Goal: Task Accomplishment & Management: Use online tool/utility

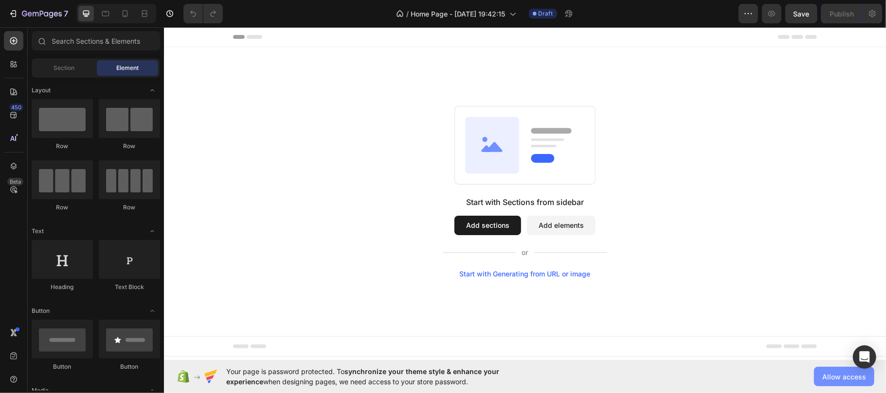
click at [837, 377] on span "Allow access" at bounding box center [844, 377] width 44 height 10
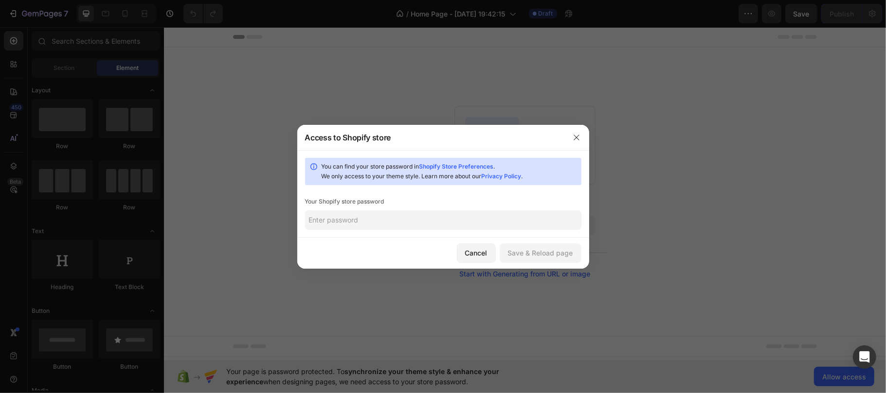
click at [360, 224] on input "text" at bounding box center [443, 220] width 276 height 19
type input "1"
click at [544, 252] on div "Save & Reload page" at bounding box center [540, 253] width 65 height 10
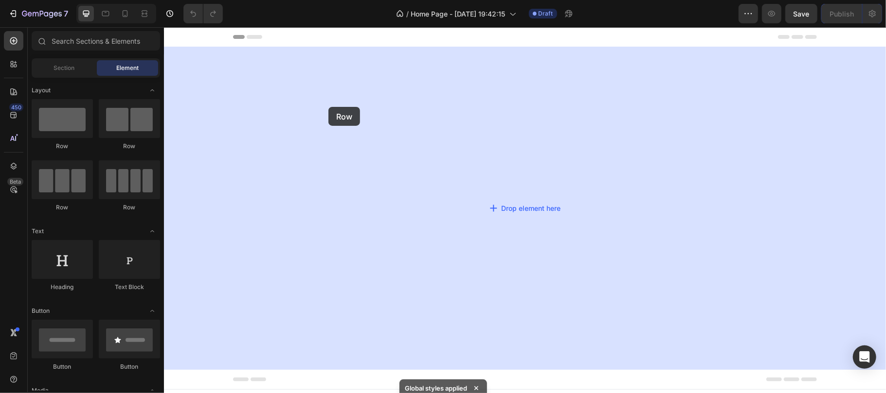
drag, startPoint x: 231, startPoint y: 156, endPoint x: 307, endPoint y: 107, distance: 91.2
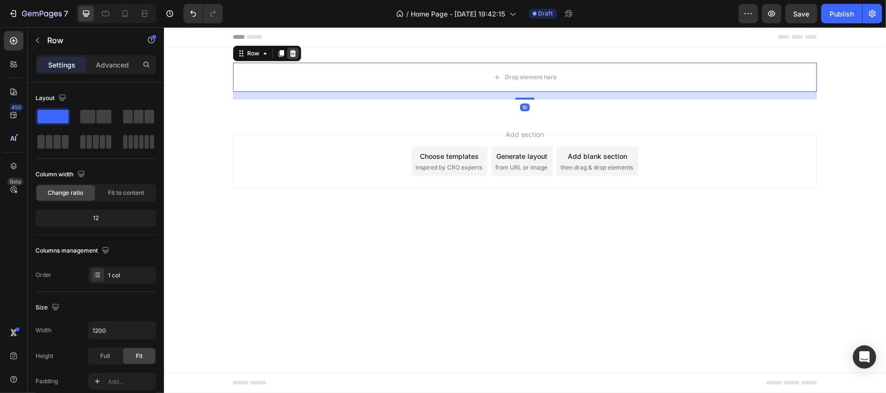
click at [294, 54] on icon at bounding box center [292, 53] width 6 height 7
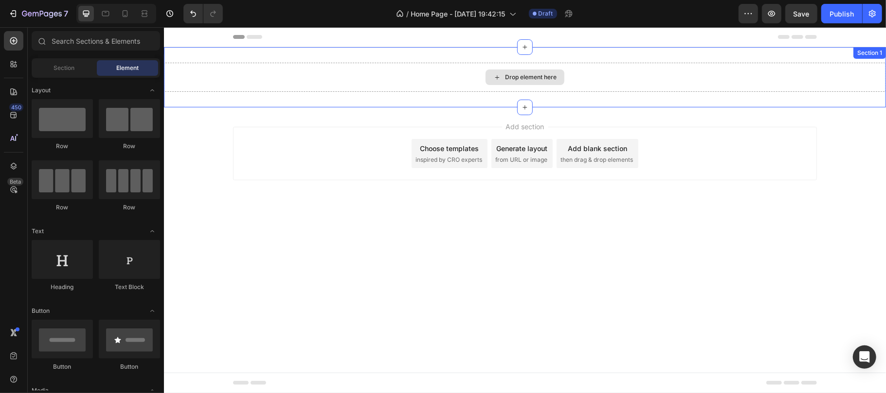
click at [417, 67] on div "Drop element here" at bounding box center [524, 76] width 722 height 29
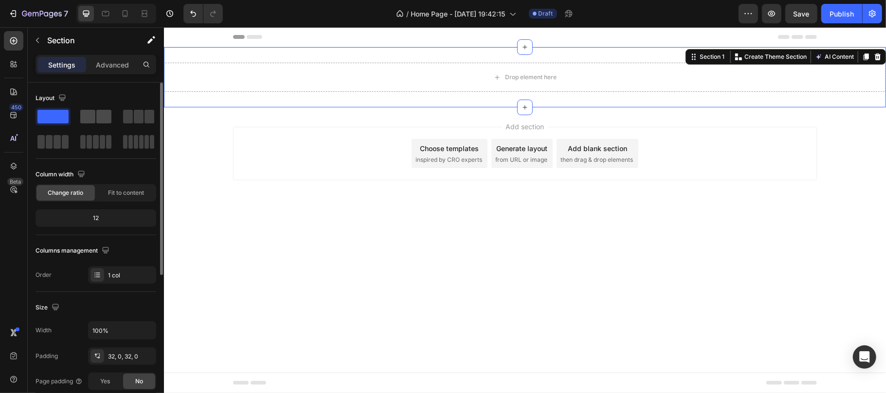
drag, startPoint x: 97, startPoint y: 116, endPoint x: 6, endPoint y: 93, distance: 94.1
click at [97, 116] on span at bounding box center [103, 117] width 15 height 14
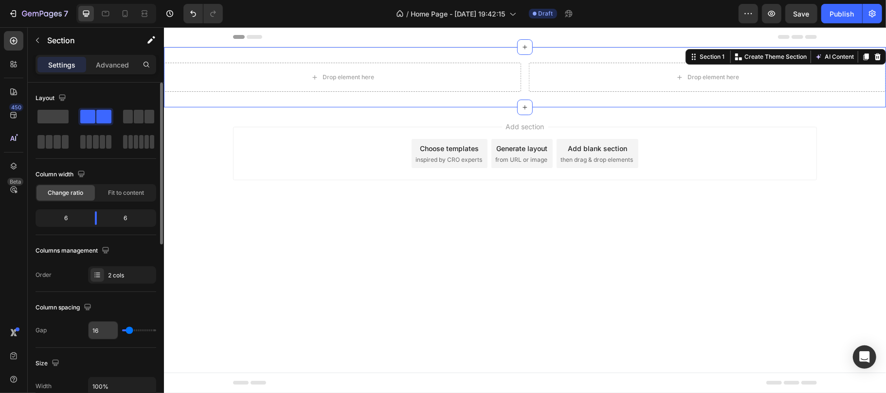
click at [111, 333] on input "16" at bounding box center [103, 331] width 29 height 18
type input "0"
click at [129, 169] on div "Column width" at bounding box center [96, 175] width 121 height 16
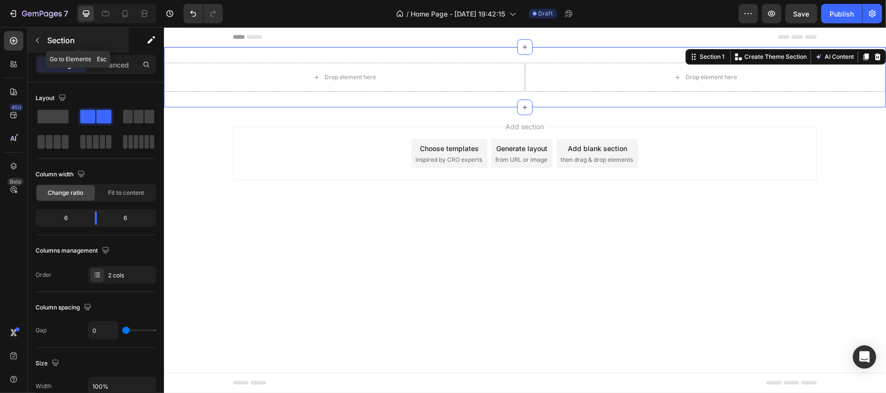
click at [41, 40] on button "button" at bounding box center [38, 41] width 16 height 16
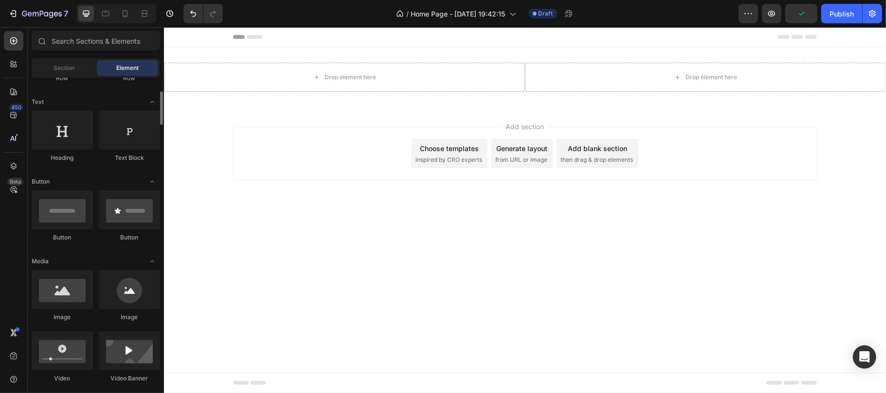
scroll to position [195, 0]
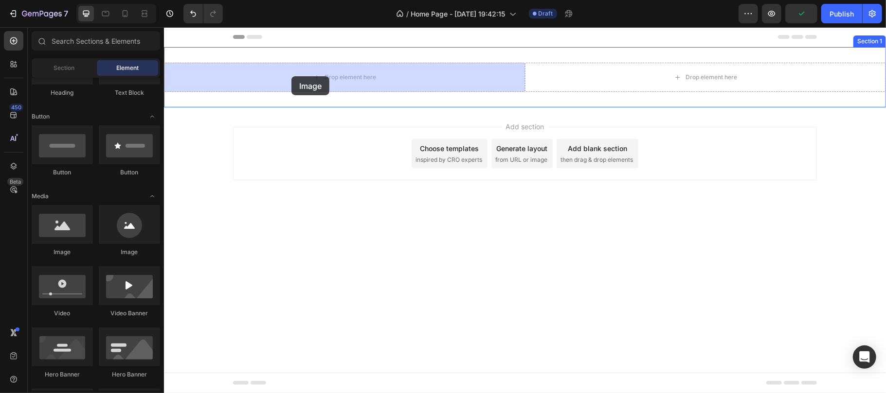
drag, startPoint x: 230, startPoint y: 265, endPoint x: 291, endPoint y: 76, distance: 198.7
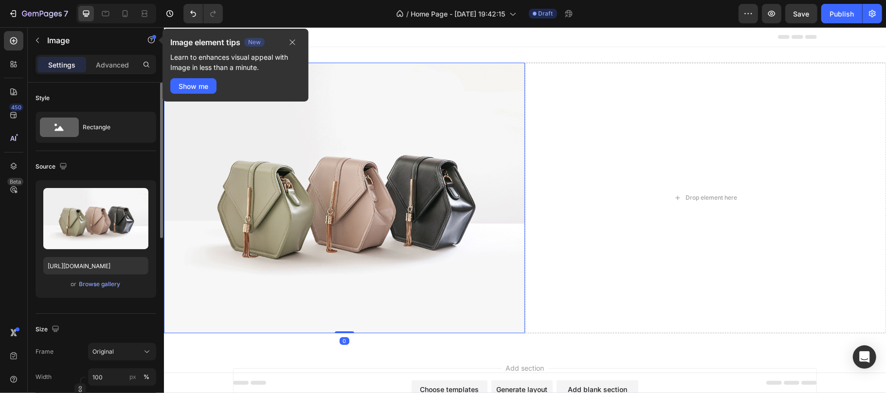
drag, startPoint x: 292, startPoint y: 40, endPoint x: 131, endPoint y: 101, distance: 172.3
click at [290, 41] on icon "button" at bounding box center [292, 42] width 8 height 8
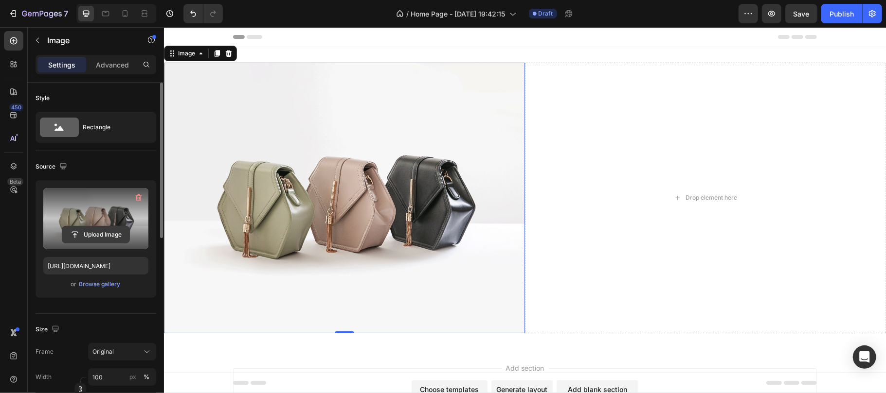
click at [112, 239] on input "file" at bounding box center [95, 235] width 67 height 17
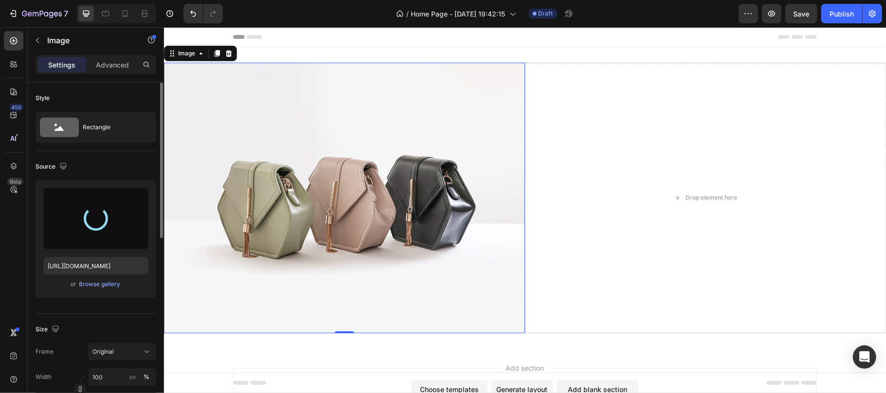
type input "[URL][DOMAIN_NAME]"
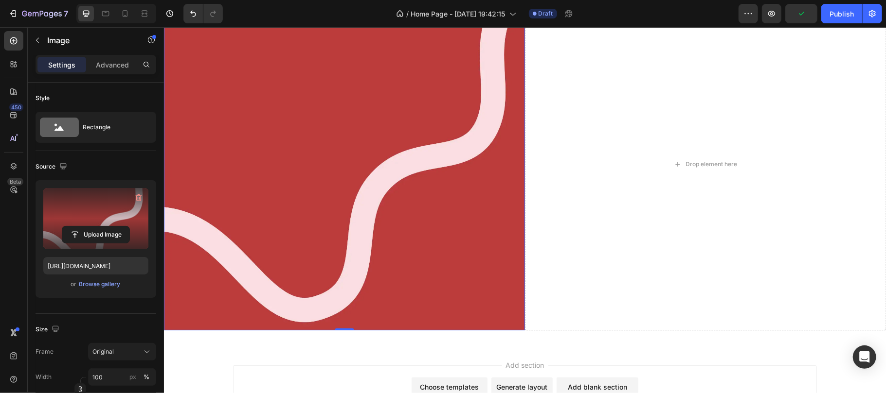
scroll to position [0, 0]
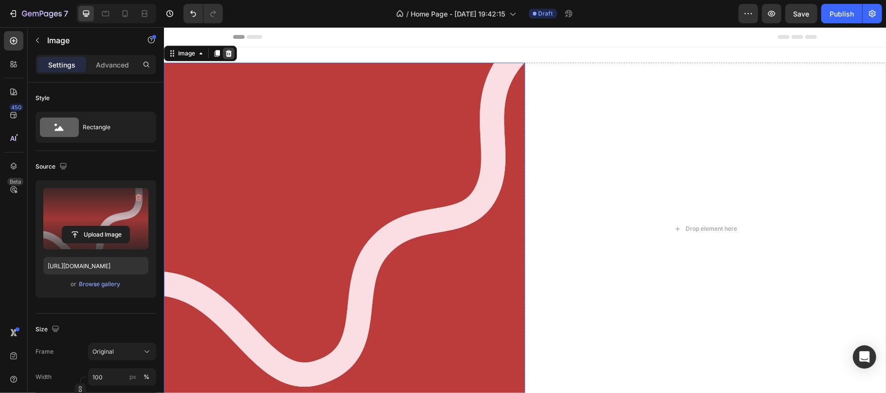
click at [228, 54] on icon at bounding box center [228, 53] width 8 height 8
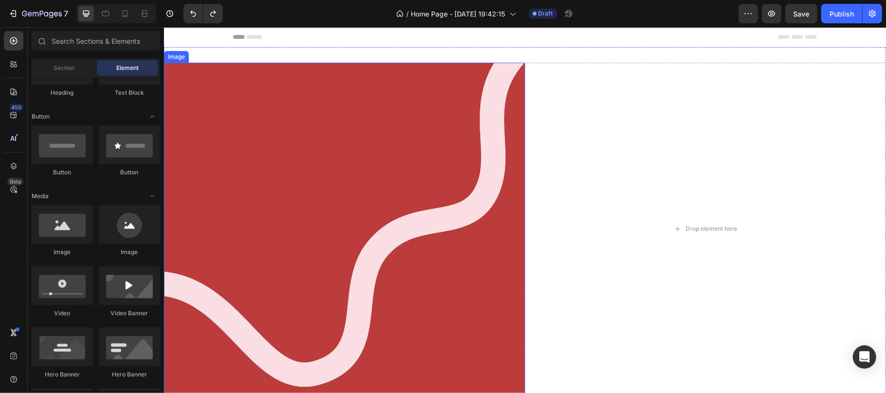
click at [294, 115] on img at bounding box center [343, 228] width 361 height 333
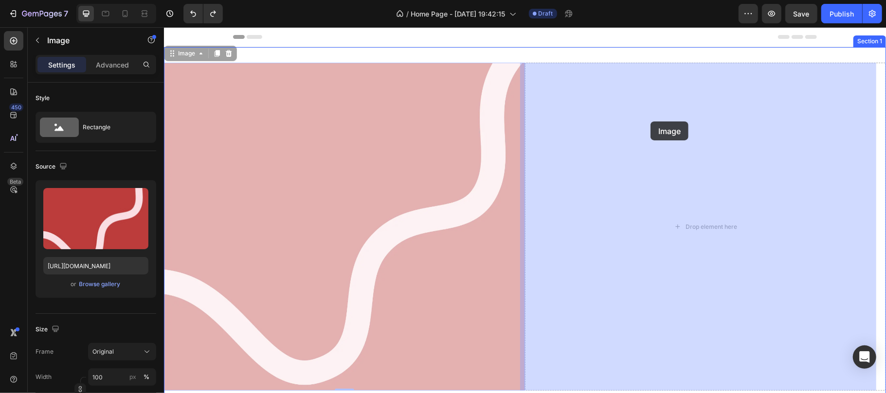
drag, startPoint x: 197, startPoint y: 57, endPoint x: 650, endPoint y: 121, distance: 457.4
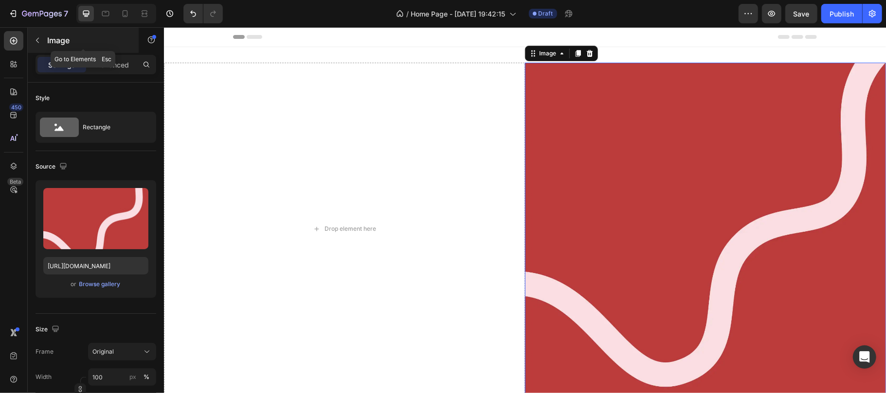
click at [43, 37] on button "button" at bounding box center [38, 41] width 16 height 16
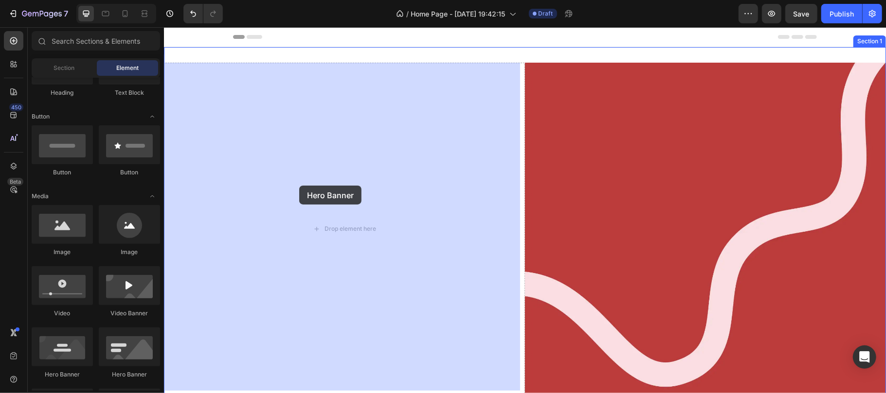
drag, startPoint x: 236, startPoint y: 379, endPoint x: 277, endPoint y: 202, distance: 181.1
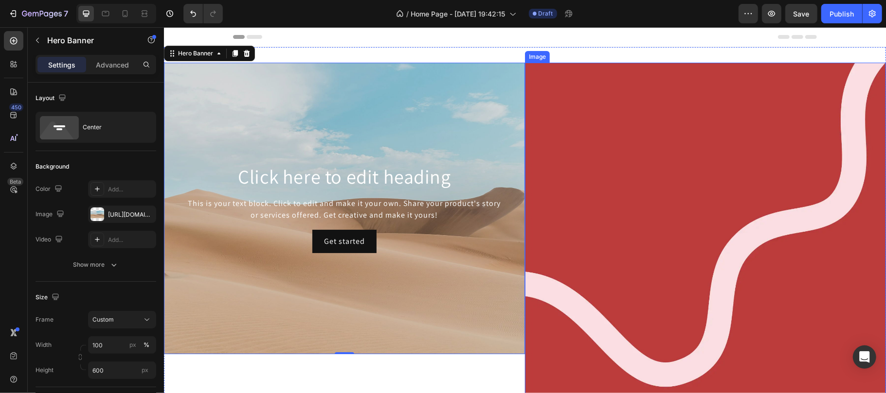
click at [685, 215] on img at bounding box center [704, 228] width 361 height 333
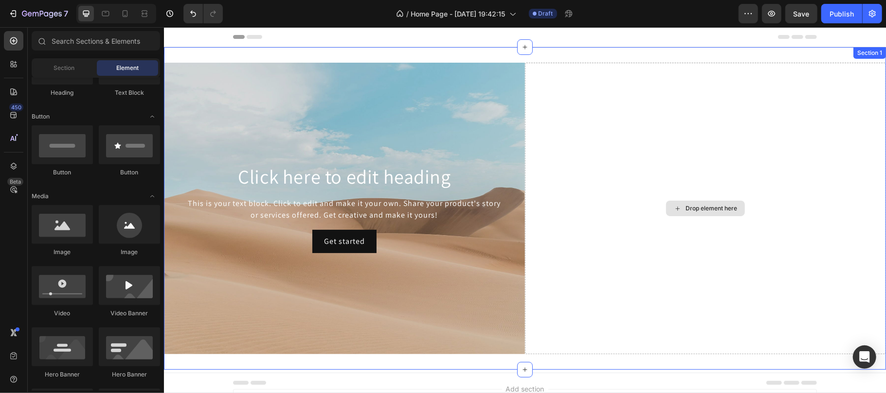
click at [604, 190] on div "Drop element here" at bounding box center [704, 208] width 361 height 292
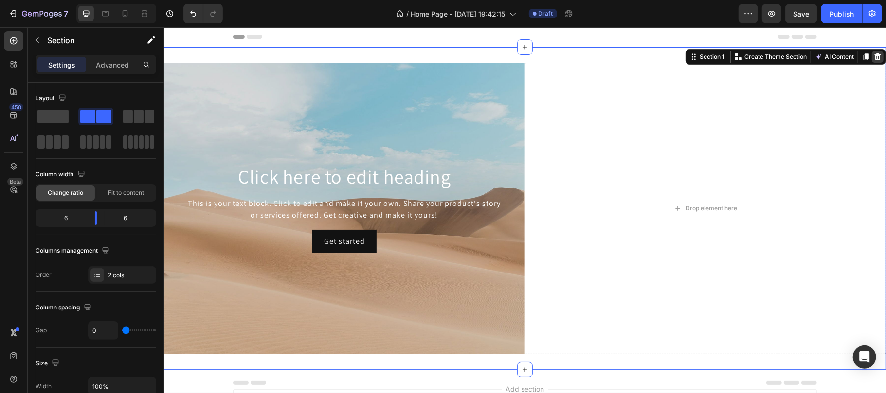
click at [874, 57] on icon at bounding box center [877, 56] width 6 height 7
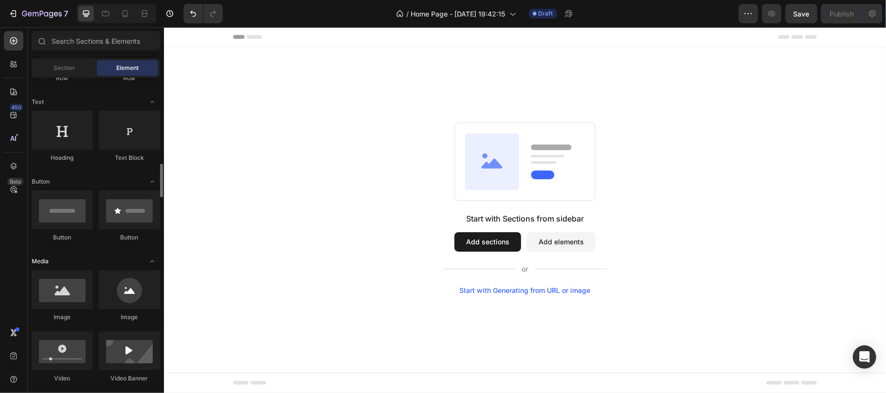
scroll to position [195, 0]
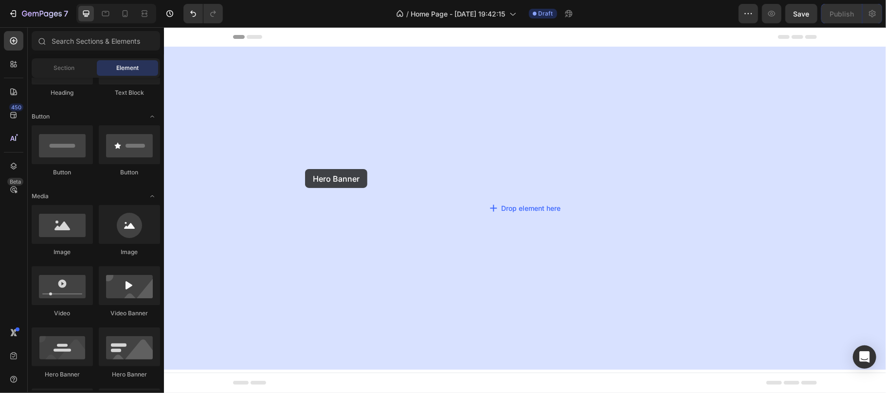
drag, startPoint x: 230, startPoint y: 375, endPoint x: 195, endPoint y: 253, distance: 126.9
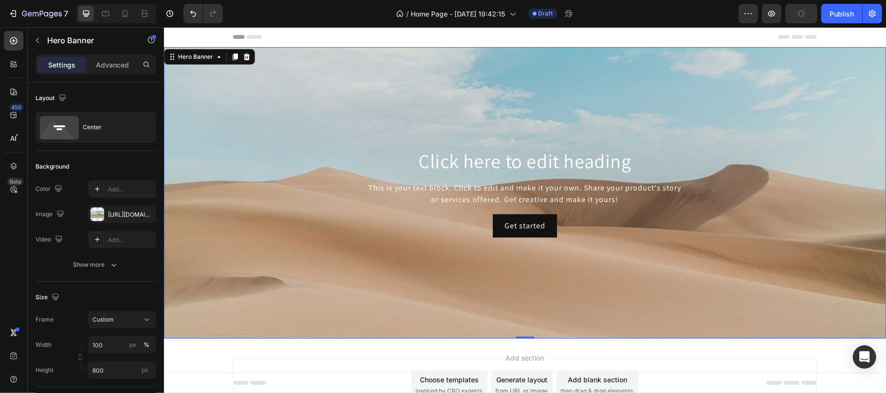
click at [318, 94] on div "Background Image" at bounding box center [524, 193] width 722 height 292
click at [123, 214] on div "[URL][DOMAIN_NAME]" at bounding box center [122, 215] width 28 height 9
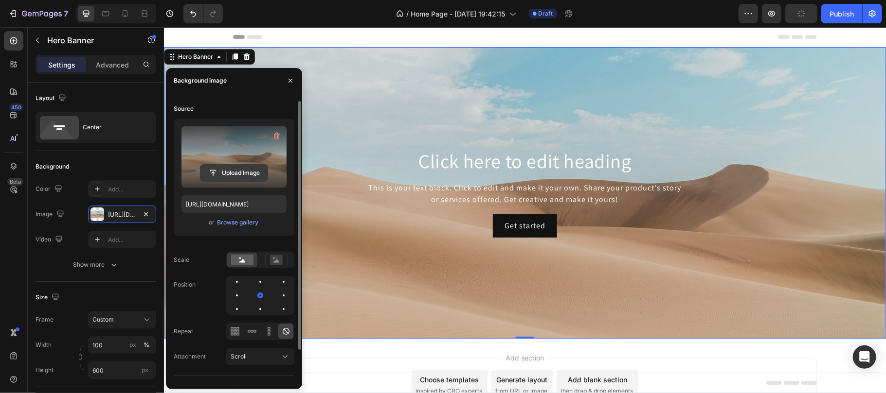
click at [239, 170] on input "file" at bounding box center [233, 173] width 67 height 17
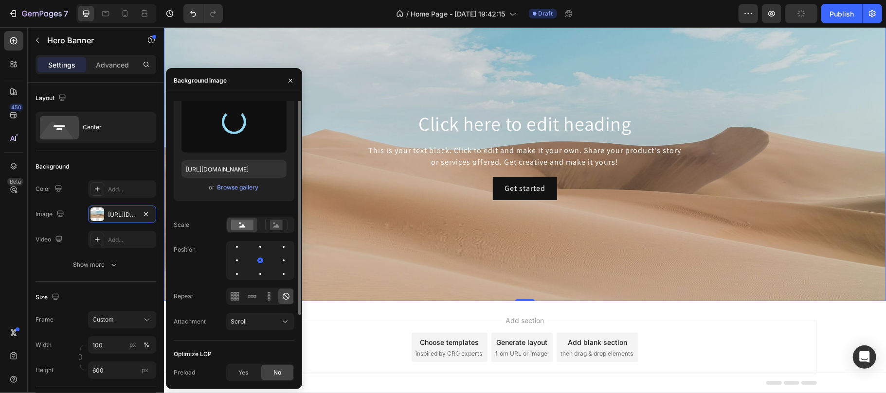
scroll to position [65, 0]
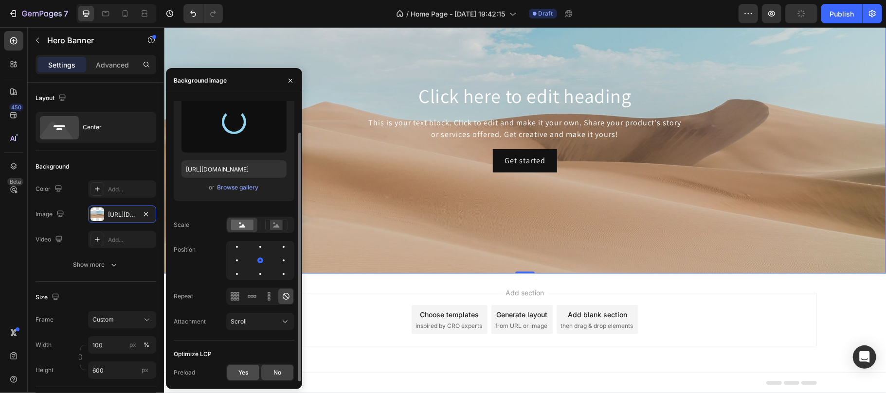
click at [244, 372] on span "Yes" at bounding box center [243, 373] width 10 height 9
type input "[URL][DOMAIN_NAME]"
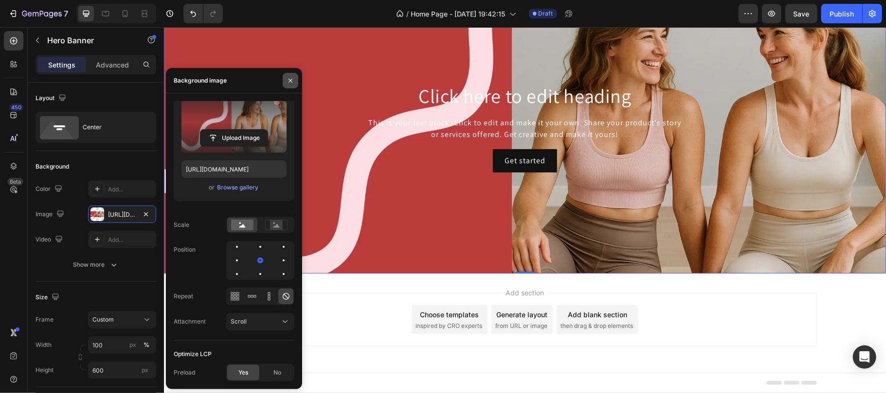
click at [290, 80] on icon "button" at bounding box center [290, 81] width 8 height 8
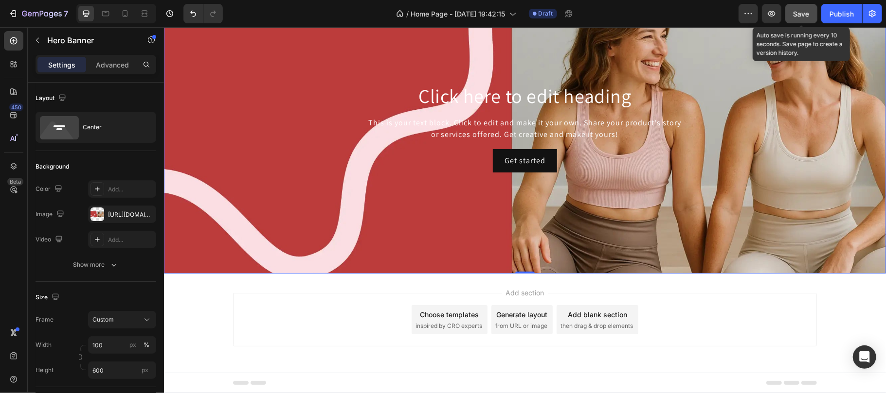
click at [803, 15] on span "Save" at bounding box center [801, 14] width 16 height 8
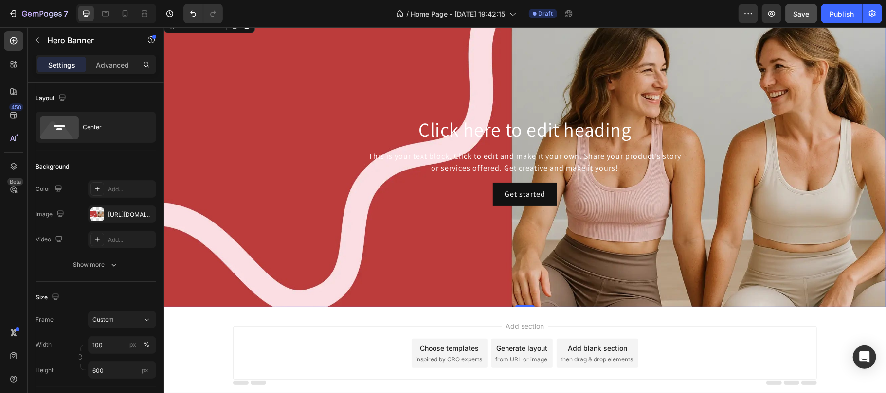
scroll to position [0, 0]
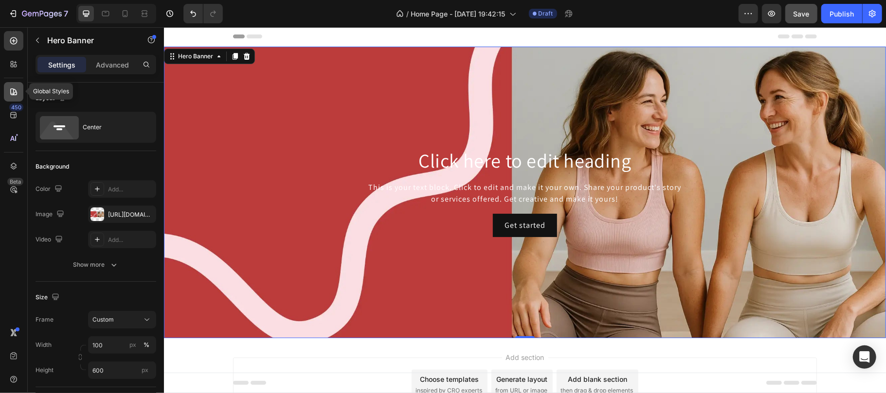
click at [16, 92] on icon at bounding box center [14, 92] width 10 height 10
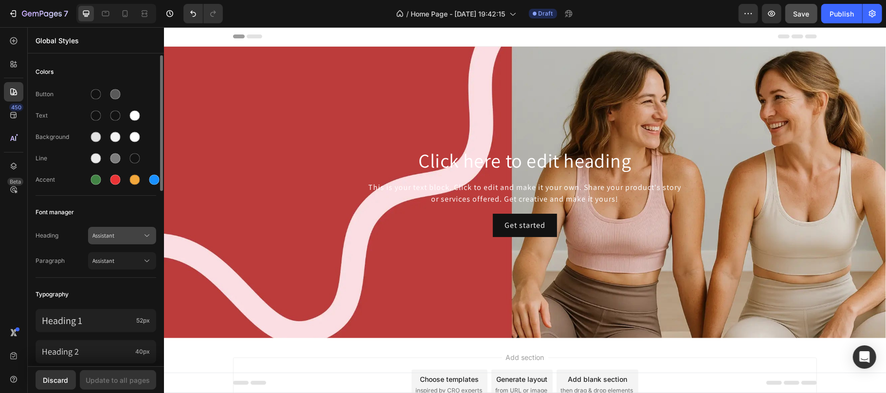
click at [142, 233] on icon at bounding box center [147, 236] width 10 height 10
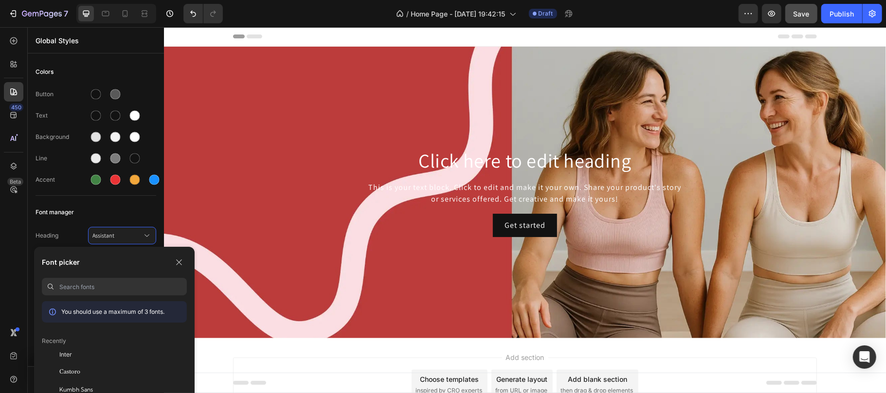
click at [125, 285] on input at bounding box center [122, 287] width 127 height 18
type input "shipp"
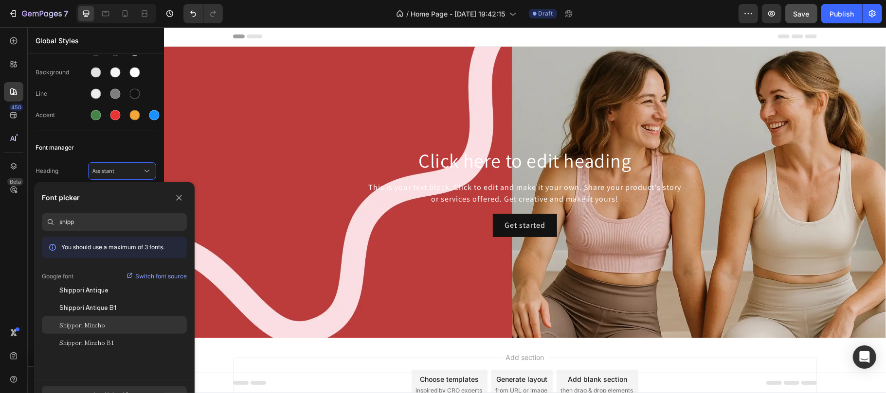
click at [96, 325] on span "Shippori Mincho" at bounding box center [82, 325] width 46 height 9
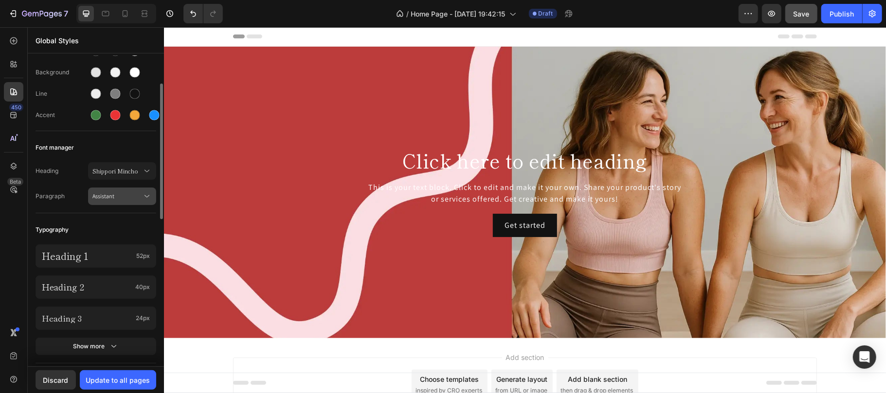
click at [117, 195] on span "Assistant" at bounding box center [117, 196] width 50 height 9
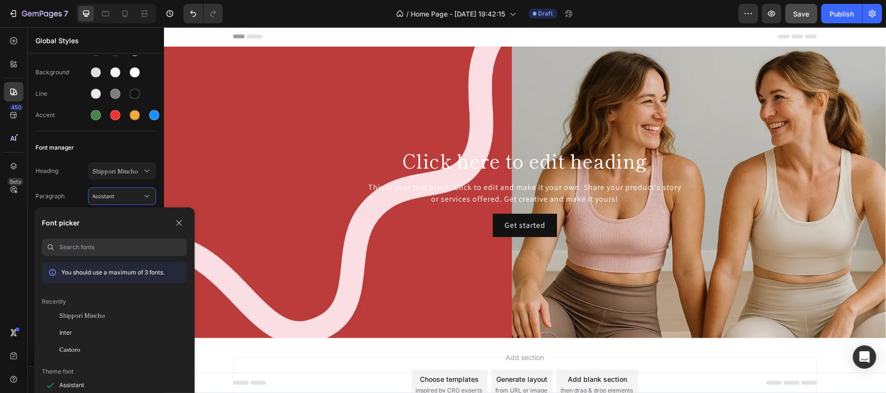
click at [109, 253] on input at bounding box center [122, 248] width 127 height 18
type input "rale"
click at [82, 337] on div "Raleway" at bounding box center [122, 333] width 127 height 9
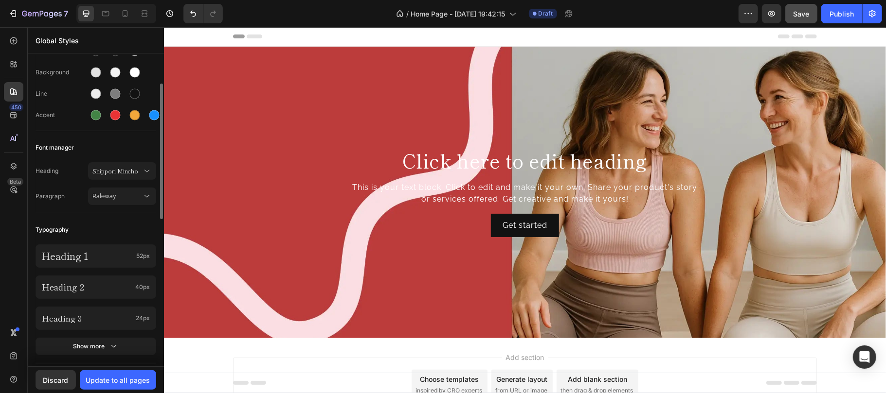
click at [116, 147] on div "Font manager" at bounding box center [96, 148] width 121 height 18
click at [109, 285] on p "Heading 2" at bounding box center [86, 287] width 89 height 11
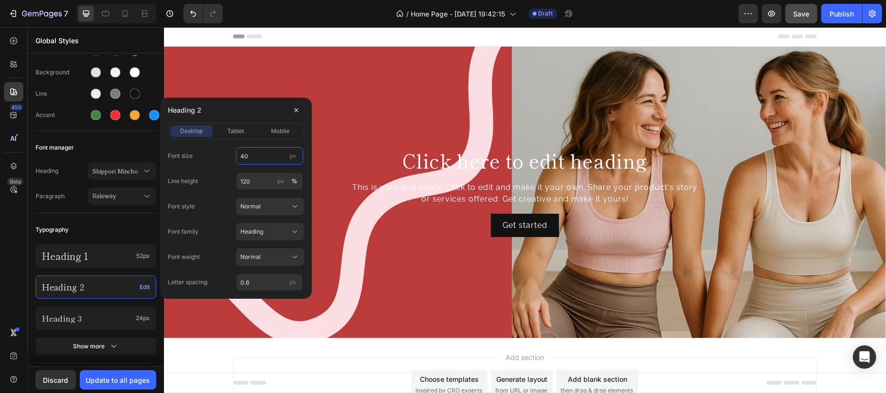
click at [259, 161] on input "40" at bounding box center [269, 156] width 67 height 18
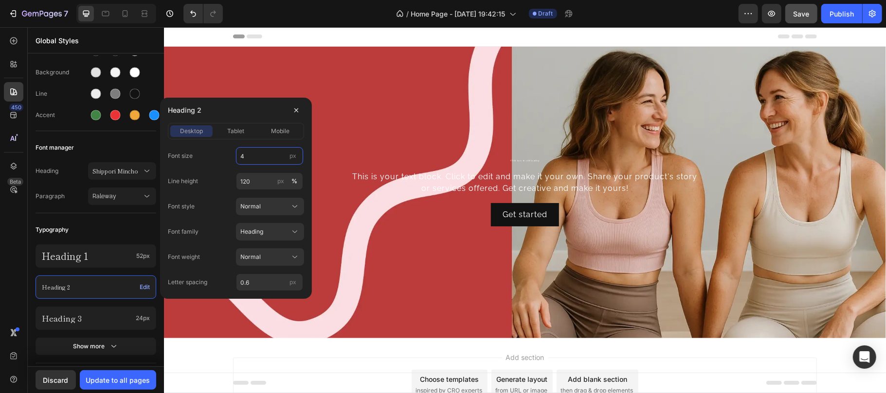
type input "44"
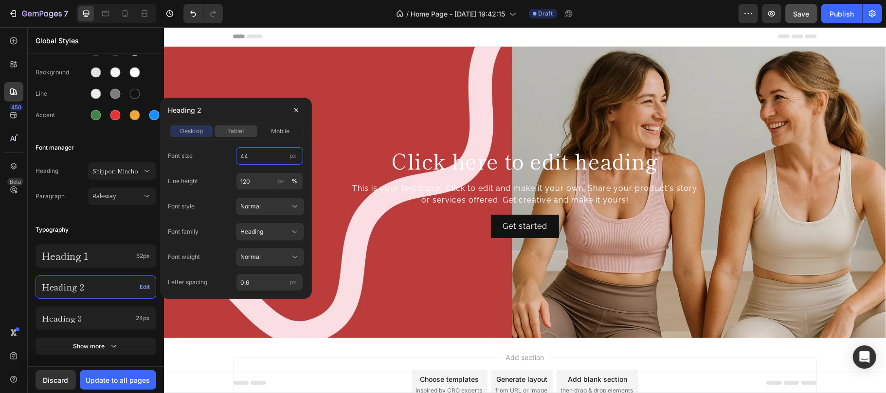
click at [235, 127] on span "tablet" at bounding box center [235, 131] width 17 height 9
click at [255, 156] on input "32" at bounding box center [269, 156] width 67 height 18
type input "44"
click at [292, 206] on icon at bounding box center [294, 207] width 5 height 2
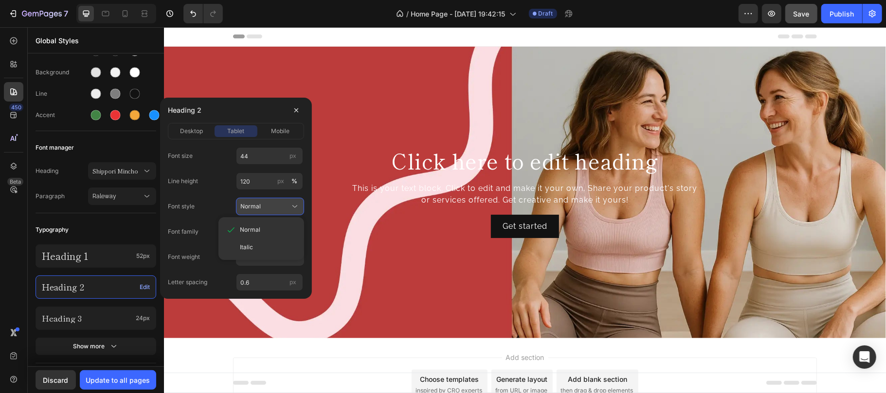
click at [292, 206] on icon at bounding box center [294, 207] width 5 height 2
click at [293, 254] on icon at bounding box center [295, 257] width 10 height 10
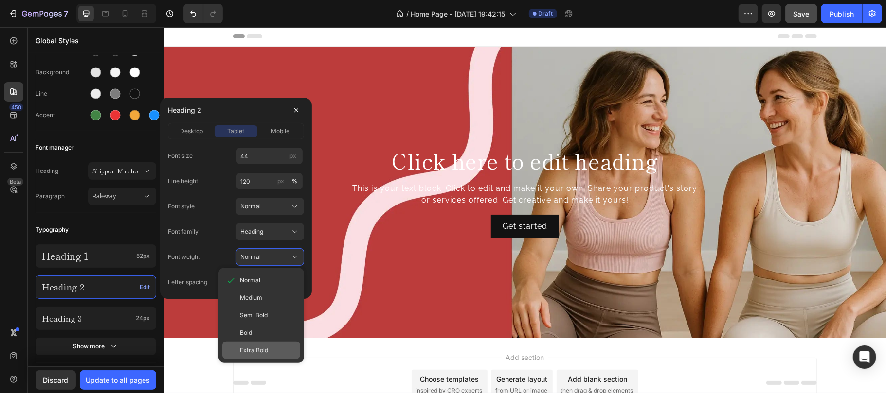
click at [275, 351] on div "Extra Bold" at bounding box center [268, 350] width 56 height 9
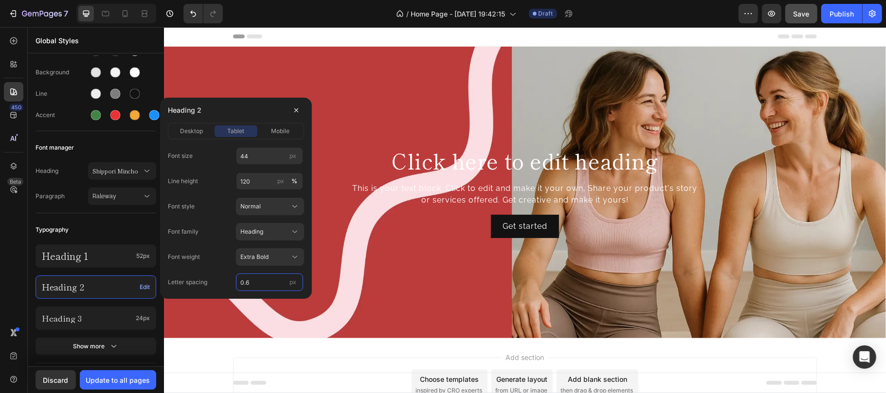
click at [263, 286] on input "0.6" at bounding box center [269, 283] width 67 height 18
type input "-0.05 e"
type input "4"
type input "-0.05"
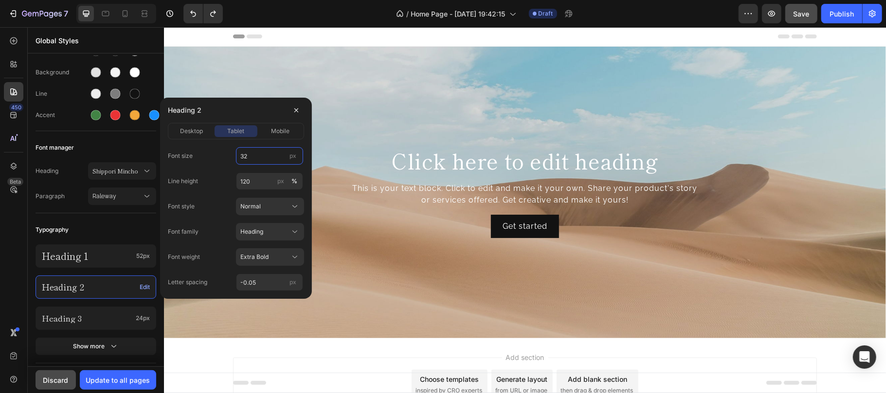
type input "32"
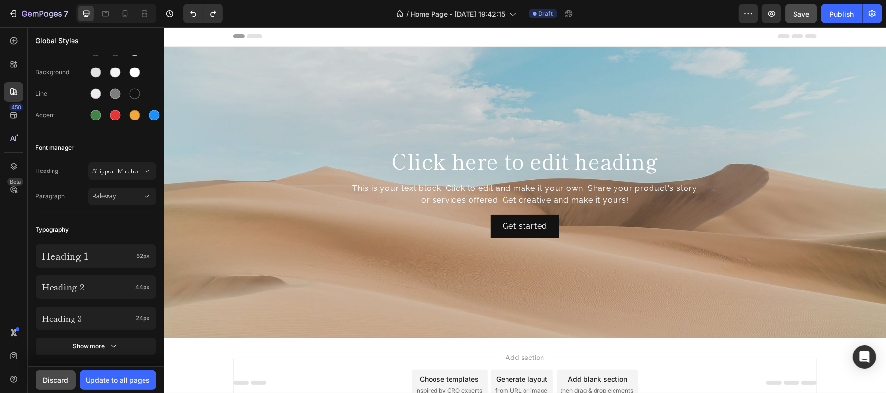
click at [57, 385] on div "Discard" at bounding box center [55, 380] width 25 height 10
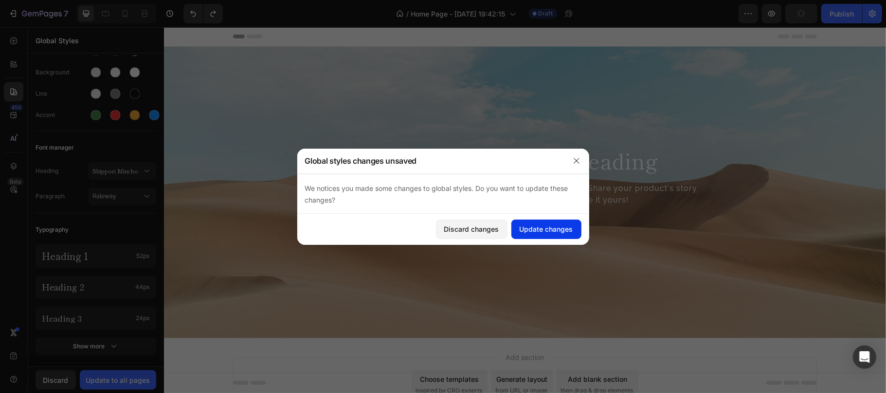
click at [552, 232] on div "Update changes" at bounding box center [546, 229] width 54 height 10
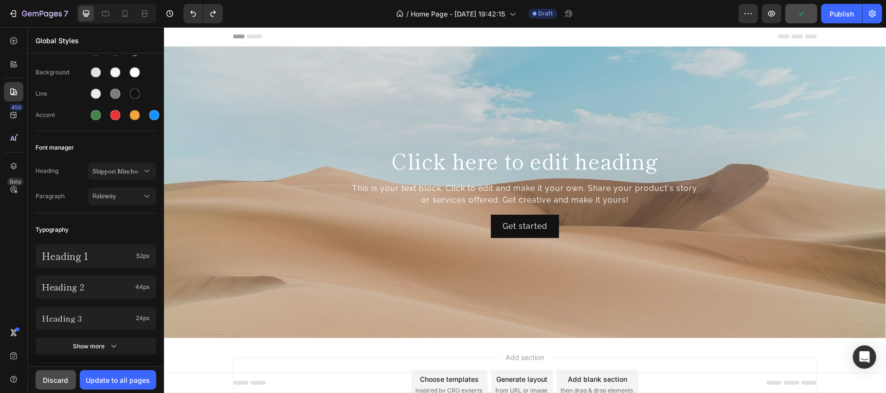
click at [55, 374] on button "Discard" at bounding box center [56, 380] width 40 height 19
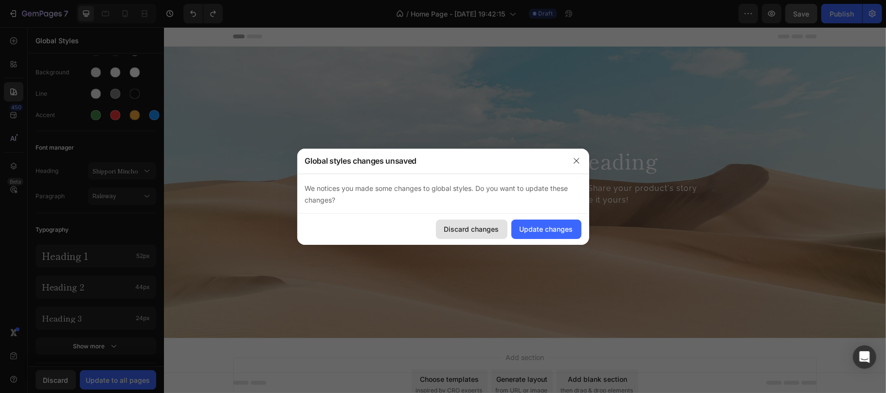
click at [475, 234] on button "Discard changes" at bounding box center [471, 229] width 71 height 19
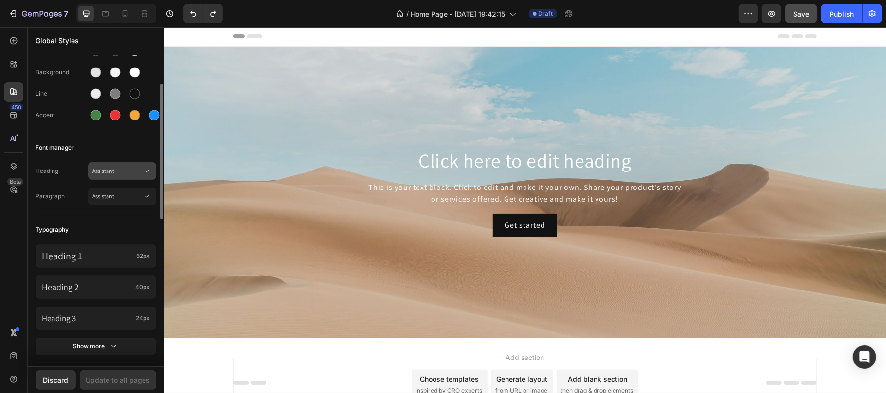
click at [124, 171] on span "Assistant" at bounding box center [117, 171] width 50 height 9
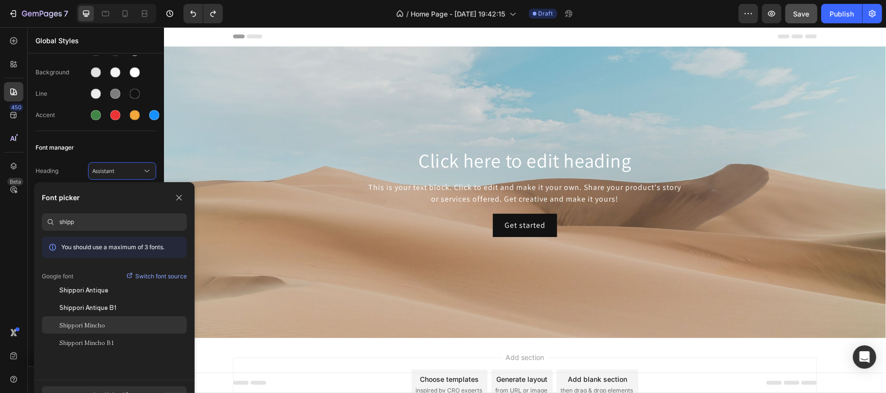
click at [112, 324] on div "Shippori Mincho" at bounding box center [122, 325] width 127 height 9
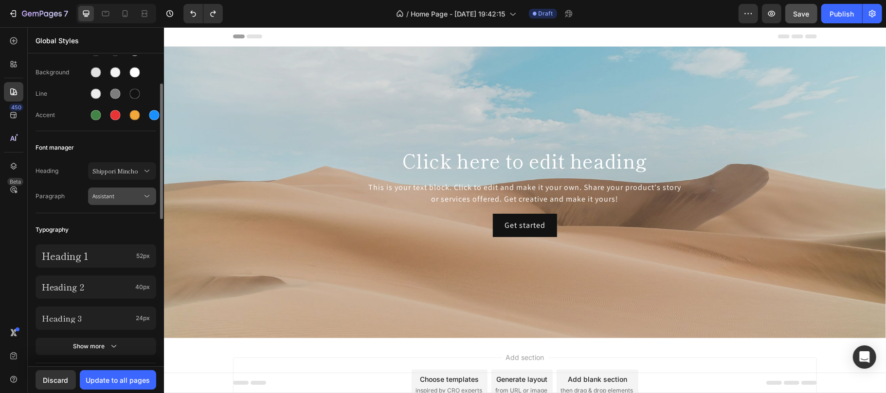
click at [132, 193] on span "Assistant" at bounding box center [117, 196] width 50 height 9
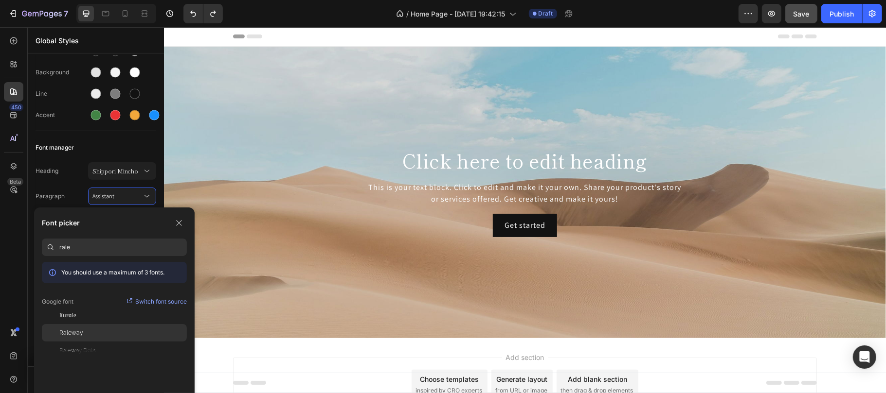
click at [89, 330] on div "Raleway" at bounding box center [122, 333] width 127 height 9
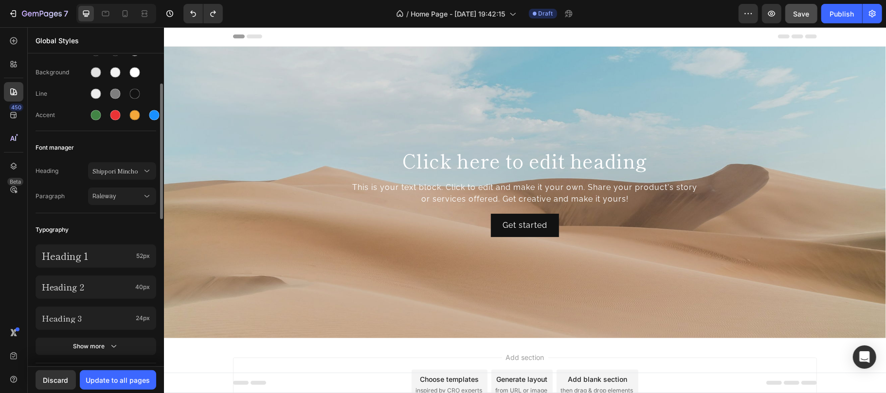
click at [123, 146] on div "Font manager" at bounding box center [96, 148] width 121 height 18
click at [119, 283] on p "Heading 2" at bounding box center [86, 287] width 89 height 11
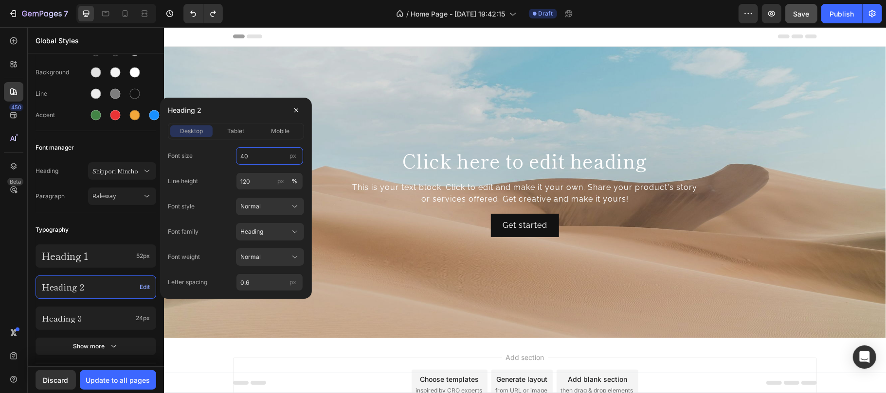
click at [258, 158] on input "40" at bounding box center [269, 156] width 67 height 18
type input "44"
click at [265, 285] on input "0.6" at bounding box center [269, 283] width 67 height 18
type input "-0.05 em"
click at [277, 258] on div "Normal" at bounding box center [264, 257] width 48 height 9
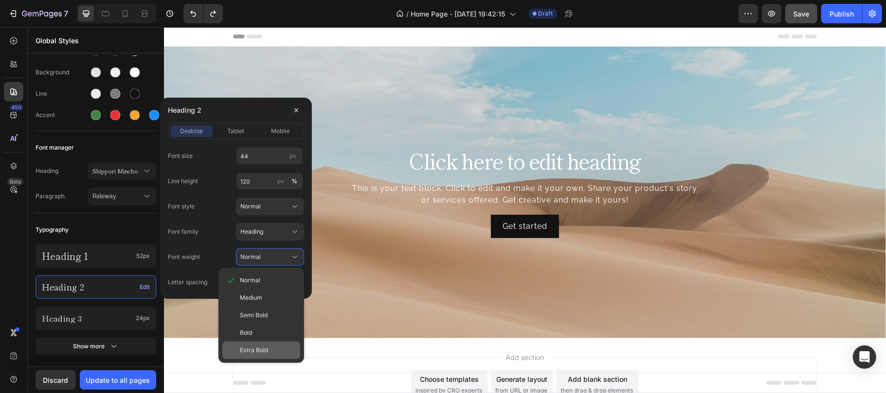
click at [269, 346] on div "Extra Bold" at bounding box center [268, 350] width 56 height 9
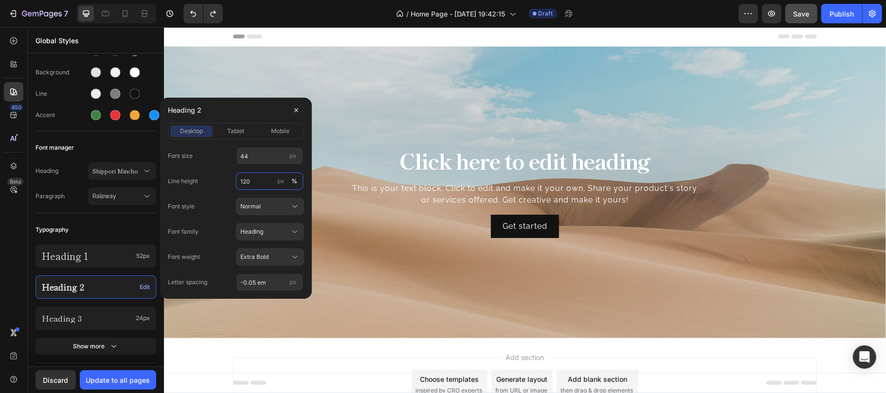
click at [263, 183] on input "120" at bounding box center [269, 182] width 67 height 18
type input "130"
click at [233, 125] on button "tablet" at bounding box center [235, 131] width 42 height 12
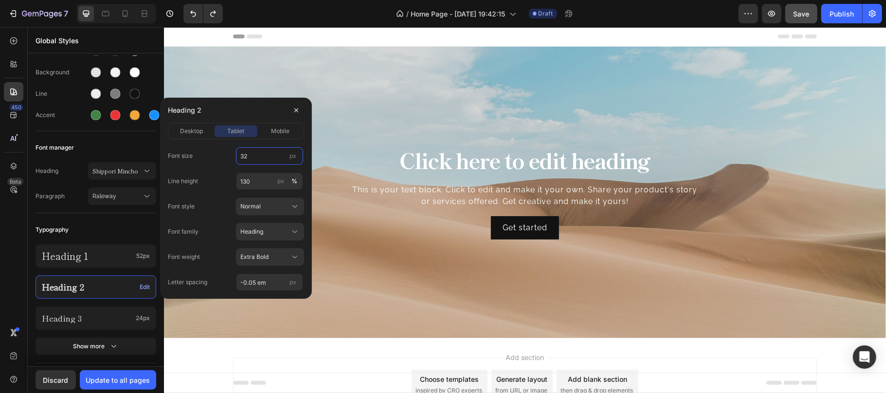
click at [257, 148] on input "32" at bounding box center [269, 156] width 67 height 18
type input "44"
click at [278, 131] on span "mobile" at bounding box center [280, 131] width 18 height 9
click at [261, 178] on input "130" at bounding box center [269, 182] width 67 height 18
type input "120"
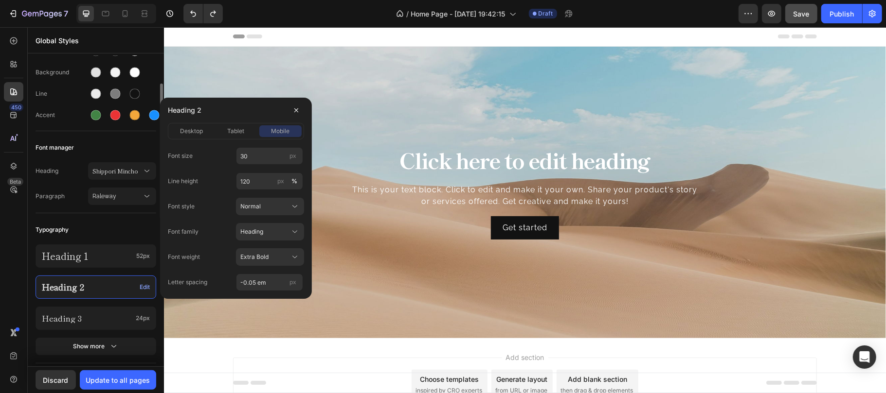
click at [139, 145] on div "Font manager" at bounding box center [96, 148] width 121 height 18
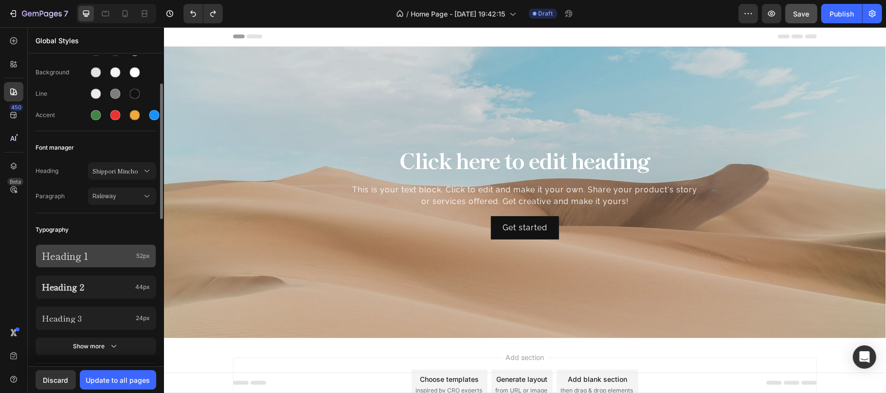
click at [122, 259] on p "Heading 1" at bounding box center [87, 256] width 90 height 13
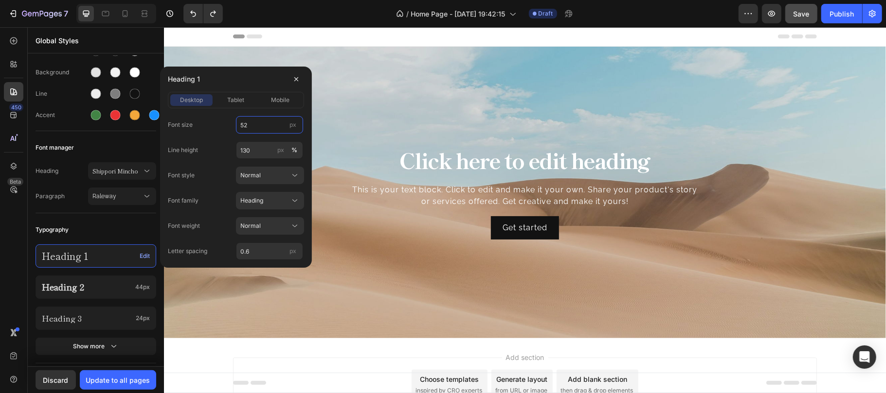
click at [260, 131] on input "52" at bounding box center [269, 125] width 67 height 18
type input "58"
click at [255, 151] on input "130" at bounding box center [269, 151] width 67 height 18
type input "120"
click at [271, 224] on div "Normal" at bounding box center [264, 226] width 48 height 9
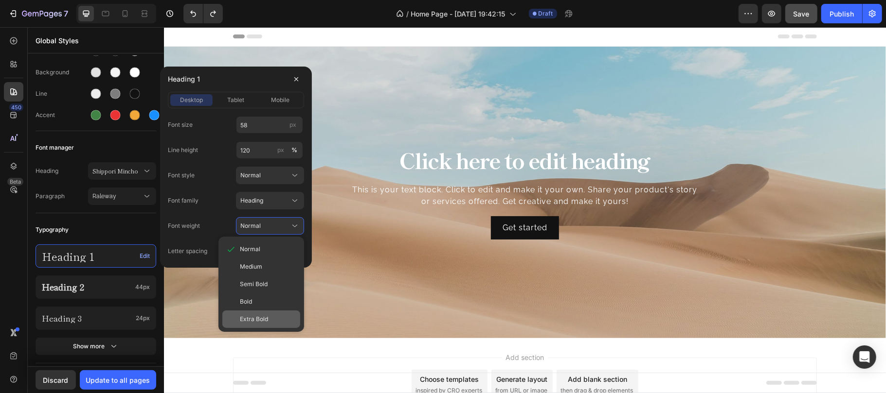
click at [271, 318] on div "Extra Bold" at bounding box center [268, 319] width 56 height 9
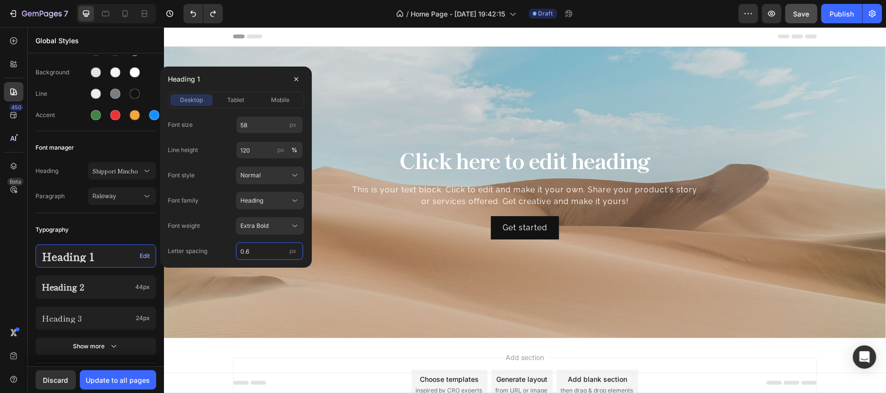
click at [264, 251] on input "0.6" at bounding box center [269, 252] width 67 height 18
type input "="
type input "-0.03 em"
click at [235, 98] on span "tablet" at bounding box center [235, 100] width 17 height 9
click at [253, 121] on input "42" at bounding box center [269, 125] width 67 height 18
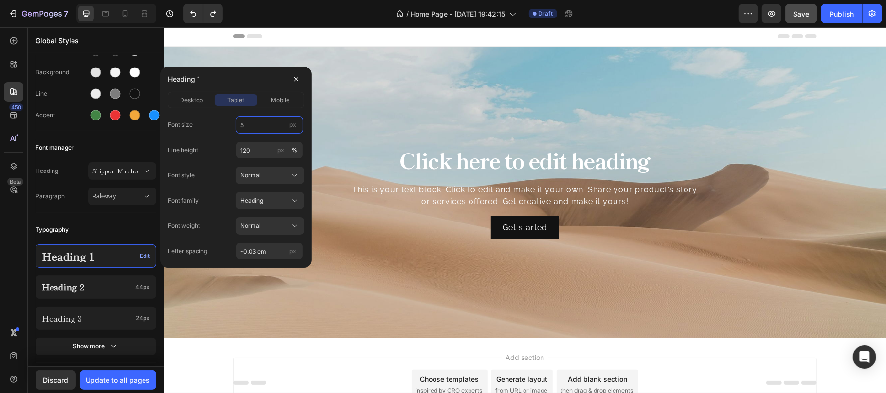
type input "58"
click at [195, 100] on span "desktop" at bounding box center [191, 100] width 23 height 9
click at [234, 102] on span "tablet" at bounding box center [235, 100] width 17 height 9
click at [285, 220] on button "Normal" at bounding box center [270, 226] width 68 height 18
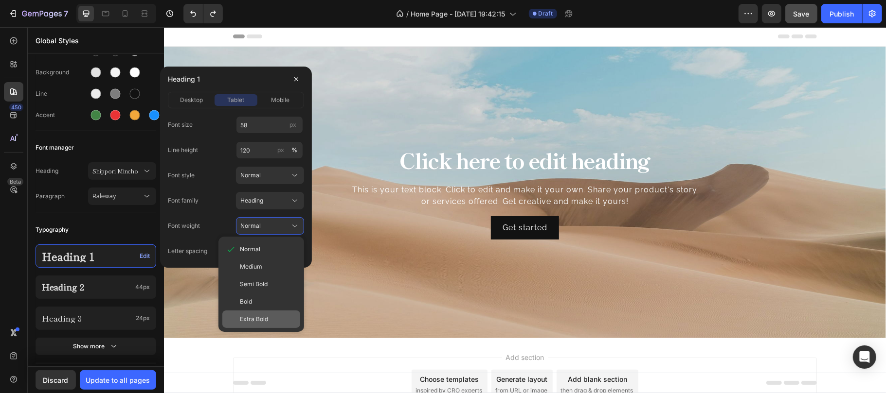
drag, startPoint x: 273, startPoint y: 315, endPoint x: 112, endPoint y: 257, distance: 171.7
click at [273, 315] on div "Extra Bold" at bounding box center [268, 319] width 56 height 9
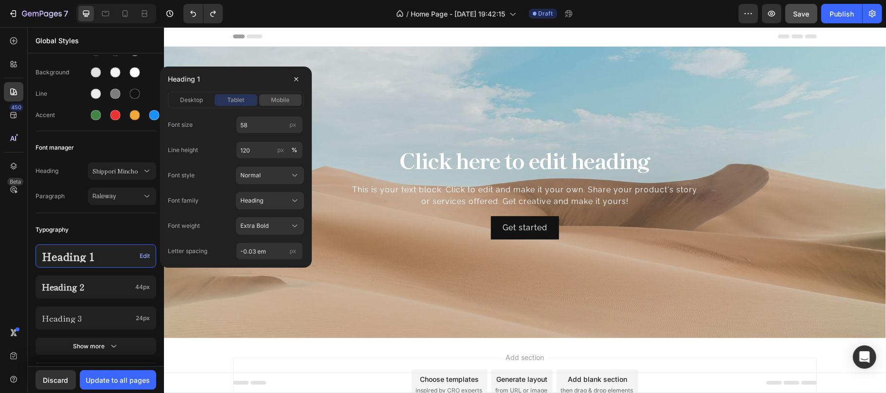
click at [283, 100] on span "mobile" at bounding box center [280, 100] width 18 height 9
click at [285, 227] on div "Normal" at bounding box center [264, 226] width 48 height 9
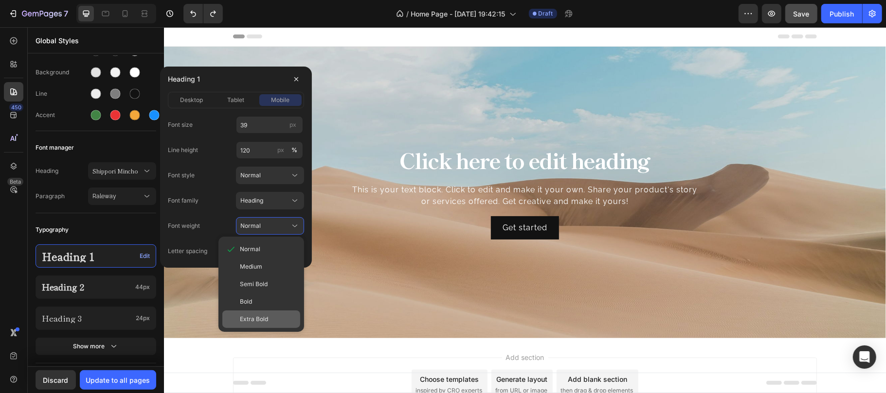
click at [268, 316] on div "Extra Bold" at bounding box center [268, 319] width 56 height 9
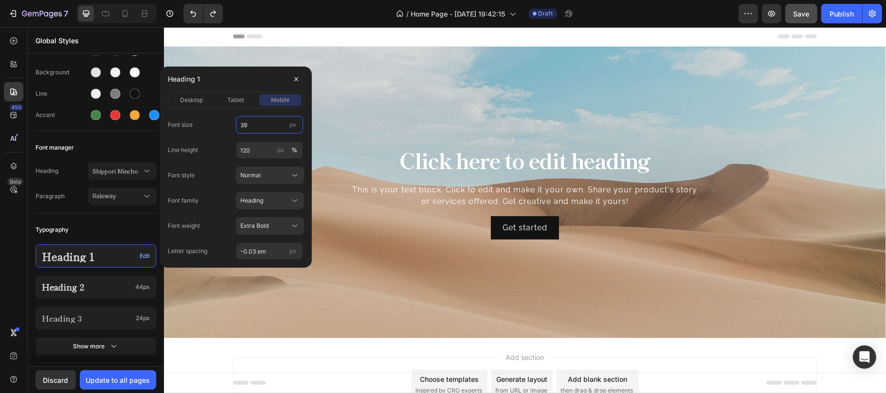
click at [264, 123] on input "39" at bounding box center [269, 125] width 67 height 18
type input "40"
click at [232, 98] on span "tablet" at bounding box center [235, 100] width 17 height 9
click at [201, 99] on span "desktop" at bounding box center [191, 100] width 23 height 9
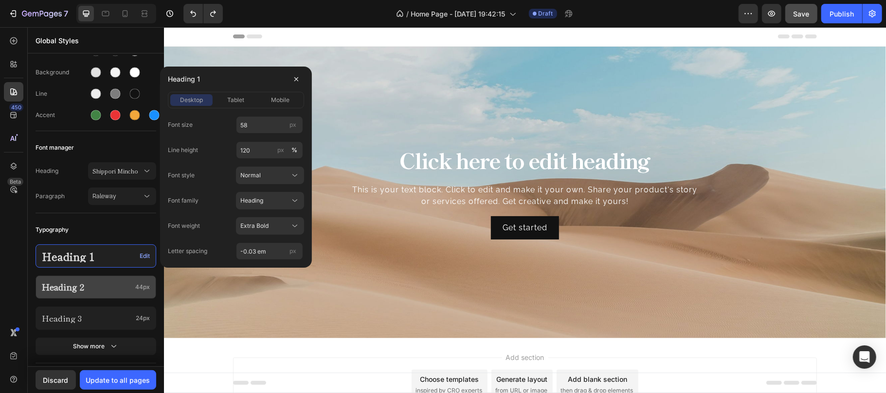
click at [120, 291] on p "Heading 2" at bounding box center [86, 287] width 89 height 11
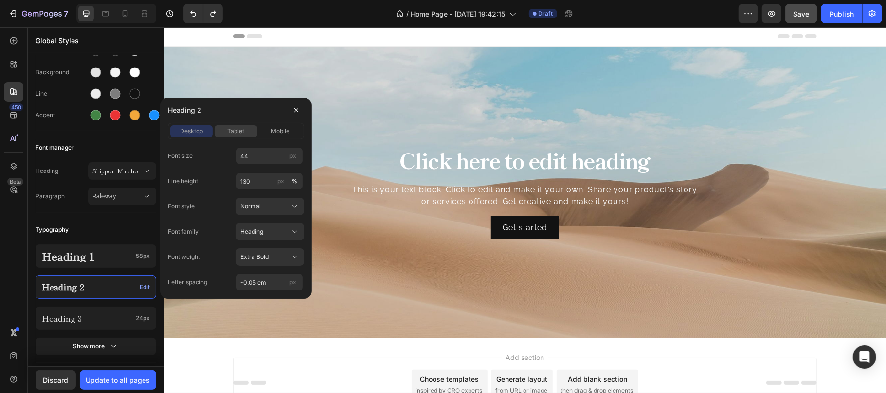
click at [238, 127] on span "tablet" at bounding box center [235, 131] width 17 height 9
click at [284, 126] on button "mobile" at bounding box center [280, 131] width 42 height 12
click at [197, 130] on span "desktop" at bounding box center [191, 131] width 23 height 9
click at [238, 137] on button "tablet" at bounding box center [235, 131] width 42 height 12
click at [275, 133] on span "mobile" at bounding box center [280, 131] width 18 height 9
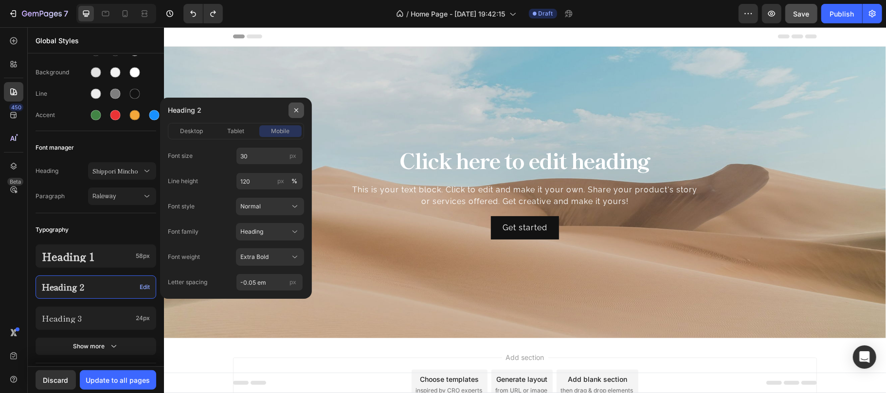
click at [296, 113] on icon "button" at bounding box center [296, 111] width 8 height 8
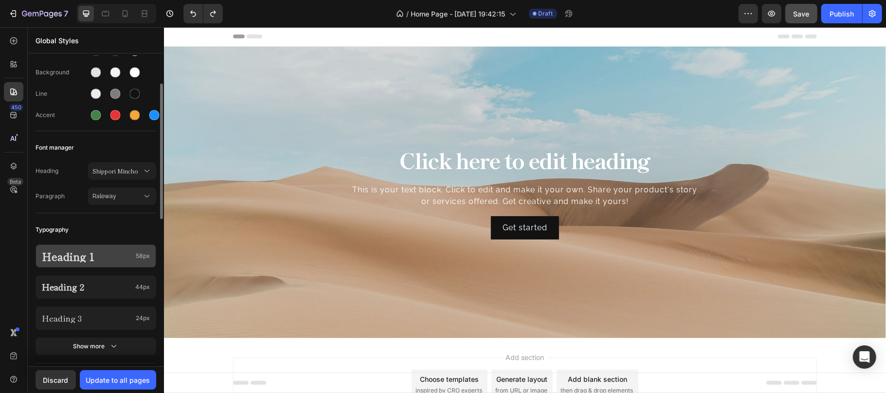
scroll to position [129, 0]
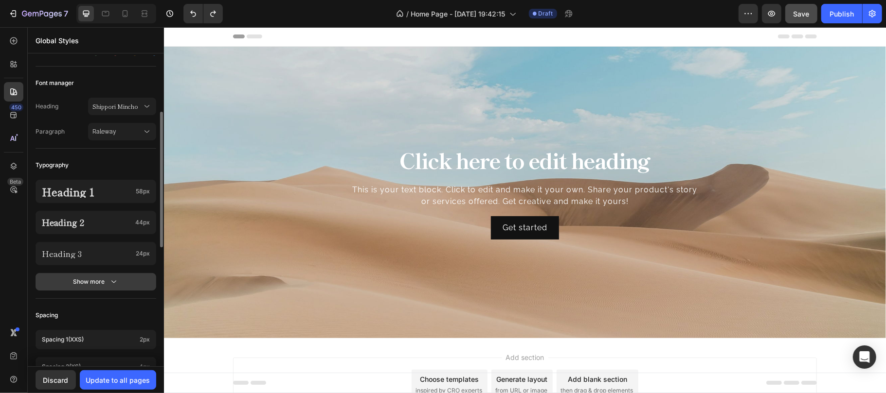
click at [123, 281] on button "Show more" at bounding box center [96, 282] width 121 height 18
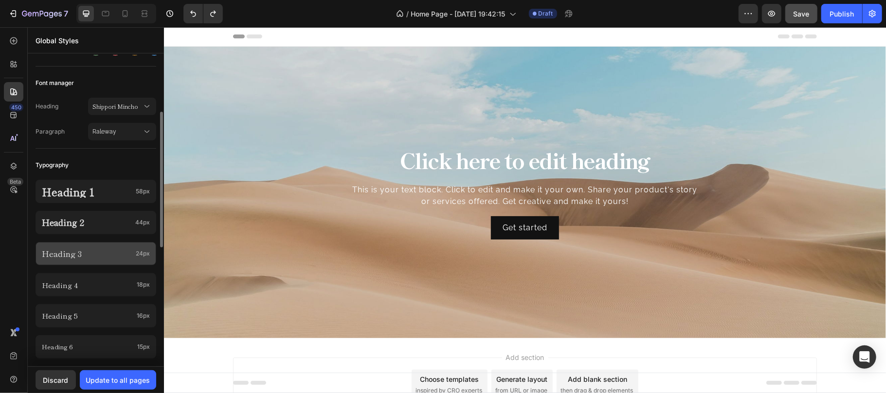
click at [99, 254] on p "Heading 3" at bounding box center [87, 254] width 90 height 10
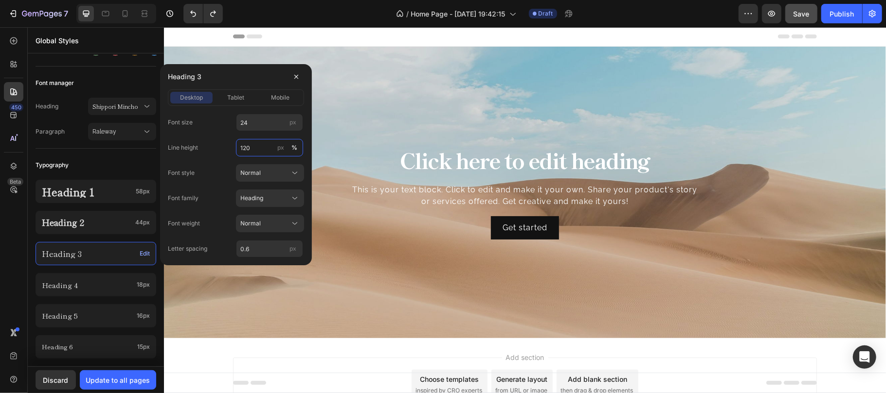
click at [261, 152] on input "120" at bounding box center [269, 148] width 67 height 18
type input "130"
click at [273, 220] on div "Normal" at bounding box center [264, 223] width 48 height 9
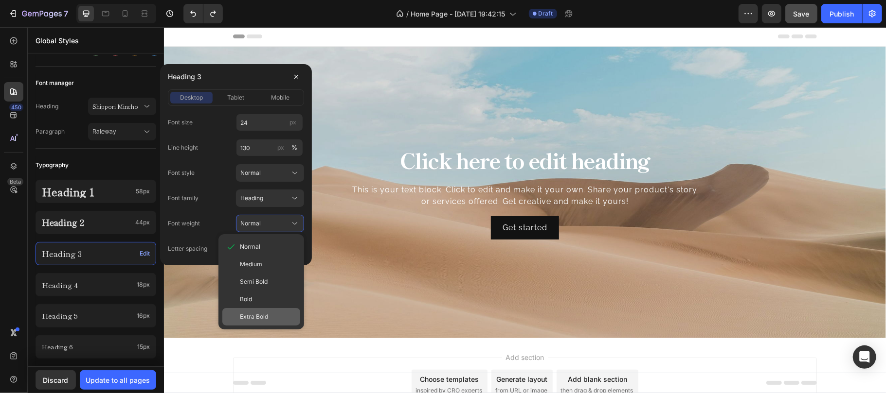
click at [257, 313] on span "Extra Bold" at bounding box center [254, 317] width 28 height 9
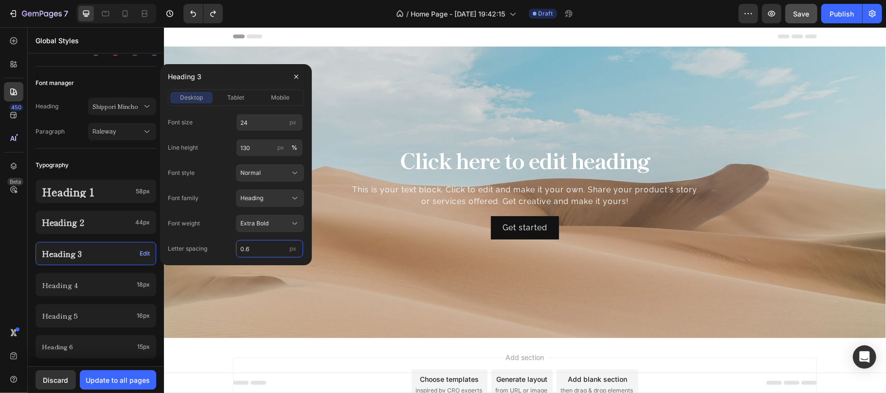
click at [268, 246] on input "0.6" at bounding box center [269, 249] width 67 height 18
type input "-0.03 em"
click at [234, 94] on span "tablet" at bounding box center [235, 97] width 17 height 9
click at [272, 226] on div "Normal" at bounding box center [264, 223] width 48 height 9
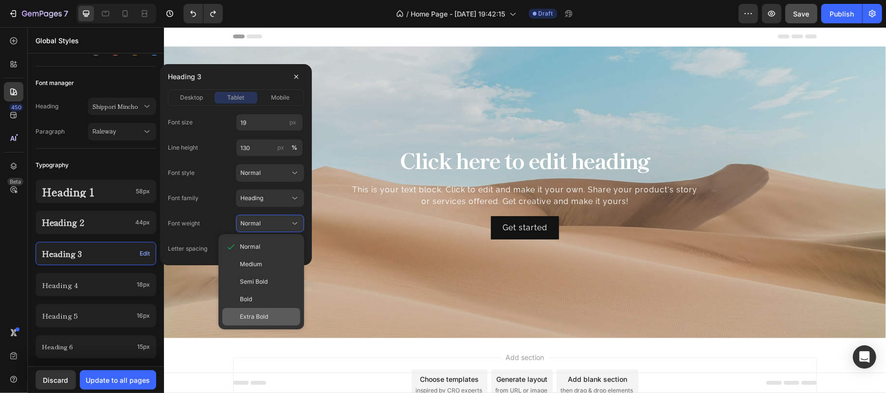
click at [261, 313] on span "Extra Bold" at bounding box center [254, 317] width 28 height 9
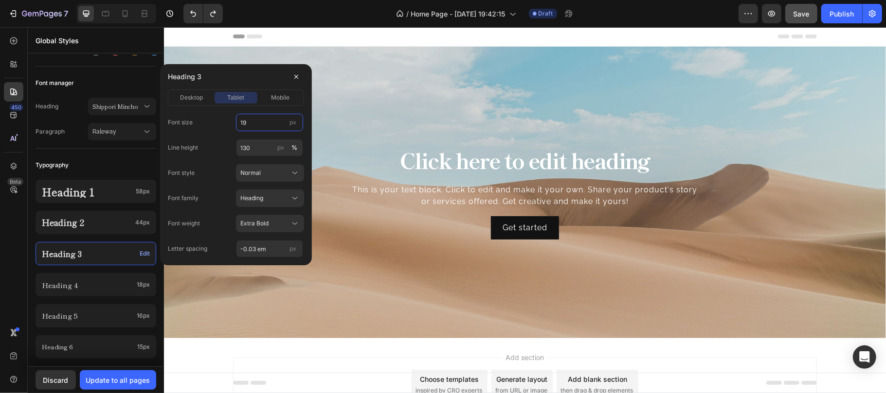
click at [261, 119] on input "19" at bounding box center [269, 123] width 67 height 18
type input "24"
click at [197, 100] on span "desktop" at bounding box center [191, 97] width 23 height 9
click at [238, 98] on span "tablet" at bounding box center [235, 97] width 17 height 9
click at [271, 96] on span "mobile" at bounding box center [280, 97] width 18 height 9
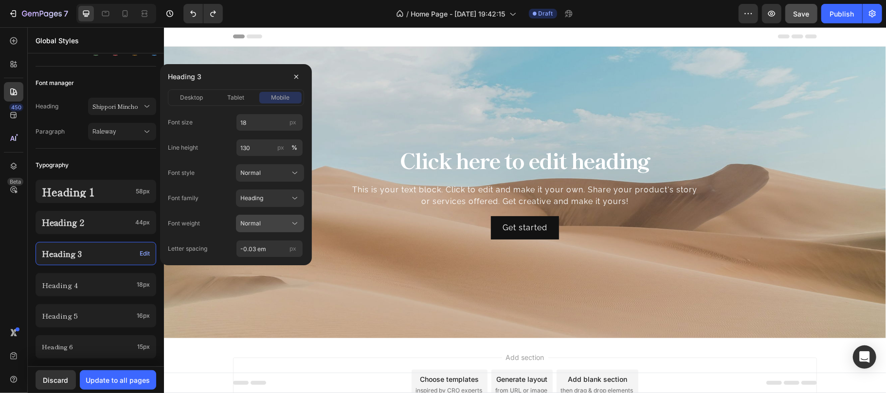
click at [275, 226] on div "Normal" at bounding box center [264, 223] width 48 height 9
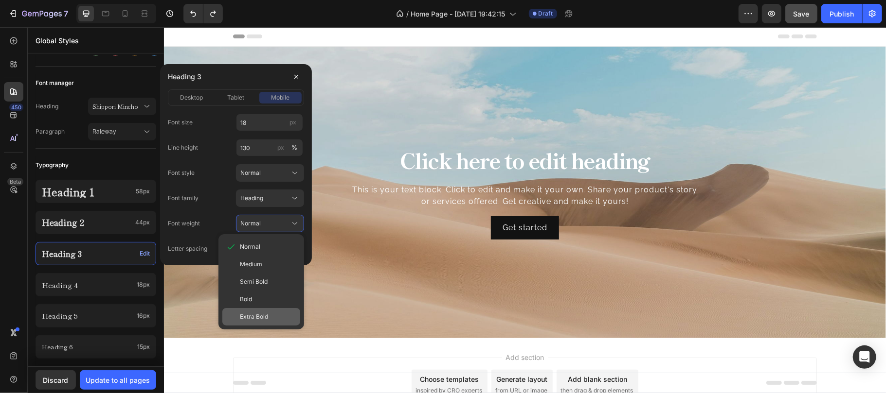
click at [268, 320] on span "Extra Bold" at bounding box center [254, 317] width 28 height 9
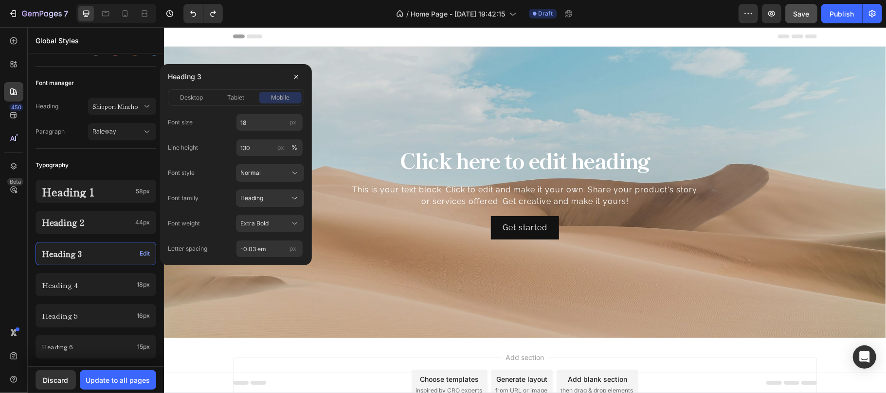
click at [135, 80] on div "Font manager" at bounding box center [96, 83] width 121 height 18
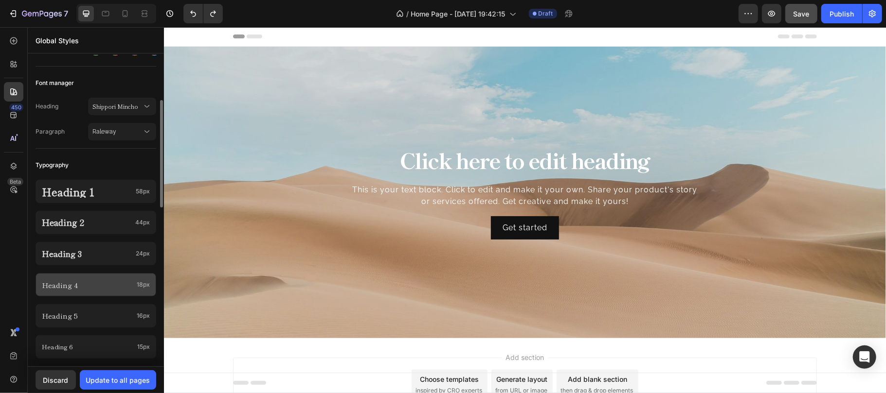
click at [121, 281] on p "Heading 4" at bounding box center [87, 285] width 91 height 10
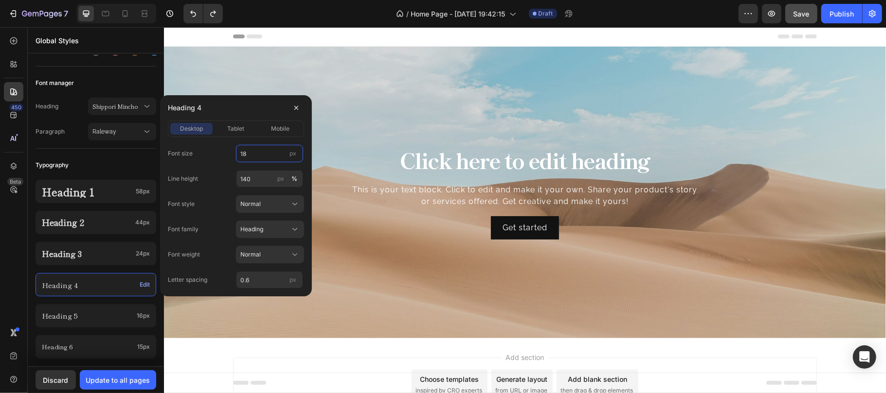
click at [261, 154] on input "18" at bounding box center [269, 154] width 67 height 18
type input "20"
click at [255, 179] on input "140" at bounding box center [269, 179] width 67 height 18
type input "130"
click at [273, 251] on div "Normal" at bounding box center [264, 254] width 48 height 9
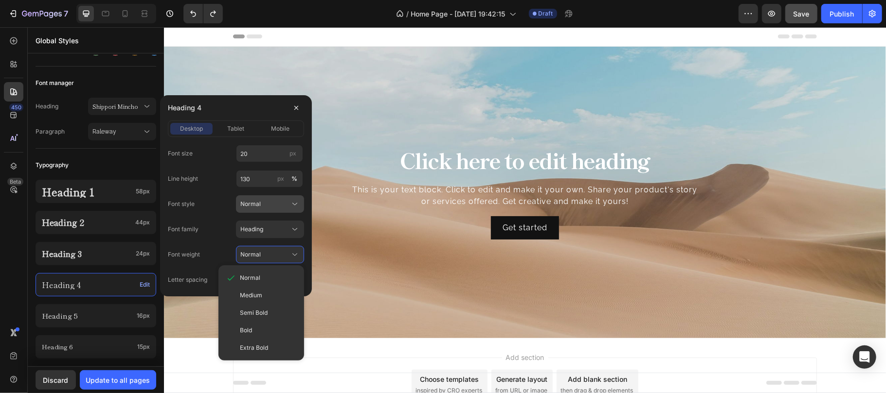
click at [284, 201] on div "Normal" at bounding box center [264, 204] width 48 height 9
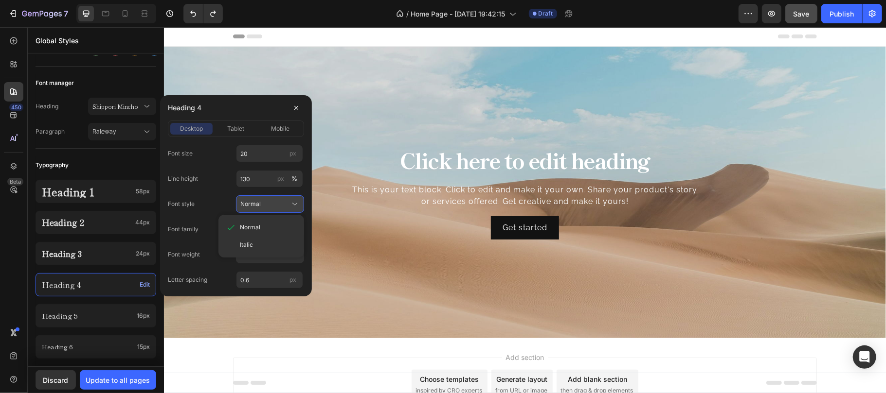
click at [284, 201] on div "Normal" at bounding box center [264, 204] width 48 height 9
click at [283, 226] on div "Heading" at bounding box center [264, 229] width 48 height 9
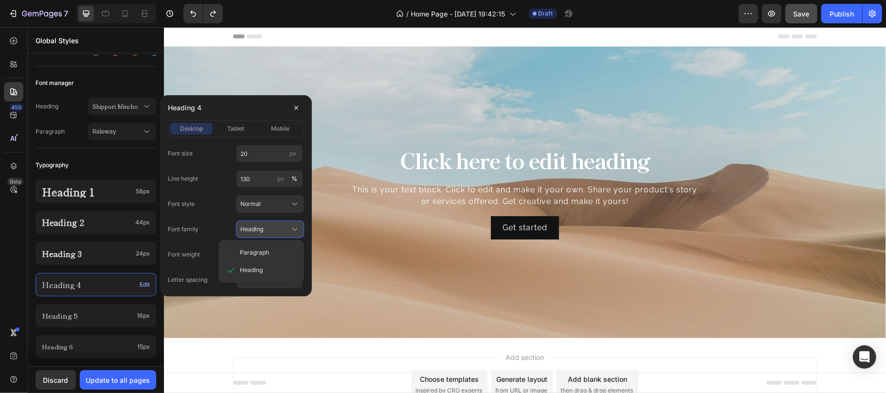
click at [283, 226] on div "Heading" at bounding box center [264, 229] width 48 height 9
click at [280, 251] on div "Normal" at bounding box center [264, 254] width 48 height 9
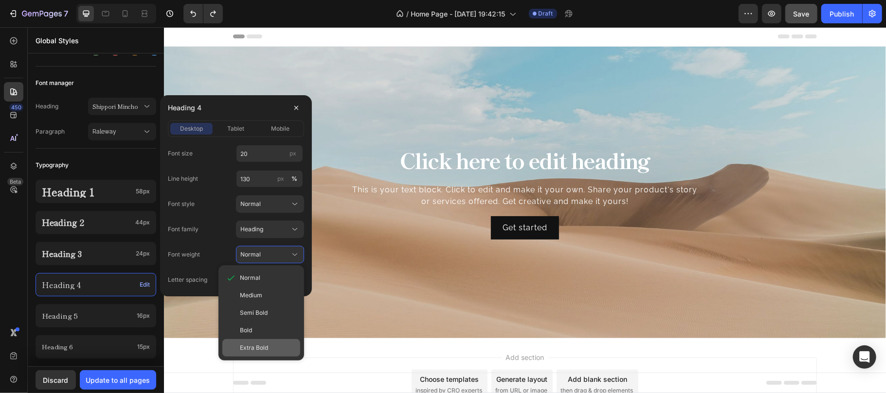
click at [273, 339] on div "Extra Bold" at bounding box center [261, 348] width 78 height 18
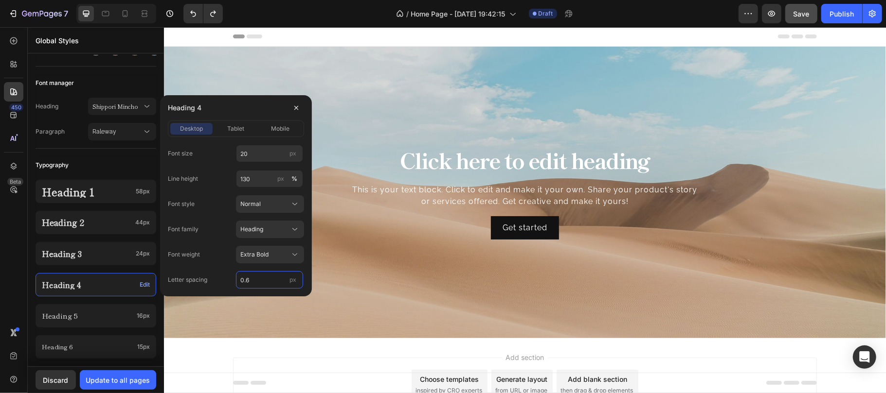
click at [268, 274] on input "0.6" at bounding box center [269, 280] width 67 height 18
type input "-0.03 em"
click at [237, 131] on span "tablet" at bounding box center [235, 129] width 17 height 9
click at [195, 125] on span "desktop" at bounding box center [191, 129] width 23 height 9
click at [240, 125] on span "tablet" at bounding box center [235, 129] width 17 height 9
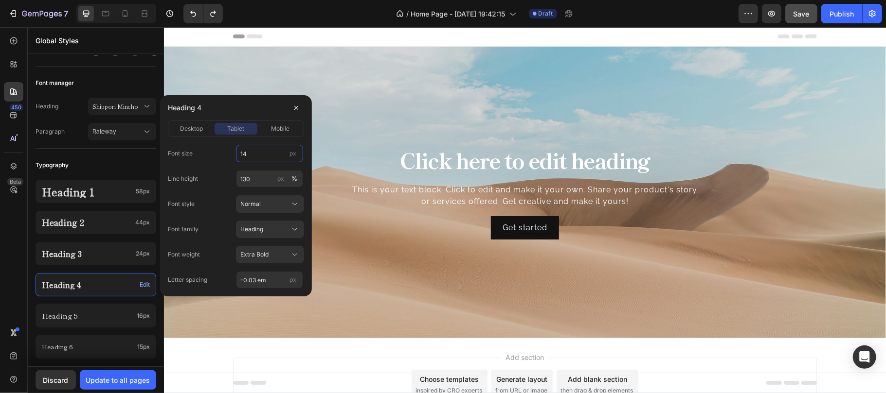
click at [255, 153] on input "14" at bounding box center [269, 154] width 67 height 18
type input "20"
click at [273, 133] on span "mobile" at bounding box center [280, 129] width 18 height 9
click at [262, 156] on input "14" at bounding box center [269, 154] width 67 height 18
type input "20"
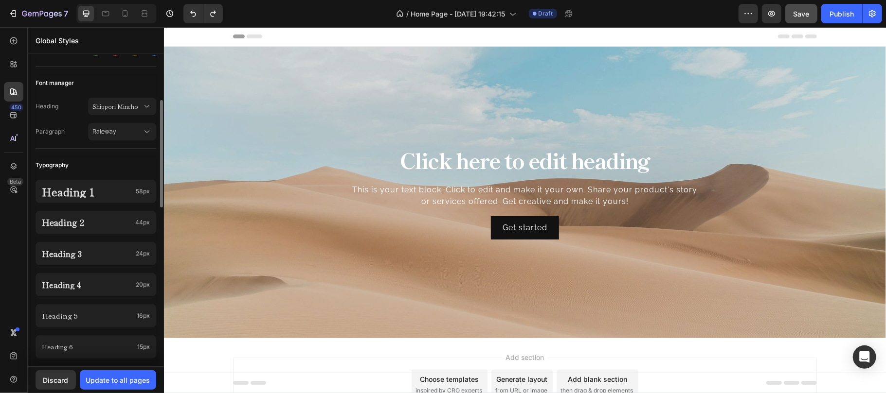
click at [136, 84] on div "Font manager" at bounding box center [96, 83] width 121 height 18
click at [101, 220] on p "Heading 2" at bounding box center [86, 222] width 89 height 11
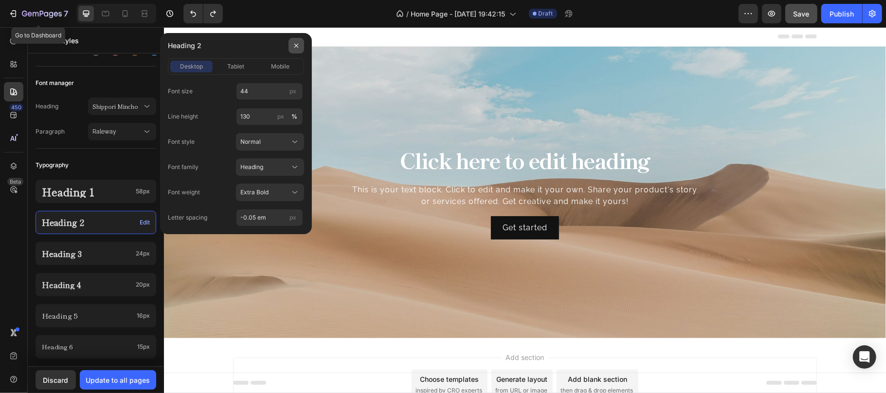
click at [298, 47] on icon "button" at bounding box center [296, 46] width 4 height 4
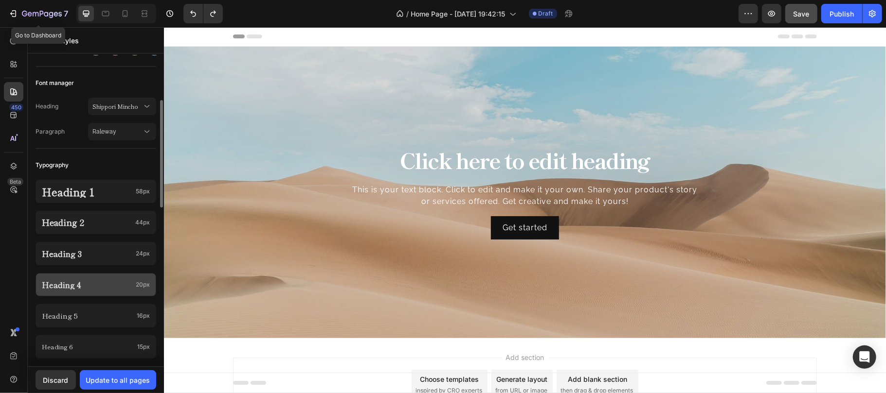
click at [99, 281] on p "Heading 4" at bounding box center [87, 285] width 90 height 10
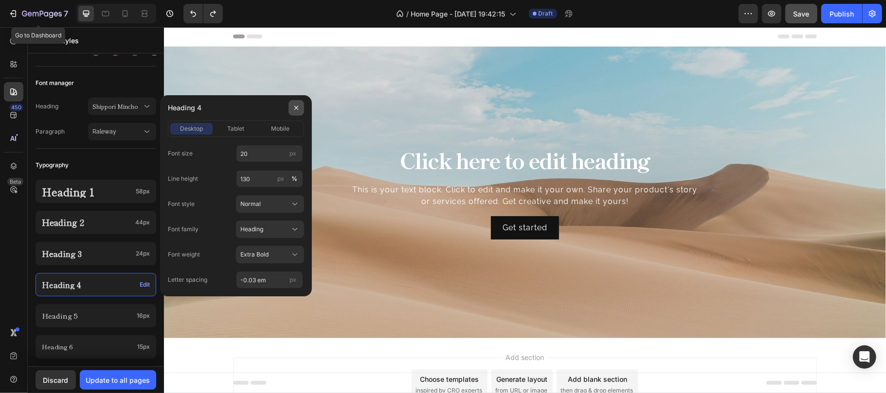
click at [291, 109] on button "button" at bounding box center [296, 108] width 16 height 16
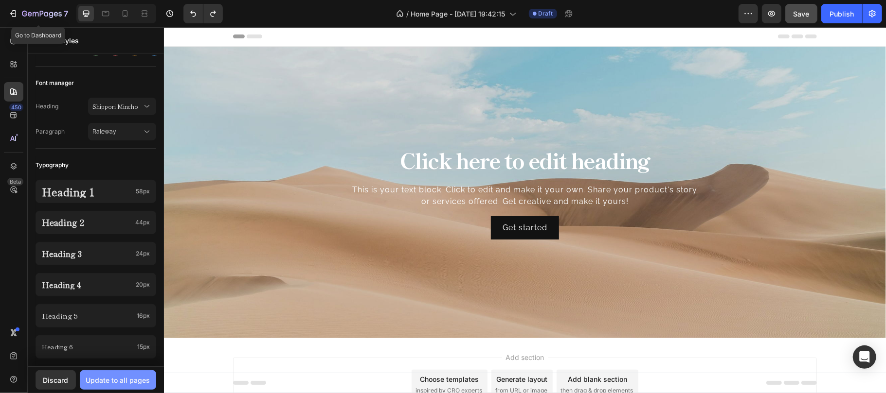
click at [124, 381] on div "Update to all pages" at bounding box center [118, 380] width 64 height 10
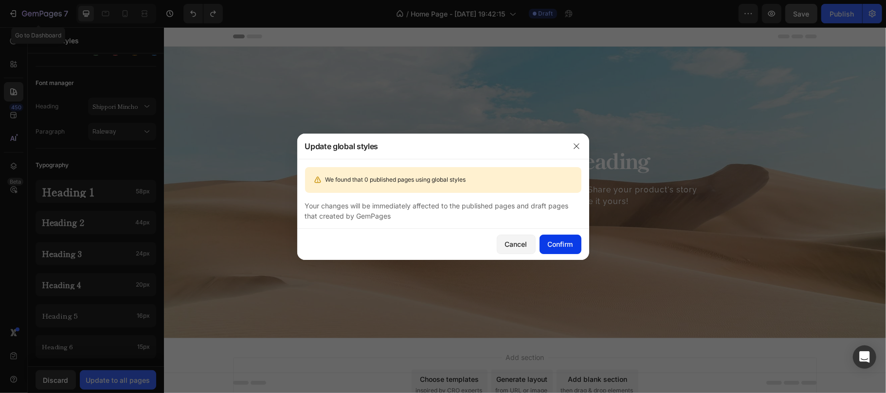
click at [562, 242] on div "Confirm" at bounding box center [560, 244] width 25 height 10
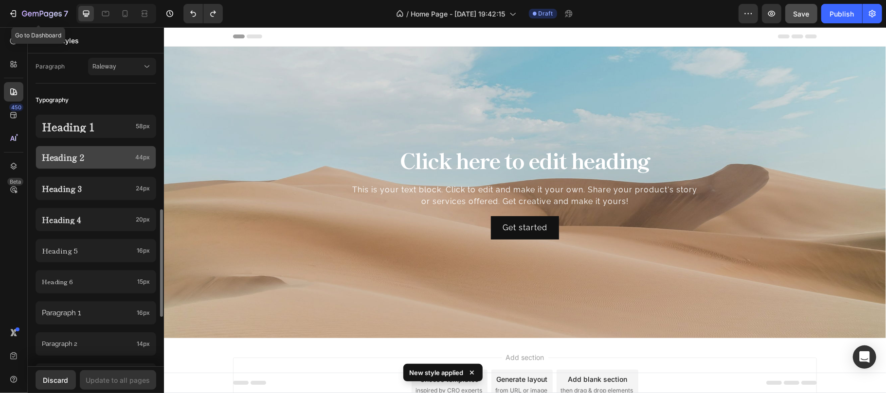
scroll to position [259, 0]
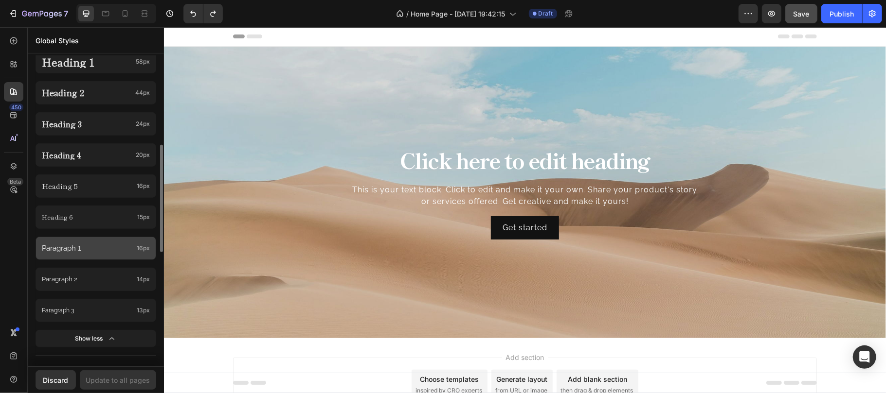
click at [100, 254] on p "Paragraph 1" at bounding box center [87, 248] width 91 height 11
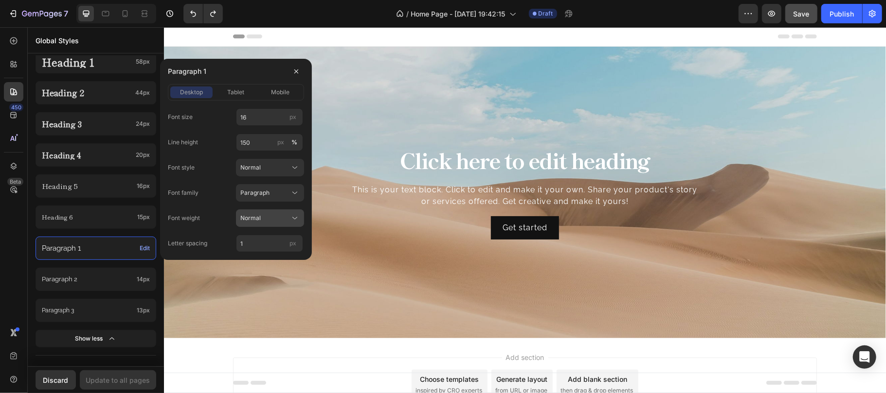
click at [281, 216] on div "Normal" at bounding box center [264, 218] width 48 height 9
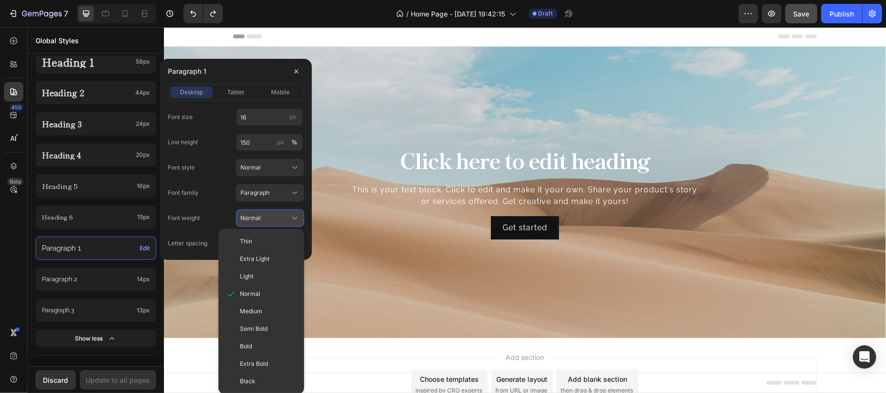
click at [281, 216] on div "Normal" at bounding box center [264, 218] width 48 height 9
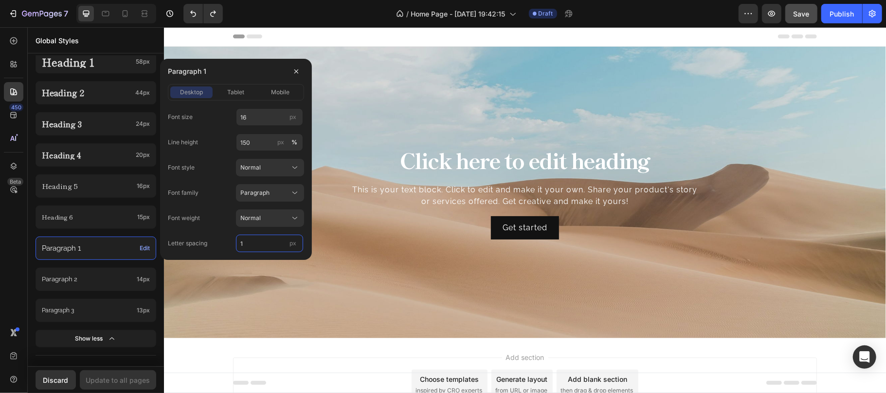
click at [257, 246] on input "1" at bounding box center [269, 244] width 67 height 18
type input "0.01 em"
click at [242, 94] on span "tablet" at bounding box center [235, 92] width 17 height 9
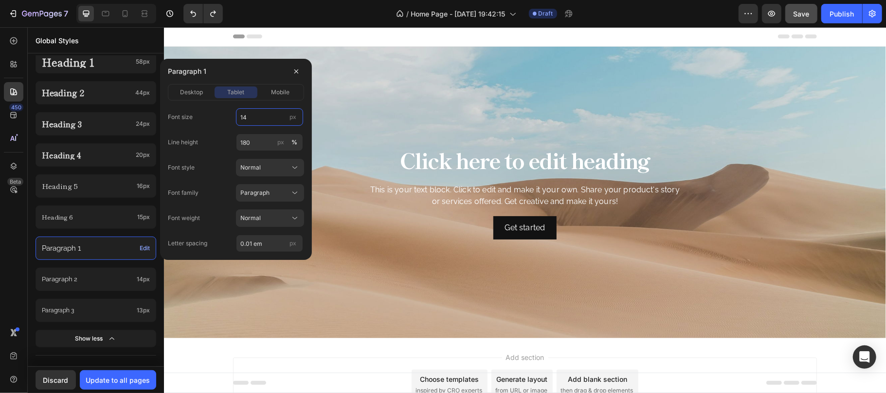
click at [257, 117] on input "14" at bounding box center [269, 117] width 67 height 18
type input "16"
click at [254, 146] on input "180" at bounding box center [269, 143] width 67 height 18
type input "150"
click at [281, 92] on span "mobile" at bounding box center [280, 92] width 18 height 9
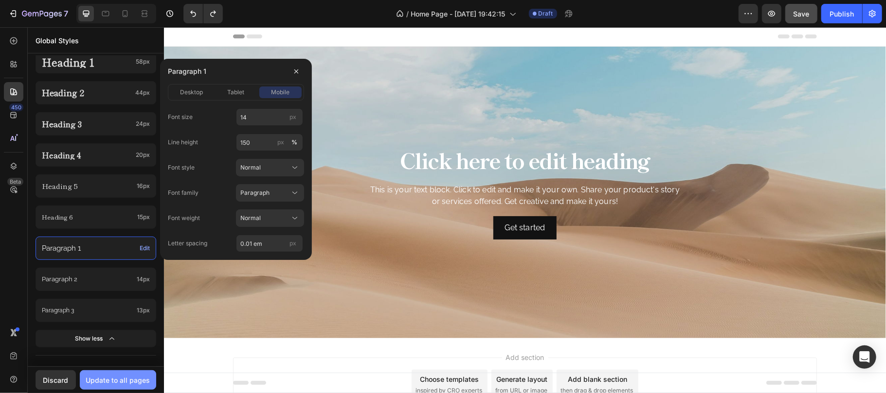
click at [119, 381] on div "Update to all pages" at bounding box center [118, 380] width 64 height 10
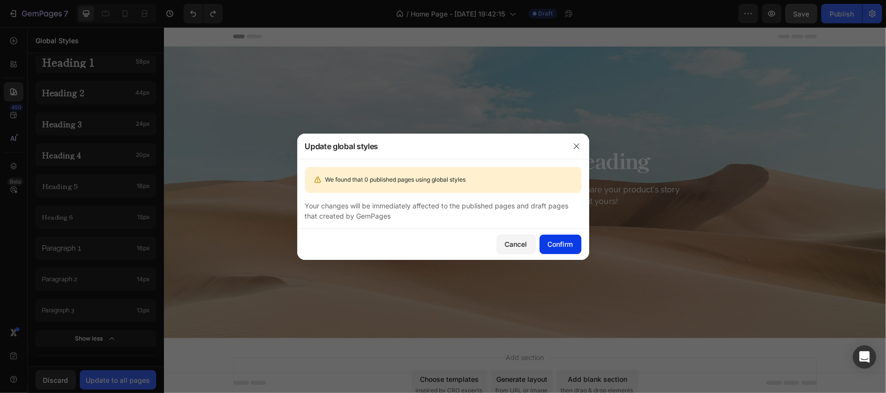
click at [563, 238] on button "Confirm" at bounding box center [560, 244] width 42 height 19
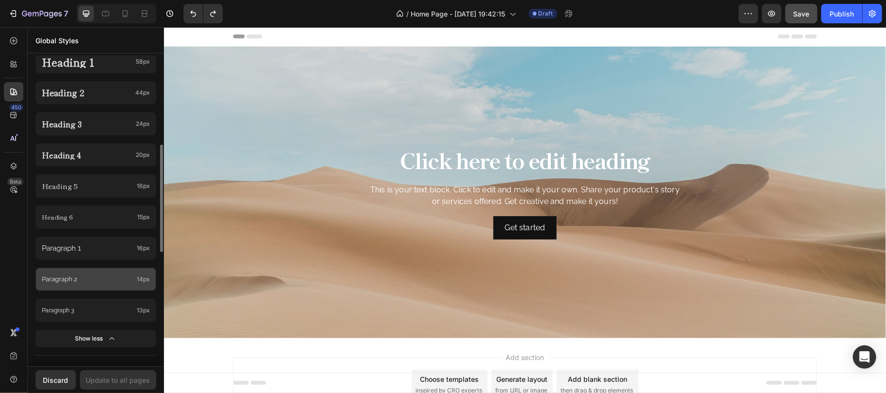
click at [98, 281] on p "Paragraph 2" at bounding box center [87, 280] width 91 height 10
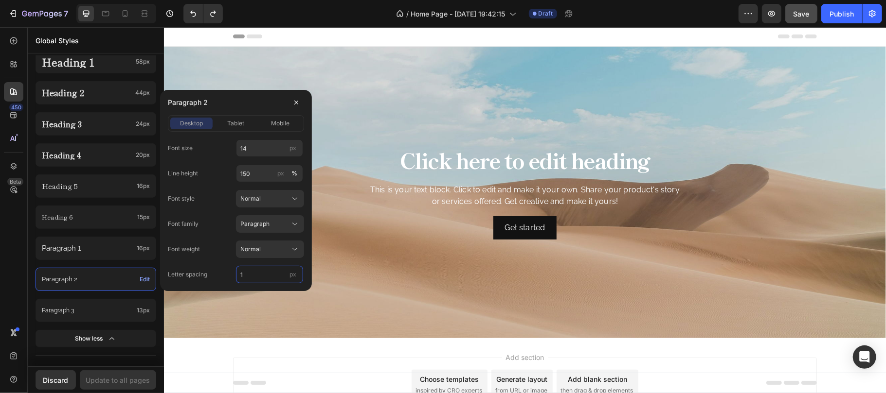
click at [262, 273] on input "1" at bounding box center [269, 275] width 67 height 18
type input "0"
click at [236, 124] on span "tablet" at bounding box center [235, 123] width 17 height 9
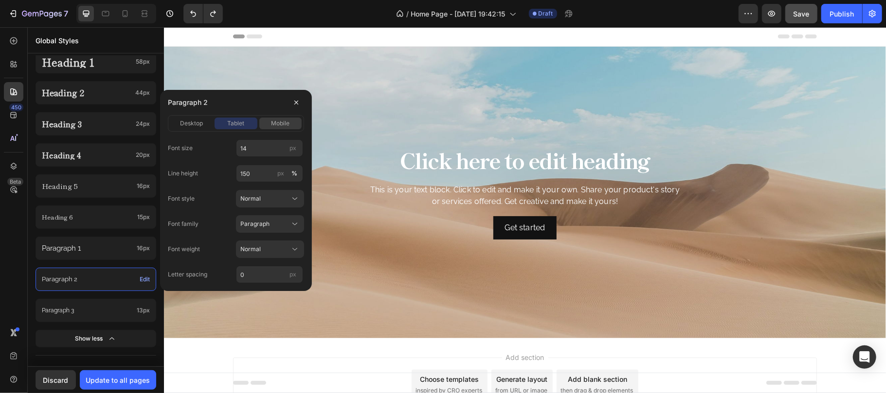
click at [276, 123] on span "mobile" at bounding box center [280, 123] width 18 height 9
click at [230, 123] on span "tablet" at bounding box center [235, 123] width 17 height 9
click at [199, 123] on span "desktop" at bounding box center [191, 123] width 23 height 9
drag, startPoint x: 232, startPoint y: 125, endPoint x: 275, endPoint y: 121, distance: 43.4
click at [233, 124] on span "tablet" at bounding box center [235, 123] width 17 height 9
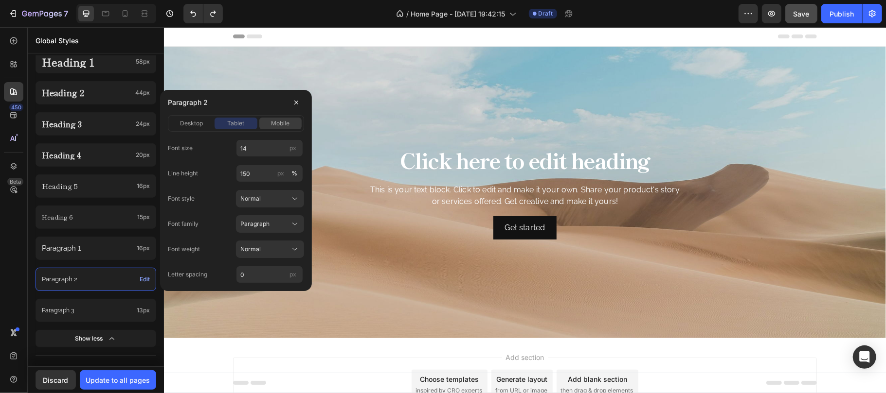
click at [277, 121] on span "mobile" at bounding box center [280, 123] width 18 height 9
click at [193, 119] on span "desktop" at bounding box center [191, 123] width 23 height 9
click at [230, 121] on span "tablet" at bounding box center [235, 123] width 17 height 9
click at [835, 16] on div "Publish" at bounding box center [841, 14] width 24 height 10
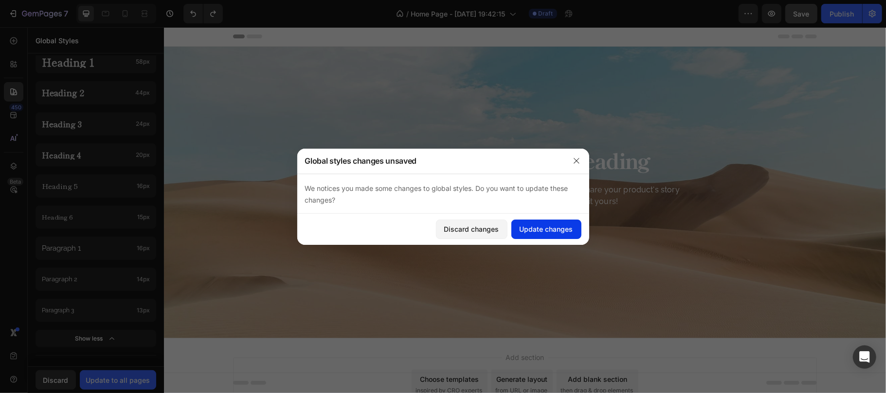
click at [559, 226] on div "Update changes" at bounding box center [546, 229] width 54 height 10
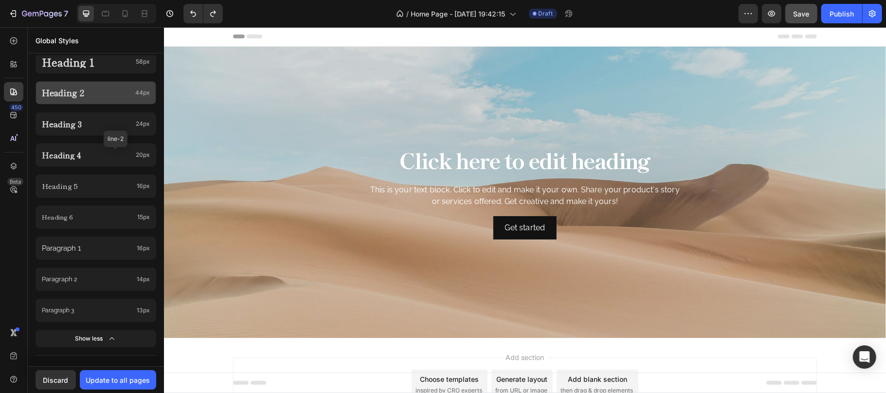
scroll to position [0, 0]
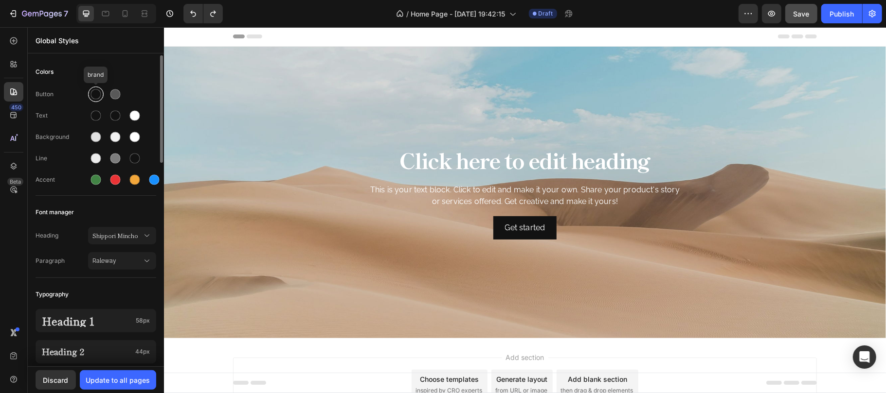
click at [98, 93] on div at bounding box center [96, 94] width 10 height 10
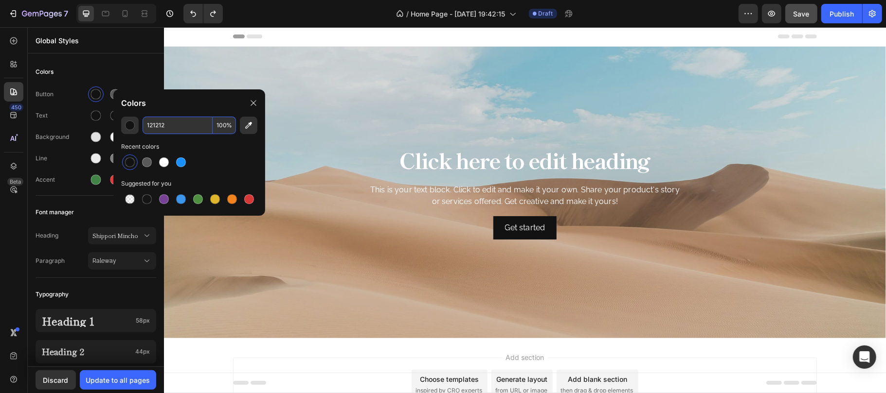
click at [191, 125] on input "121212" at bounding box center [178, 126] width 70 height 18
paste input "461513"
type input "461513"
click at [253, 107] on div at bounding box center [254, 103] width 16 height 16
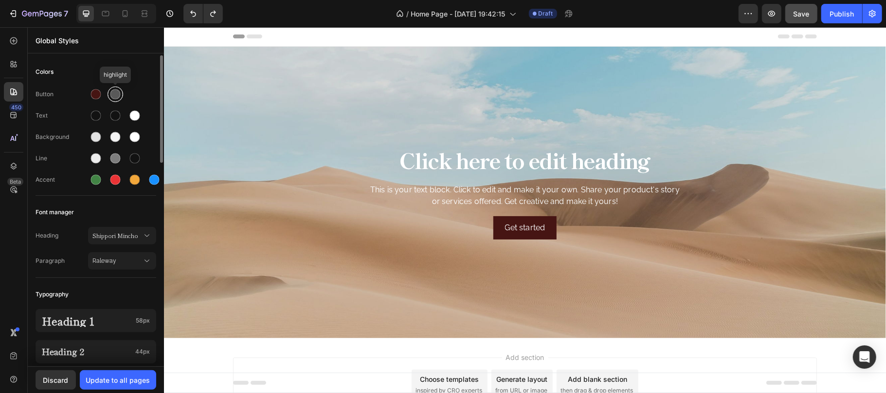
click at [111, 96] on div at bounding box center [115, 94] width 10 height 10
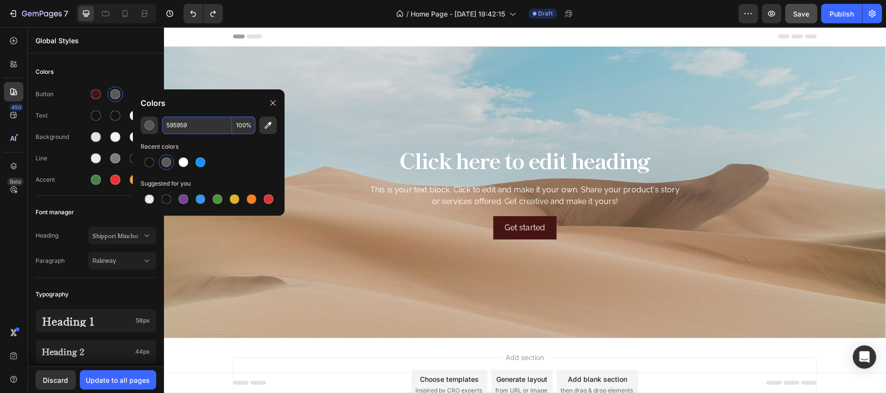
click at [204, 127] on input "595959" at bounding box center [197, 126] width 70 height 18
paste input "BCD2E8"
type input "BCD2E8"
click at [273, 104] on icon at bounding box center [273, 103] width 8 height 8
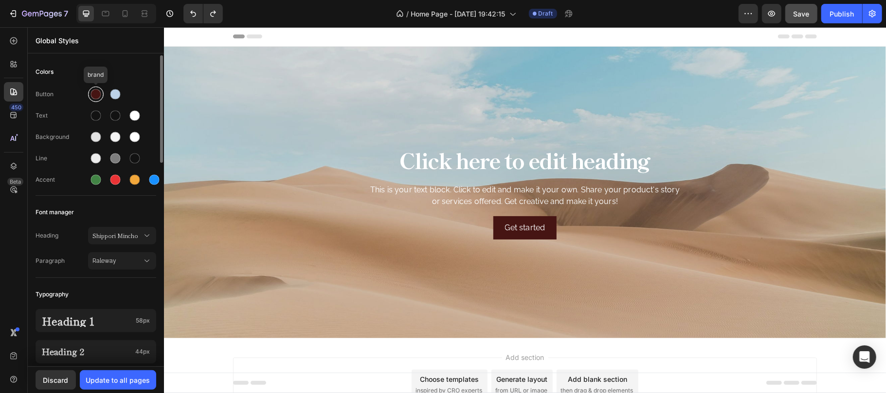
click at [95, 99] on div at bounding box center [96, 94] width 10 height 10
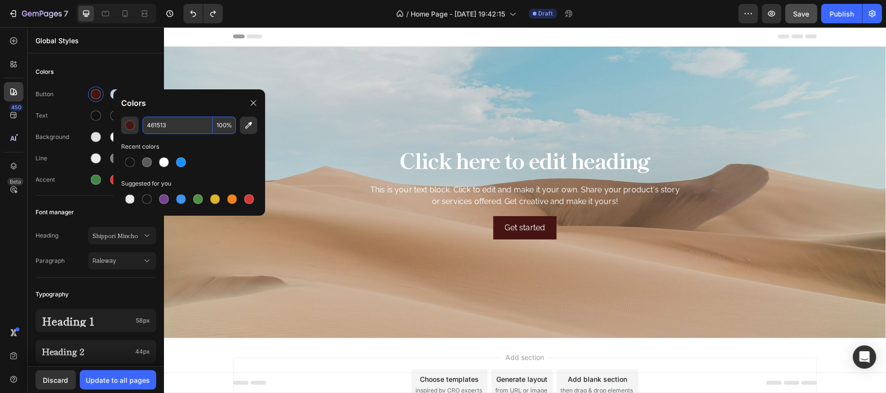
click at [182, 123] on input "461513" at bounding box center [178, 126] width 70 height 18
paste input "F9DDE1"
type input "F9DDE1"
click at [257, 105] on icon at bounding box center [254, 103] width 8 height 8
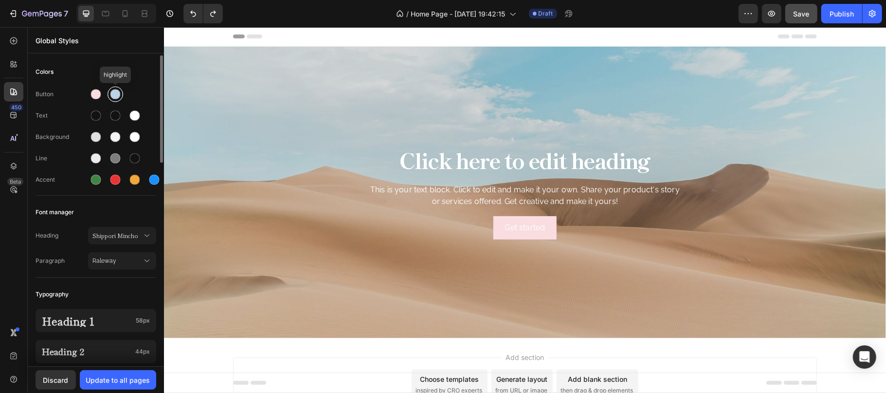
click at [117, 94] on div at bounding box center [115, 94] width 10 height 10
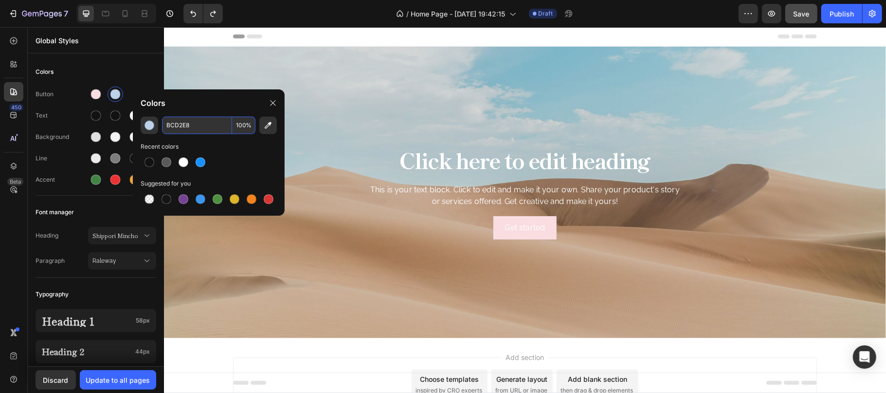
click at [211, 119] on input "BCD2E8" at bounding box center [197, 126] width 70 height 18
paste input "461513"
click at [211, 119] on input "461513" at bounding box center [197, 126] width 70 height 18
type input "461513"
click at [271, 106] on icon at bounding box center [273, 103] width 8 height 8
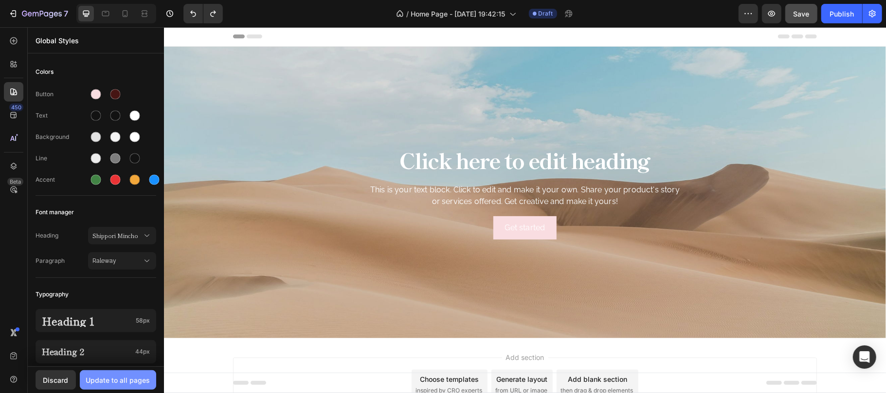
click at [115, 379] on div "Update to all pages" at bounding box center [118, 380] width 64 height 10
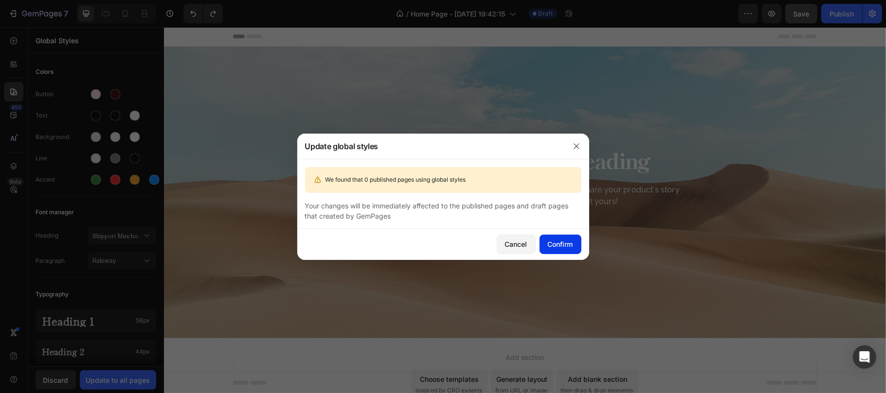
click at [561, 243] on div "Confirm" at bounding box center [560, 244] width 25 height 10
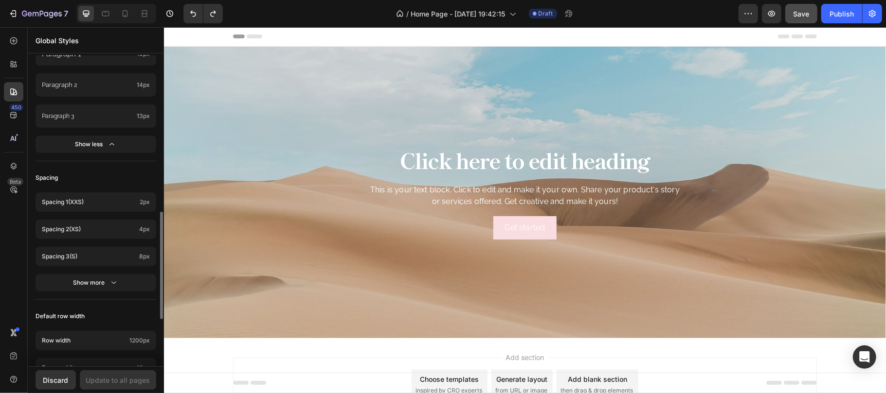
scroll to position [518, 0]
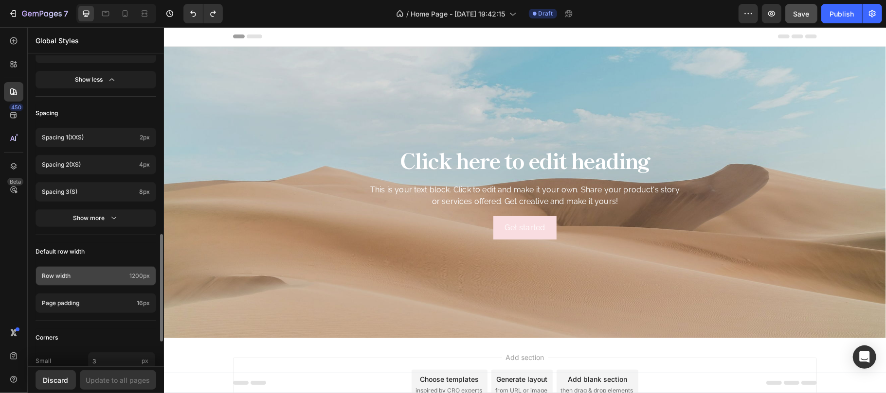
click at [109, 274] on p "Row width" at bounding box center [84, 276] width 84 height 9
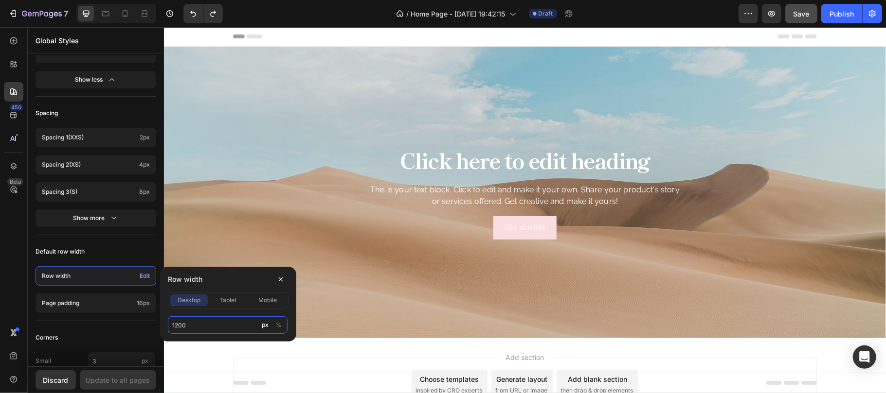
click at [206, 325] on input "1200" at bounding box center [228, 326] width 120 height 18
type input "1280"
click at [124, 253] on div "Default row width" at bounding box center [96, 252] width 121 height 18
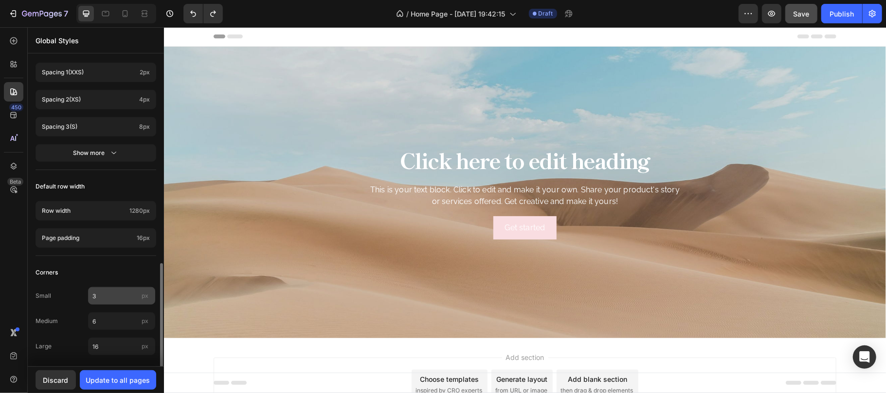
scroll to position [589, 0]
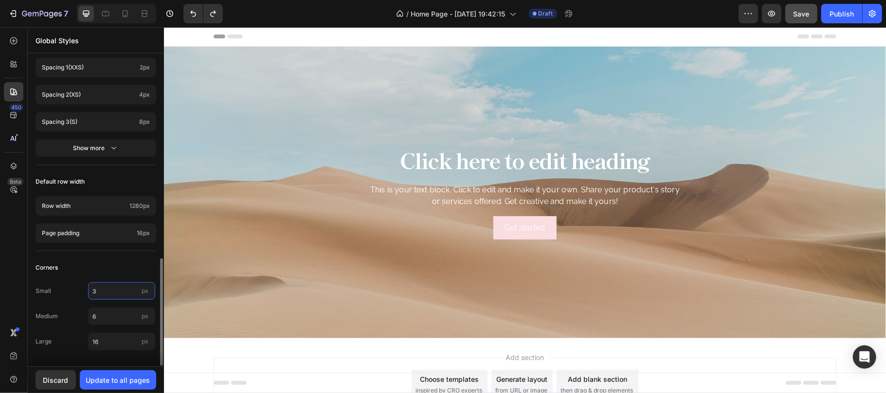
click at [120, 291] on input "3" at bounding box center [121, 292] width 67 height 18
type input "0"
click at [112, 267] on div "Corners" at bounding box center [96, 268] width 121 height 18
click at [113, 148] on icon "button" at bounding box center [114, 148] width 10 height 10
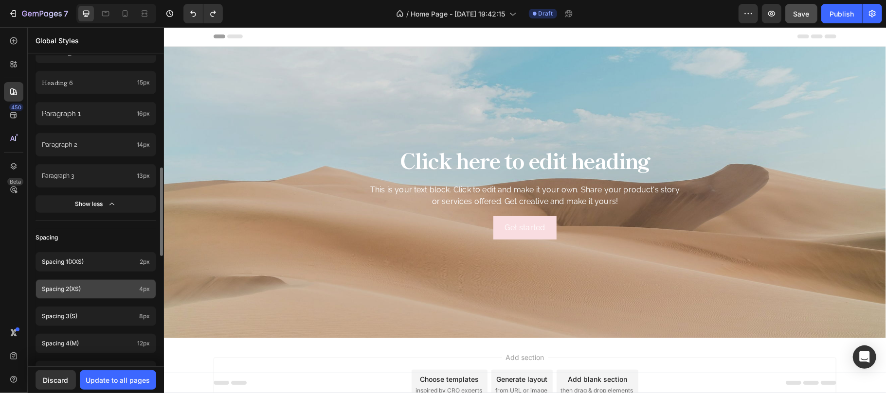
scroll to position [329, 0]
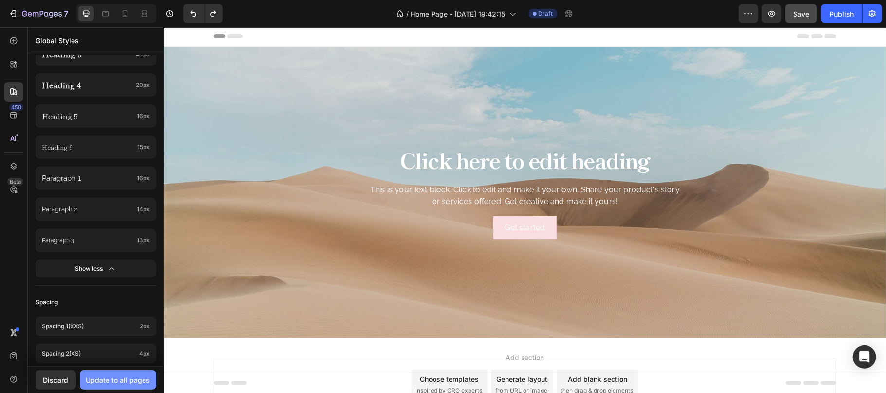
click at [127, 382] on div "Update to all pages" at bounding box center [118, 380] width 64 height 10
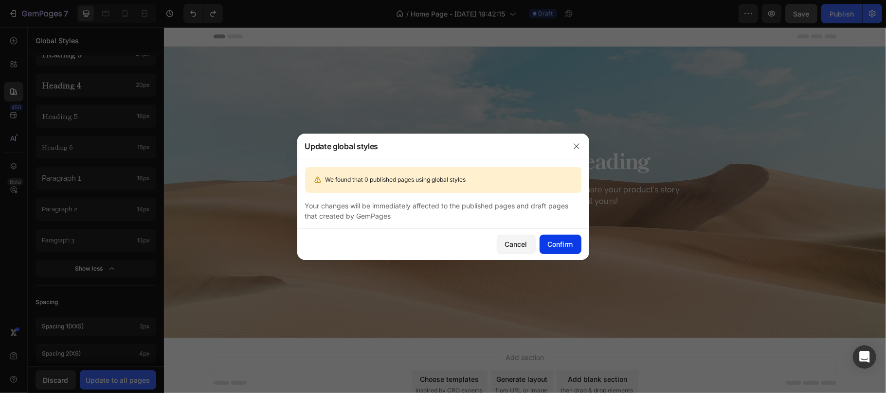
click at [553, 242] on div "Confirm" at bounding box center [560, 244] width 25 height 10
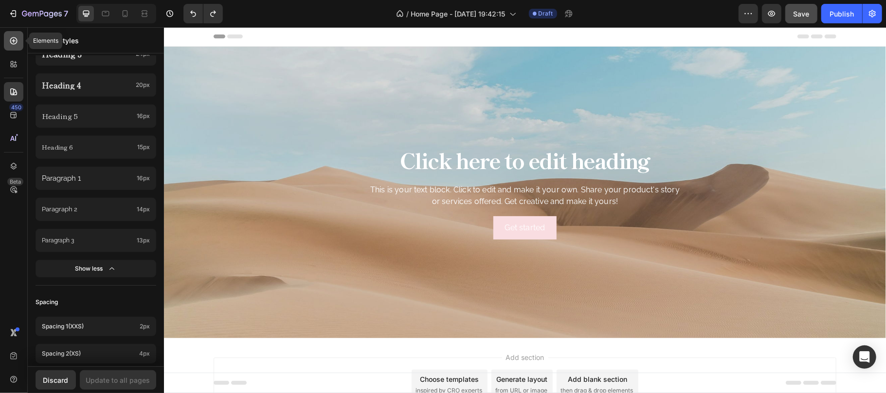
click at [14, 43] on icon at bounding box center [14, 41] width 10 height 10
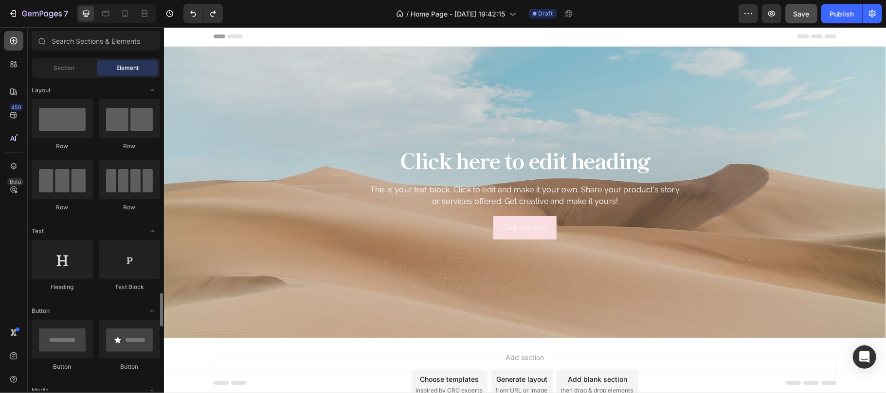
scroll to position [195, 0]
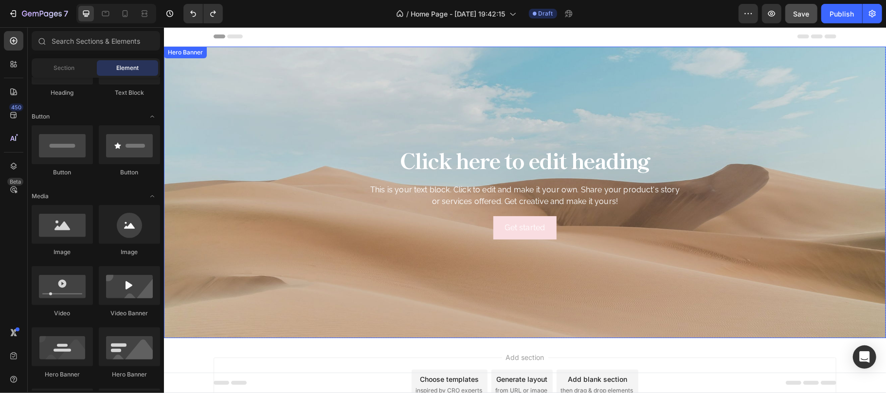
click at [318, 119] on div "Background Image" at bounding box center [524, 192] width 722 height 292
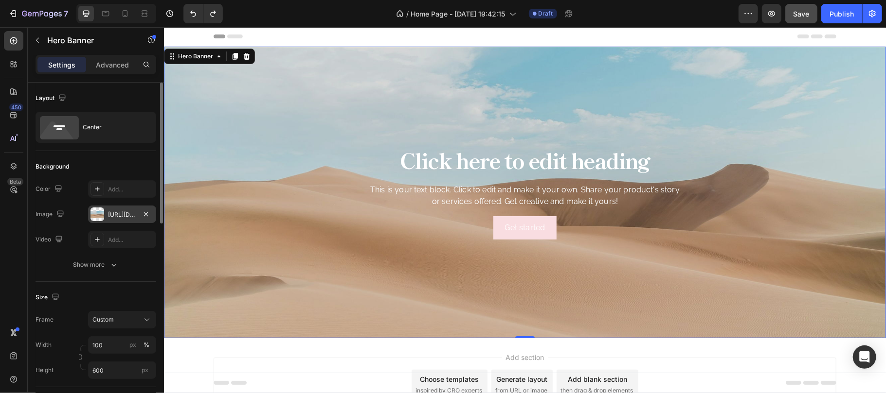
click at [122, 211] on div "[URL][DOMAIN_NAME]" at bounding box center [122, 215] width 28 height 9
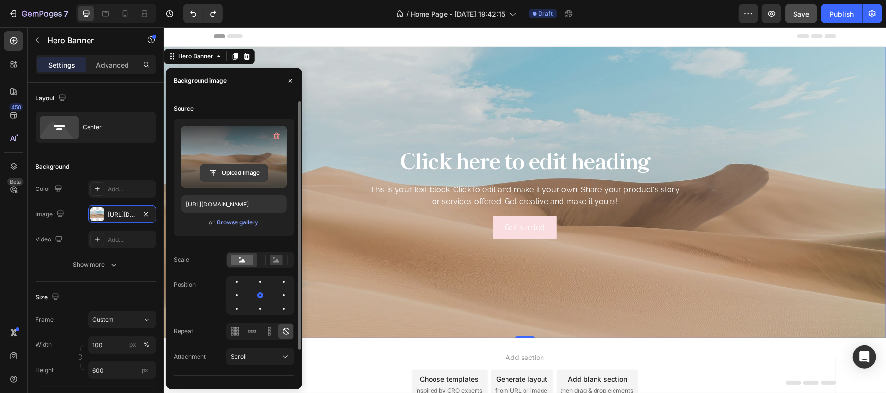
click at [238, 166] on input "file" at bounding box center [233, 173] width 67 height 17
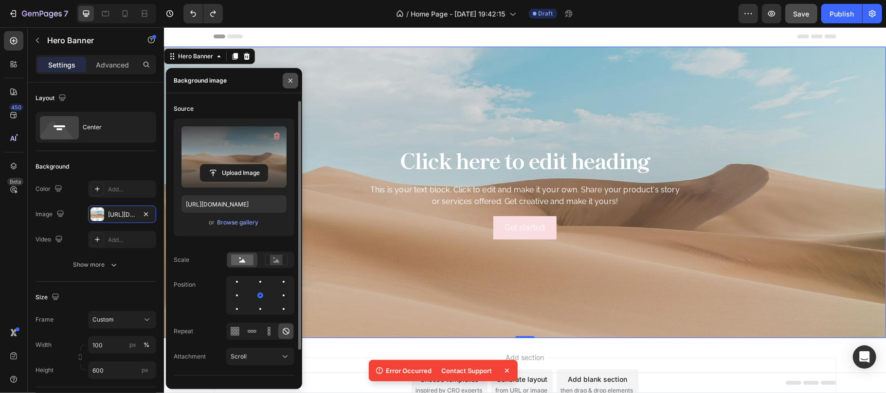
click at [286, 79] on icon "button" at bounding box center [290, 81] width 8 height 8
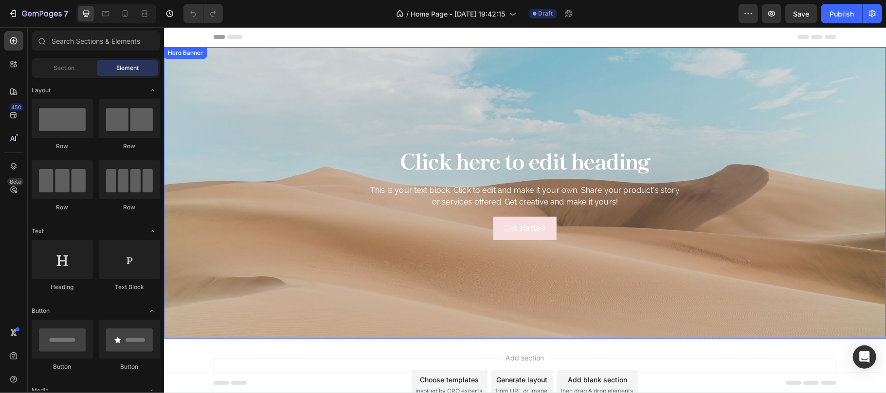
click at [451, 94] on div "Background Image" at bounding box center [524, 193] width 722 height 292
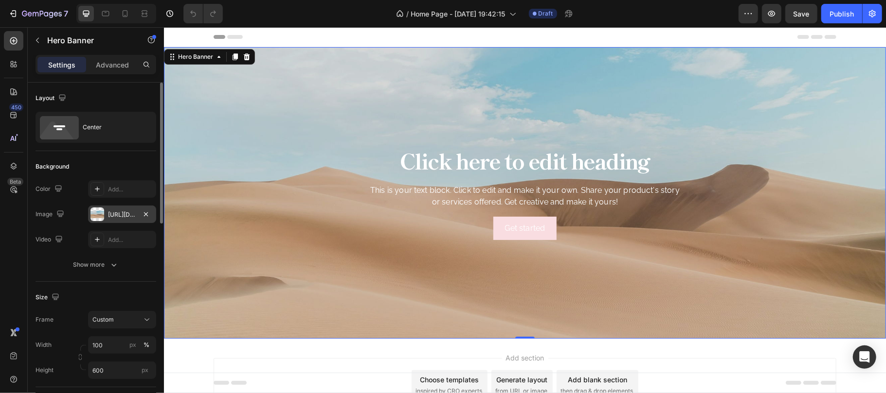
click at [121, 212] on div "[URL][DOMAIN_NAME]" at bounding box center [122, 215] width 28 height 9
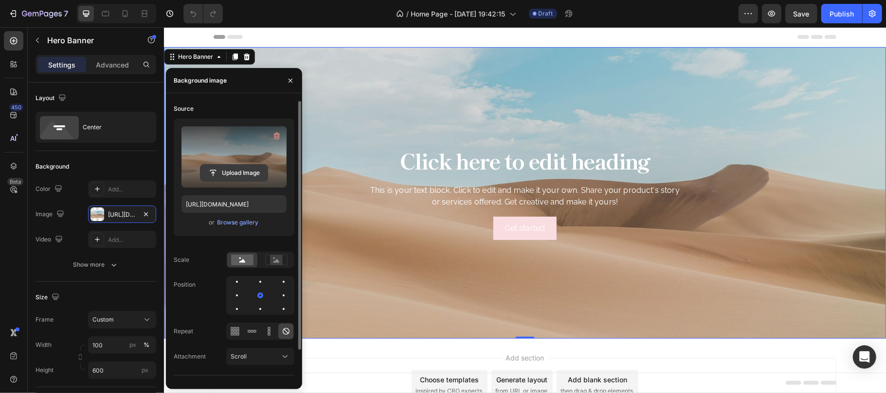
click at [224, 167] on input "file" at bounding box center [233, 173] width 67 height 17
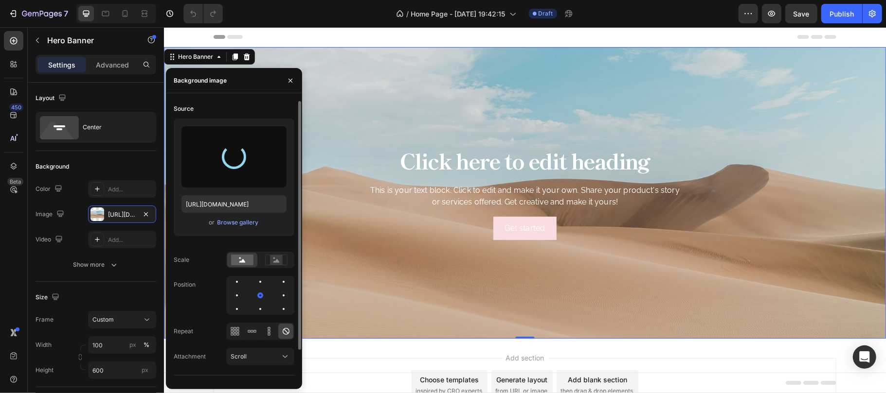
type input "[URL][DOMAIN_NAME]"
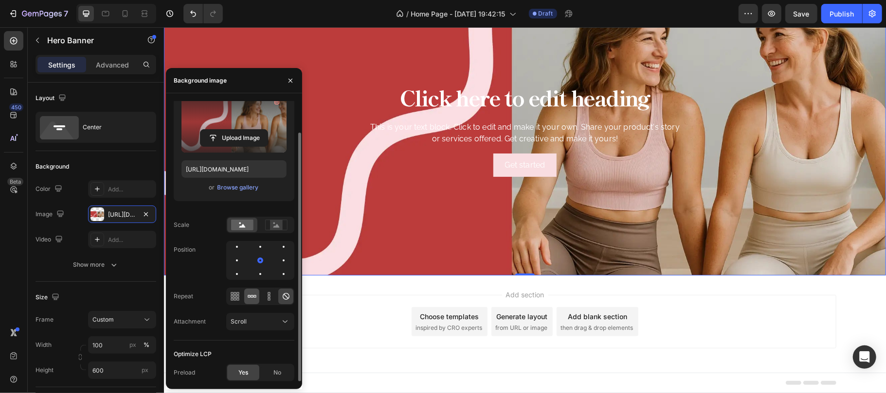
scroll to position [65, 0]
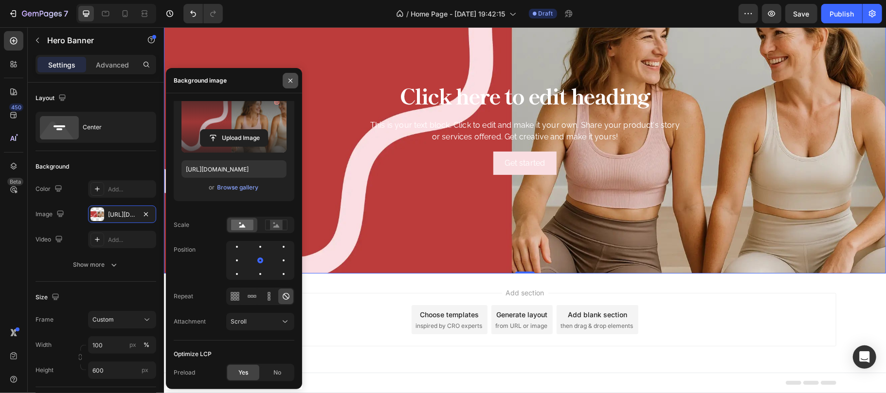
click at [290, 82] on icon "button" at bounding box center [290, 81] width 8 height 8
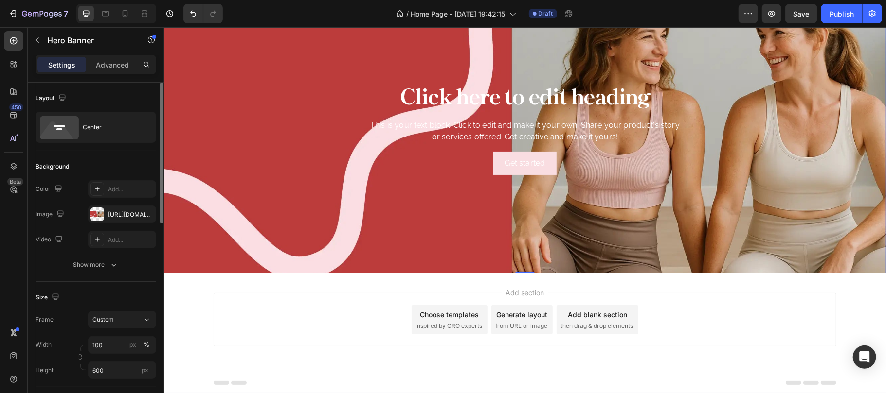
click at [117, 99] on div "Layout" at bounding box center [96, 98] width 121 height 16
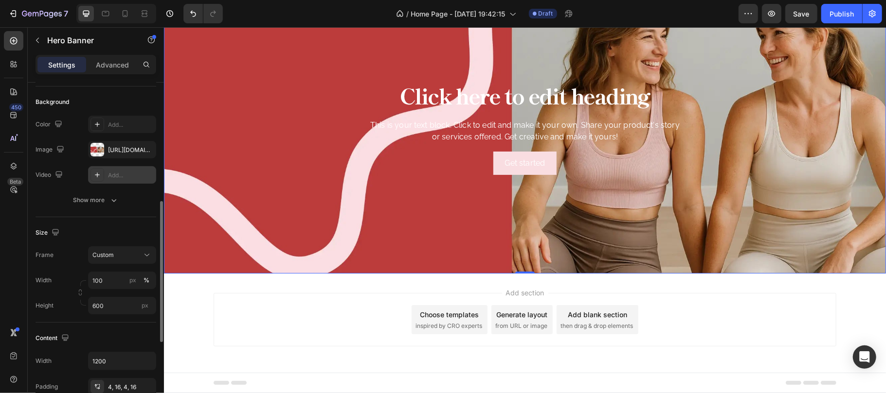
scroll to position [129, 0]
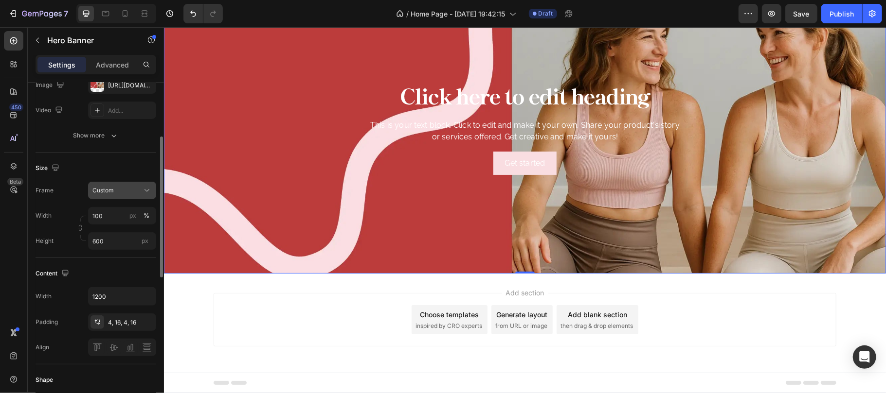
click at [148, 187] on icon at bounding box center [147, 191] width 10 height 10
click at [125, 216] on span "As banner source" at bounding box center [116, 214] width 48 height 9
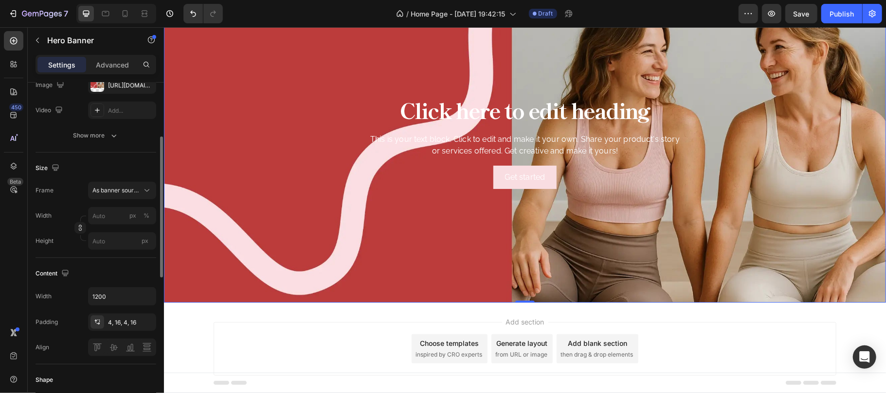
click at [119, 165] on div "Size" at bounding box center [96, 169] width 121 height 16
click at [130, 292] on input "1200" at bounding box center [122, 297] width 67 height 18
click at [115, 297] on input "1200" at bounding box center [122, 297] width 67 height 18
type input "1312"
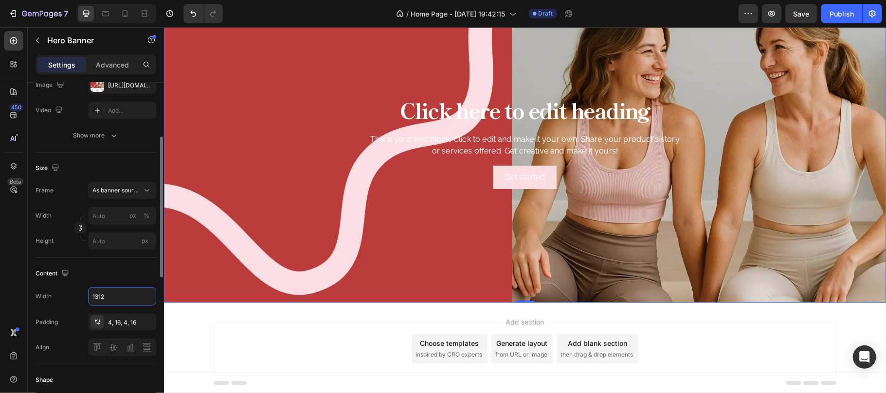
click at [120, 269] on div "Content" at bounding box center [96, 274] width 121 height 16
click at [111, 213] on input "px %" at bounding box center [122, 216] width 68 height 18
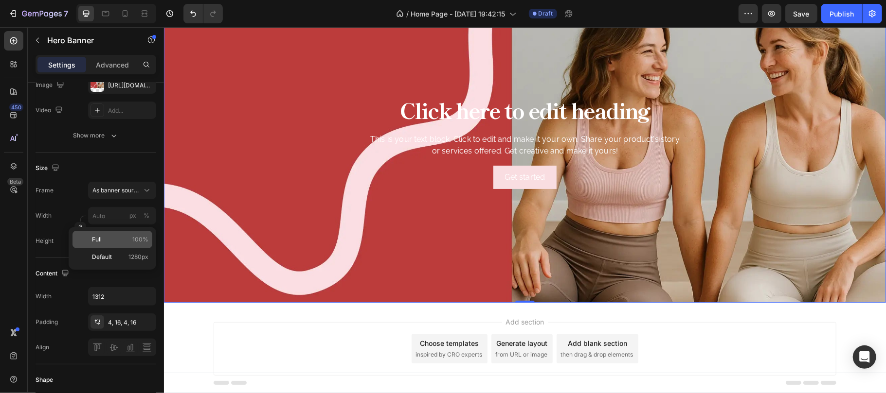
click at [115, 238] on p "Full 100%" at bounding box center [120, 239] width 56 height 9
type input "100"
click at [115, 265] on div "Content Width 1312 Padding 4, 16, 4, 16 Align" at bounding box center [96, 311] width 121 height 107
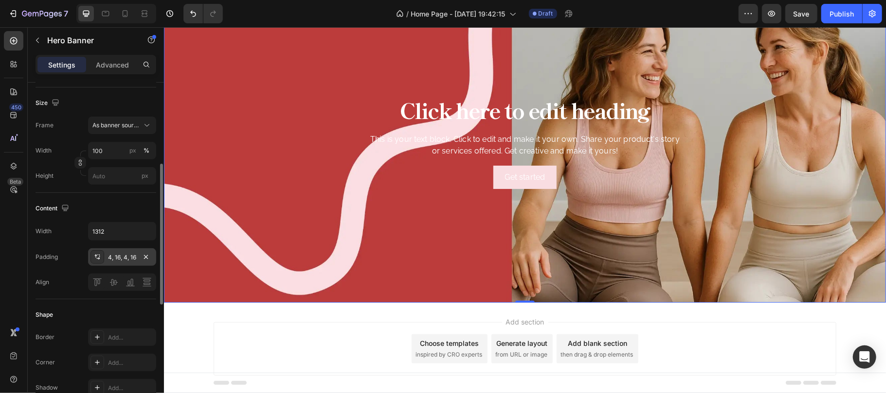
click at [119, 257] on div "4, 16, 4, 16" at bounding box center [122, 257] width 28 height 9
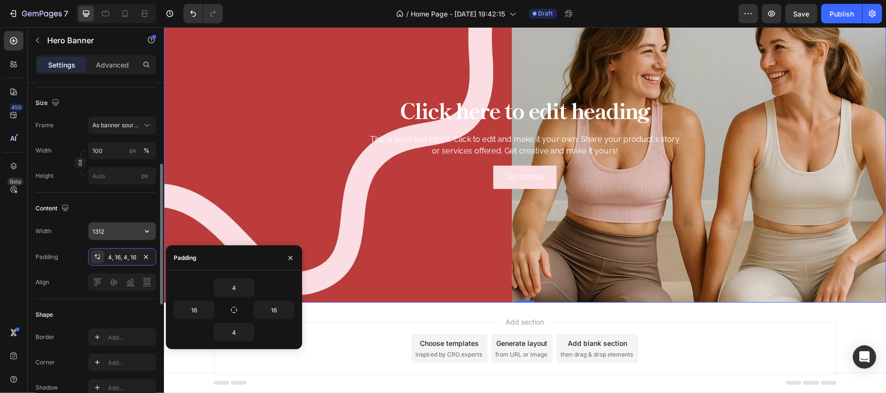
click at [123, 227] on input "1312" at bounding box center [122, 232] width 67 height 18
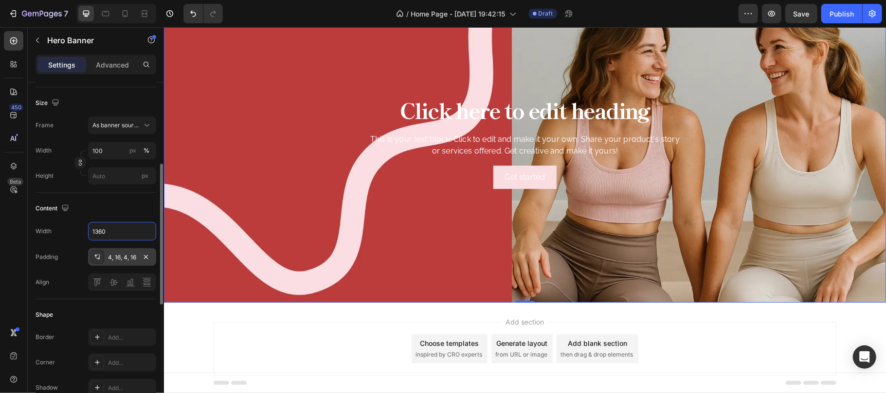
type input "1360"
click at [124, 259] on div "4, 16, 4, 16" at bounding box center [122, 257] width 28 height 9
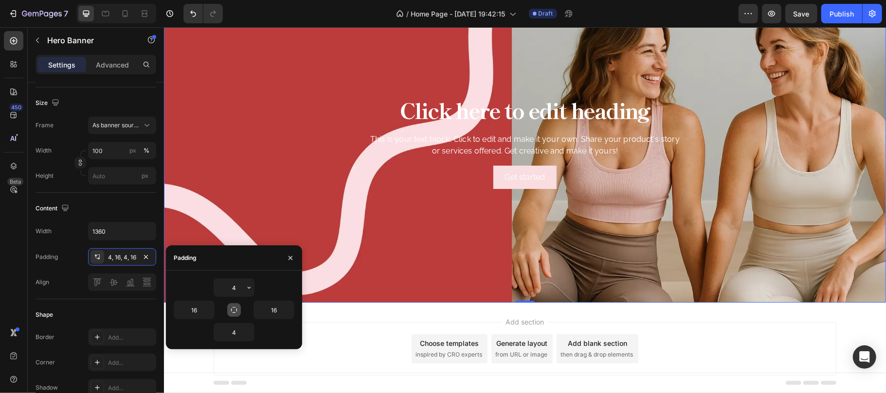
click at [235, 311] on icon "button" at bounding box center [234, 310] width 8 height 8
type input "4"
click at [236, 290] on input "4" at bounding box center [234, 288] width 40 height 18
click at [247, 288] on icon "button" at bounding box center [249, 288] width 8 height 8
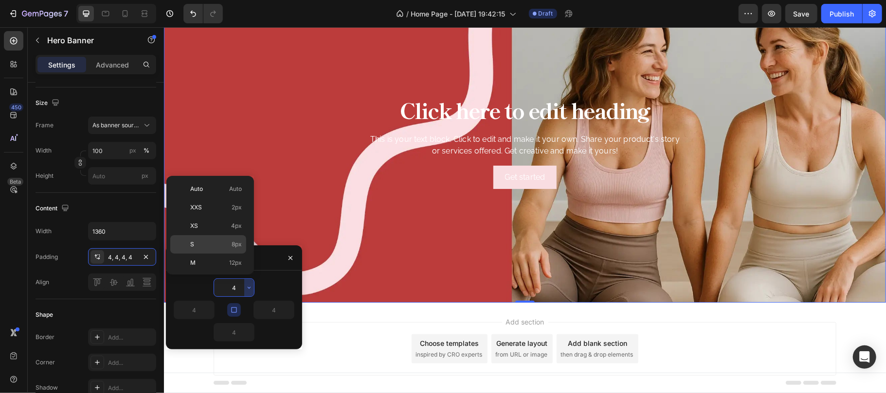
scroll to position [65, 0]
click at [213, 238] on p "XL 24px" at bounding box center [216, 235] width 52 height 9
type input "24"
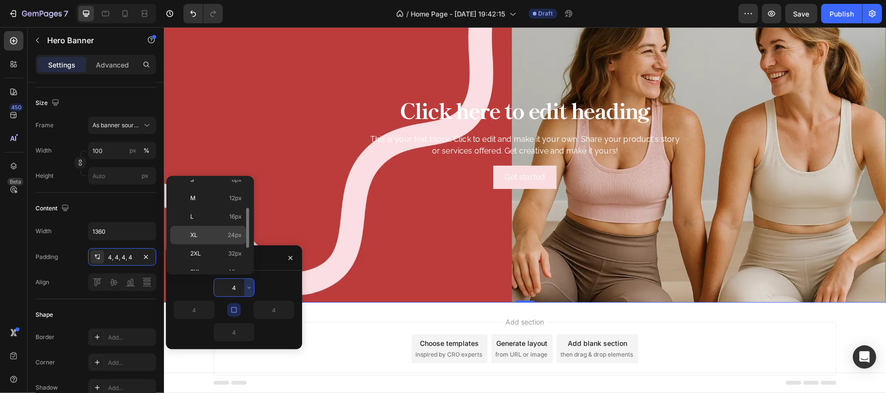
type input "24"
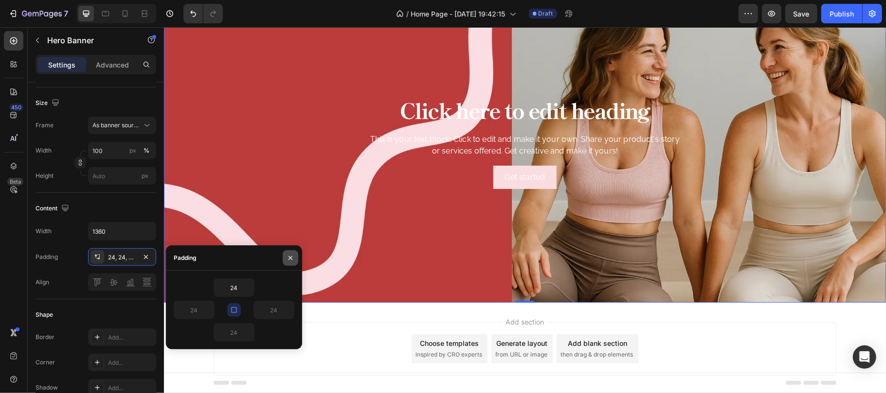
click at [289, 257] on icon "button" at bounding box center [290, 258] width 4 height 4
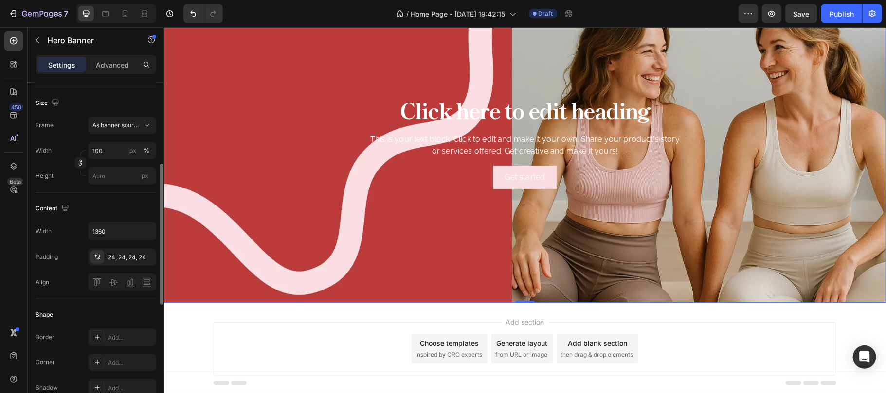
click at [137, 207] on div "Content" at bounding box center [96, 209] width 121 height 16
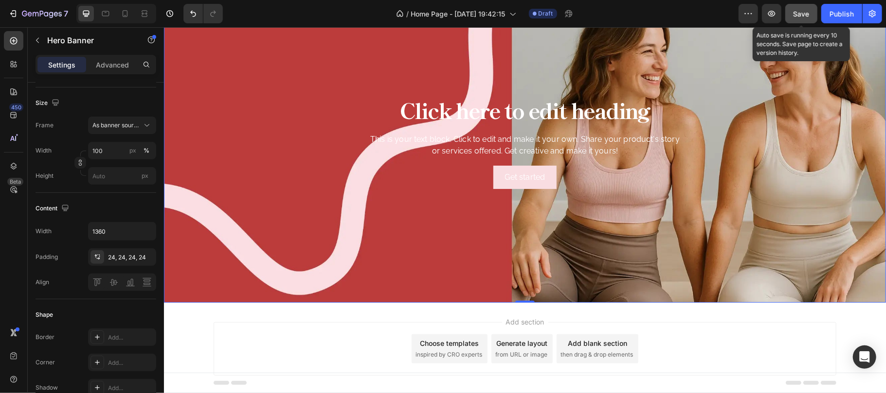
click at [800, 15] on span "Save" at bounding box center [801, 14] width 16 height 8
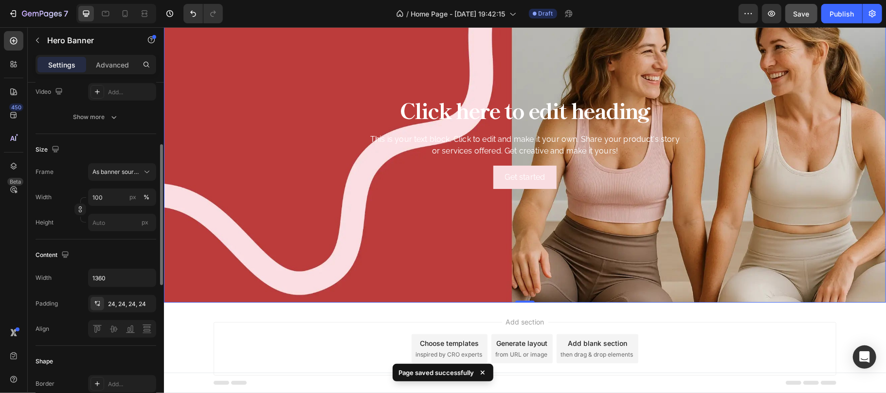
scroll to position [0, 0]
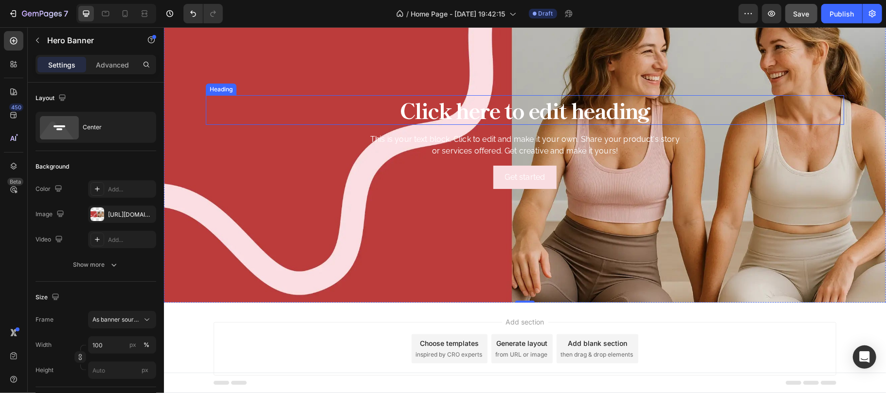
click at [381, 107] on h2 "Click here to edit heading" at bounding box center [524, 110] width 638 height 30
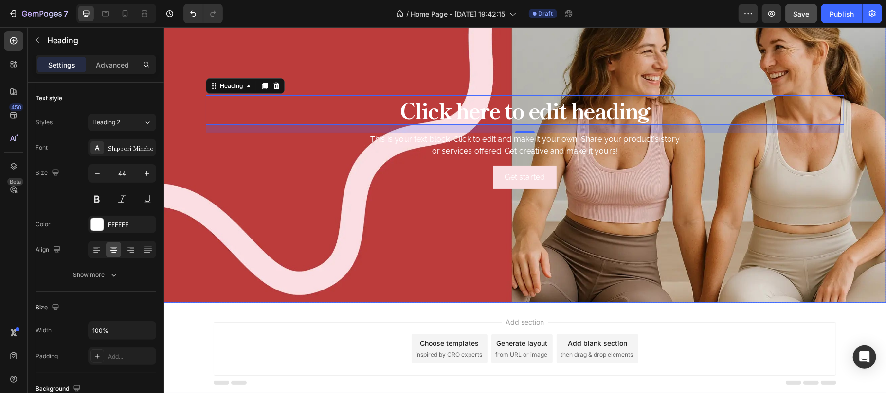
click at [186, 163] on div "Background Image" at bounding box center [524, 142] width 722 height 321
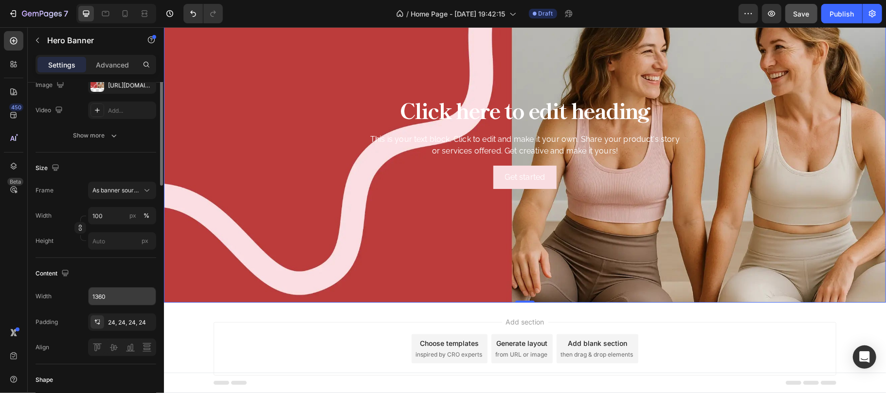
scroll to position [195, 0]
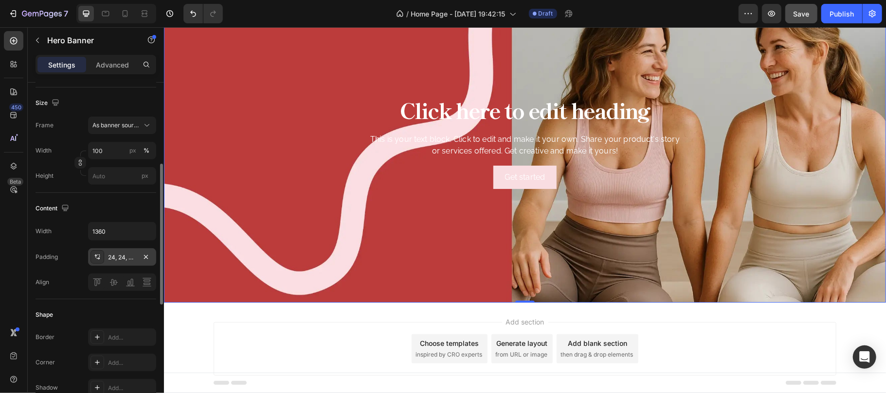
click at [121, 262] on div "24, 24, 24, 24" at bounding box center [122, 257] width 28 height 9
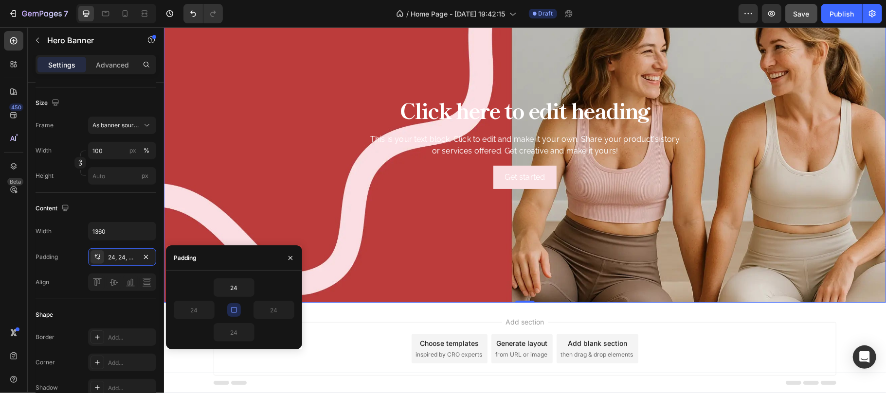
click at [234, 312] on icon "button" at bounding box center [234, 310] width 8 height 8
click at [235, 286] on input "24" at bounding box center [234, 288] width 40 height 18
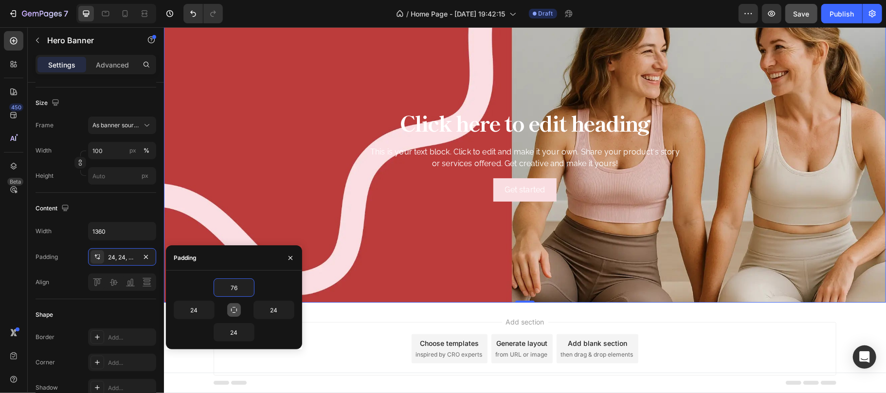
type input "76"
click at [247, 263] on div "Padding" at bounding box center [234, 258] width 136 height 25
drag, startPoint x: 287, startPoint y: 257, endPoint x: 14, endPoint y: 199, distance: 279.4
click at [287, 257] on icon "button" at bounding box center [290, 258] width 8 height 8
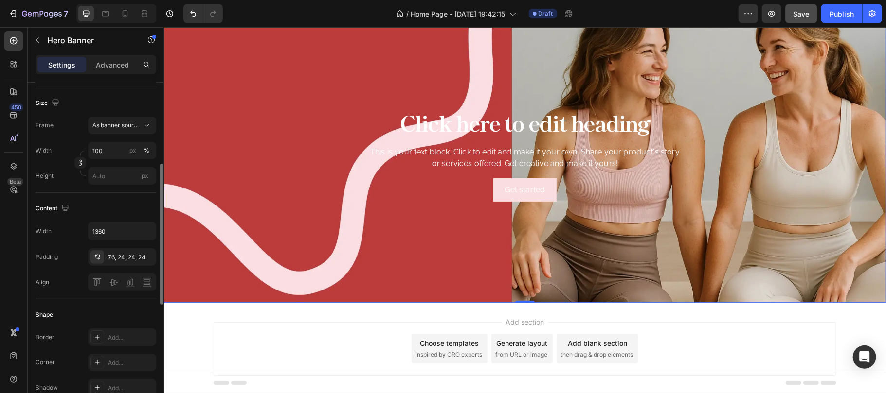
click at [125, 206] on div "Content" at bounding box center [96, 209] width 121 height 16
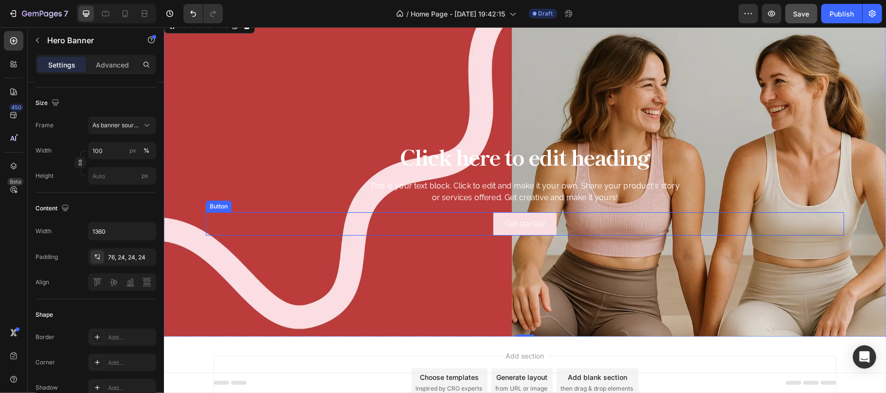
scroll to position [0, 0]
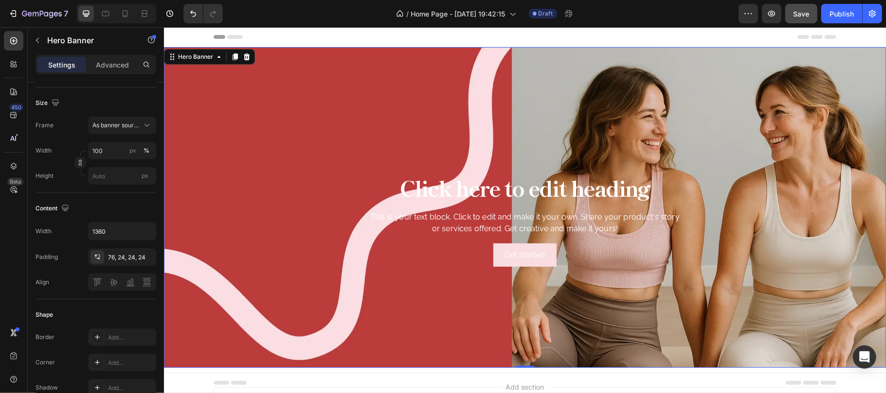
click at [446, 105] on div "Background Image" at bounding box center [524, 207] width 722 height 321
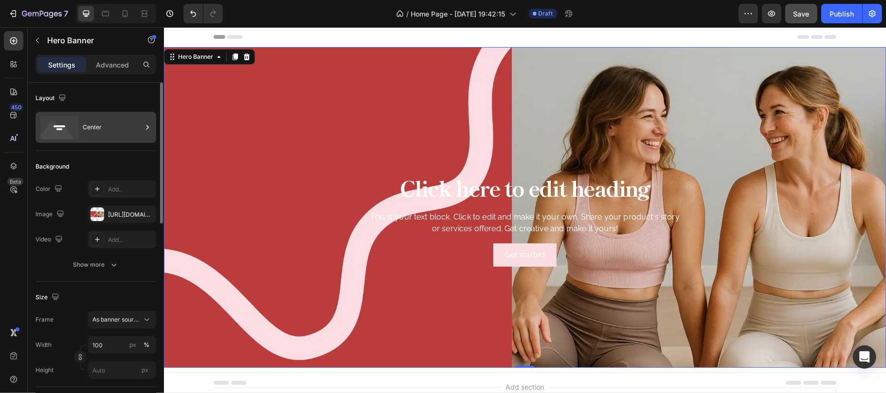
click at [119, 129] on div "Center" at bounding box center [112, 127] width 59 height 22
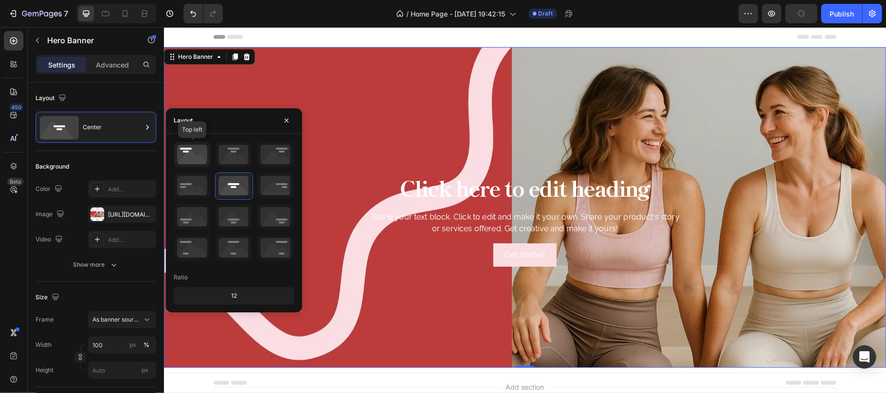
click at [198, 158] on icon at bounding box center [192, 154] width 36 height 25
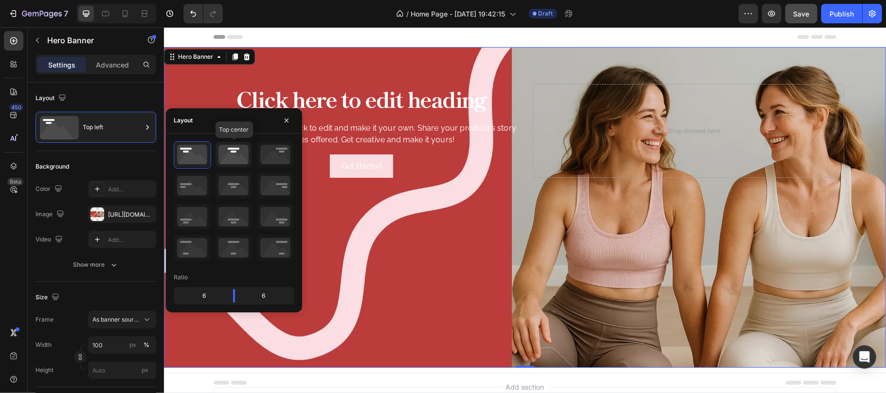
click at [231, 154] on icon at bounding box center [233, 154] width 36 height 25
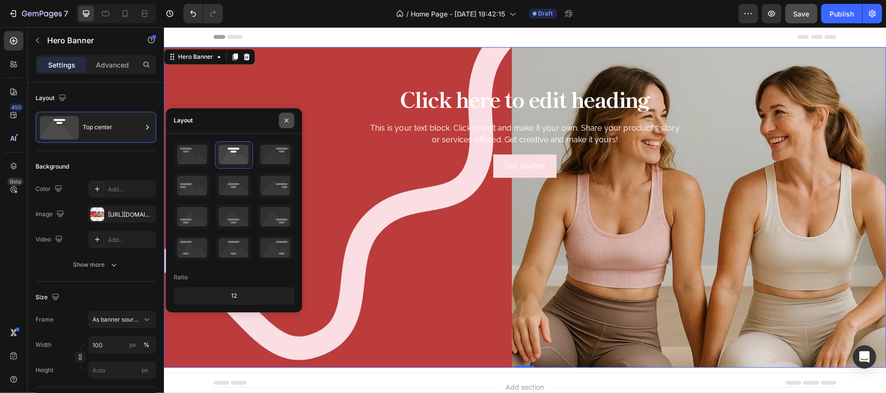
drag, startPoint x: 284, startPoint y: 123, endPoint x: 4, endPoint y: 78, distance: 283.7
click at [284, 123] on icon "button" at bounding box center [287, 121] width 8 height 8
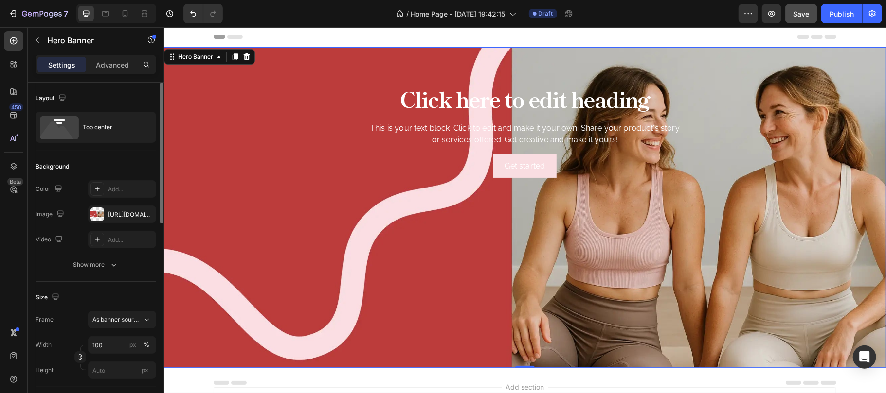
click at [132, 100] on div "Layout" at bounding box center [96, 98] width 121 height 16
click at [340, 104] on h2 "Click here to edit heading" at bounding box center [524, 99] width 638 height 30
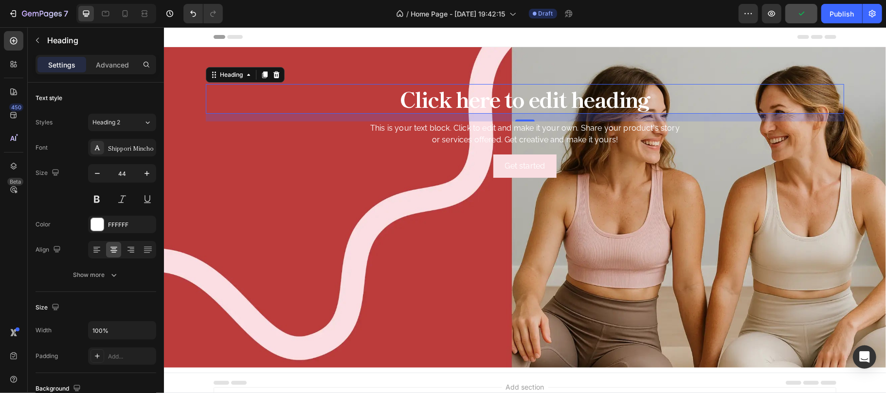
click at [458, 101] on h2 "Click here to edit heading" at bounding box center [524, 99] width 638 height 30
click at [458, 101] on p "Click here to edit heading" at bounding box center [524, 99] width 636 height 28
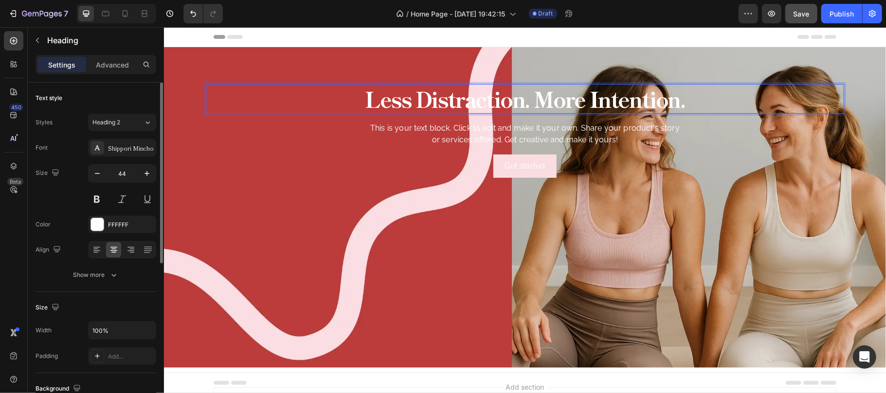
scroll to position [65, 0]
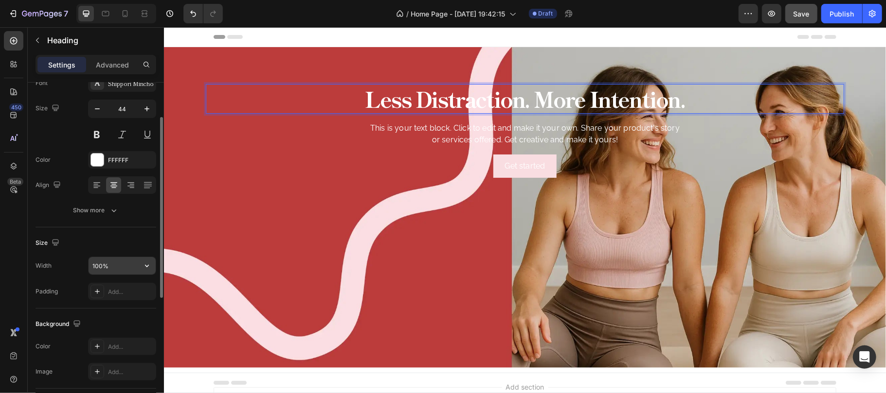
click at [121, 267] on input "100%" at bounding box center [122, 266] width 67 height 18
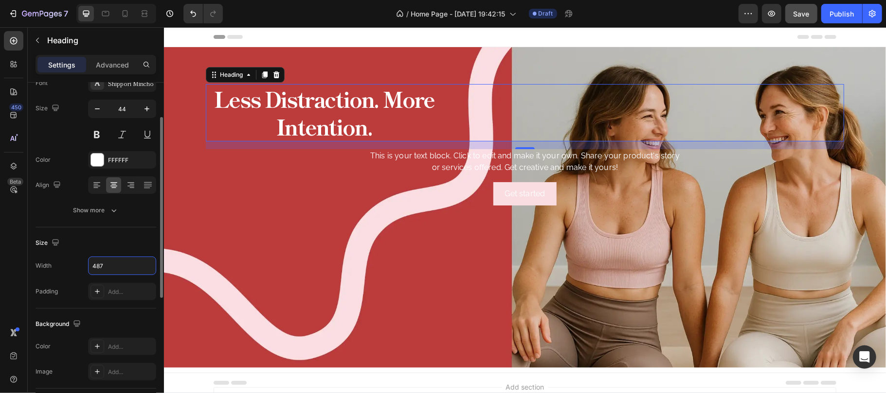
type input "487"
click at [138, 234] on div "Size Width 487 Padding Add..." at bounding box center [96, 268] width 121 height 81
click at [98, 185] on icon at bounding box center [97, 185] width 10 height 10
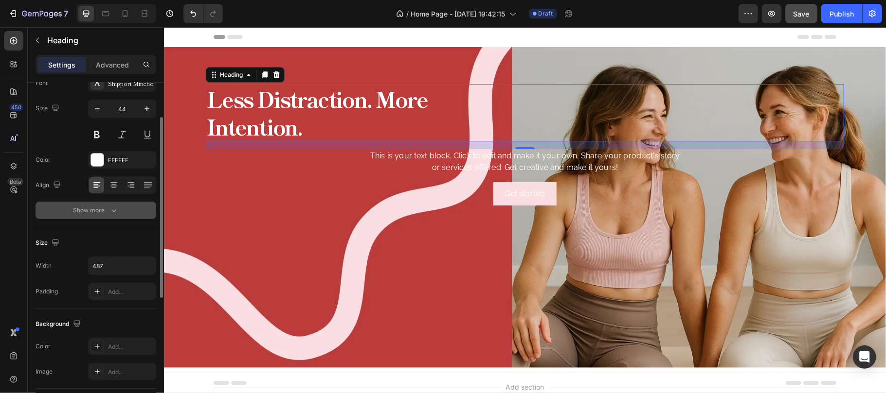
click at [110, 203] on button "Show more" at bounding box center [96, 211] width 121 height 18
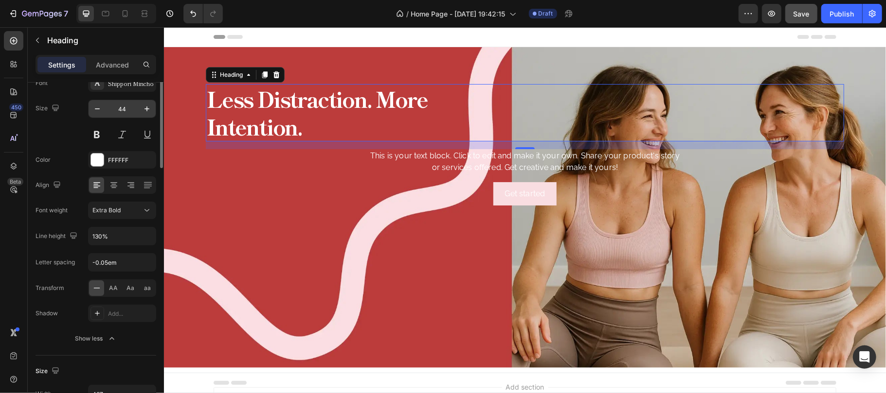
scroll to position [0, 0]
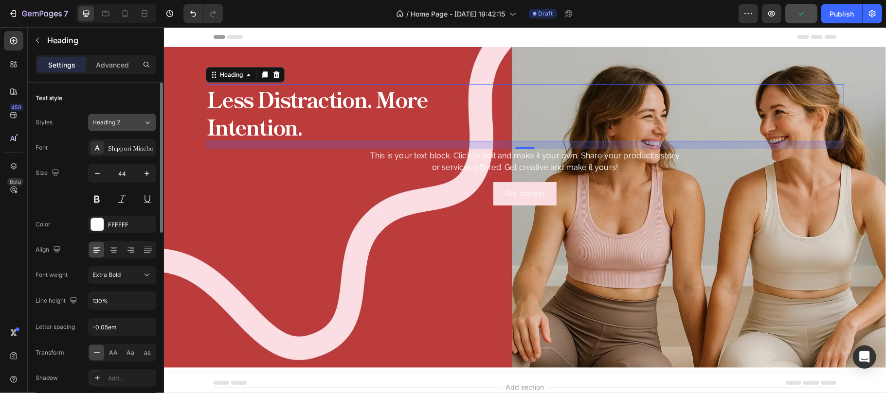
click at [141, 123] on div "Heading 2" at bounding box center [117, 122] width 51 height 9
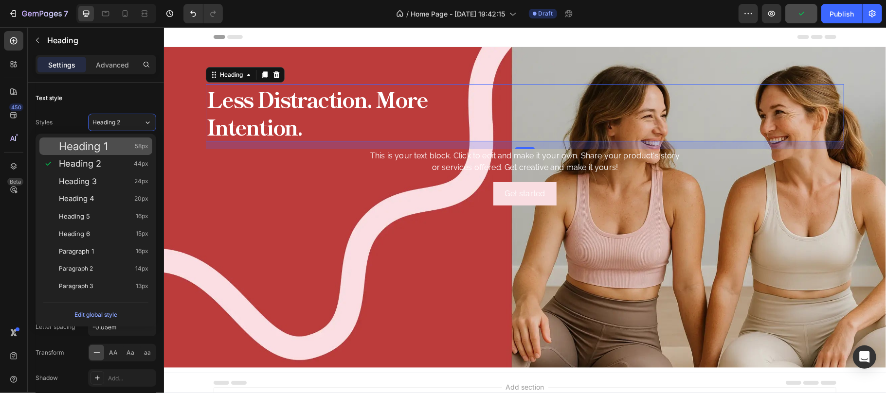
click at [123, 146] on div "Heading 1 58px" at bounding box center [103, 147] width 89 height 10
type input "58"
type input "120%"
type input "-0.03em"
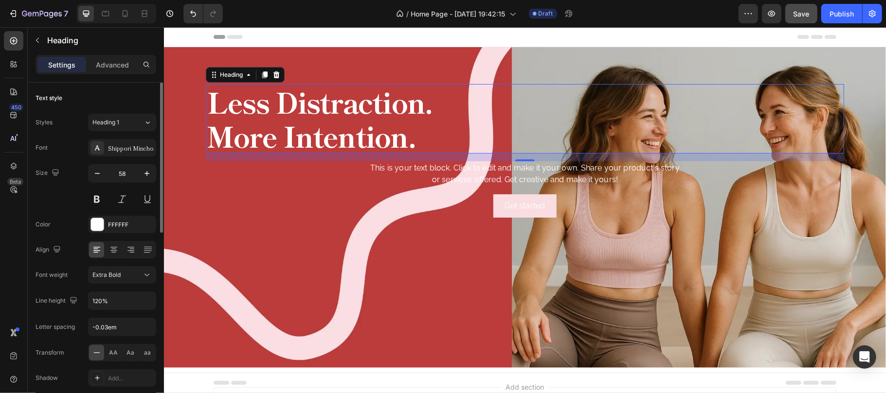
click at [125, 98] on div "Text style" at bounding box center [96, 98] width 121 height 16
click at [110, 62] on p "Advanced" at bounding box center [112, 65] width 33 height 10
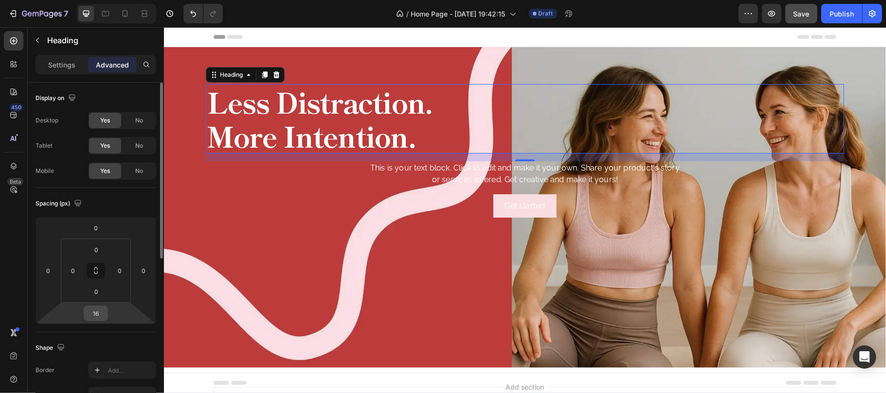
click at [96, 313] on input "16" at bounding box center [95, 313] width 19 height 15
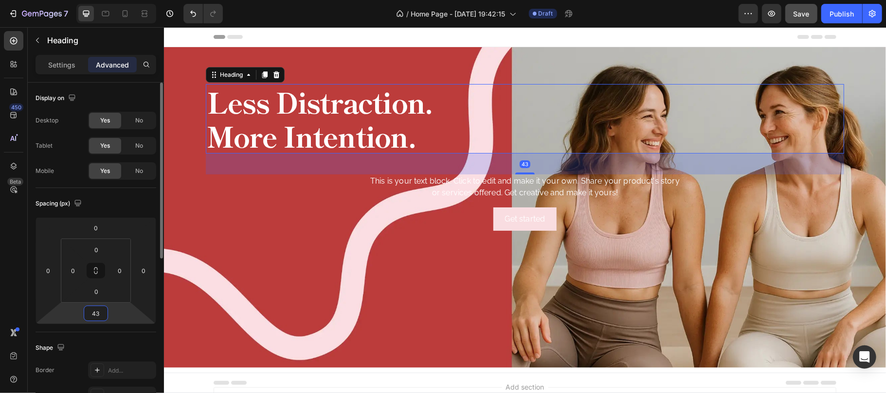
type input "43"
click at [128, 201] on div "Spacing (px)" at bounding box center [96, 204] width 121 height 16
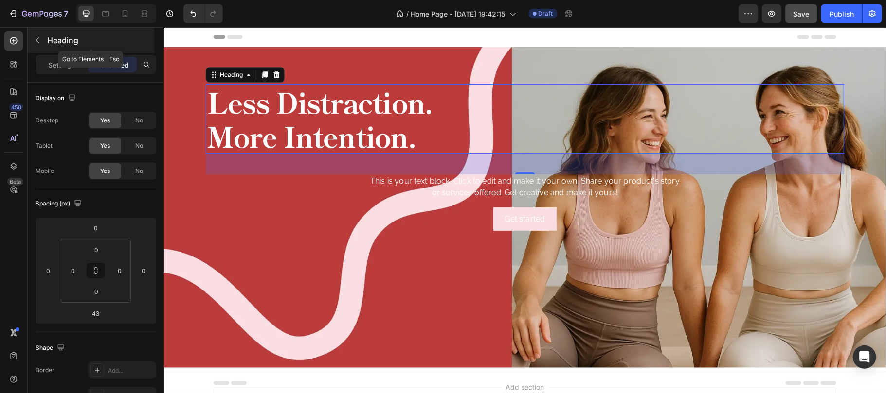
click at [59, 40] on p "Heading" at bounding box center [99, 41] width 105 height 12
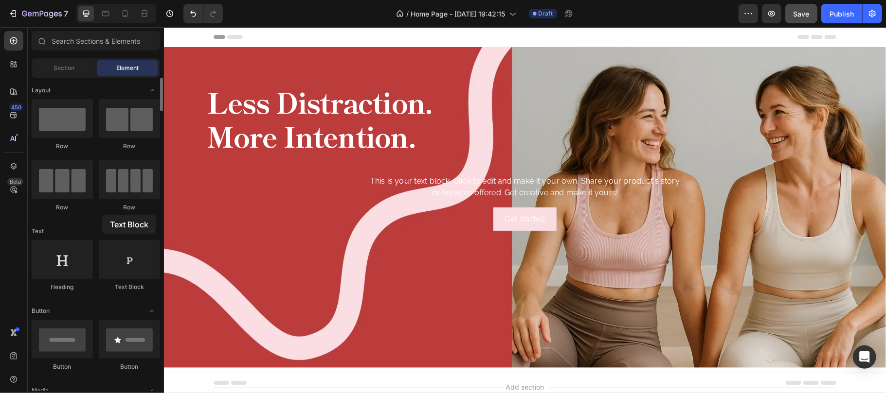
drag, startPoint x: 160, startPoint y: 247, endPoint x: 102, endPoint y: 215, distance: 65.8
click at [445, 189] on div "This is your text block. Click to edit and make it your own. Share your product…" at bounding box center [524, 186] width 638 height 25
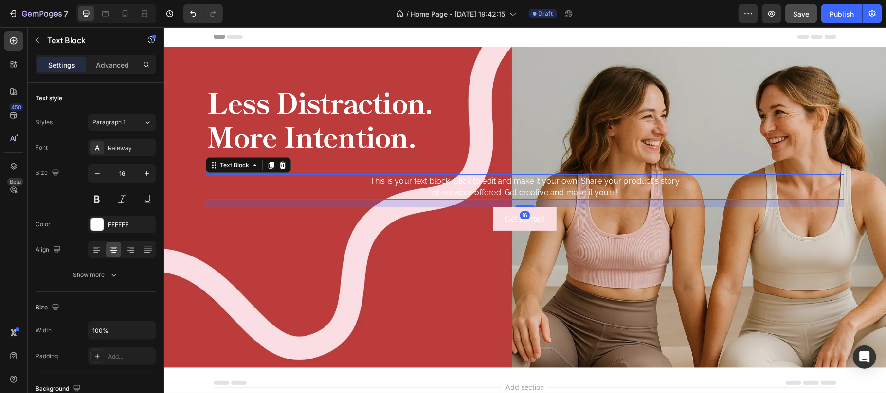
click at [447, 182] on div "This is your text block. Click to edit and make it your own. Share your product…" at bounding box center [524, 186] width 638 height 25
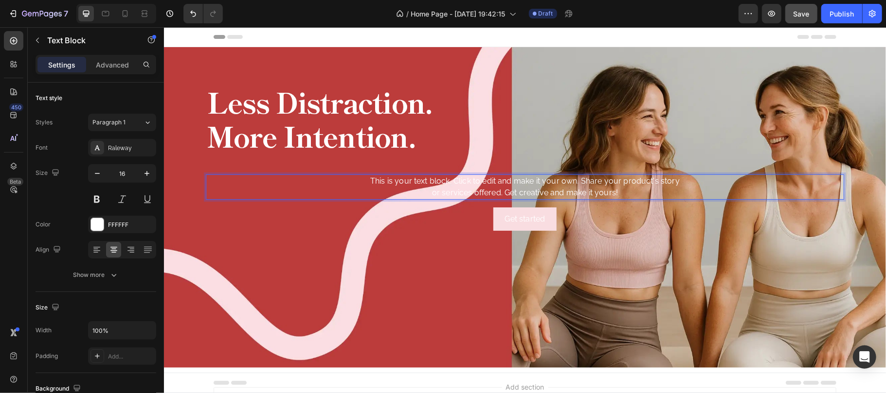
click at [447, 182] on p "This is your text block. Click to edit and make it your own. Share your product…" at bounding box center [524, 186] width 636 height 23
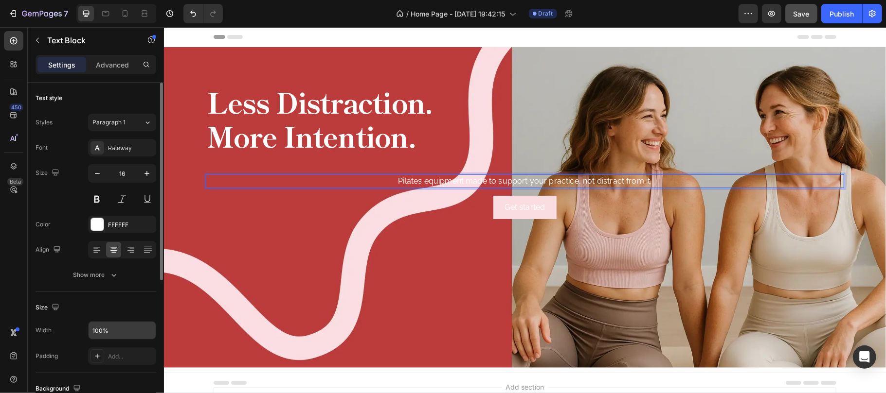
scroll to position [65, 0]
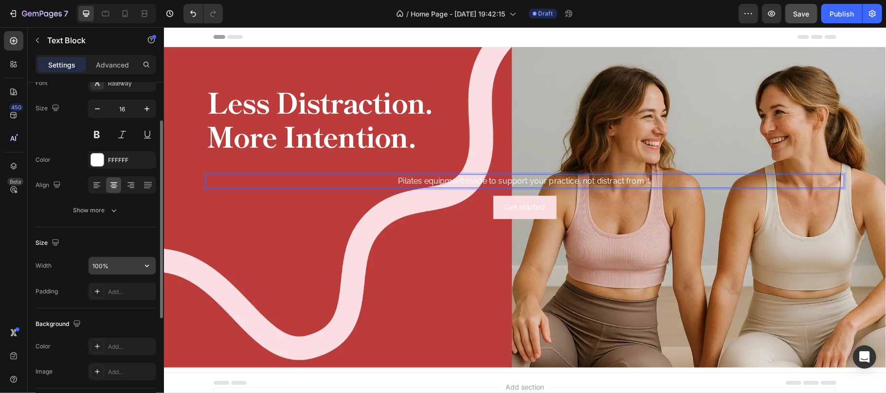
click at [121, 267] on input "100%" at bounding box center [122, 266] width 67 height 18
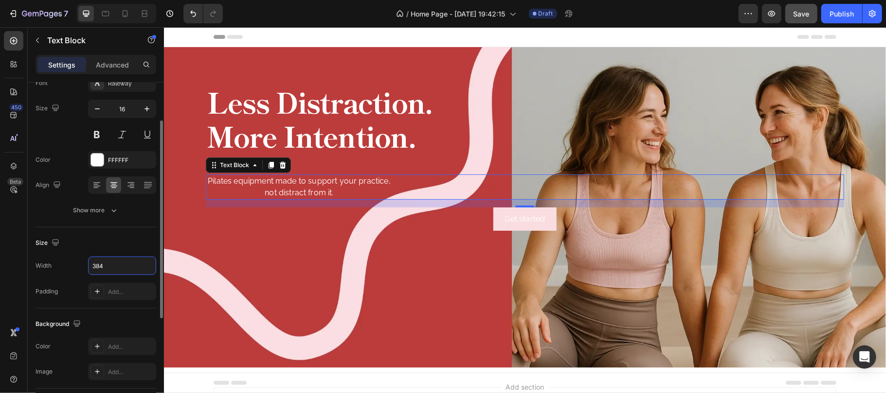
type input "384"
drag, startPoint x: 125, startPoint y: 248, endPoint x: 105, endPoint y: 207, distance: 45.2
click at [124, 245] on div "Size" at bounding box center [96, 243] width 121 height 16
click at [97, 183] on icon at bounding box center [96, 182] width 7 height 1
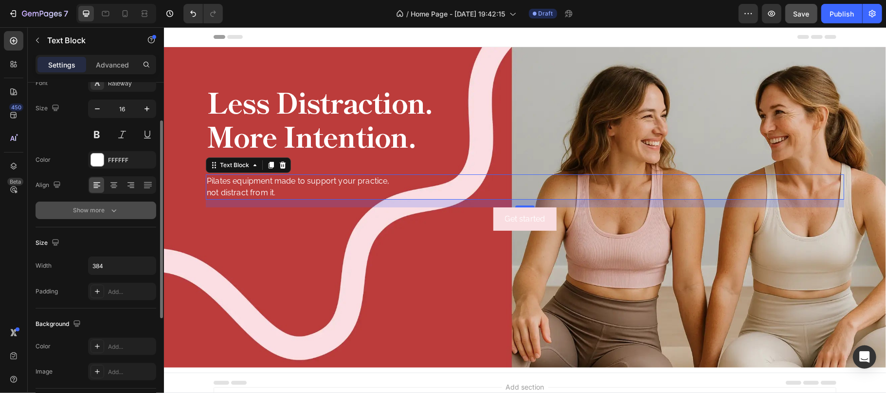
click at [114, 211] on icon "button" at bounding box center [114, 211] width 10 height 10
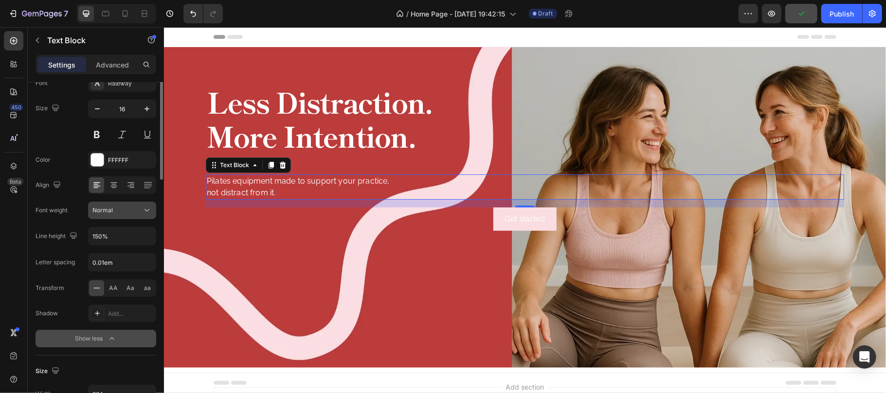
scroll to position [0, 0]
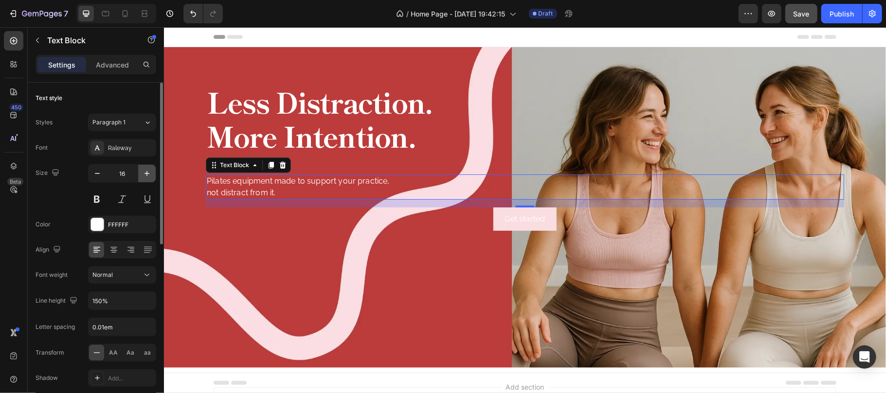
click at [148, 174] on icon "button" at bounding box center [146, 173] width 5 height 5
type input "17"
click at [126, 326] on input "0.01em" at bounding box center [122, 328] width 67 height 18
type input "0"
click at [147, 273] on icon at bounding box center [147, 275] width 10 height 10
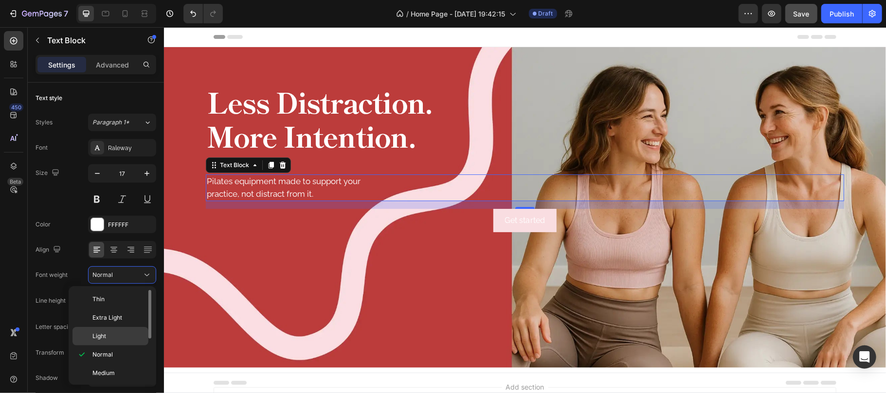
scroll to position [65, 0]
click at [119, 328] on span "Semi Bold" at bounding box center [106, 327] width 28 height 9
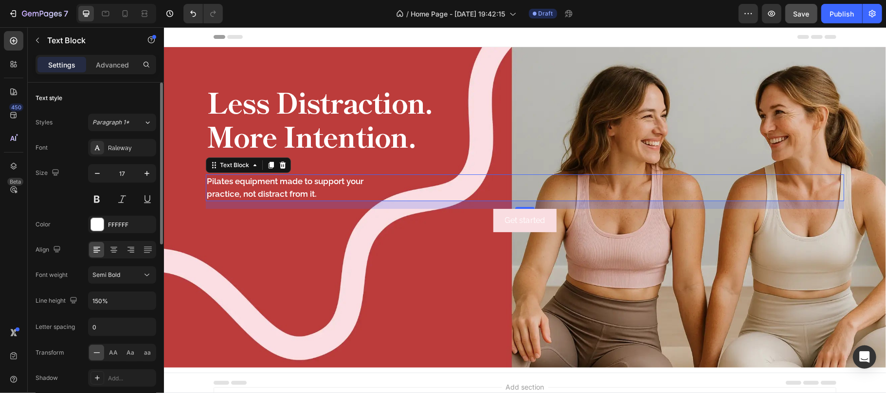
click at [69, 208] on div "Size 17" at bounding box center [96, 186] width 121 height 44
click at [103, 16] on icon at bounding box center [105, 13] width 7 height 5
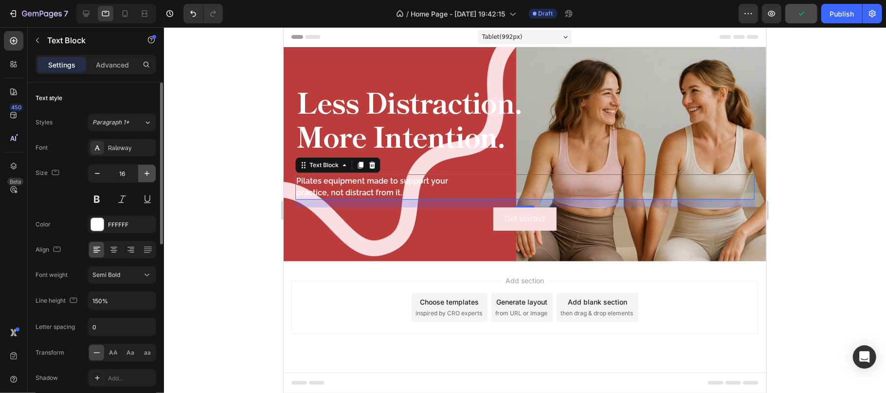
click at [150, 176] on icon "button" at bounding box center [147, 174] width 10 height 10
drag, startPoint x: 123, startPoint y: 15, endPoint x: 109, endPoint y: 2, distance: 18.9
click at [123, 13] on icon at bounding box center [125, 13] width 5 height 7
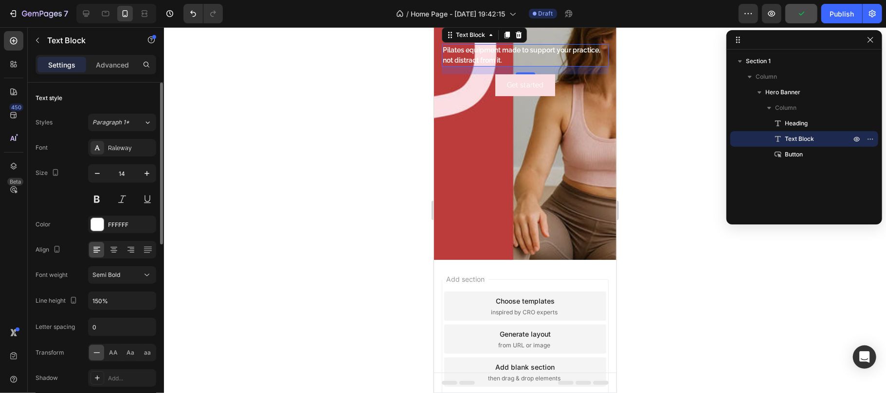
scroll to position [86, 0]
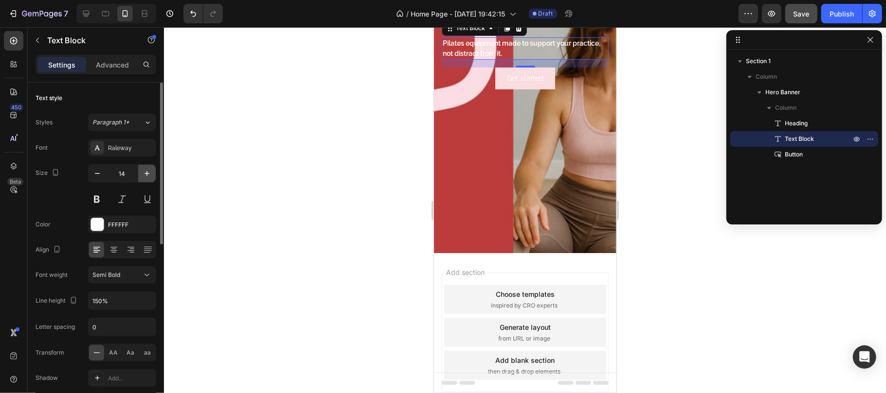
click at [149, 172] on icon "button" at bounding box center [147, 174] width 10 height 10
type input "16"
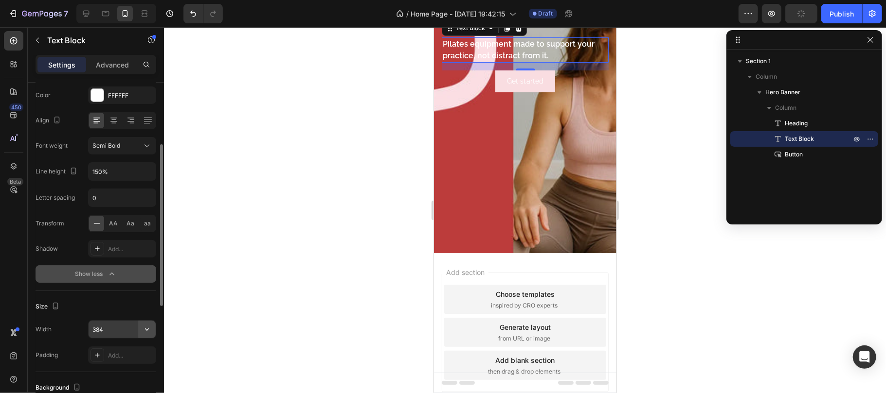
click at [143, 331] on icon "button" at bounding box center [147, 330] width 10 height 10
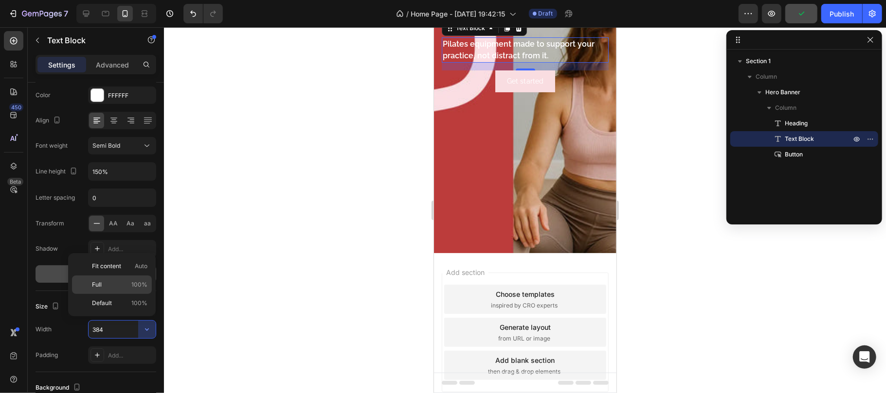
click at [115, 285] on p "Full 100%" at bounding box center [119, 285] width 55 height 9
type input "100%"
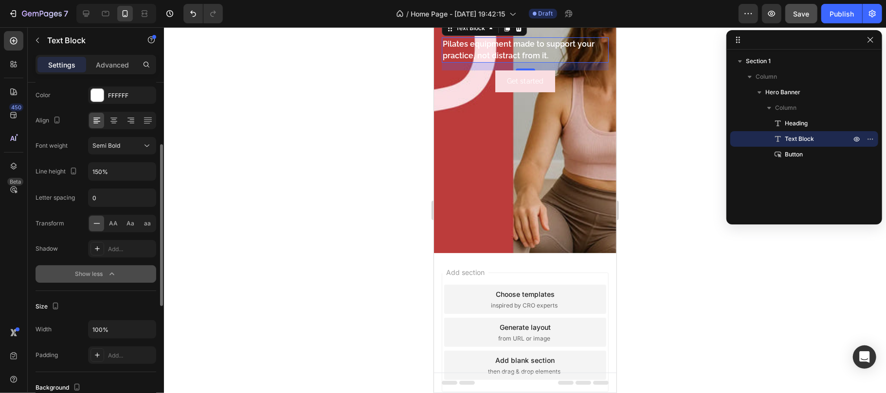
click at [72, 294] on div "Size Width 100% Padding Add..." at bounding box center [96, 331] width 121 height 81
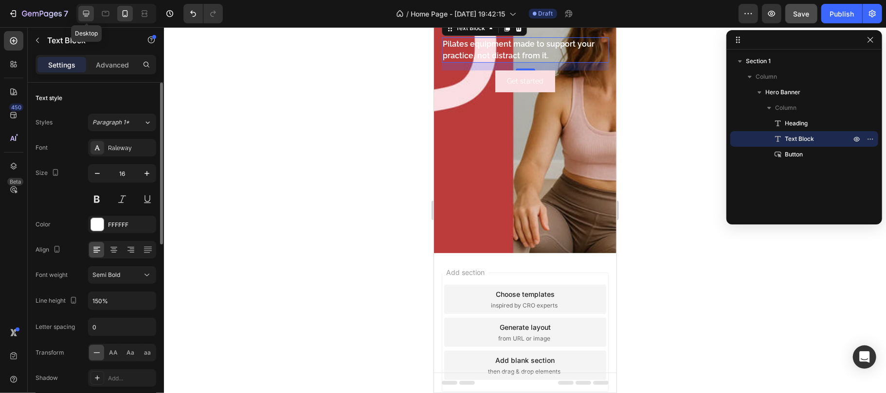
click at [84, 18] on icon at bounding box center [86, 14] width 10 height 10
type input "17"
type input "384"
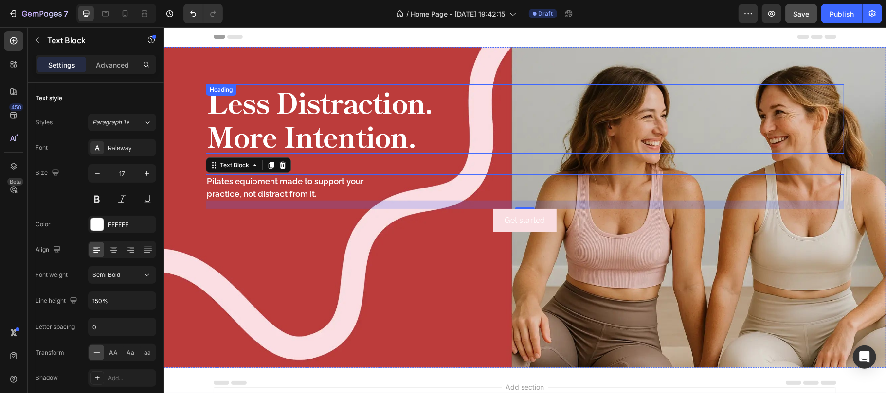
click at [323, 121] on p "Less Distraction. More Intention." at bounding box center [323, 119] width 235 height 68
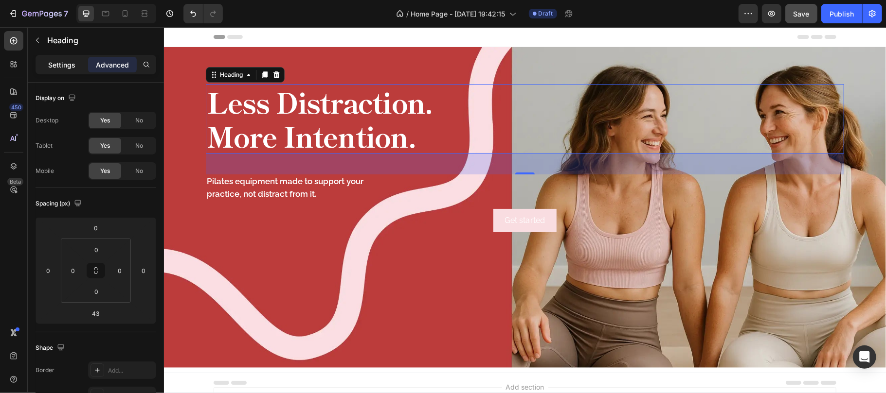
click at [59, 57] on div "Settings" at bounding box center [61, 65] width 49 height 16
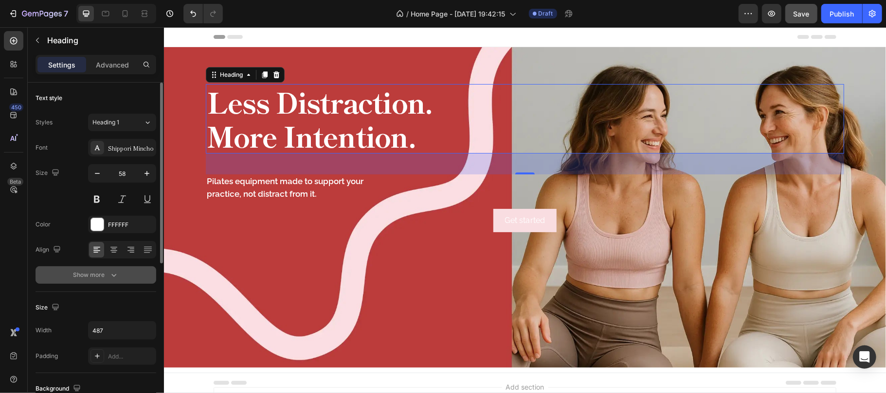
click at [117, 283] on button "Show more" at bounding box center [96, 276] width 121 height 18
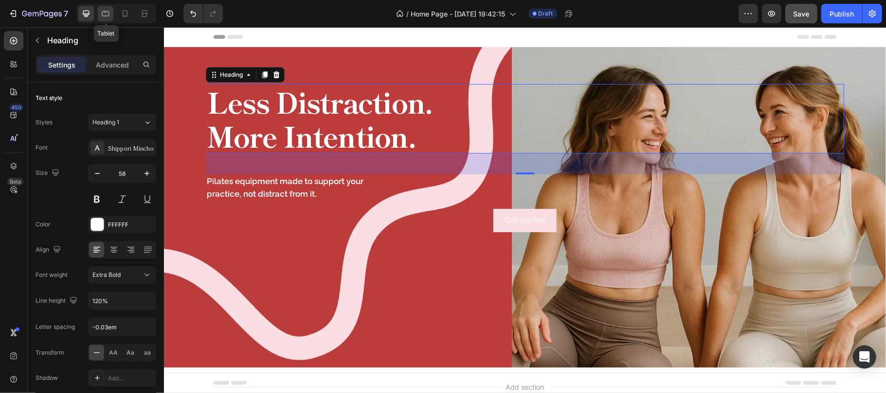
click at [104, 12] on icon at bounding box center [106, 14] width 10 height 10
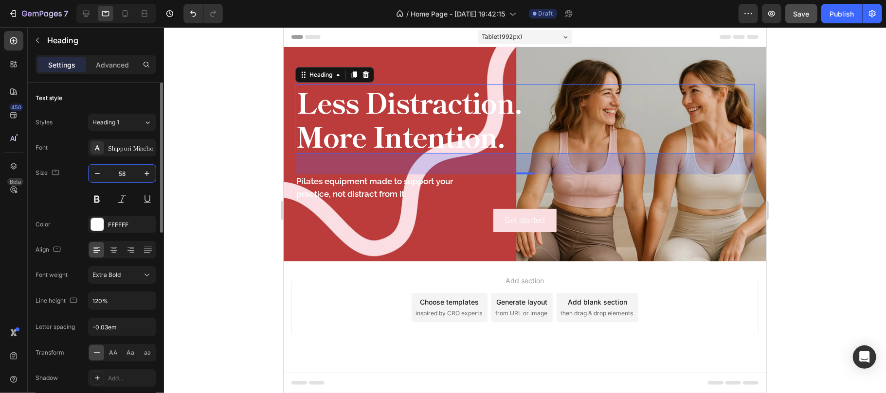
click at [131, 174] on input "58" at bounding box center [122, 174] width 32 height 18
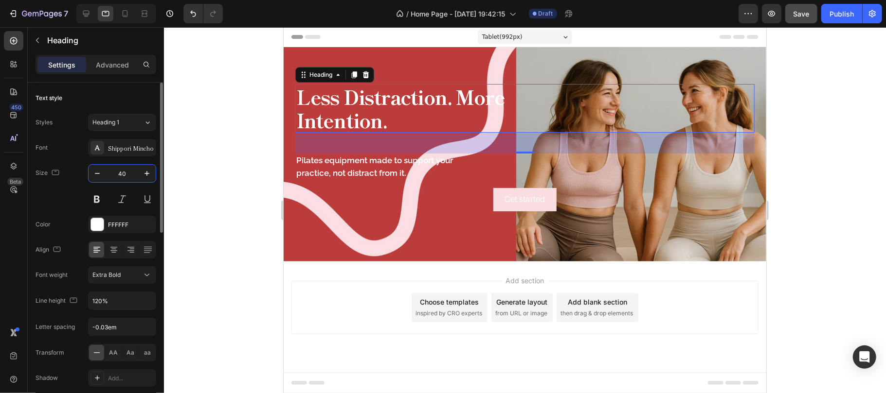
scroll to position [195, 0]
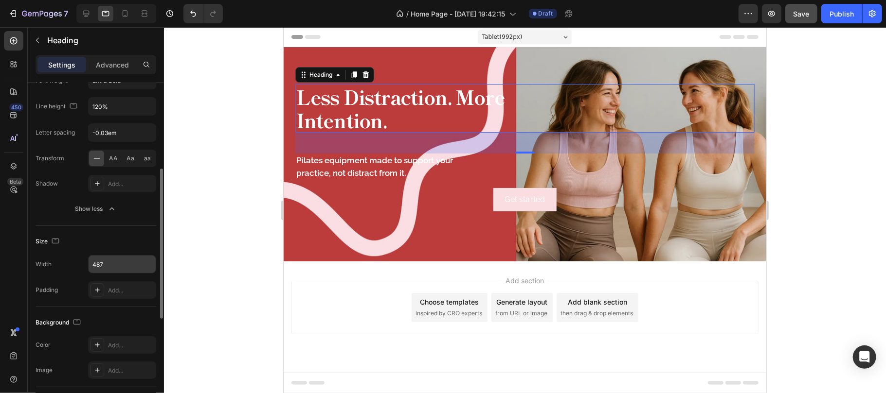
type input "40"
click at [115, 265] on input "487" at bounding box center [122, 265] width 67 height 18
type input "400"
click at [118, 245] on div "Size" at bounding box center [96, 242] width 121 height 16
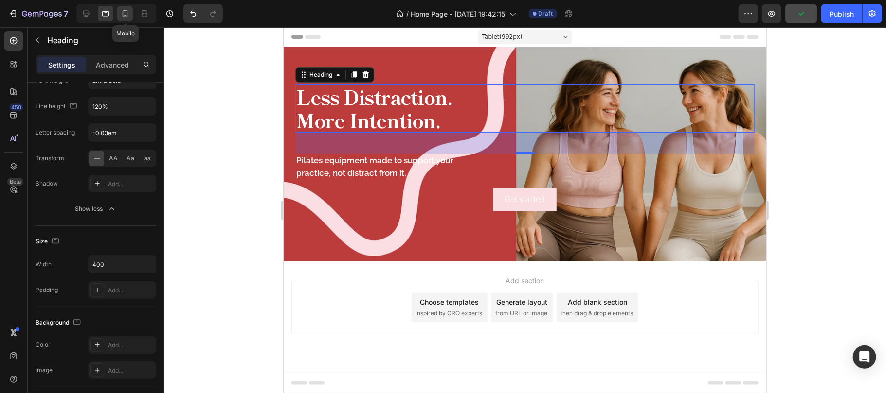
click at [123, 16] on icon at bounding box center [125, 14] width 10 height 10
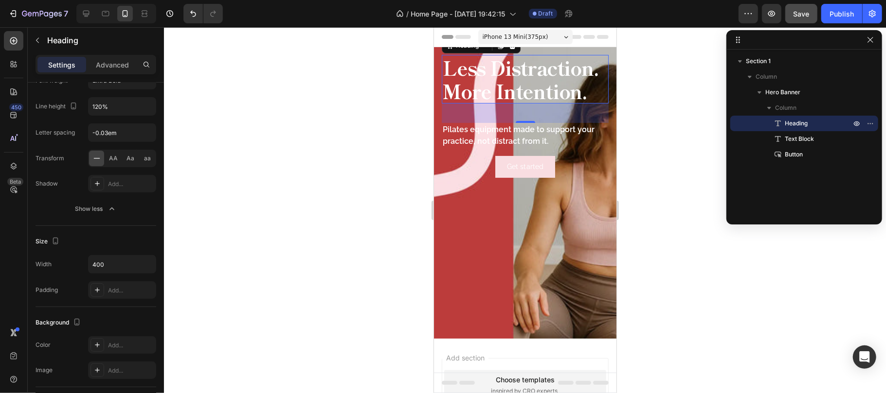
click at [672, 141] on div at bounding box center [525, 210] width 722 height 366
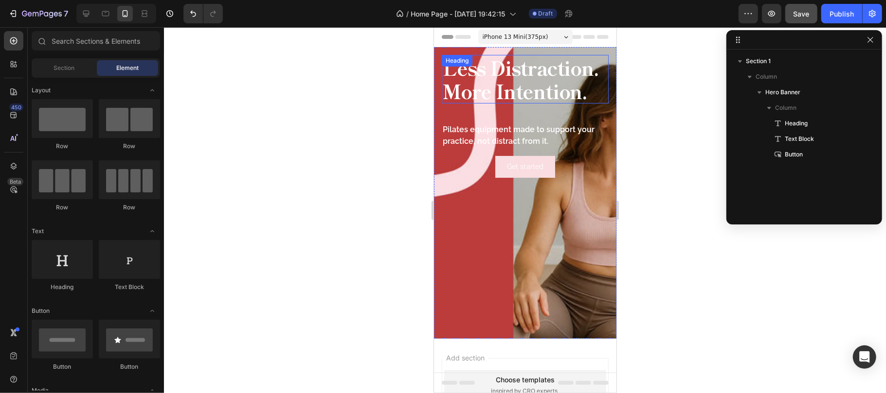
click at [514, 91] on p "Less Distraction. More Intention." at bounding box center [524, 78] width 165 height 47
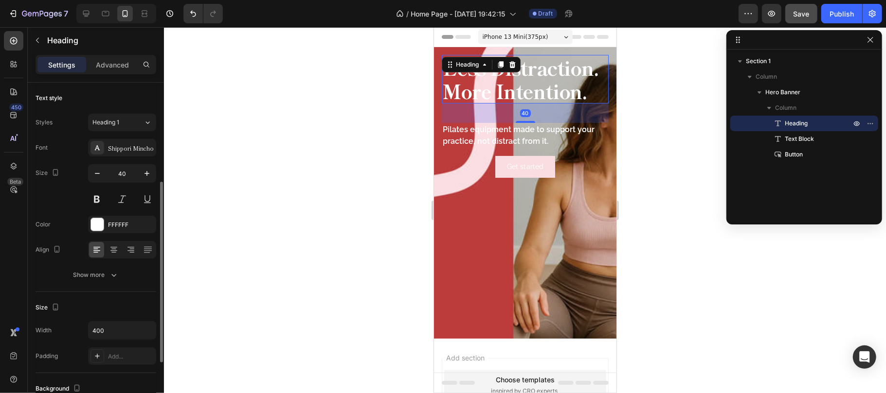
scroll to position [65, 0]
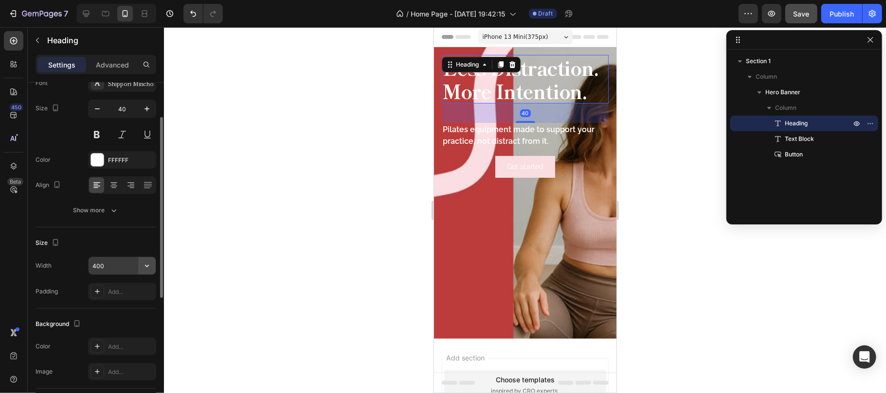
click at [144, 265] on icon "button" at bounding box center [147, 266] width 10 height 10
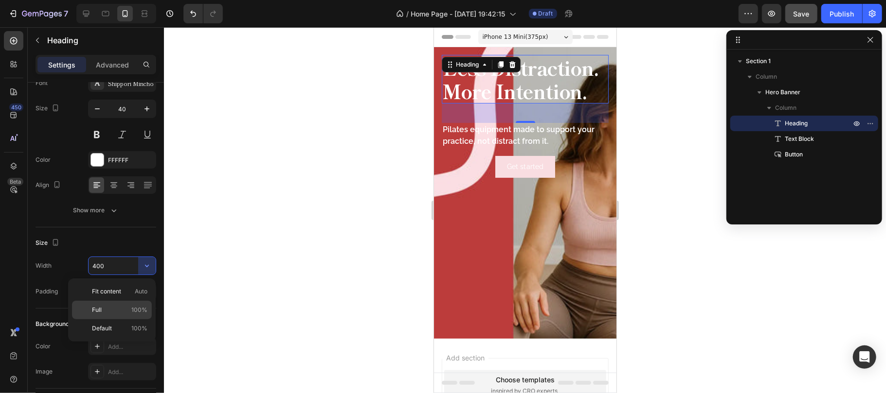
click at [125, 310] on p "Full 100%" at bounding box center [119, 310] width 55 height 9
type input "100%"
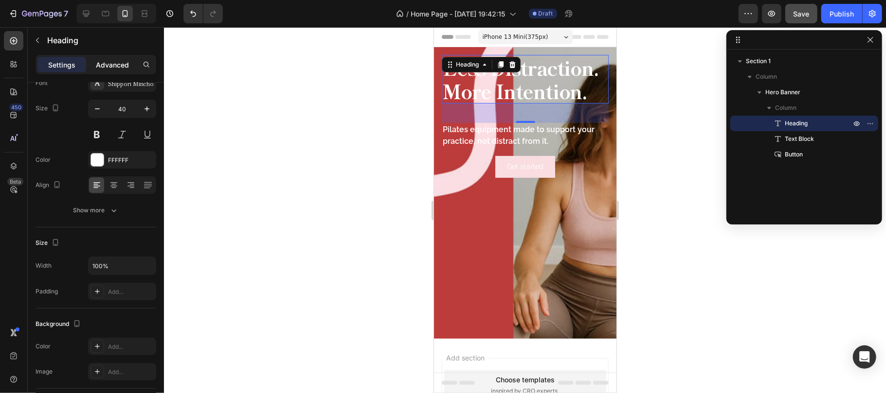
click at [107, 64] on p "Advanced" at bounding box center [112, 65] width 33 height 10
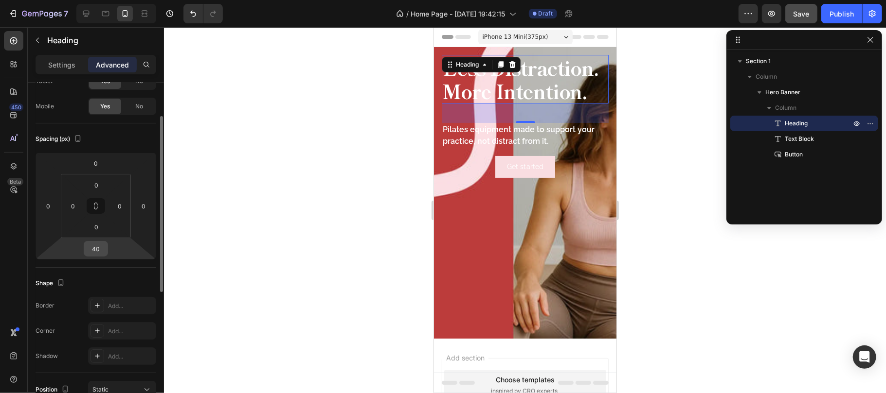
click at [99, 250] on input "40" at bounding box center [95, 249] width 19 height 15
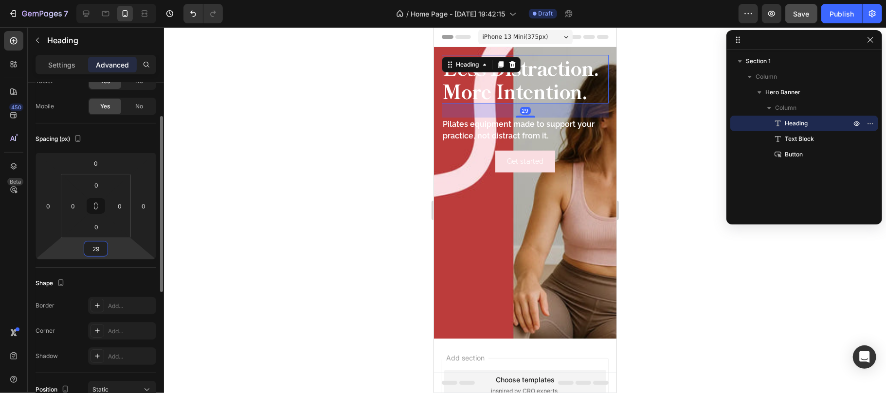
type input "29"
click at [132, 136] on div "Spacing (px)" at bounding box center [96, 139] width 121 height 16
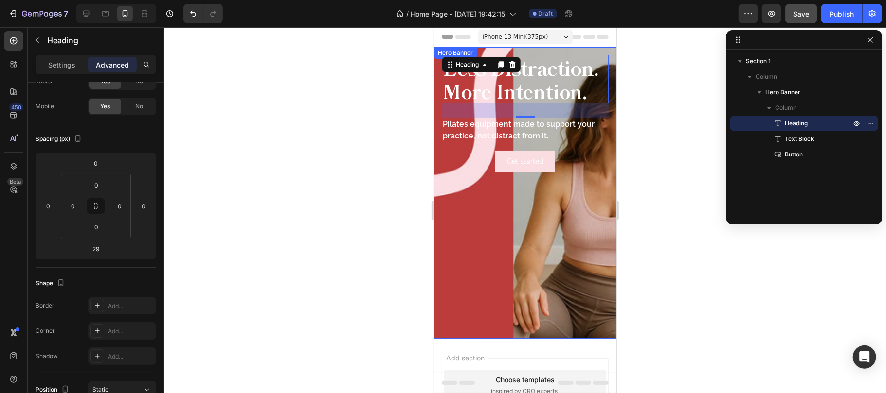
click at [451, 224] on div "Background Image" at bounding box center [524, 193] width 182 height 292
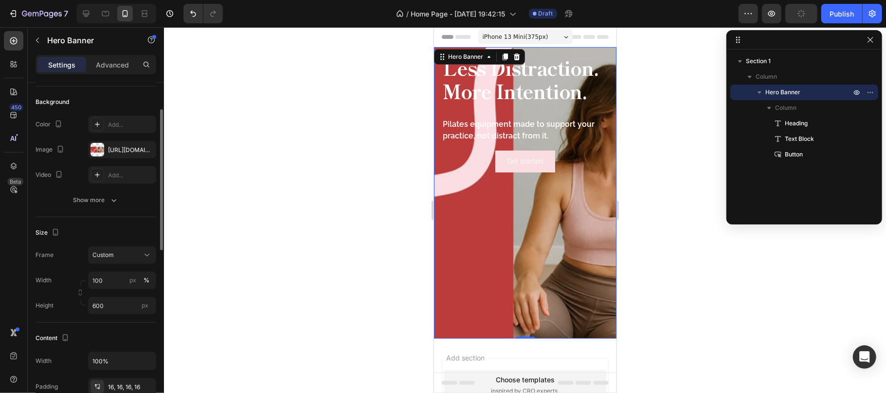
scroll to position [259, 0]
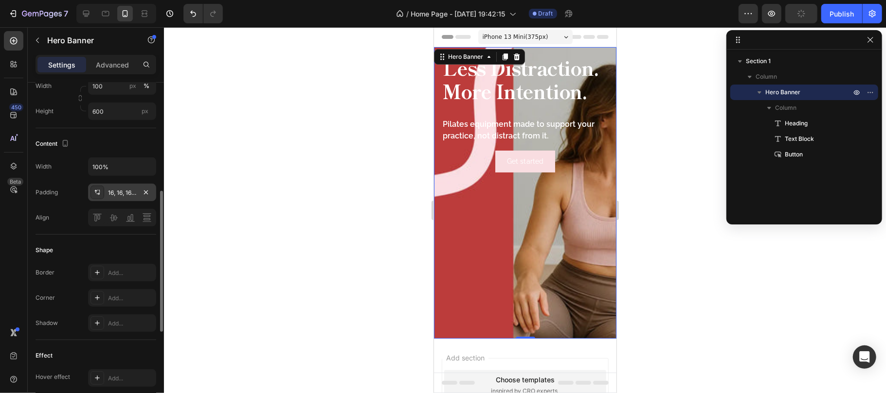
click at [118, 195] on div "16, 16, 16, 16" at bounding box center [122, 193] width 28 height 9
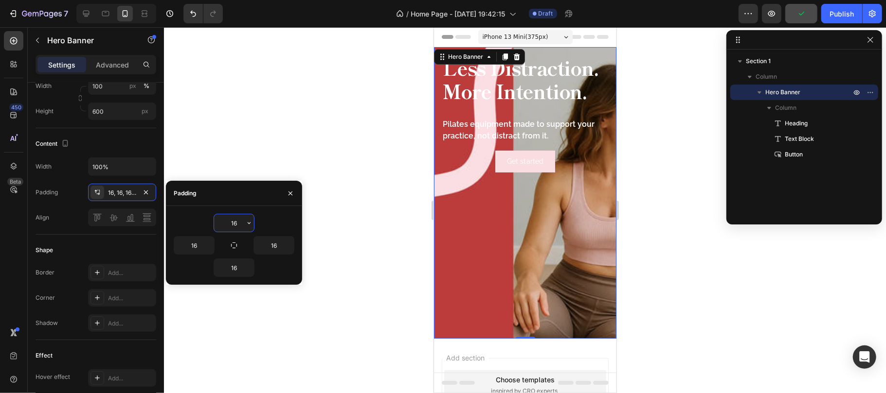
click at [236, 222] on input "16" at bounding box center [234, 223] width 40 height 18
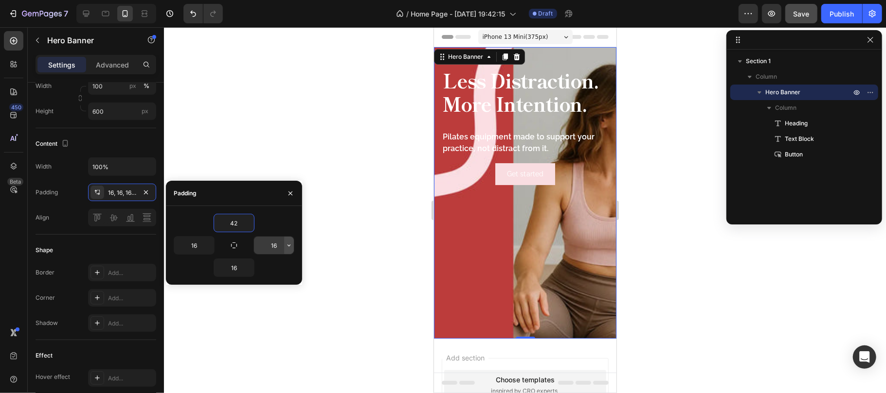
type input "42"
click at [287, 246] on icon "button" at bounding box center [289, 246] width 8 height 8
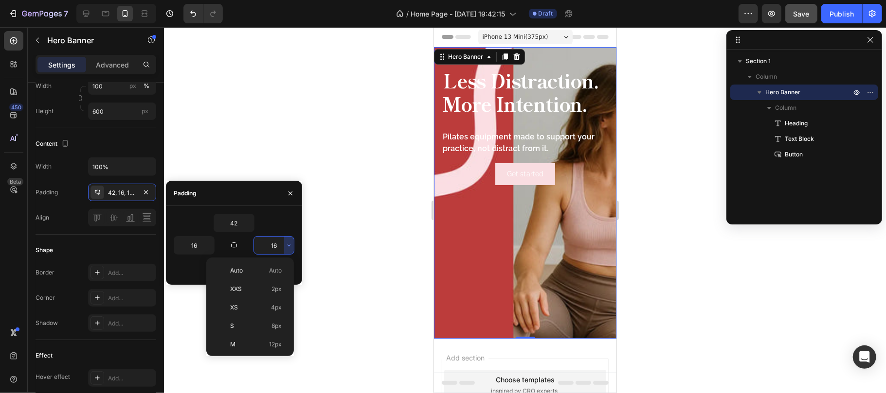
scroll to position [65, 0]
click at [251, 318] on p "XL 24px" at bounding box center [256, 317] width 52 height 9
type input "24"
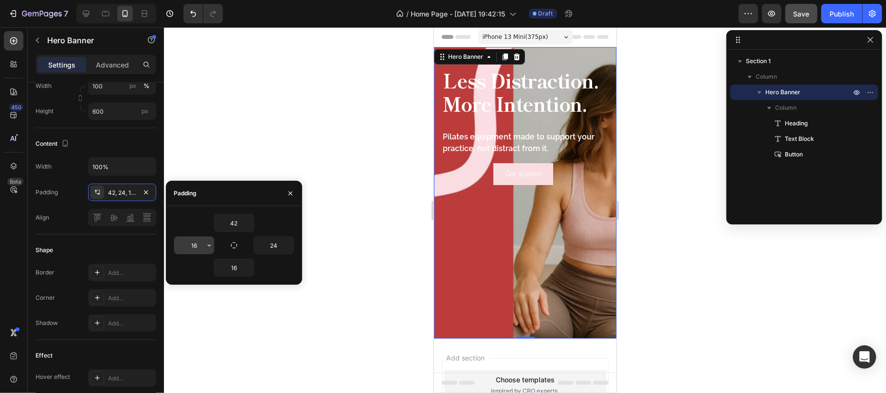
click at [207, 249] on icon "button" at bounding box center [209, 246] width 8 height 8
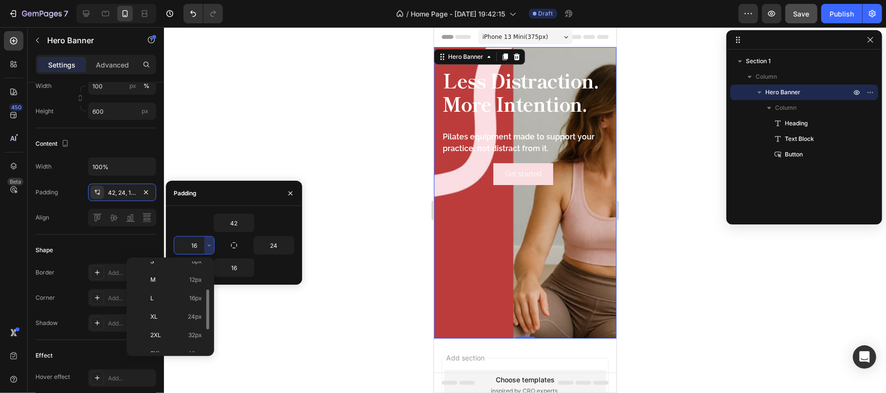
click at [175, 326] on div "XL 24px" at bounding box center [168, 335] width 76 height 18
type input "24"
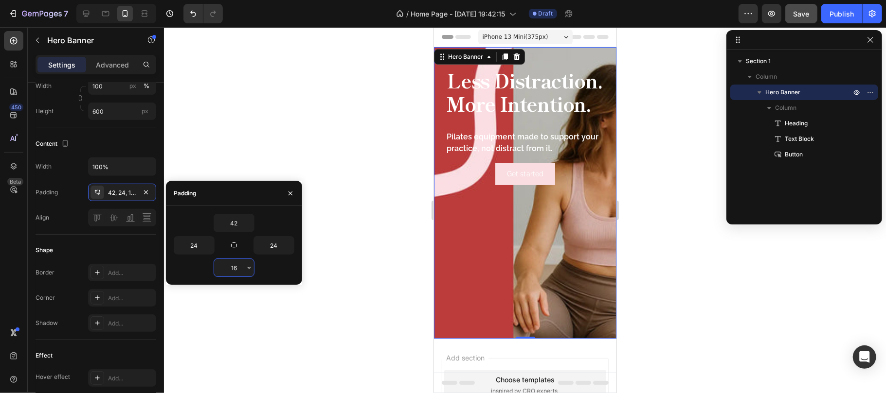
click at [238, 268] on input "16" at bounding box center [234, 268] width 40 height 18
type input "42"
click at [123, 250] on div "Shape" at bounding box center [96, 251] width 121 height 16
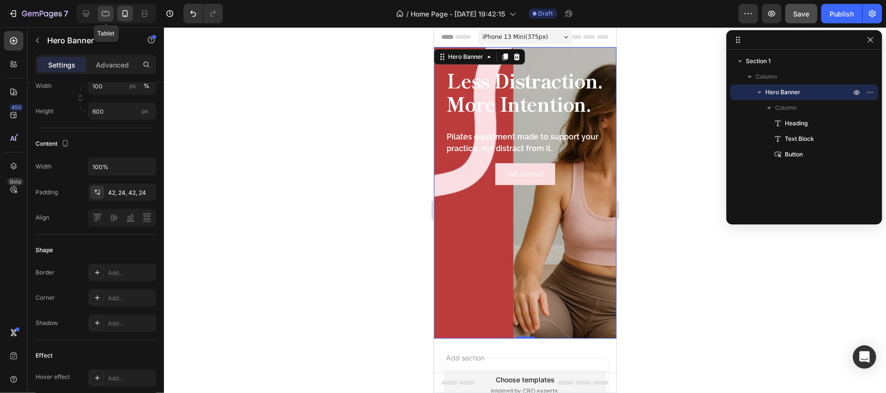
click at [105, 16] on icon at bounding box center [105, 13] width 7 height 5
type input "76"
type input "24"
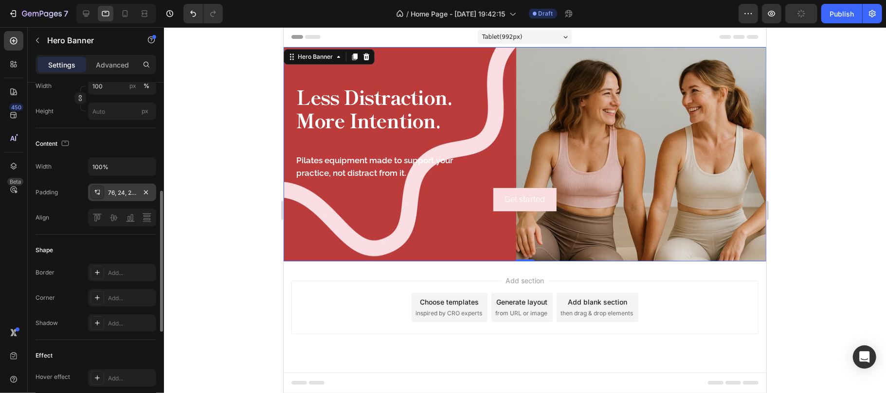
click at [118, 195] on div "76, 24, 24, 24" at bounding box center [122, 193] width 28 height 9
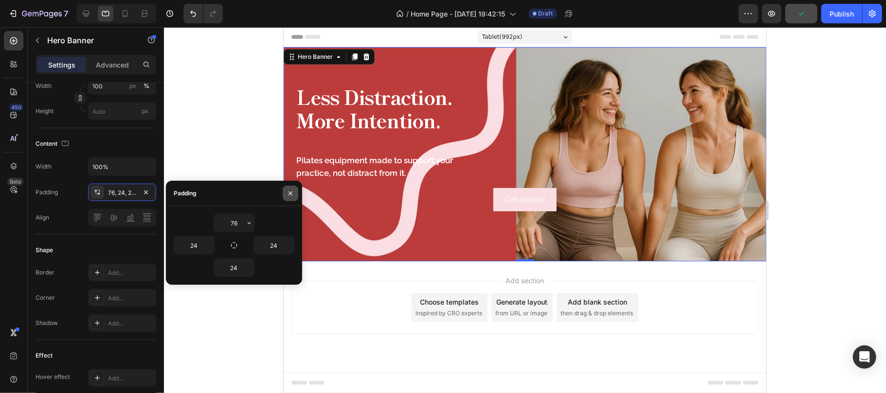
click at [287, 194] on icon "button" at bounding box center [290, 194] width 8 height 8
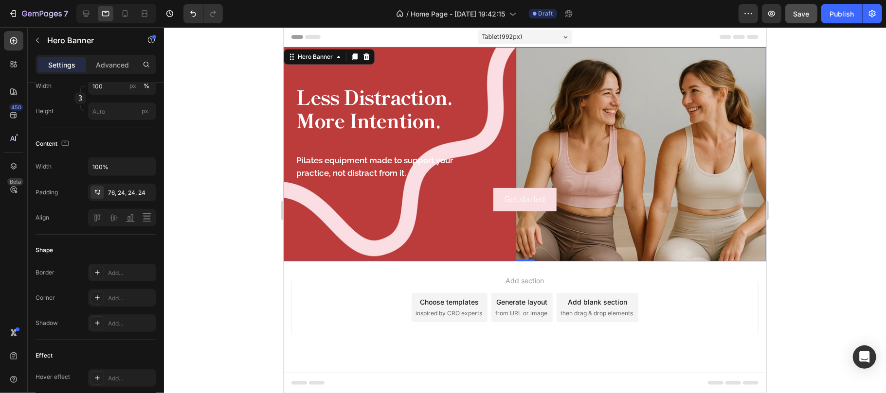
click at [818, 142] on div at bounding box center [525, 210] width 722 height 366
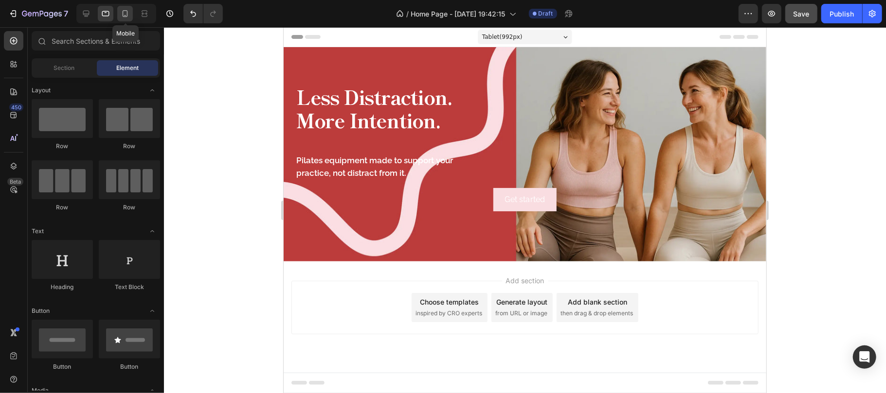
click at [122, 11] on icon at bounding box center [125, 14] width 10 height 10
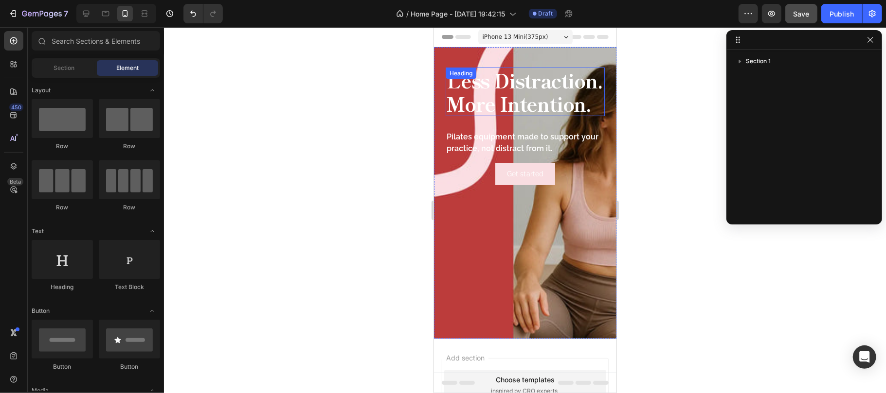
click at [515, 101] on p "Less Distraction. More Intention." at bounding box center [524, 91] width 157 height 47
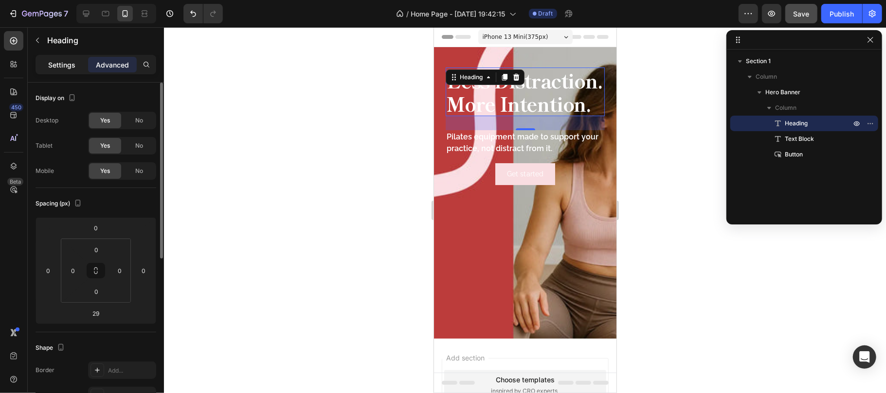
click at [64, 58] on div "Settings" at bounding box center [61, 65] width 49 height 16
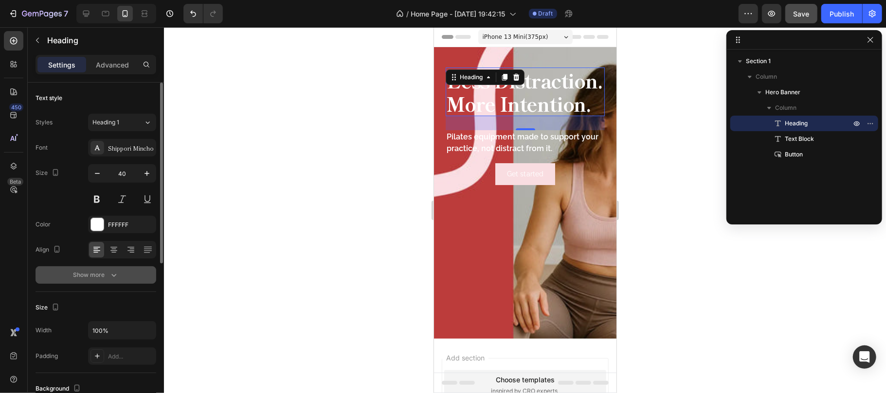
click at [97, 274] on div "Show more" at bounding box center [95, 275] width 45 height 10
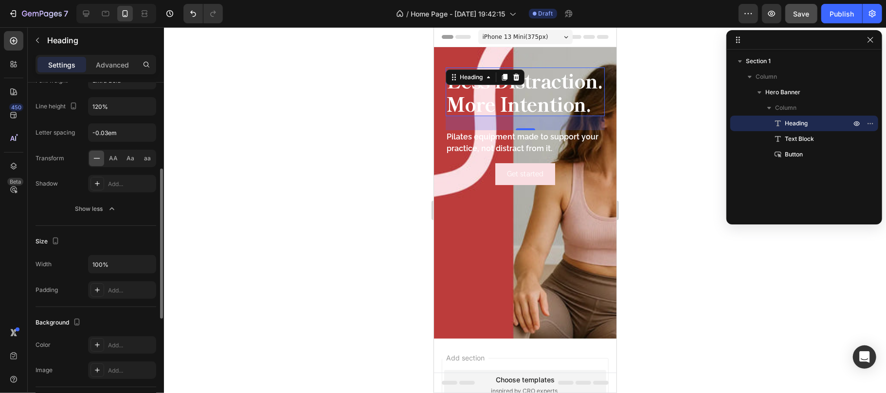
scroll to position [259, 0]
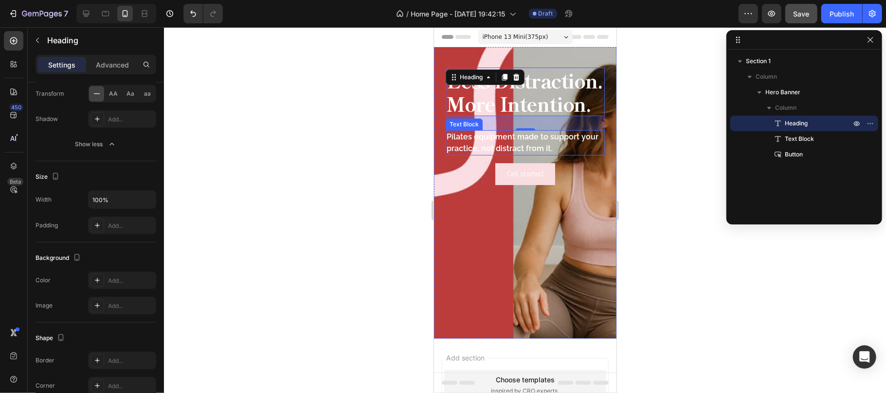
click at [535, 154] on p "Pilates equipment made to support your practice, not distract from it." at bounding box center [524, 142] width 157 height 23
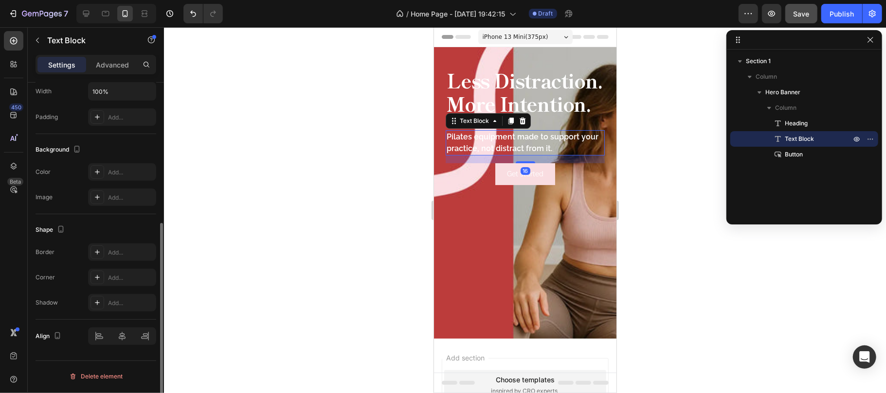
scroll to position [0, 0]
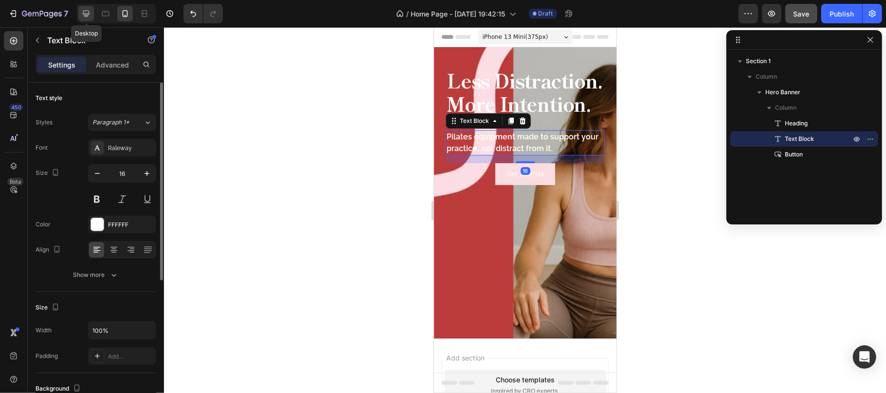
click at [84, 12] on icon at bounding box center [86, 14] width 10 height 10
type input "17"
type input "384"
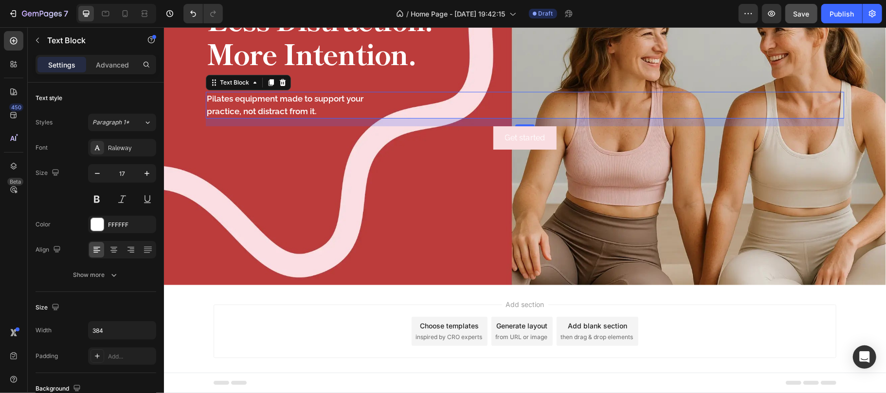
scroll to position [90, 0]
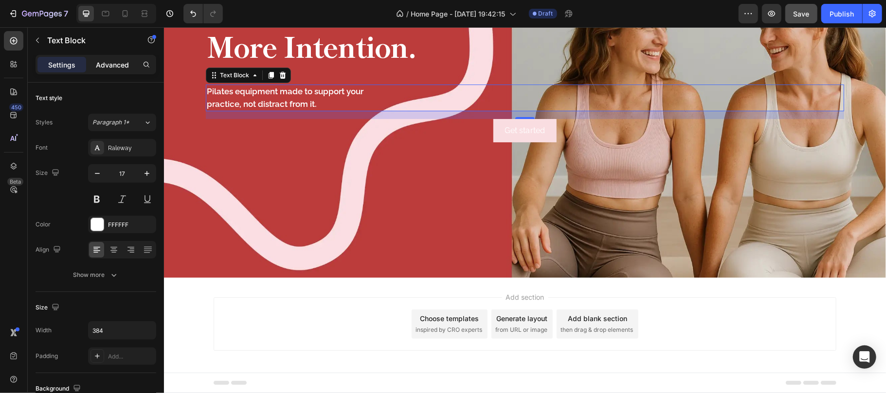
click at [106, 64] on p "Advanced" at bounding box center [112, 65] width 33 height 10
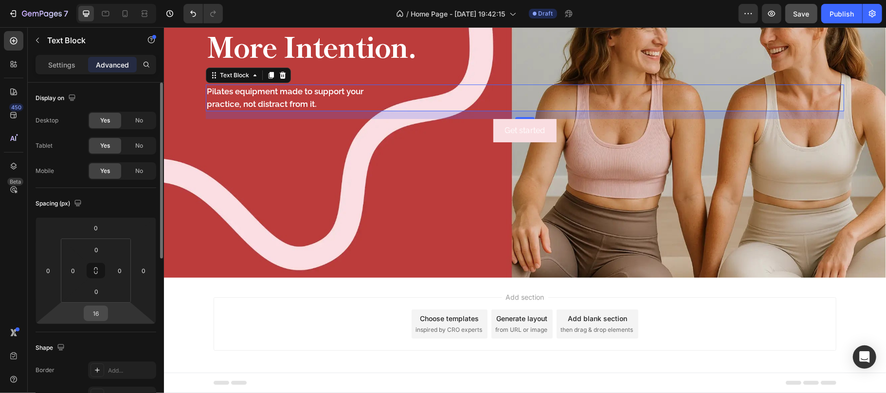
click at [100, 314] on input "16" at bounding box center [95, 313] width 19 height 15
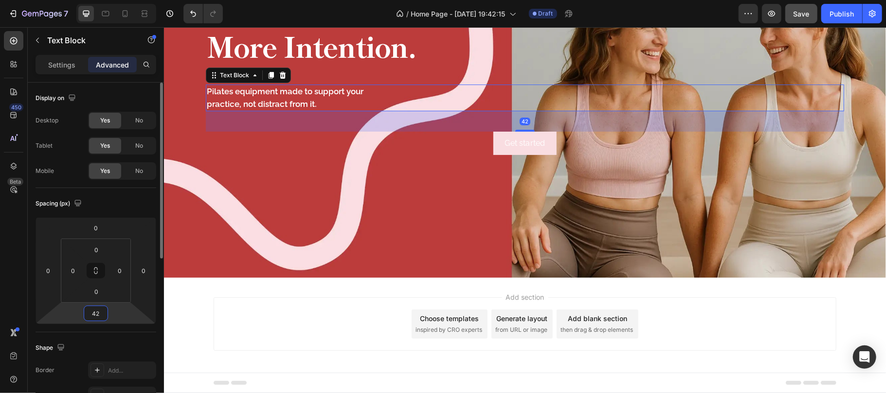
type input "42"
click at [129, 203] on div "Spacing (px)" at bounding box center [96, 204] width 121 height 16
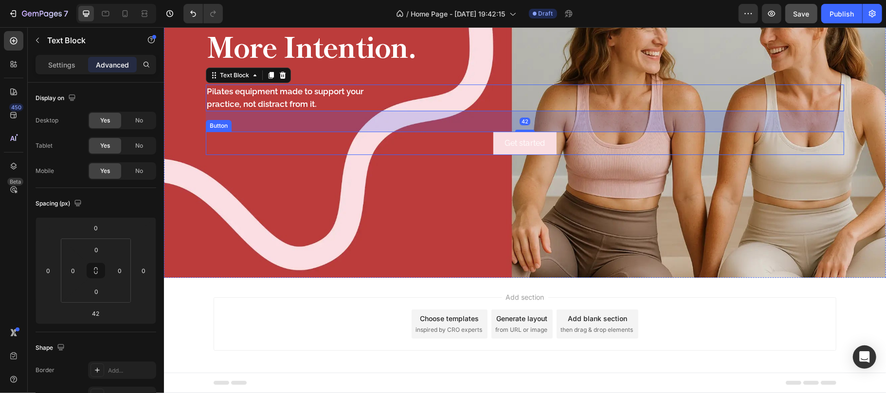
click at [460, 146] on div "Get started Button" at bounding box center [524, 142] width 638 height 23
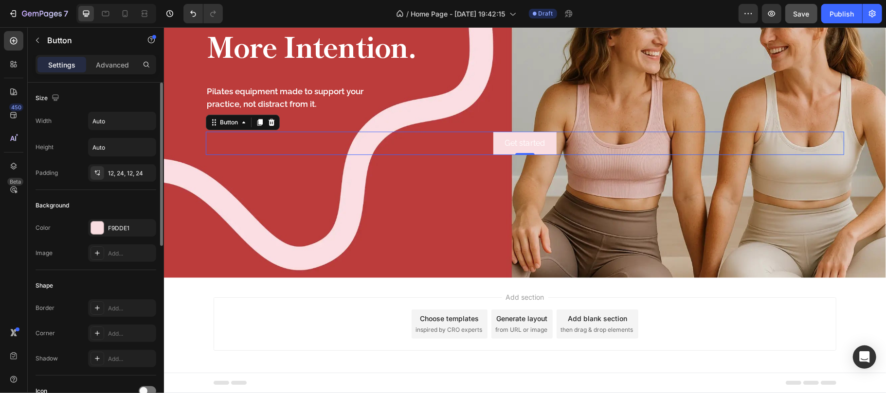
scroll to position [324, 0]
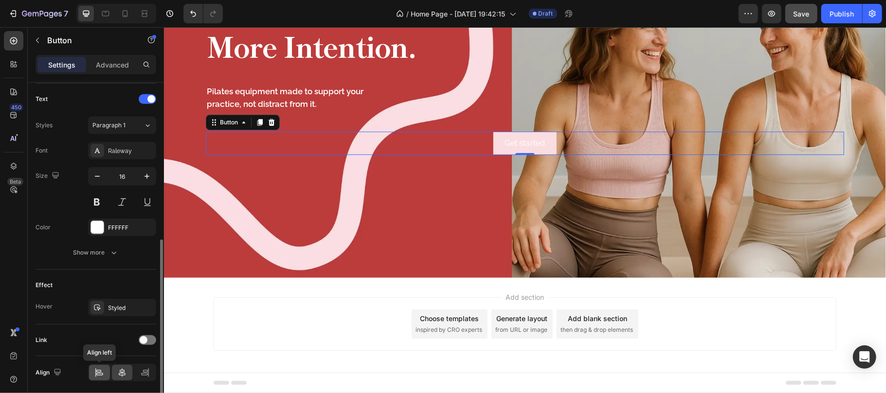
click at [102, 375] on icon at bounding box center [99, 373] width 10 height 10
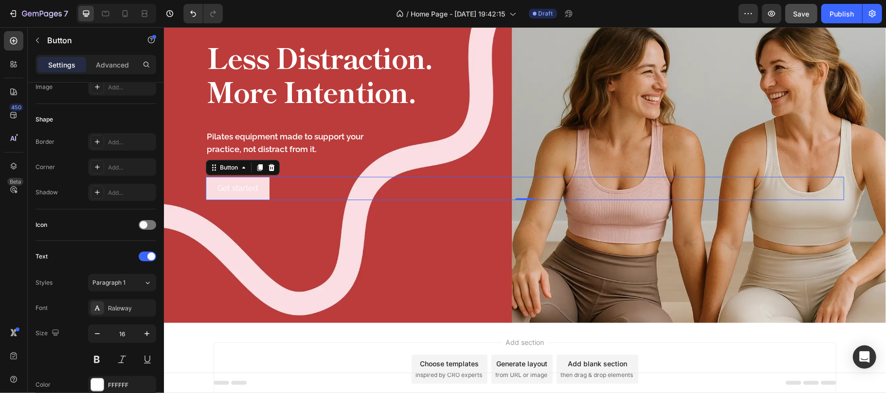
scroll to position [0, 0]
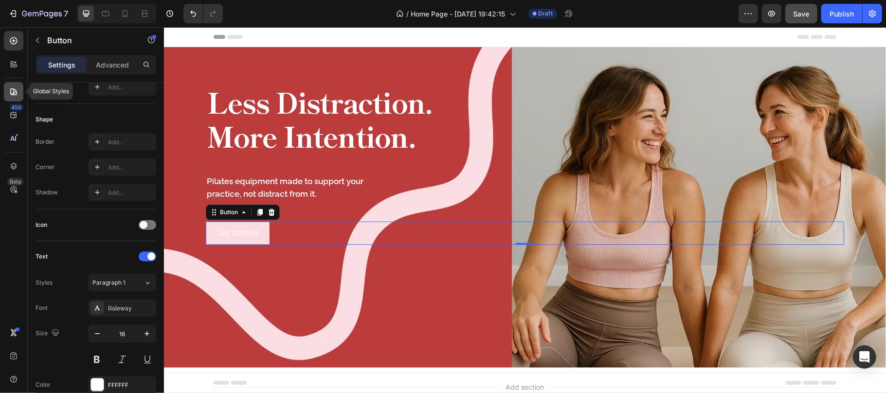
click at [12, 90] on icon at bounding box center [14, 92] width 10 height 10
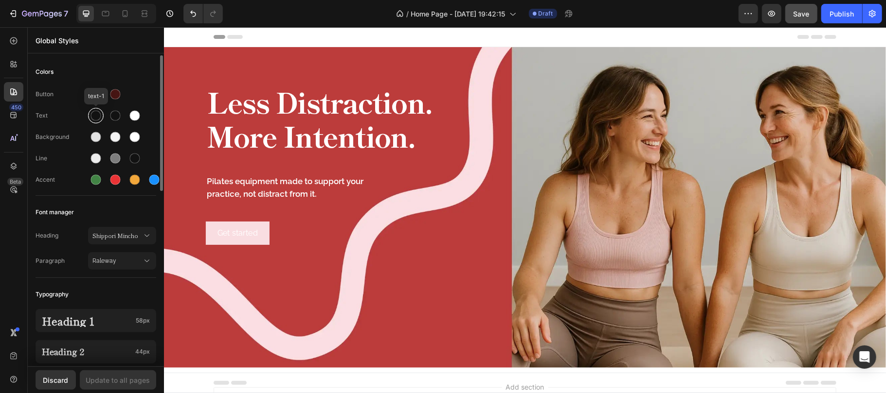
click at [93, 118] on div at bounding box center [96, 116] width 10 height 10
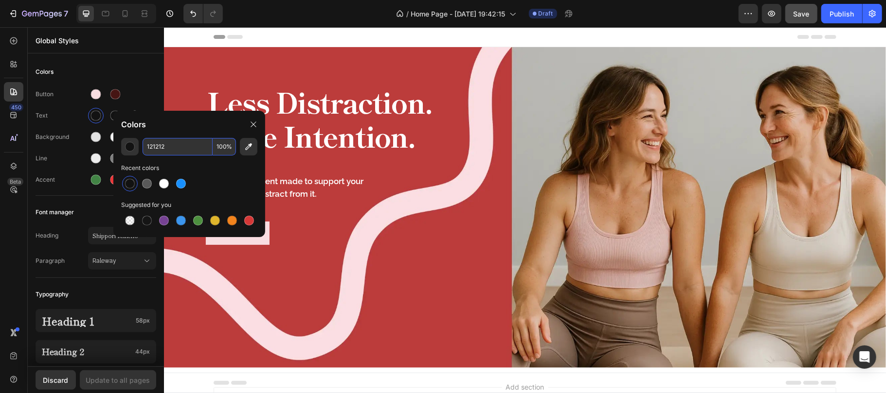
click at [180, 150] on input "121212" at bounding box center [178, 147] width 70 height 18
paste input "0C0B0B"
type input "0C0B0B"
click at [250, 125] on icon at bounding box center [254, 125] width 8 height 8
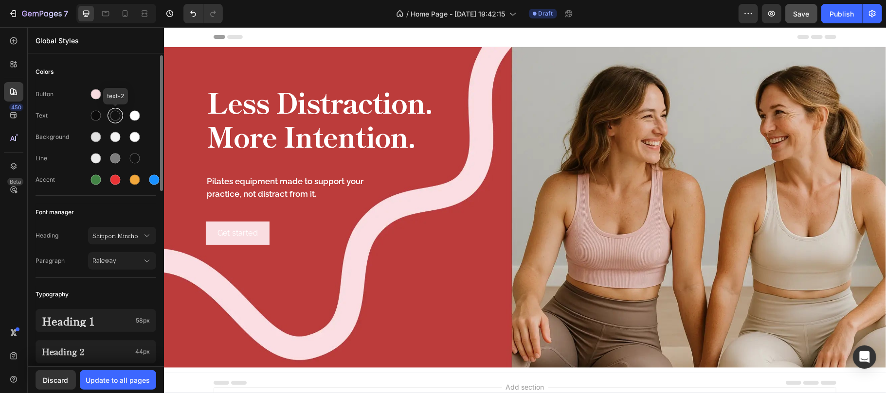
click at [115, 117] on div at bounding box center [115, 116] width 10 height 10
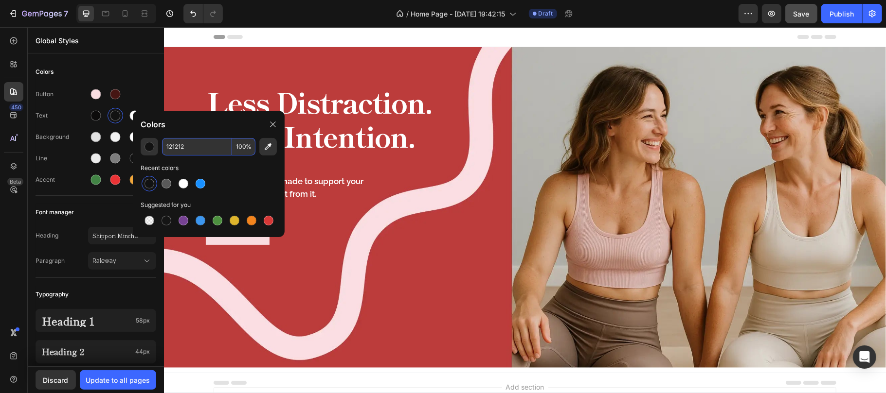
paste input "4B100F"
type input "4B100F"
click at [271, 127] on icon at bounding box center [273, 125] width 8 height 8
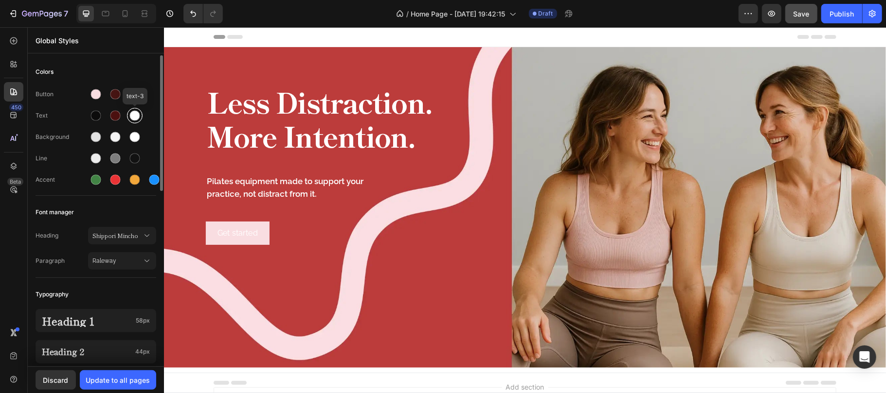
click at [141, 113] on div at bounding box center [135, 116] width 16 height 16
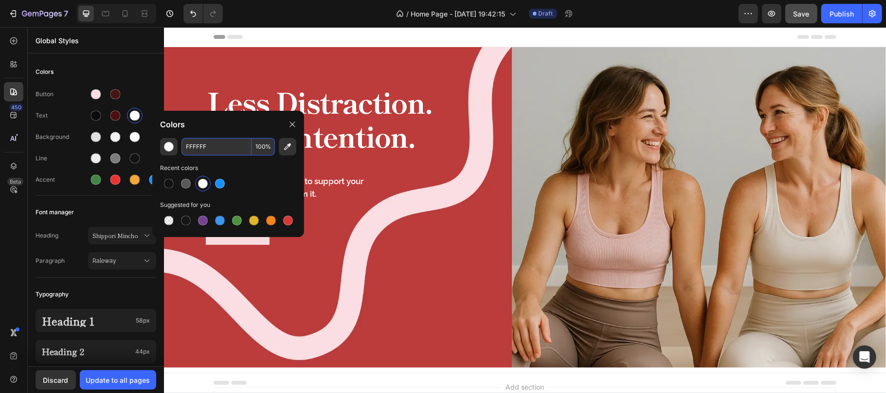
click at [223, 145] on input "FFFFFF" at bounding box center [216, 147] width 70 height 18
paste input "CC2D35"
type input "CC2D35"
click at [294, 124] on icon at bounding box center [292, 125] width 8 height 8
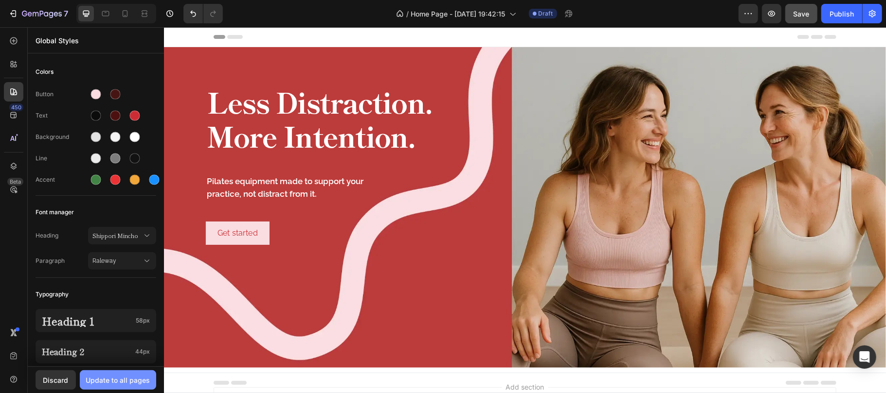
click at [124, 381] on div "Update to all pages" at bounding box center [118, 380] width 64 height 10
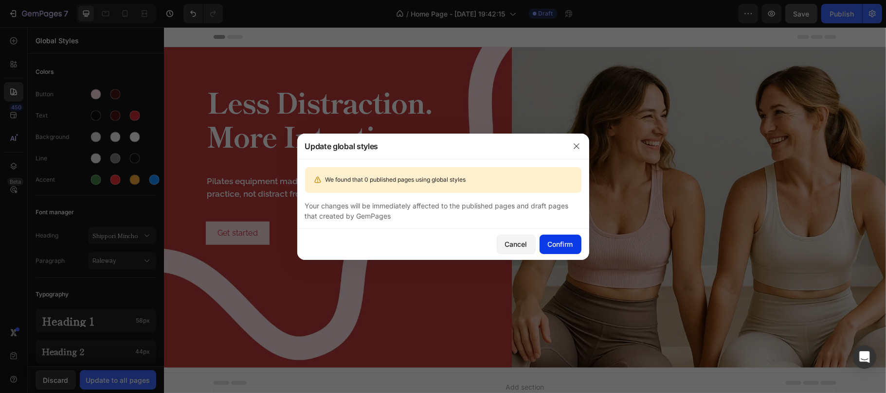
click at [552, 250] on button "Confirm" at bounding box center [560, 244] width 42 height 19
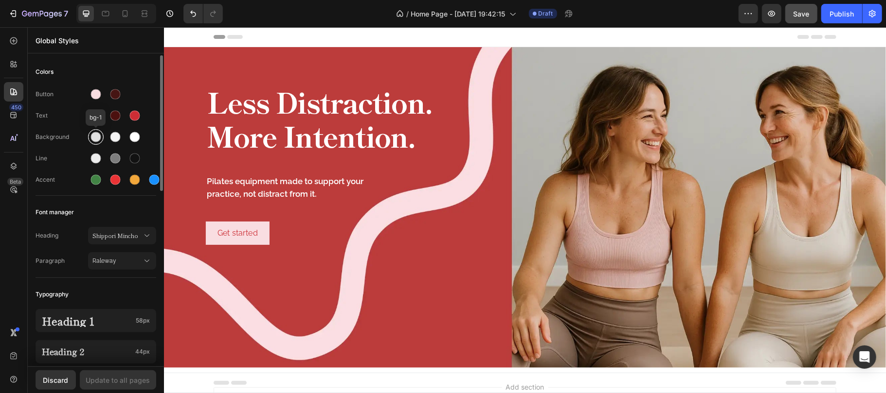
click at [94, 139] on div at bounding box center [96, 137] width 10 height 10
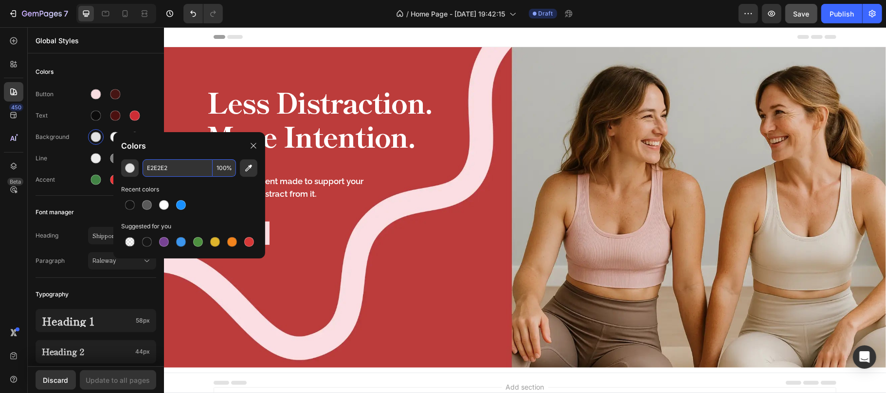
click at [178, 171] on input "E2E2E2" at bounding box center [178, 169] width 70 height 18
paste input "461513"
type input "461513"
click at [223, 169] on input "100" at bounding box center [224, 169] width 23 height 18
type input "20"
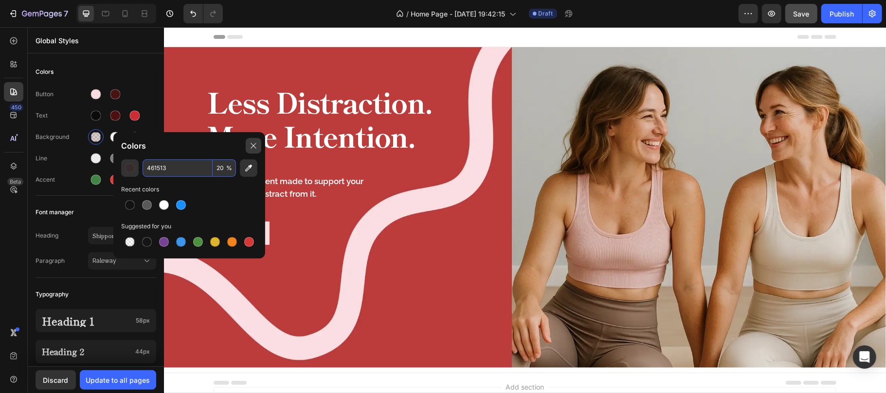
click at [256, 144] on icon at bounding box center [254, 146] width 8 height 8
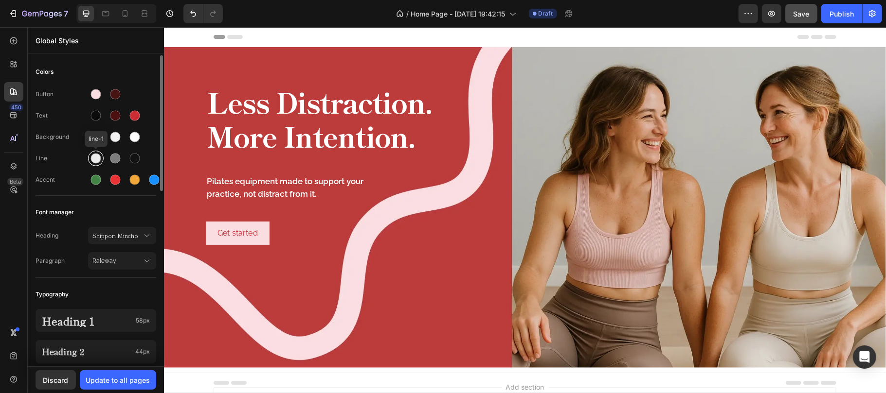
click at [92, 160] on div at bounding box center [96, 159] width 10 height 10
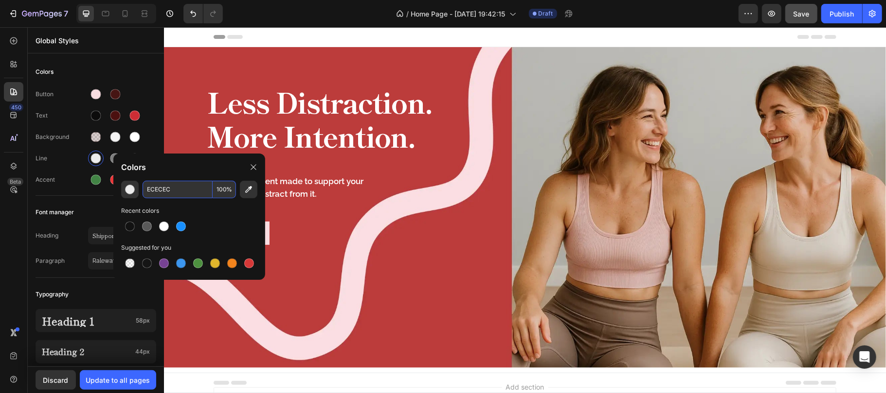
click at [187, 191] on input "ECECEC" at bounding box center [178, 190] width 70 height 18
paste input "461513"
type input "461513"
drag, startPoint x: 248, startPoint y: 171, endPoint x: 6, endPoint y: 32, distance: 278.7
click at [248, 171] on div at bounding box center [254, 168] width 16 height 16
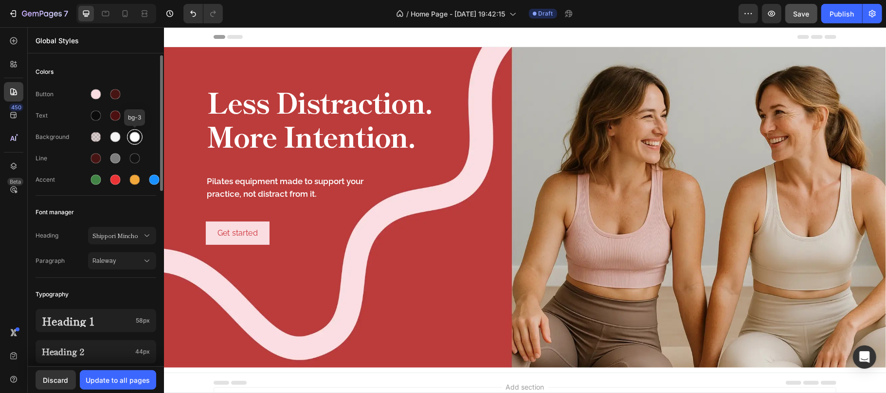
click at [133, 137] on div at bounding box center [135, 137] width 10 height 10
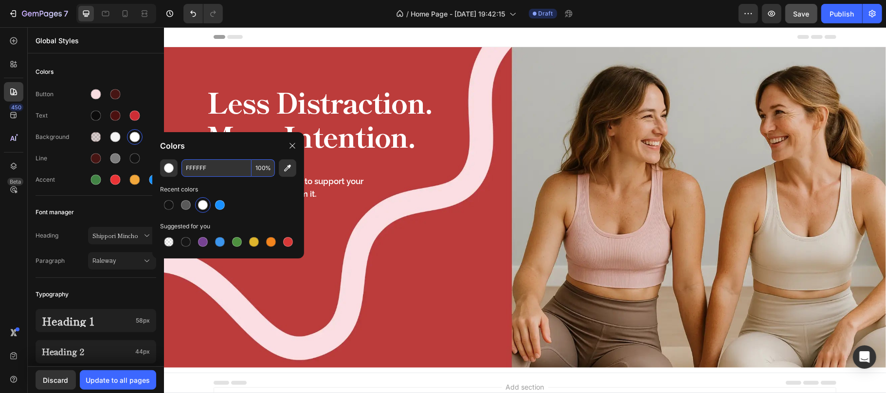
click at [240, 166] on input "FFFFFF" at bounding box center [216, 169] width 70 height 18
paste input "4A3F3"
type input "4A3F3F"
click at [295, 148] on icon at bounding box center [292, 146] width 8 height 8
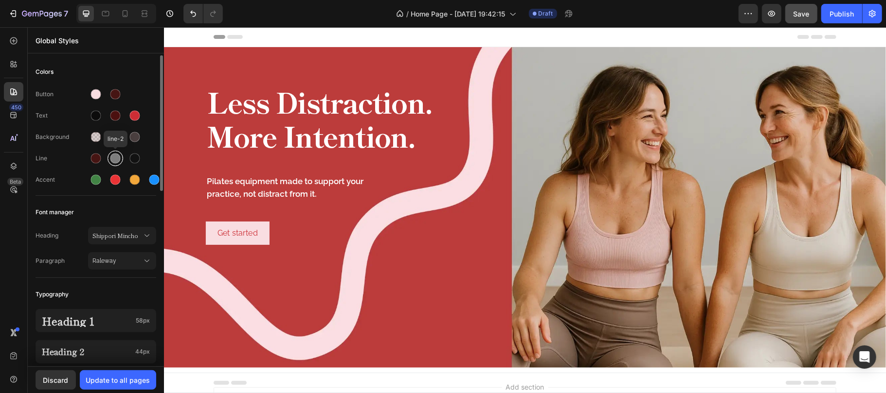
click at [114, 158] on div at bounding box center [115, 159] width 10 height 10
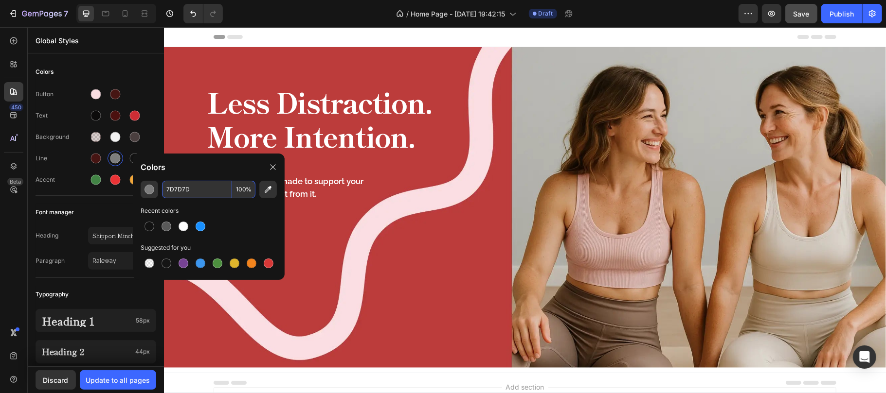
click at [213, 191] on input "7D7D7D" at bounding box center [197, 190] width 70 height 18
paste input "DBDBDB"
type input "DBDBDB"
click at [278, 166] on div at bounding box center [273, 168] width 16 height 16
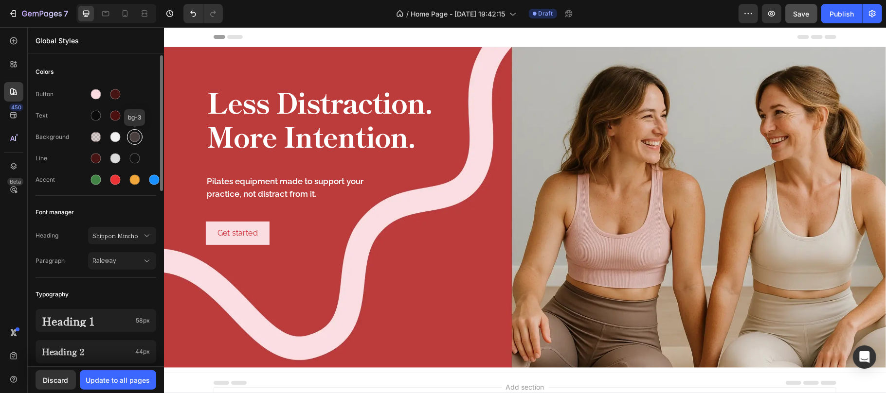
click at [136, 141] on div at bounding box center [135, 137] width 10 height 10
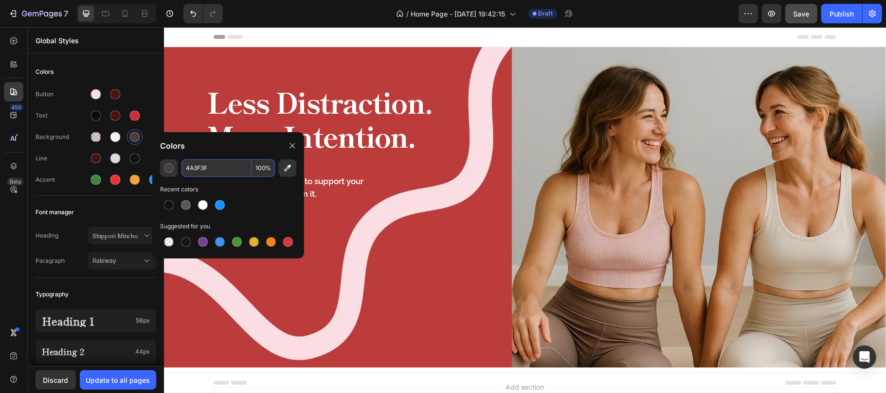
click at [218, 174] on input "4A3F3F" at bounding box center [216, 169] width 70 height 18
click at [294, 146] on icon at bounding box center [292, 146] width 8 height 8
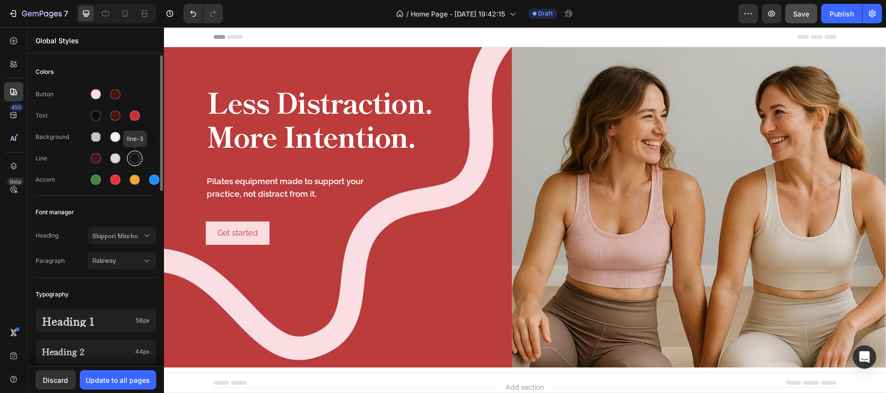
click at [135, 159] on div at bounding box center [135, 159] width 10 height 10
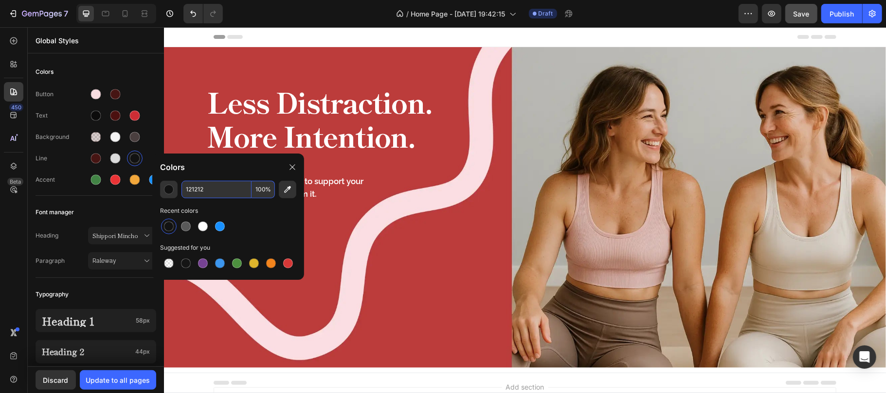
click at [221, 190] on input "121212" at bounding box center [216, 190] width 70 height 18
paste input "4A3F3F"
type input "4A3F3F"
click at [297, 168] on div at bounding box center [293, 168] width 16 height 16
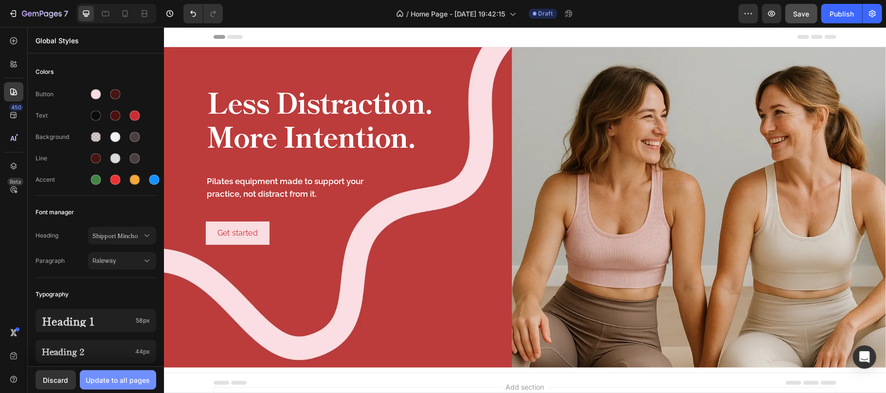
click at [141, 377] on div "Update to all pages" at bounding box center [118, 380] width 64 height 10
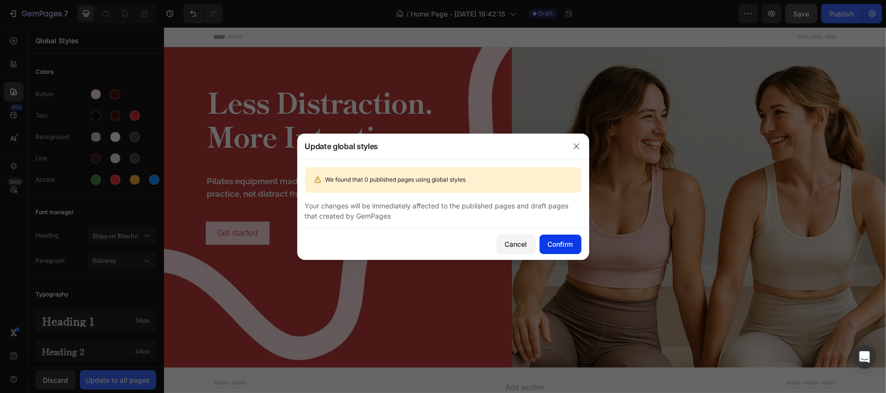
click at [560, 240] on div "Confirm" at bounding box center [560, 244] width 25 height 10
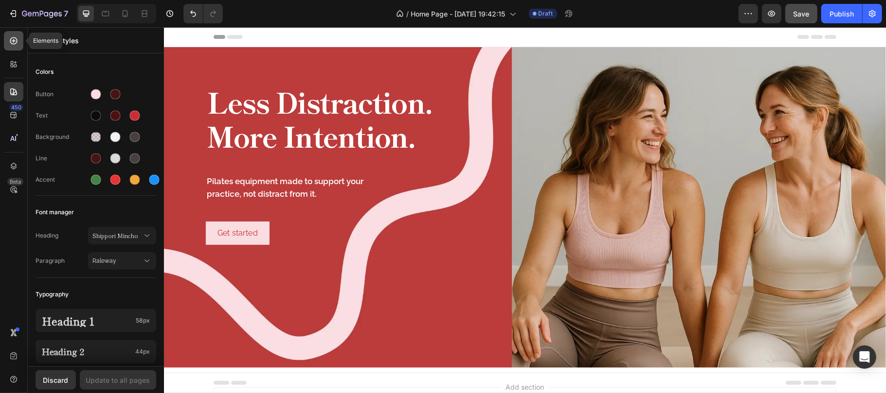
click at [12, 44] on icon at bounding box center [14, 41] width 10 height 10
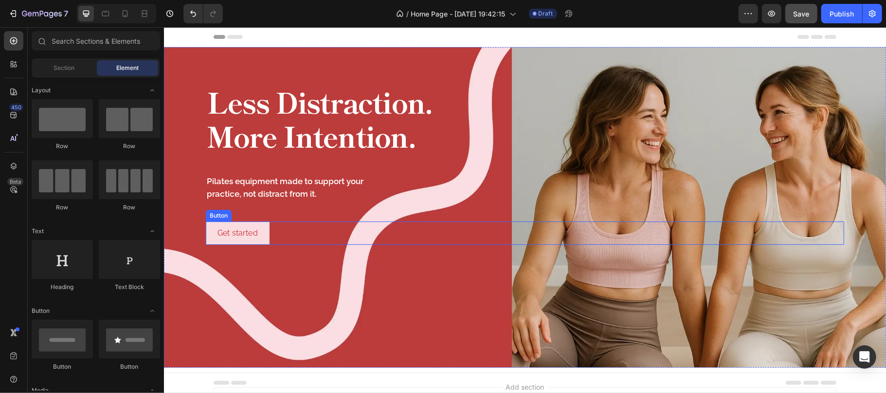
click at [283, 233] on div "Get started Button" at bounding box center [524, 232] width 638 height 23
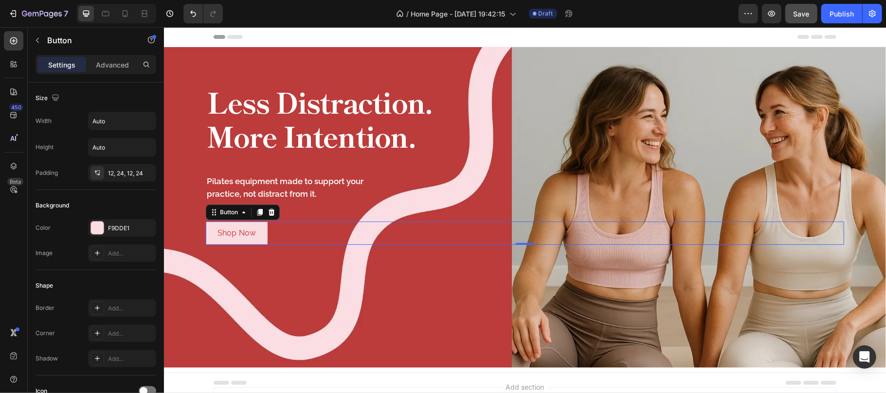
click at [275, 233] on div "Shop Now Button 0" at bounding box center [524, 232] width 638 height 23
click at [303, 235] on div "Shop Now Button 0" at bounding box center [524, 232] width 638 height 23
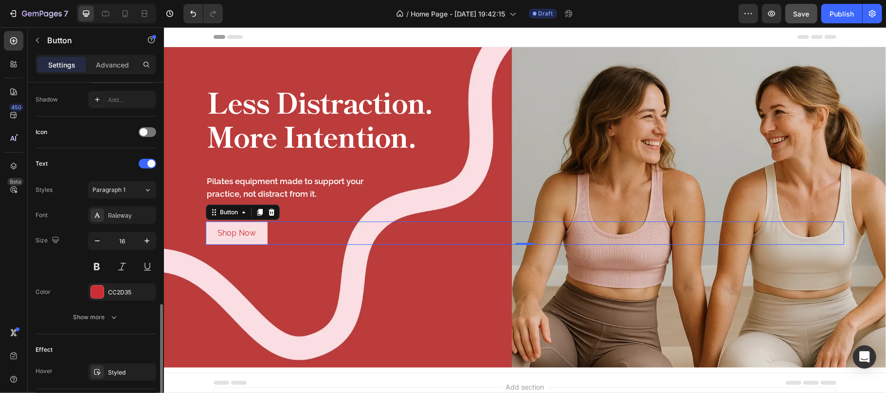
scroll to position [324, 0]
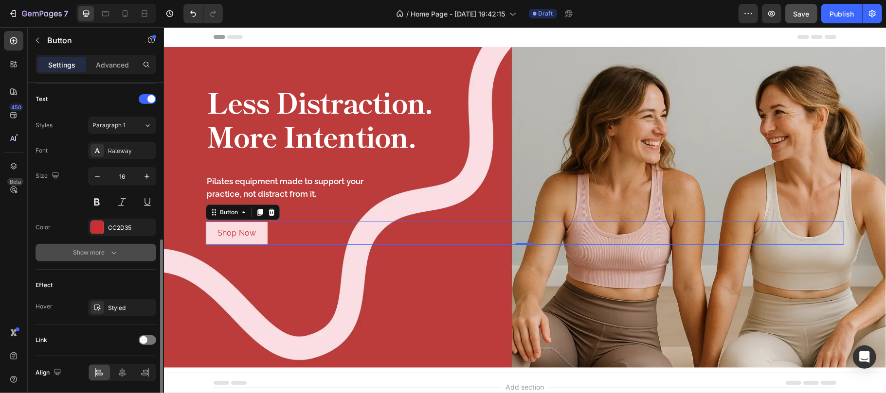
click at [116, 256] on icon "button" at bounding box center [114, 253] width 10 height 10
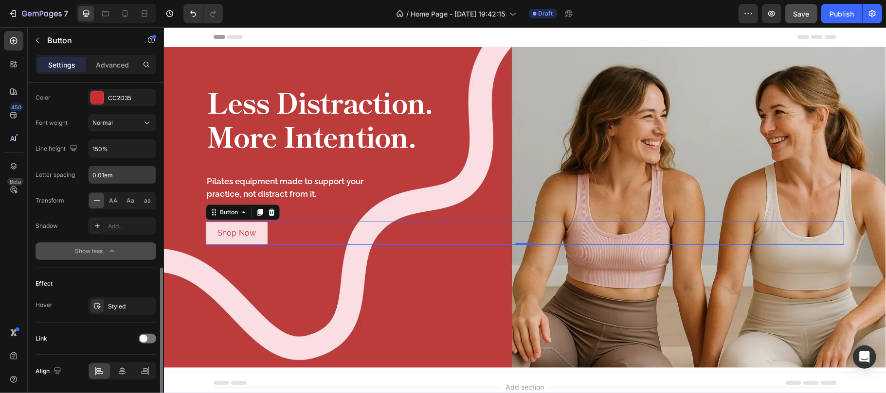
scroll to position [490, 0]
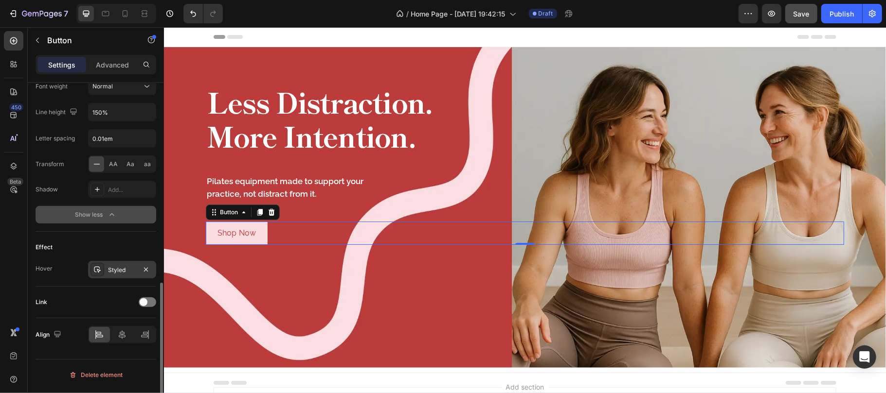
click at [113, 274] on div "Styled" at bounding box center [122, 270] width 28 height 9
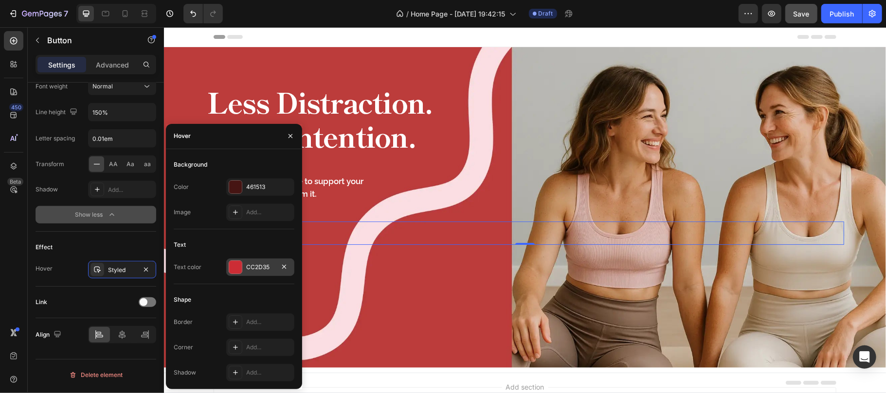
click at [250, 268] on div "CC2D35" at bounding box center [260, 267] width 28 height 9
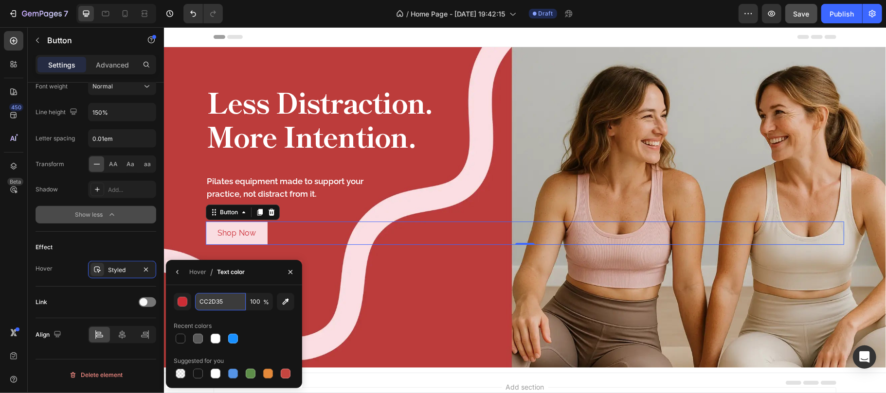
click at [228, 304] on input "CC2D35" at bounding box center [220, 302] width 51 height 18
paste input "FFFFFF"
type input "FFFFFF"
click at [179, 274] on icon "button" at bounding box center [178, 272] width 8 height 8
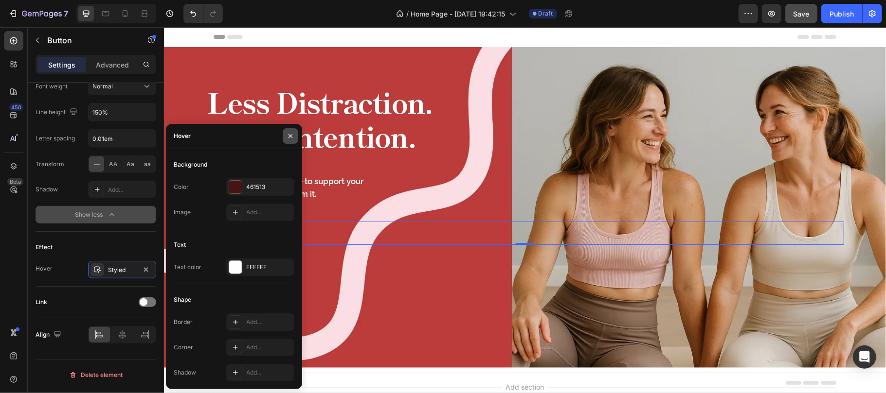
click at [292, 135] on icon "button" at bounding box center [290, 136] width 8 height 8
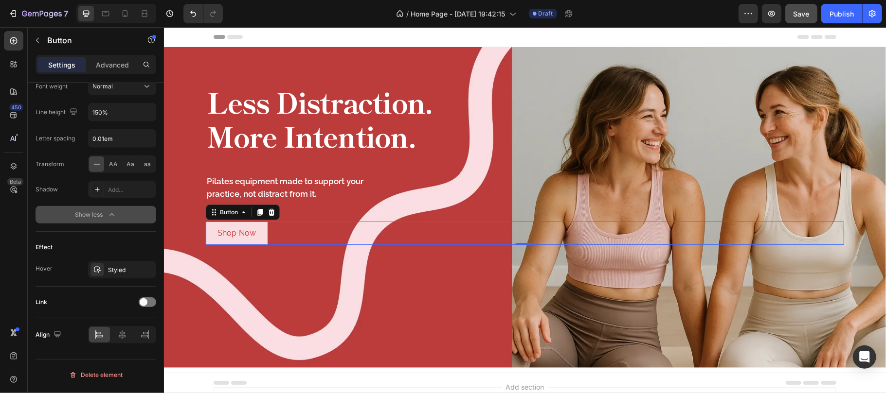
click at [279, 233] on div "Shop Now Button 0" at bounding box center [524, 232] width 638 height 23
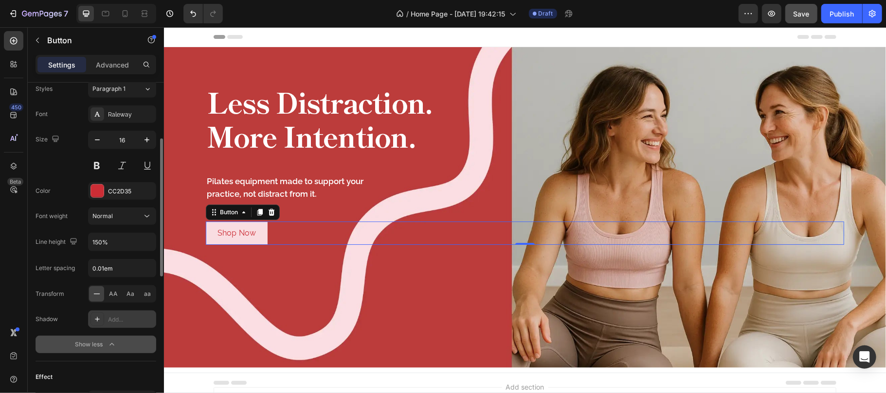
scroll to position [296, 0]
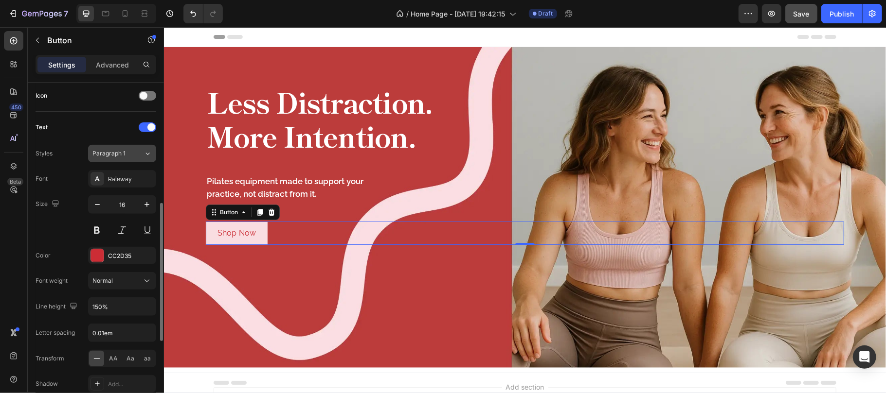
click at [149, 155] on icon at bounding box center [148, 154] width 4 height 2
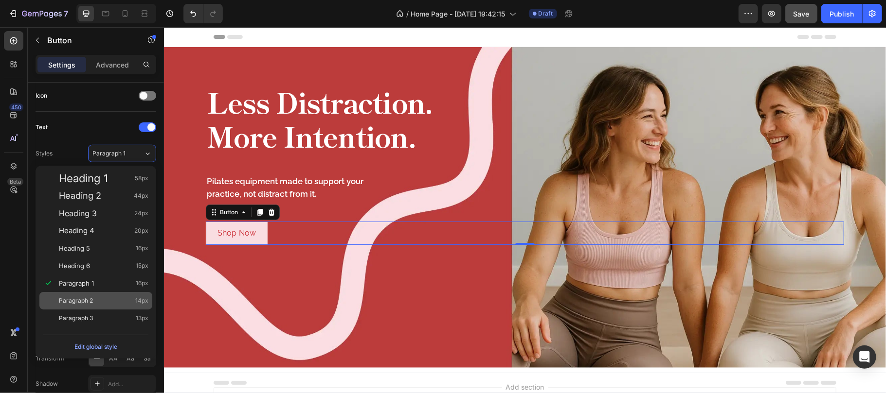
click at [102, 297] on div "Paragraph 2 14px" at bounding box center [103, 301] width 89 height 10
type input "14"
type input "0"
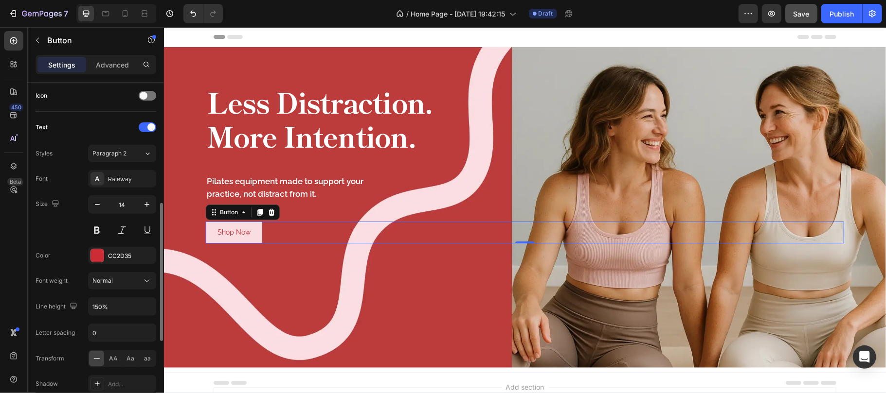
type input "16"
type input "0.01em"
click at [98, 207] on icon "button" at bounding box center [97, 205] width 10 height 10
type input "14"
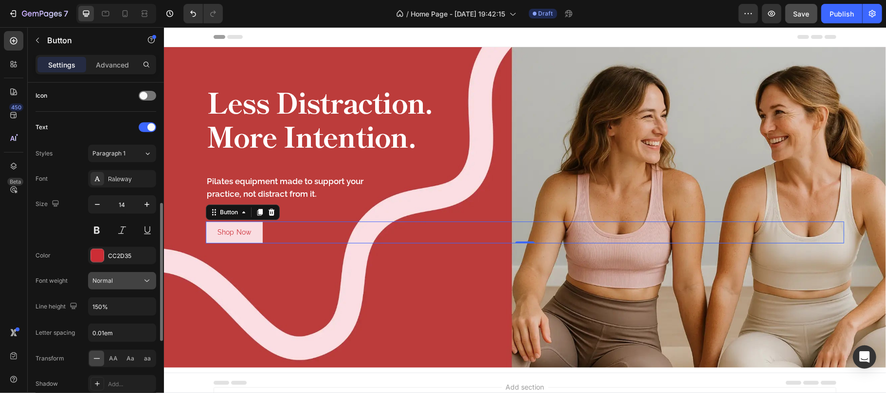
click at [140, 281] on div "Normal" at bounding box center [117, 281] width 50 height 9
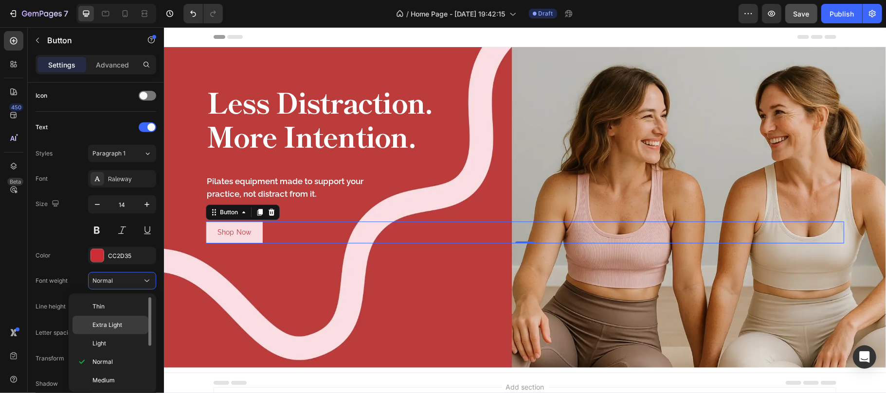
scroll to position [65, 0]
click at [126, 333] on p "Semi Bold" at bounding box center [118, 334] width 52 height 9
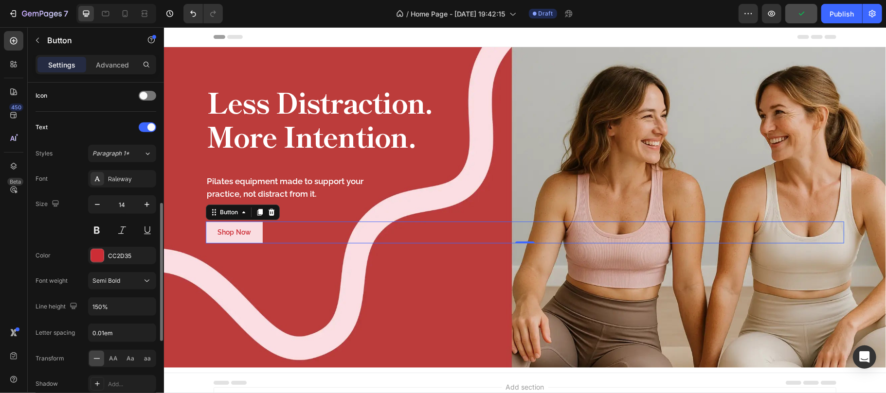
click at [76, 232] on div "Size 14" at bounding box center [96, 218] width 121 height 44
click at [121, 335] on input "0.01em" at bounding box center [122, 333] width 67 height 18
type input "0.05em"
click at [65, 234] on div "Size 14" at bounding box center [96, 218] width 121 height 44
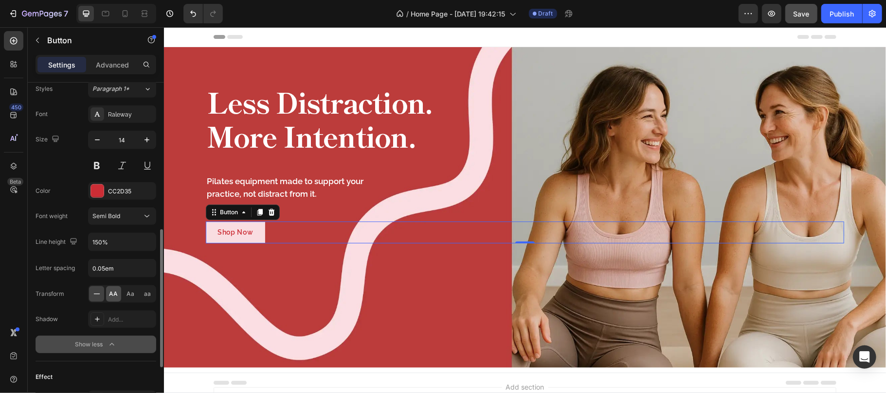
click at [115, 297] on span "AA" at bounding box center [113, 294] width 9 height 9
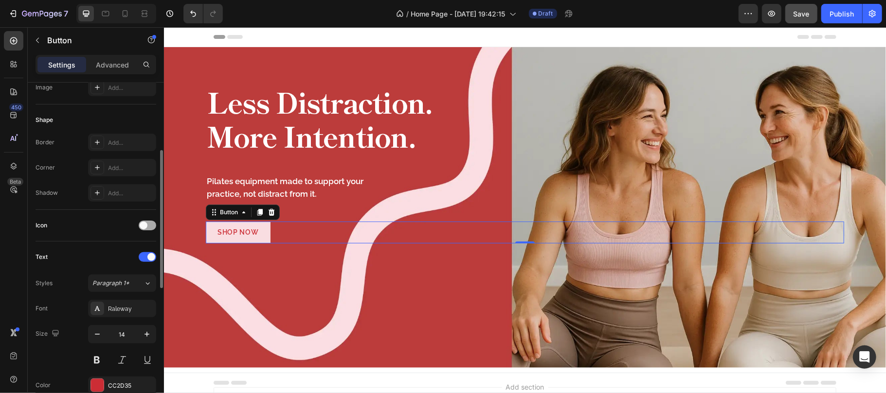
click at [147, 226] on span at bounding box center [144, 226] width 8 height 8
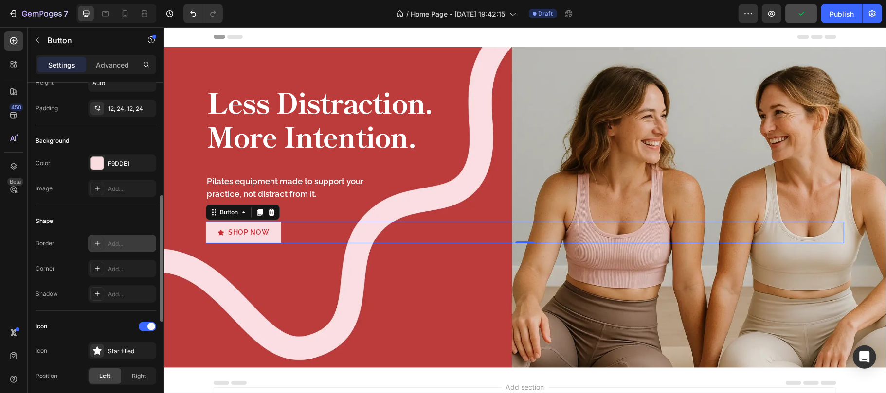
scroll to position [129, 0]
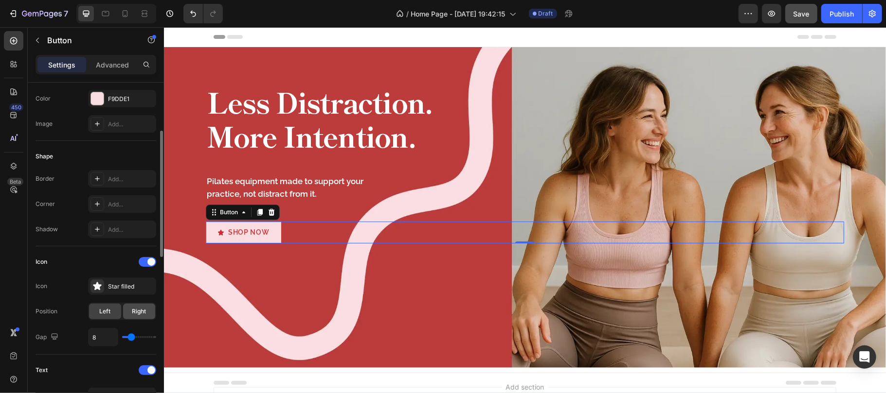
click at [139, 314] on span "Right" at bounding box center [139, 311] width 14 height 9
click at [122, 290] on div "Star filled" at bounding box center [131, 287] width 46 height 9
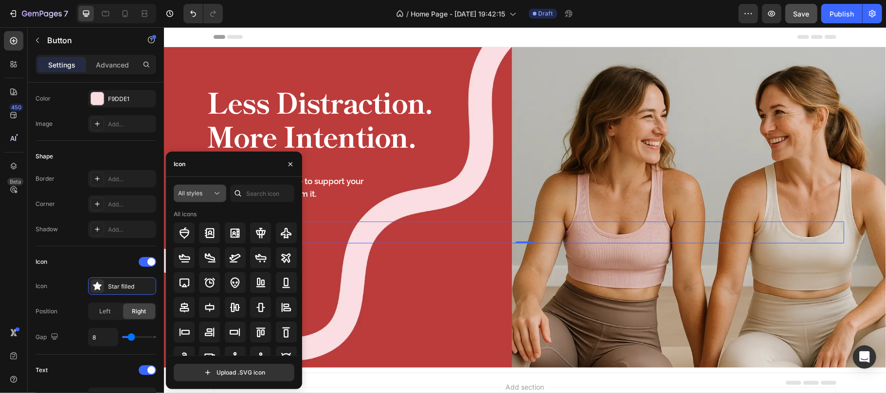
click at [213, 196] on icon at bounding box center [217, 194] width 10 height 10
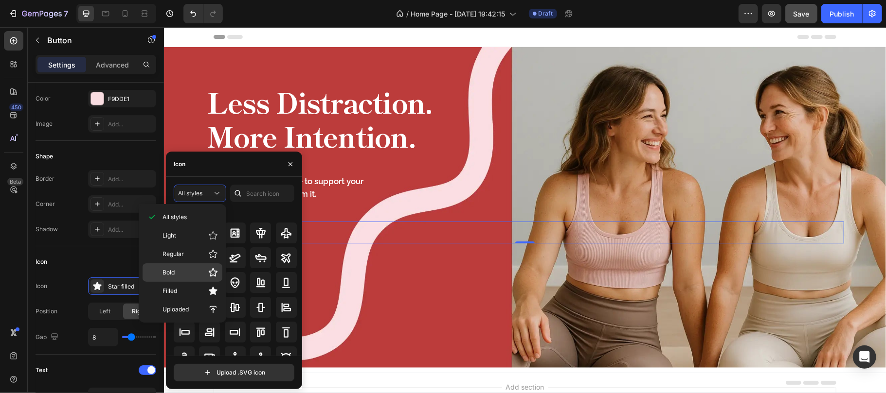
click at [181, 275] on p "Bold" at bounding box center [189, 273] width 55 height 10
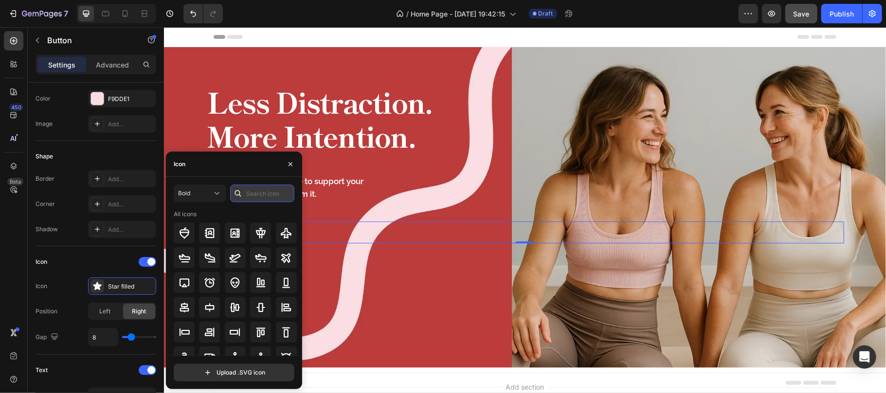
click at [256, 195] on input "text" at bounding box center [262, 194] width 64 height 18
type input "a"
type input "ả"
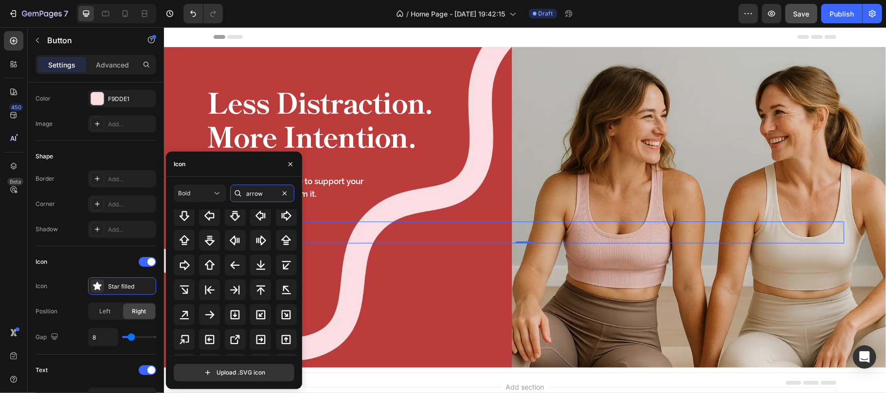
scroll to position [236, 0]
type input "arrow"
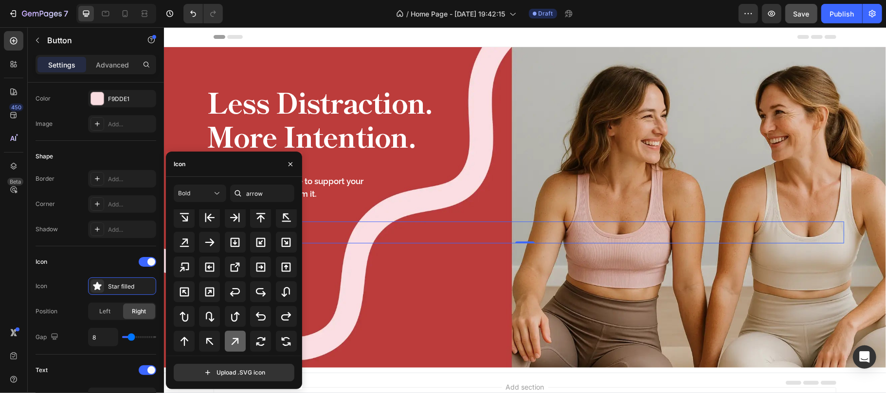
click at [230, 341] on icon at bounding box center [235, 342] width 12 height 12
click at [293, 165] on icon "button" at bounding box center [290, 165] width 8 height 8
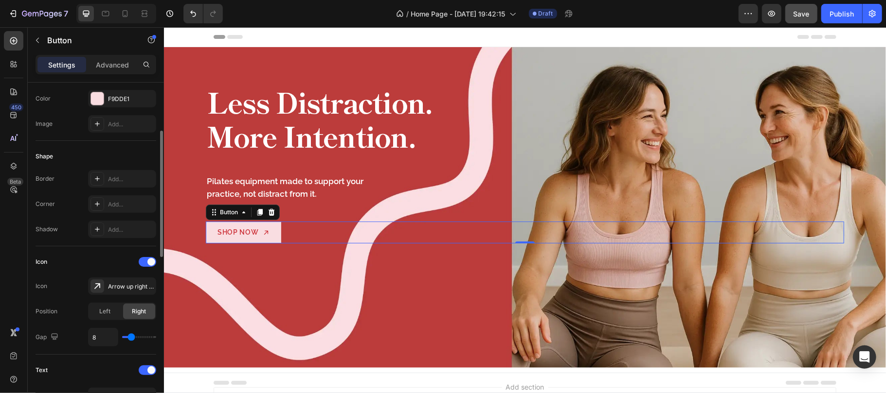
click at [110, 153] on div "Shape" at bounding box center [96, 157] width 121 height 16
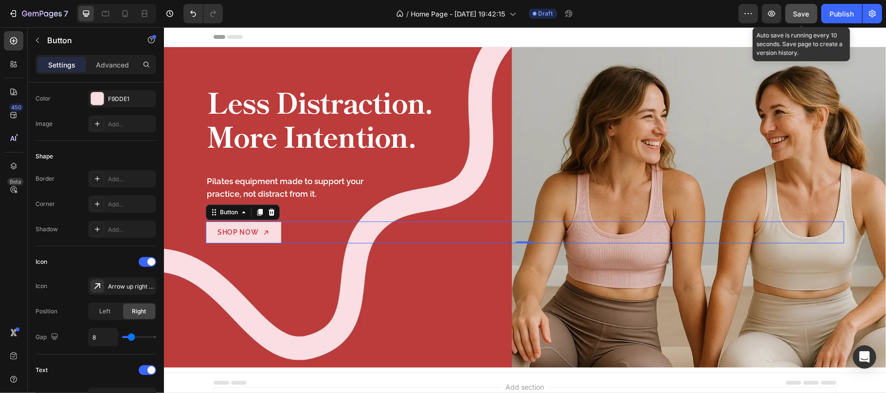
click at [805, 14] on span "Save" at bounding box center [801, 14] width 16 height 8
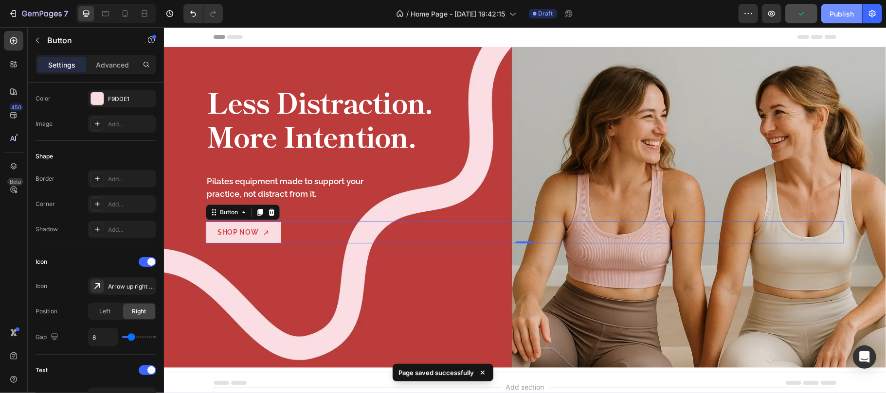
click at [841, 16] on div "Publish" at bounding box center [841, 14] width 24 height 10
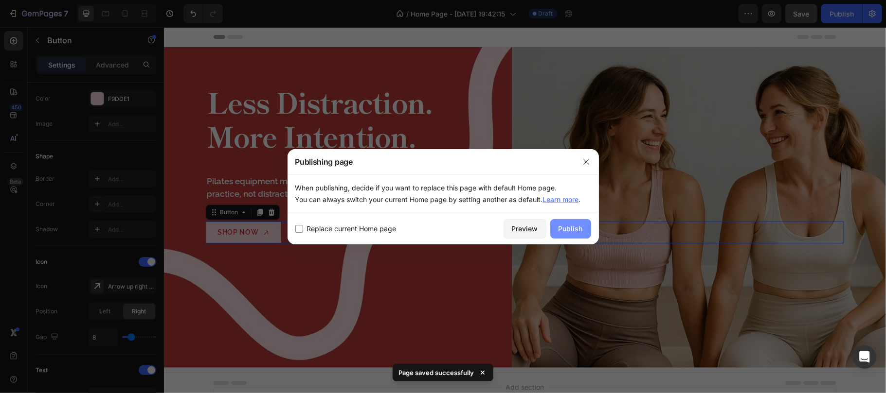
click at [554, 229] on button "Publish" at bounding box center [570, 228] width 41 height 19
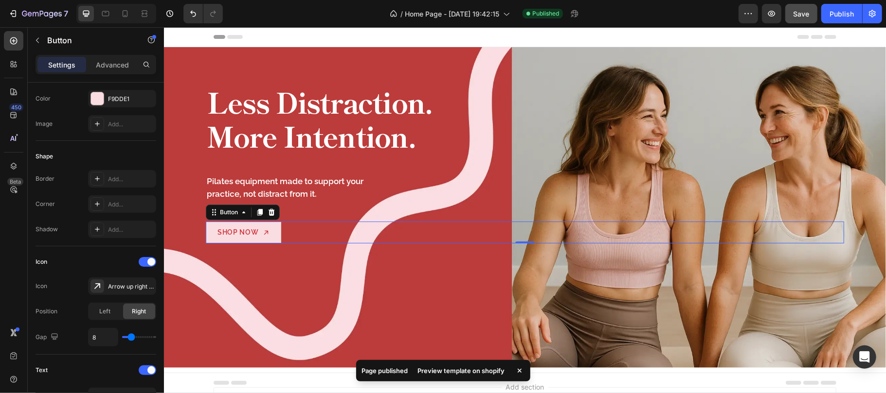
click at [477, 374] on div "Preview template on shopify" at bounding box center [461, 371] width 99 height 14
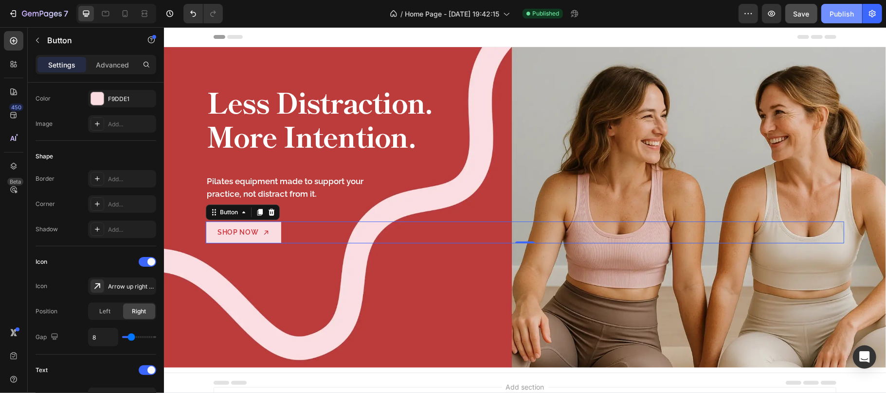
click at [840, 14] on div "Publish" at bounding box center [841, 14] width 24 height 10
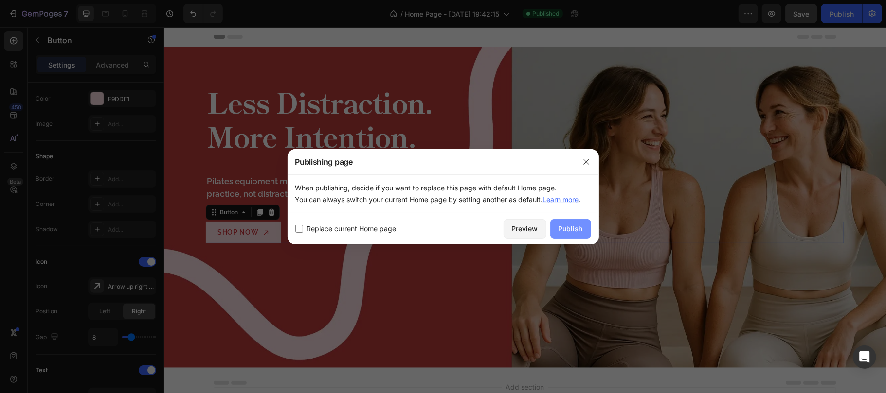
click at [570, 234] on button "Publish" at bounding box center [570, 228] width 41 height 19
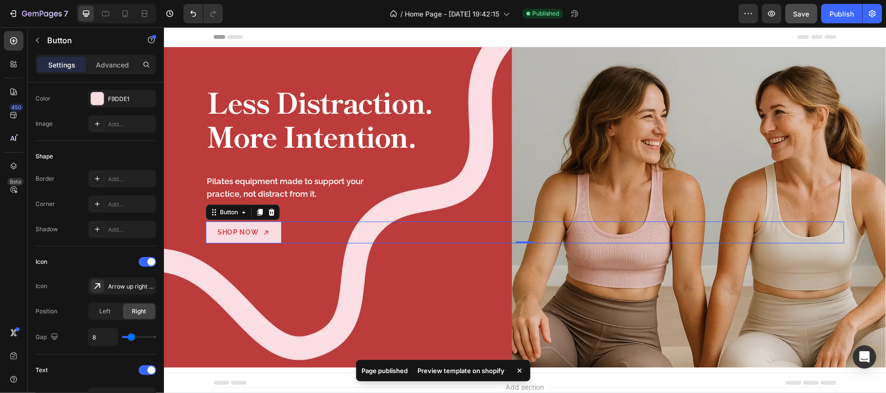
click at [475, 368] on div "Preview template on shopify" at bounding box center [461, 371] width 99 height 14
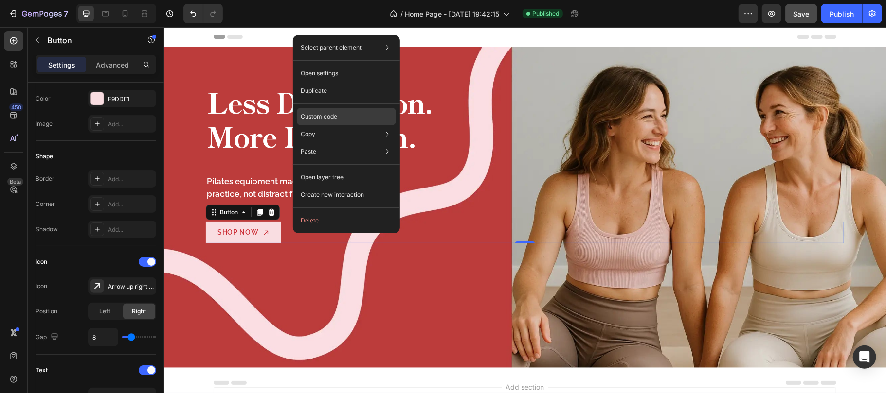
click at [333, 116] on p "Custom code" at bounding box center [319, 116] width 36 height 9
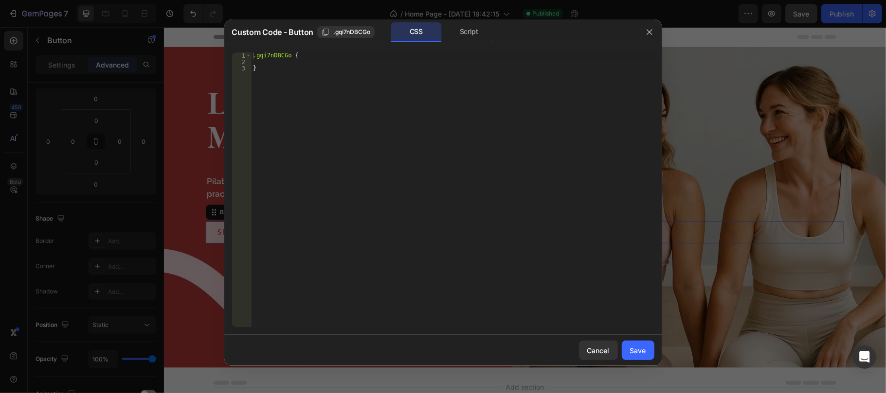
click at [275, 72] on div ".gqi7nDBCGo { }" at bounding box center [452, 196] width 403 height 287
type textarea "}"
paste textarea "}"
type textarea "}"
click at [639, 353] on div "Save" at bounding box center [638, 351] width 16 height 10
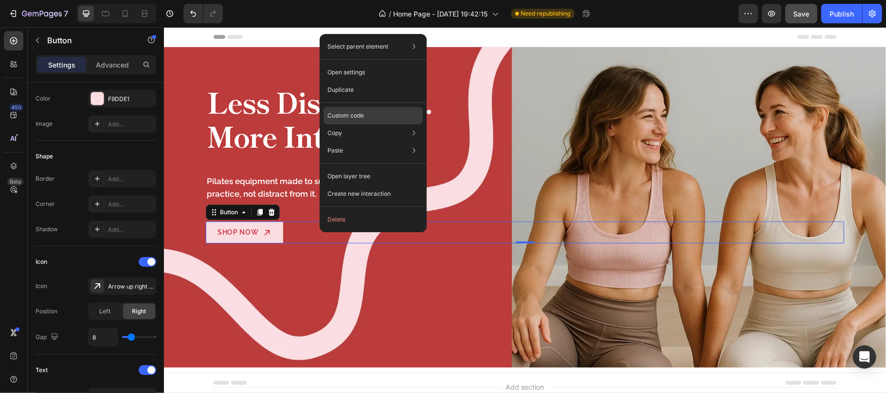
click at [375, 142] on div "Custom code" at bounding box center [372, 151] width 99 height 18
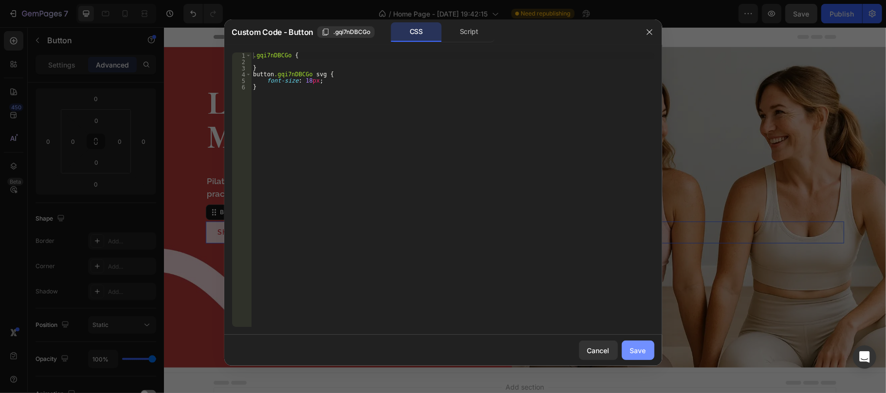
click at [637, 349] on div "Save" at bounding box center [638, 351] width 16 height 10
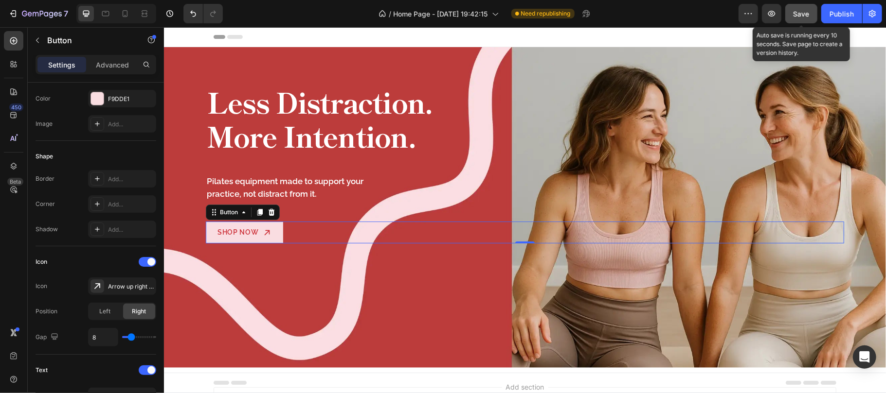
click at [800, 12] on span "Save" at bounding box center [801, 14] width 16 height 8
click at [318, 233] on div "Shop Now Button 0" at bounding box center [524, 232] width 638 height 22
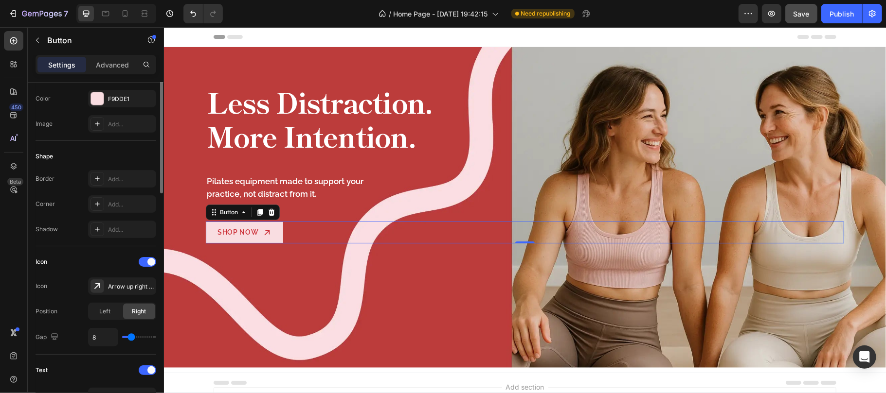
scroll to position [0, 0]
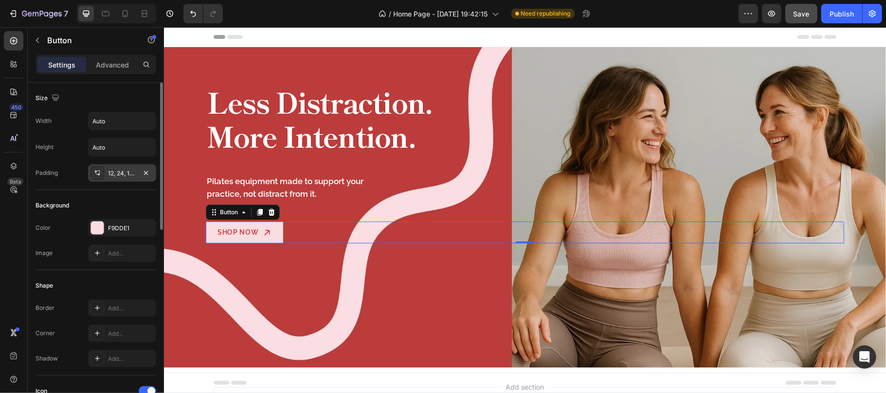
click at [119, 174] on div "12, 24, 12, 24" at bounding box center [122, 173] width 28 height 9
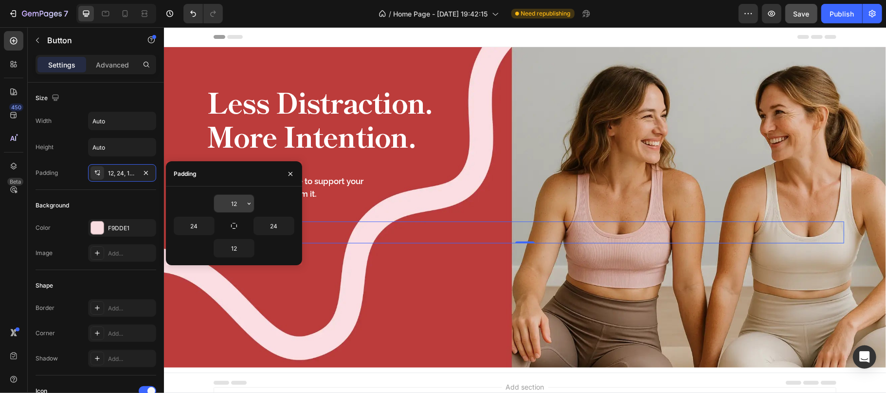
click at [240, 206] on input "12" at bounding box center [234, 204] width 40 height 18
type input "13"
click at [237, 250] on input "12" at bounding box center [234, 249] width 40 height 18
type input "13"
click at [141, 202] on div "Background" at bounding box center [96, 206] width 121 height 16
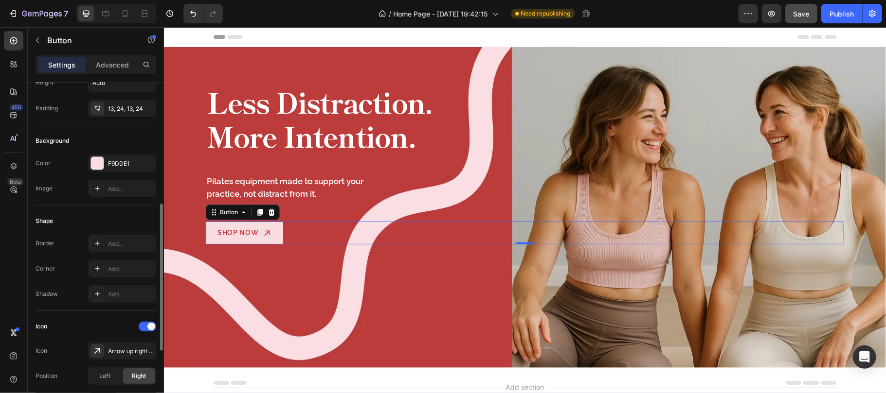
scroll to position [129, 0]
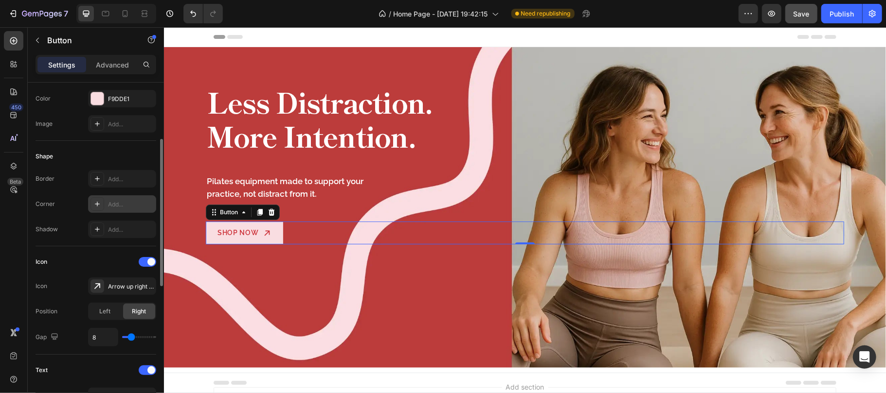
click at [125, 207] on div "Add..." at bounding box center [131, 204] width 46 height 9
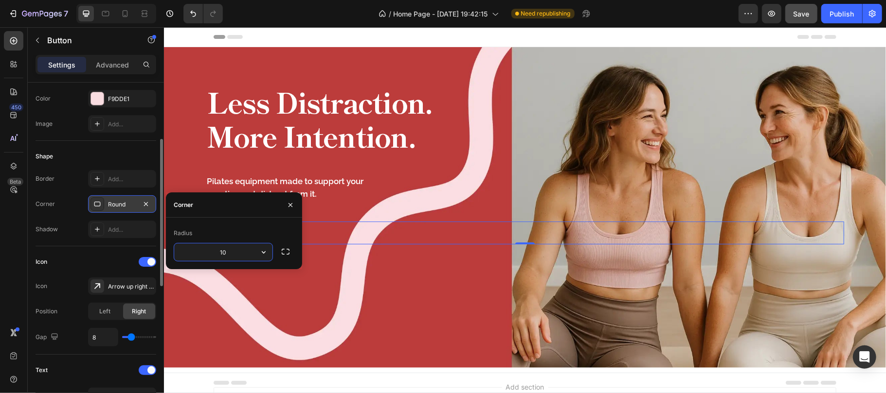
type input "100"
click at [115, 145] on div "Shape Border Add... Corner Round Shadow Add..." at bounding box center [96, 194] width 121 height 106
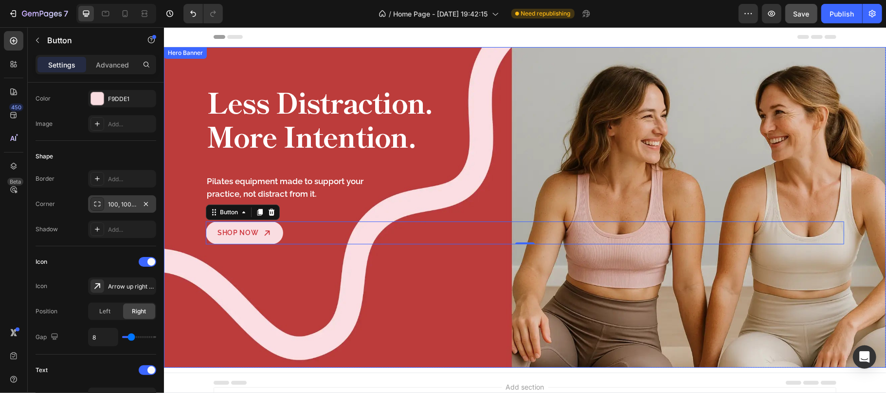
click at [358, 278] on div "Background Image" at bounding box center [524, 207] width 722 height 321
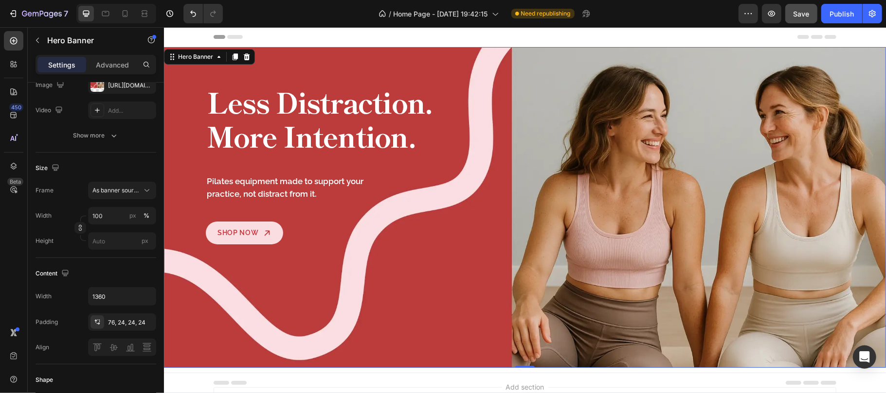
scroll to position [0, 0]
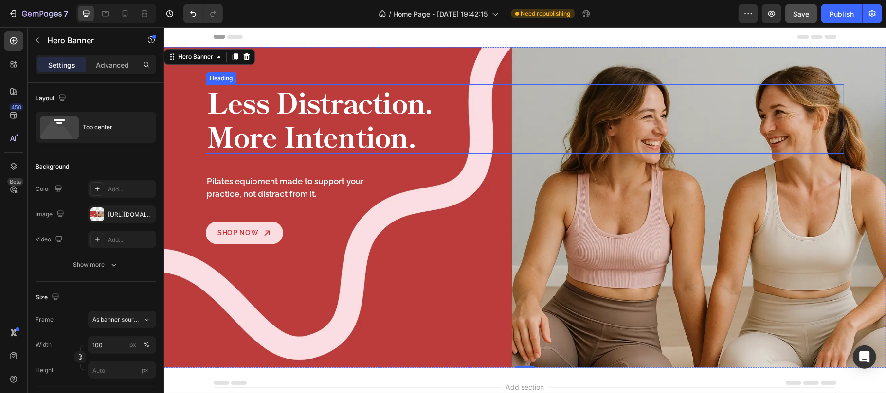
click at [285, 113] on p "Less Distraction. More Intention." at bounding box center [323, 119] width 235 height 68
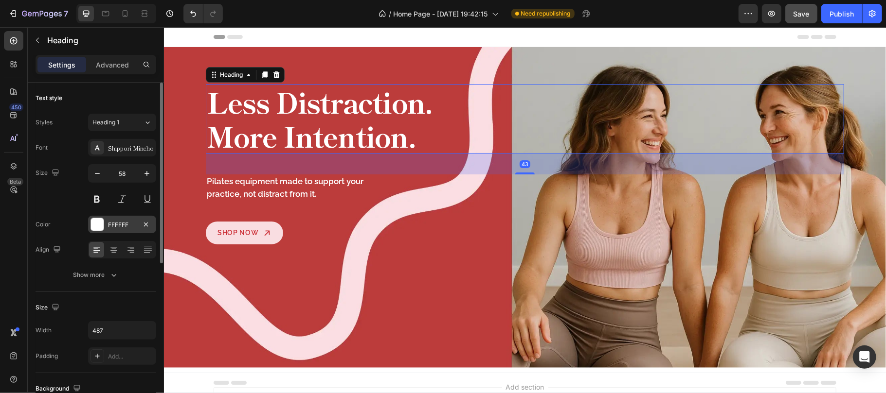
click at [122, 226] on div "FFFFFF" at bounding box center [122, 225] width 28 height 9
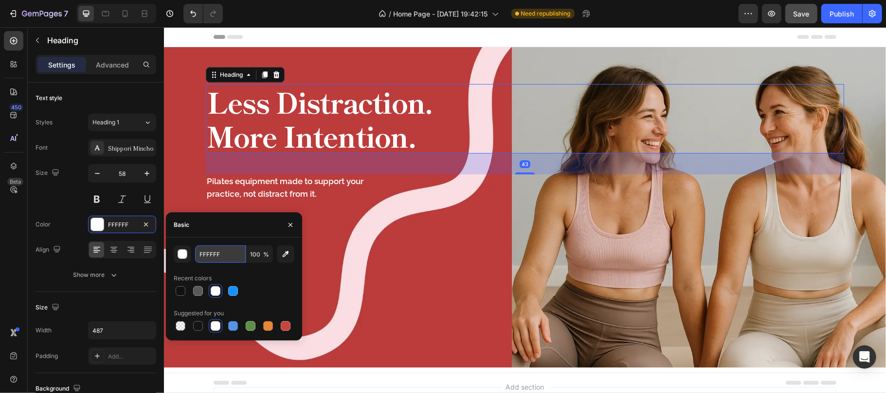
click at [231, 253] on input "FFFFFF" at bounding box center [220, 255] width 51 height 18
paste input "4EE"
type input "FFF4EE"
click at [122, 303] on div "Size" at bounding box center [96, 308] width 121 height 16
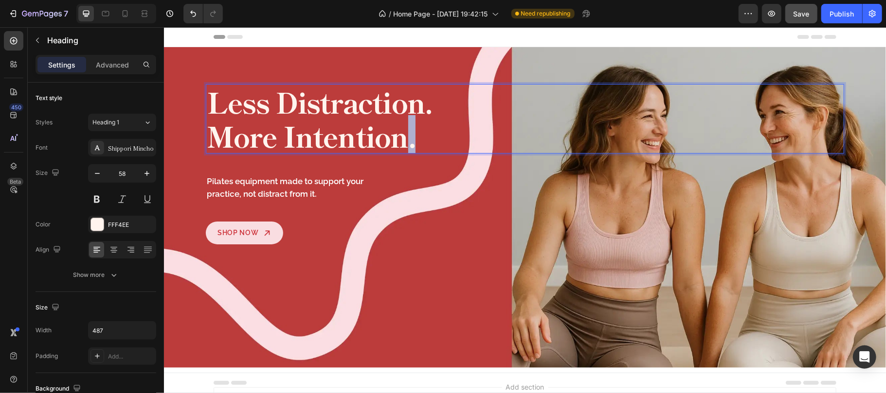
click at [400, 138] on p "Less Distraction. More Intention." at bounding box center [323, 119] width 235 height 68
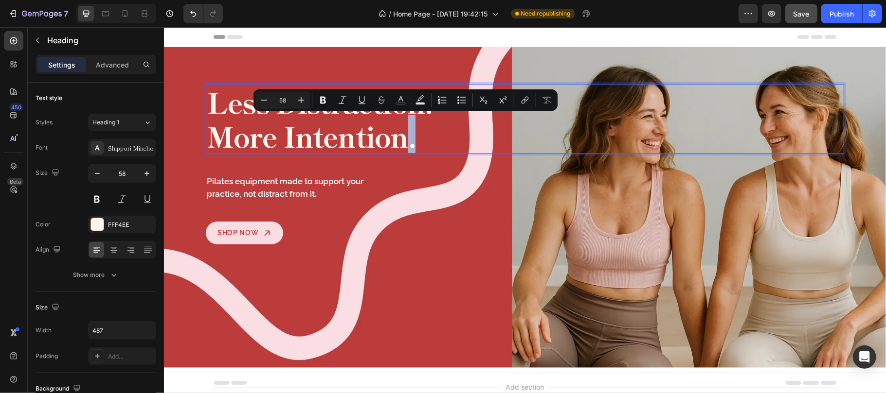
click at [415, 143] on p "Less Distraction. More Intention." at bounding box center [323, 119] width 235 height 68
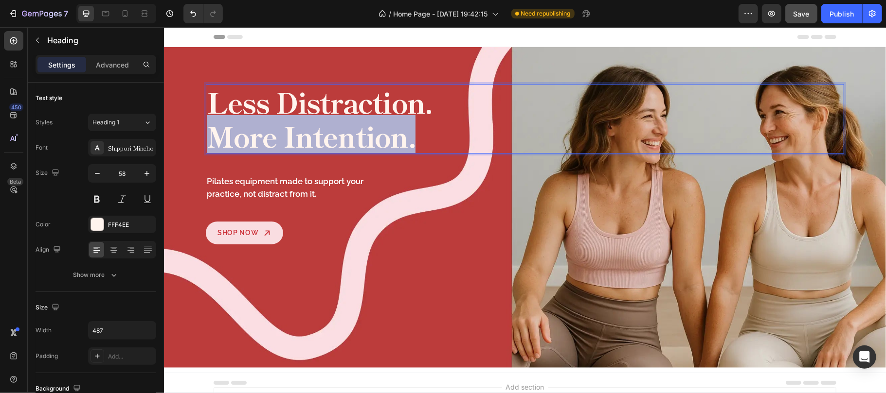
drag, startPoint x: 407, startPoint y: 144, endPoint x: 200, endPoint y: 145, distance: 206.7
click at [205, 145] on h2 "Less Distraction. More Intention." at bounding box center [323, 119] width 237 height 70
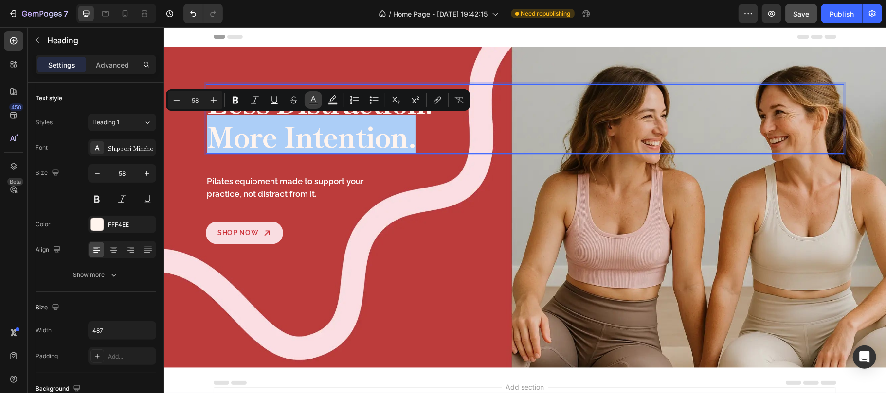
click at [315, 103] on rect "Editor contextual toolbar" at bounding box center [313, 104] width 9 height 2
type input "FFF4EE"
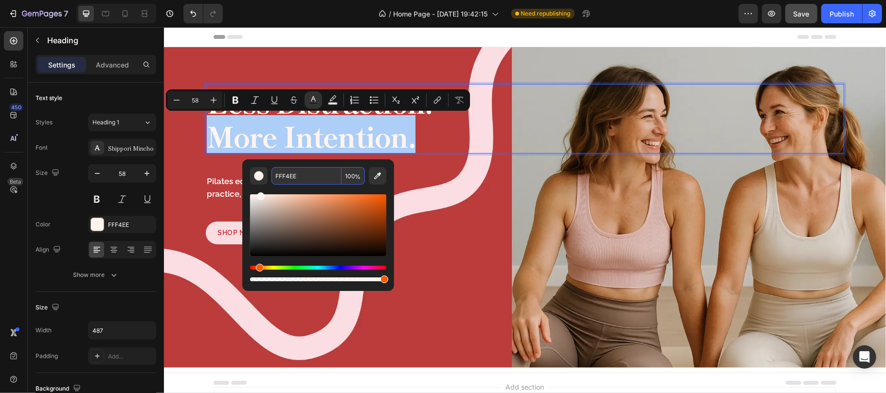
click at [306, 173] on input "FFF4EE" at bounding box center [306, 176] width 70 height 18
paste input "9DDE1"
type input "F9DDE1"
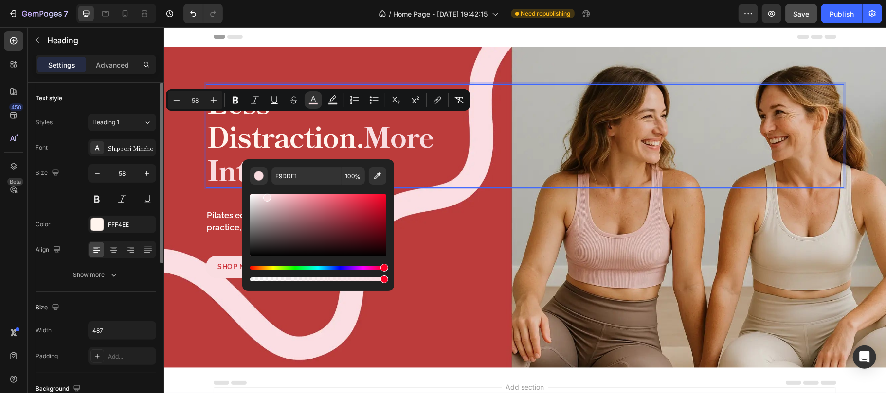
click at [120, 99] on div "Text style" at bounding box center [96, 98] width 121 height 16
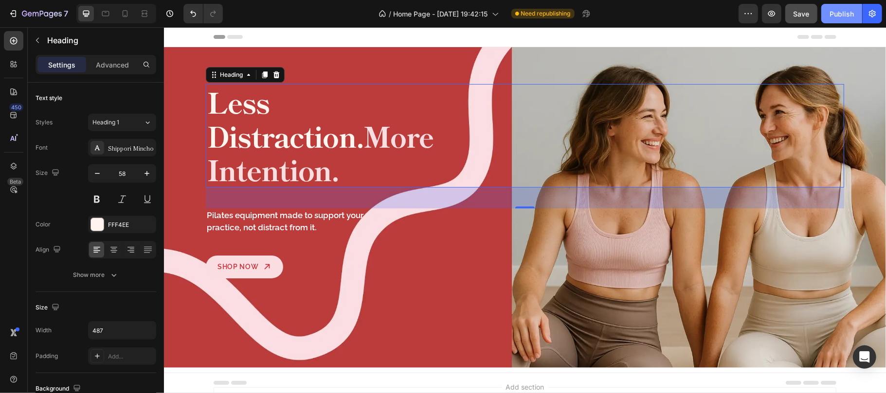
click at [838, 14] on div "Publish" at bounding box center [841, 14] width 24 height 10
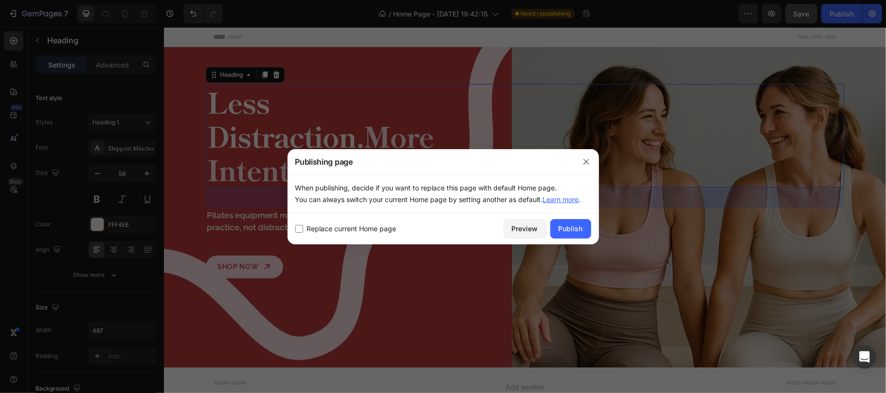
click at [372, 227] on span "Replace current Home page" at bounding box center [351, 229] width 89 height 12
checkbox input "true"
click at [577, 230] on div "Publish" at bounding box center [570, 229] width 24 height 10
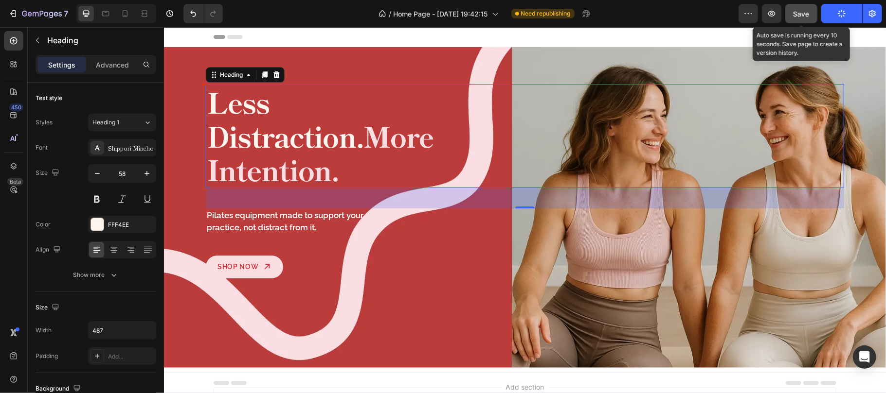
click at [800, 16] on span "Save" at bounding box center [801, 14] width 16 height 8
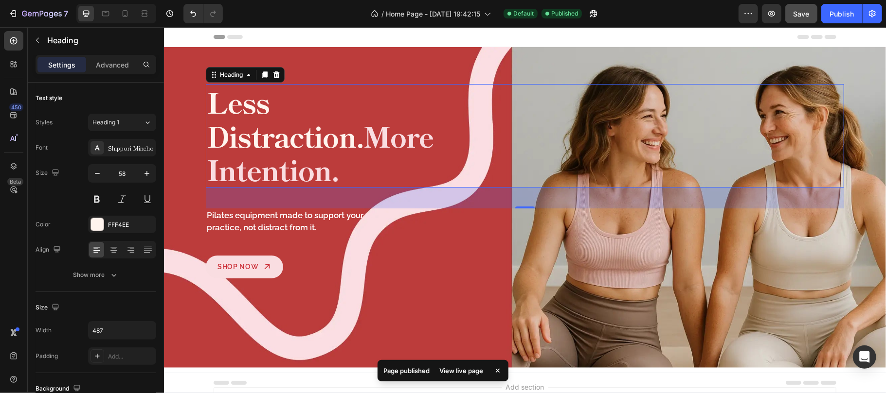
click at [465, 371] on div "View live page" at bounding box center [460, 371] width 55 height 14
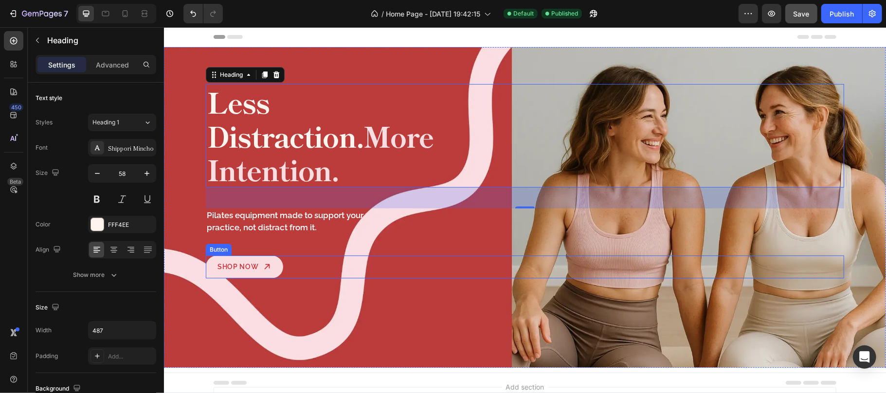
click at [285, 255] on div "Shop Now Button" at bounding box center [524, 266] width 638 height 23
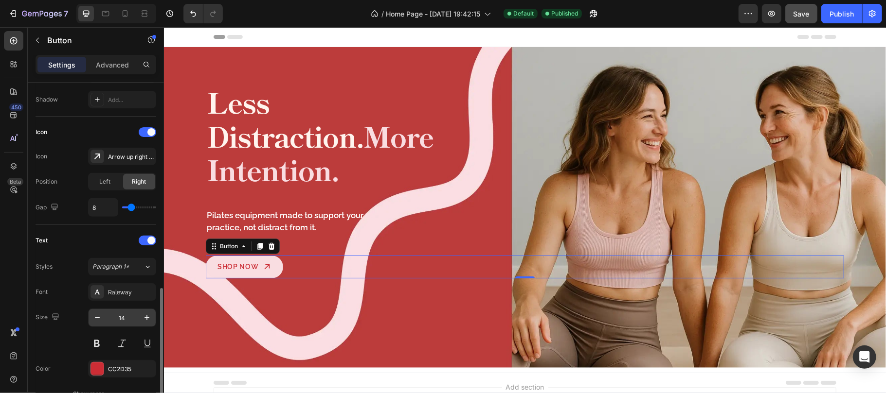
scroll to position [389, 0]
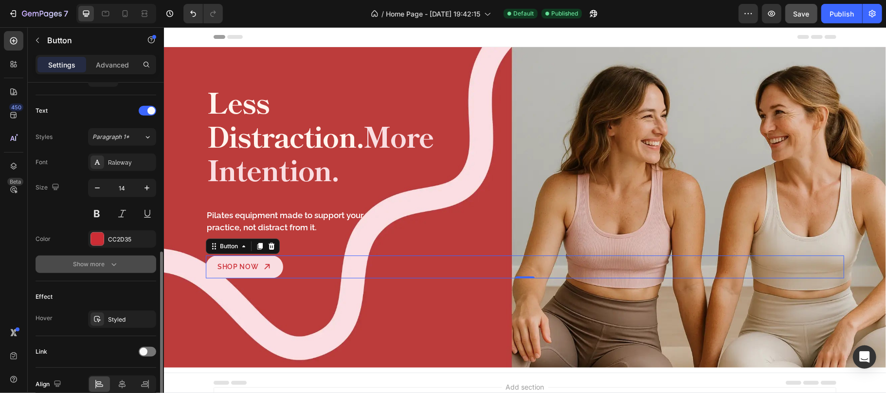
click at [128, 267] on button "Show more" at bounding box center [96, 265] width 121 height 18
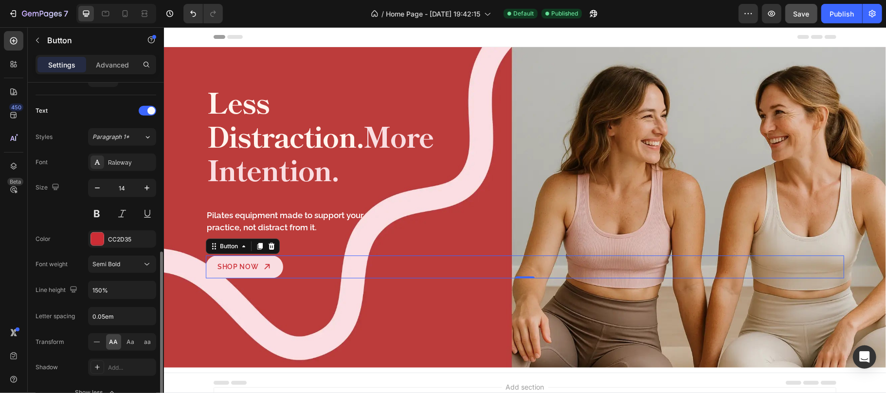
click at [70, 223] on div "Size 14" at bounding box center [96, 201] width 121 height 44
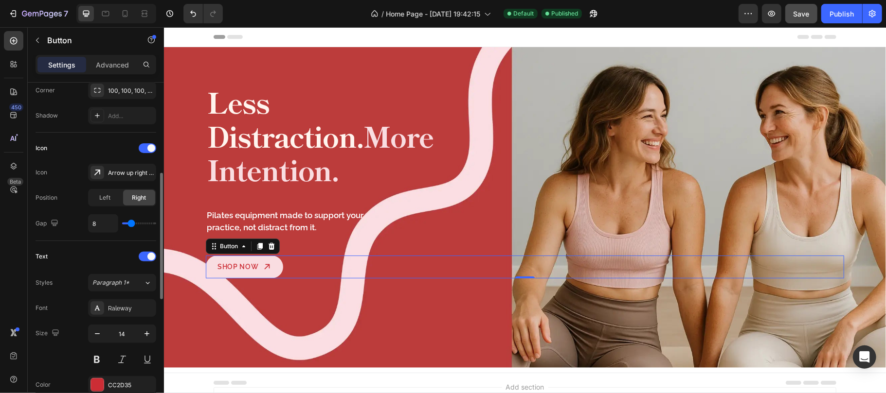
scroll to position [0, 0]
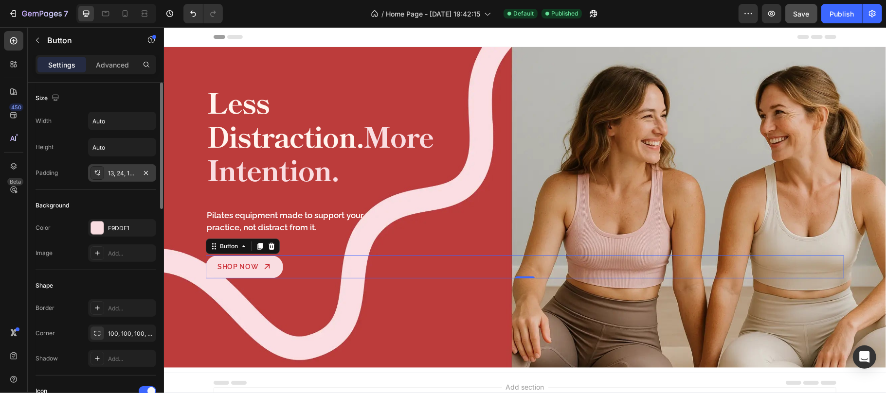
click at [120, 178] on div "13, 24, 13, 24" at bounding box center [122, 173] width 28 height 9
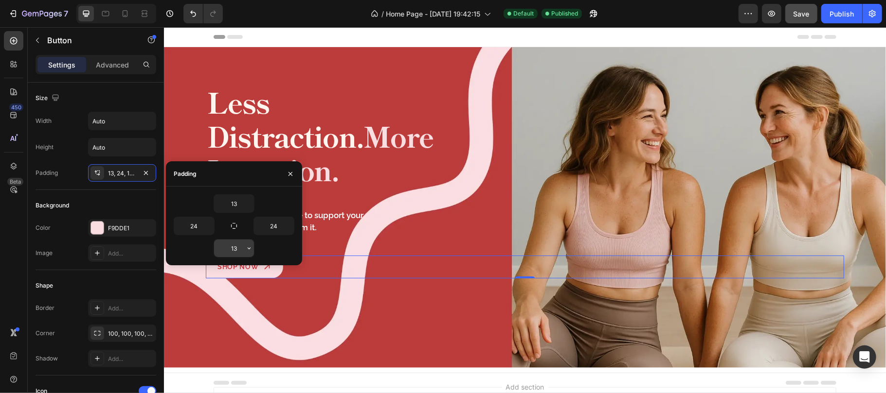
click at [240, 251] on input "13" at bounding box center [234, 249] width 40 height 18
type input "14"
click at [127, 204] on div "Background" at bounding box center [96, 206] width 121 height 16
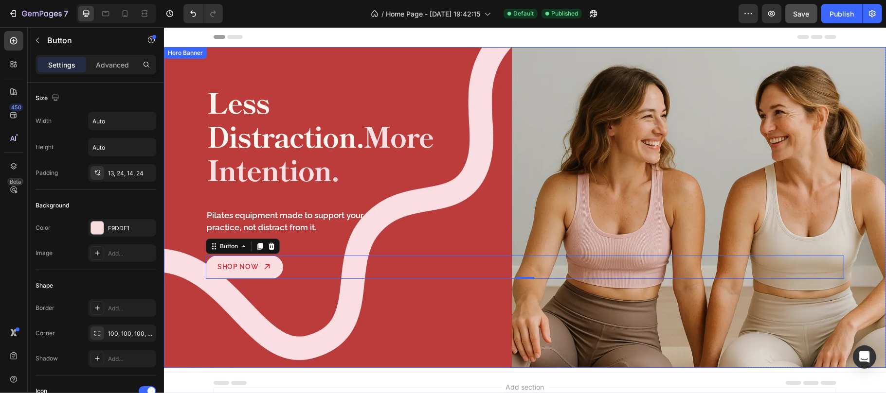
click at [298, 274] on div "Background Image" at bounding box center [524, 207] width 722 height 321
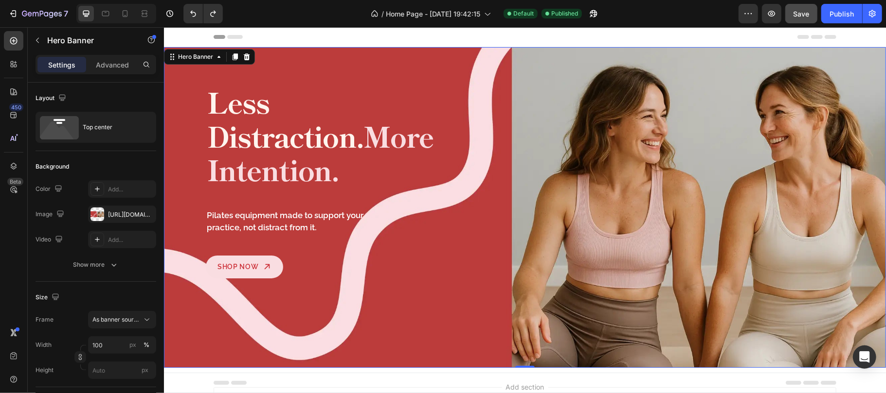
click at [300, 276] on div "Background Image" at bounding box center [524, 207] width 722 height 321
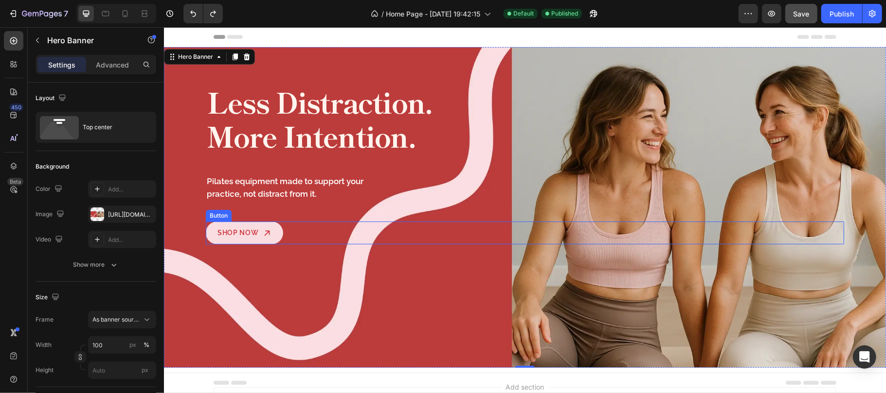
click at [288, 233] on div "Shop Now Button" at bounding box center [524, 232] width 638 height 23
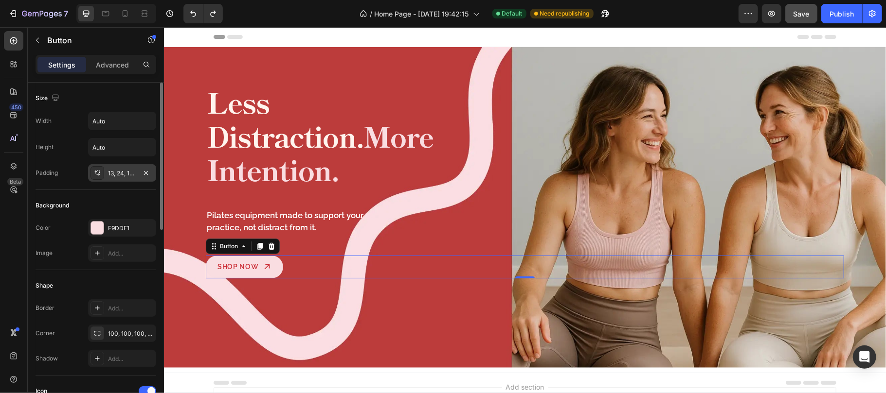
click at [121, 174] on div "13, 24, 13, 24" at bounding box center [122, 173] width 28 height 9
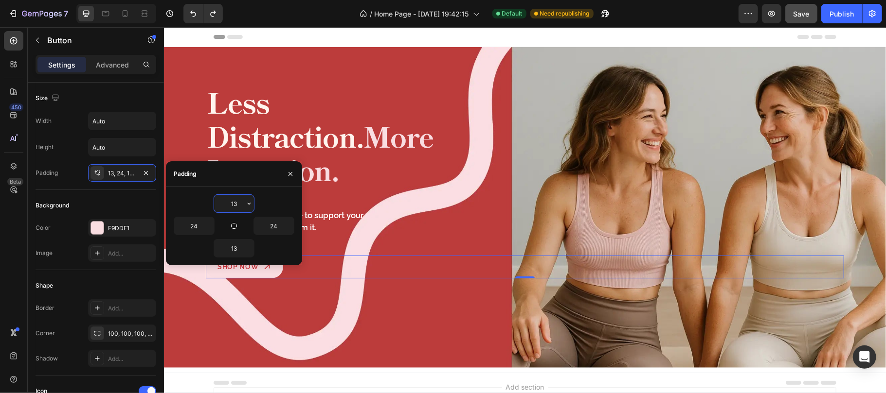
click at [240, 202] on input "13" at bounding box center [234, 204] width 40 height 18
type input "14"
click at [128, 98] on div "Size" at bounding box center [96, 98] width 121 height 16
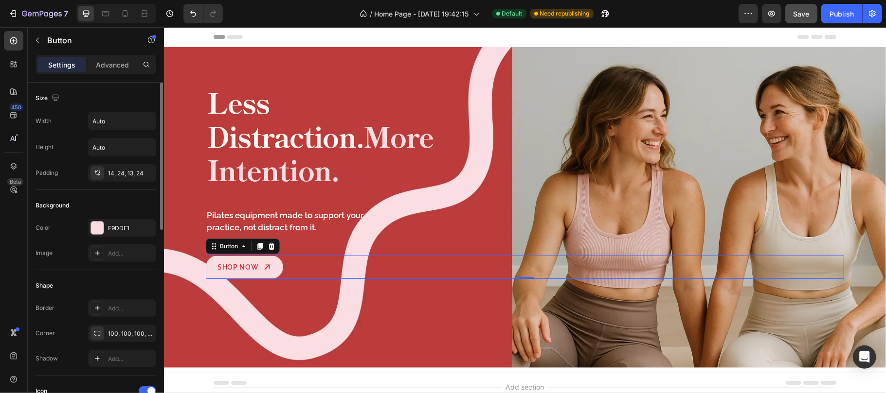
click at [131, 283] on div "Shape" at bounding box center [96, 286] width 121 height 16
click at [271, 288] on div "Background Image" at bounding box center [524, 207] width 722 height 321
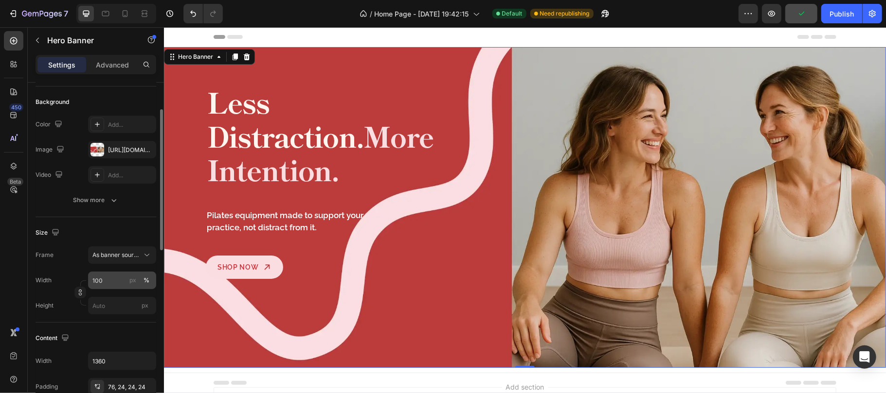
scroll to position [195, 0]
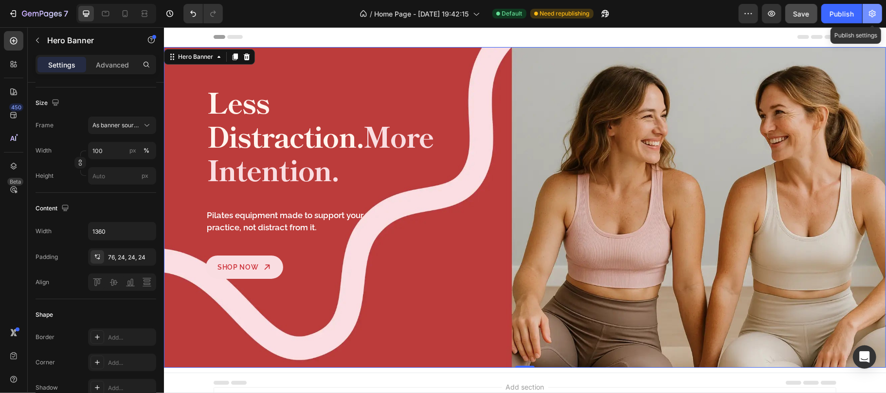
click at [872, 10] on icon "button" at bounding box center [872, 14] width 10 height 10
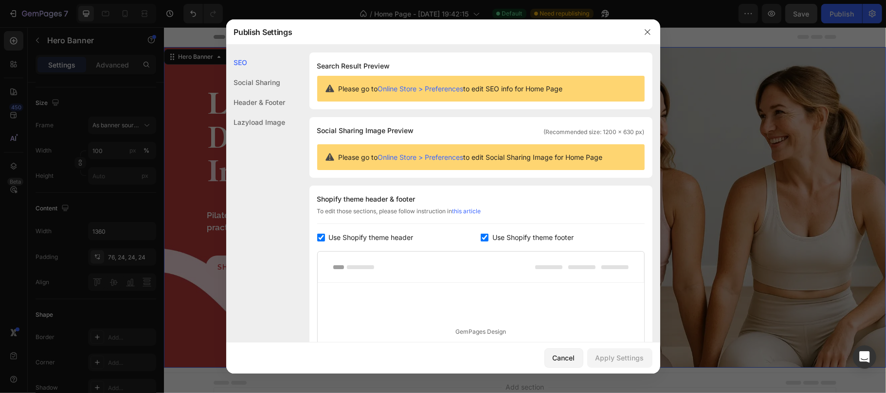
click at [473, 238] on div "Use Shopify theme header" at bounding box center [399, 238] width 164 height 12
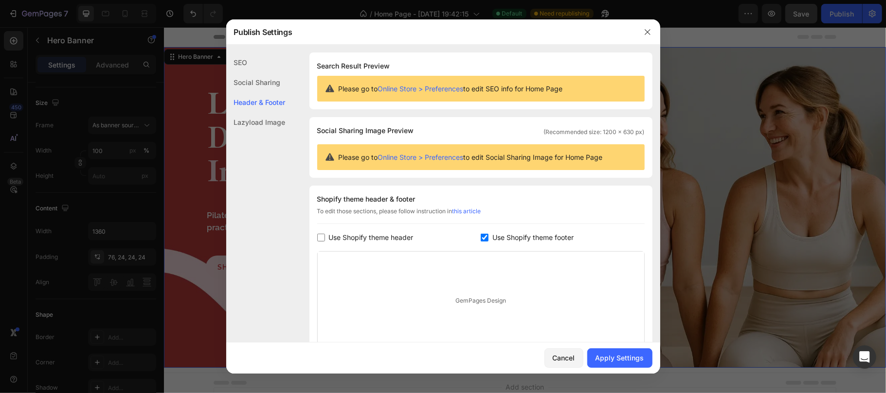
click at [392, 239] on span "Use Shopify theme header" at bounding box center [371, 238] width 85 height 12
checkbox input "true"
click at [481, 236] on input "checkbox" at bounding box center [485, 238] width 8 height 8
checkbox input "false"
click at [626, 351] on button "Apply Settings" at bounding box center [619, 358] width 65 height 19
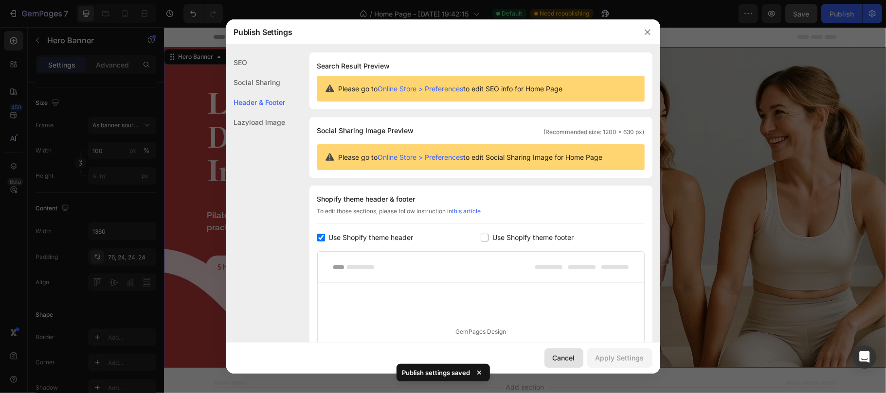
click at [570, 360] on div "Cancel" at bounding box center [564, 358] width 22 height 10
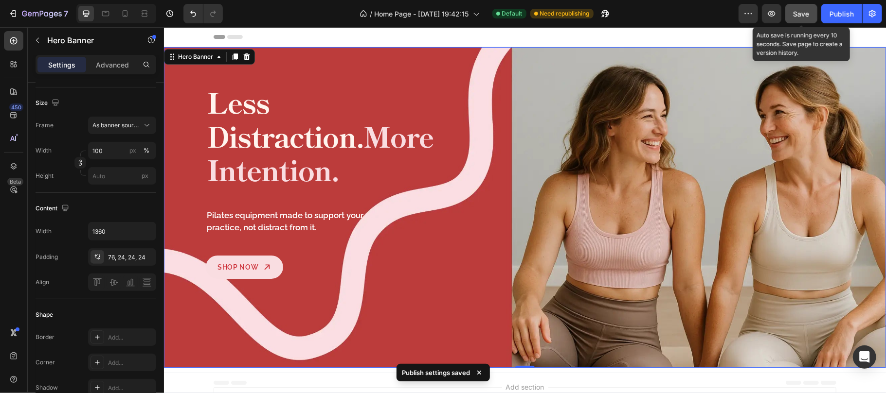
click at [797, 8] on button "Save" at bounding box center [801, 13] width 32 height 19
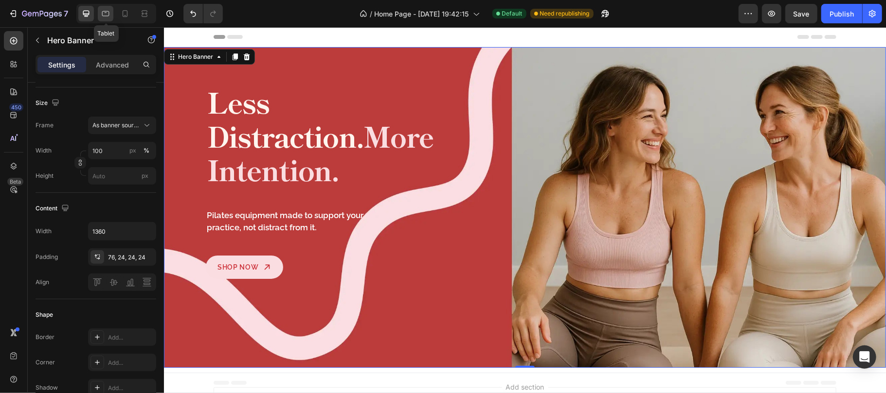
click at [105, 9] on icon at bounding box center [106, 14] width 10 height 10
type input "100%"
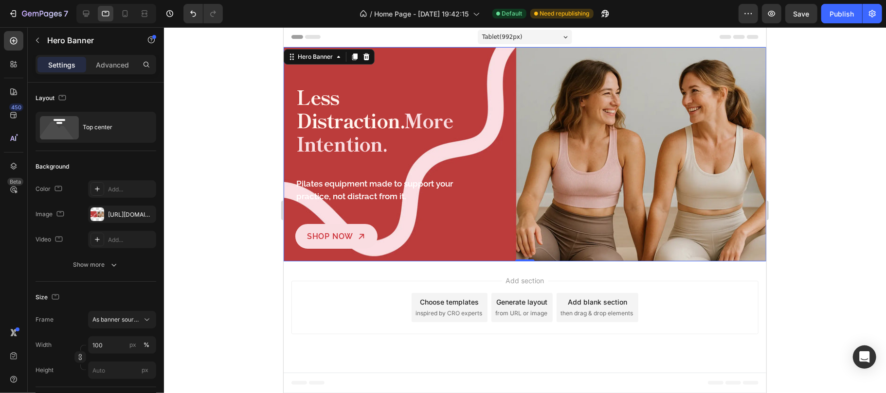
click at [568, 239] on div "Background Image" at bounding box center [524, 154] width 482 height 214
click at [126, 17] on icon at bounding box center [125, 14] width 10 height 10
type input "600"
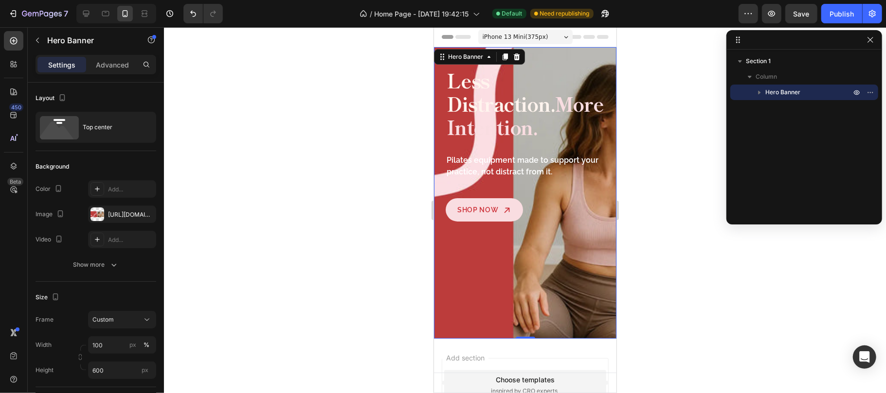
click at [466, 261] on div "Background Image" at bounding box center [524, 193] width 182 height 292
click at [116, 211] on div "[URL][DOMAIN_NAME]" at bounding box center [122, 215] width 28 height 9
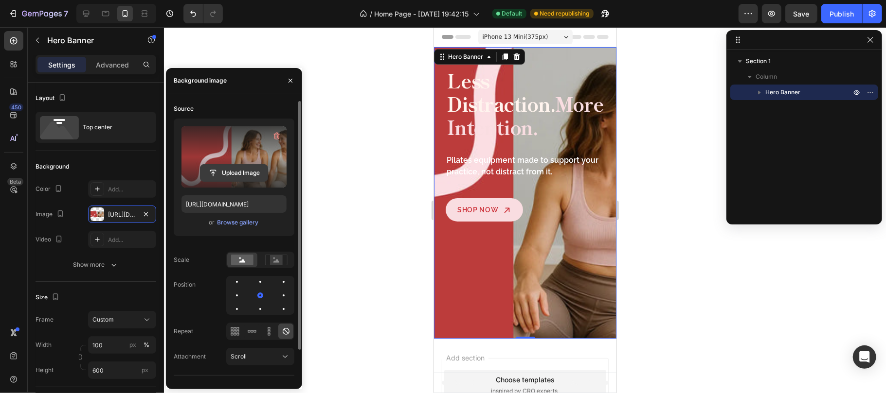
click at [242, 170] on input "file" at bounding box center [233, 173] width 67 height 17
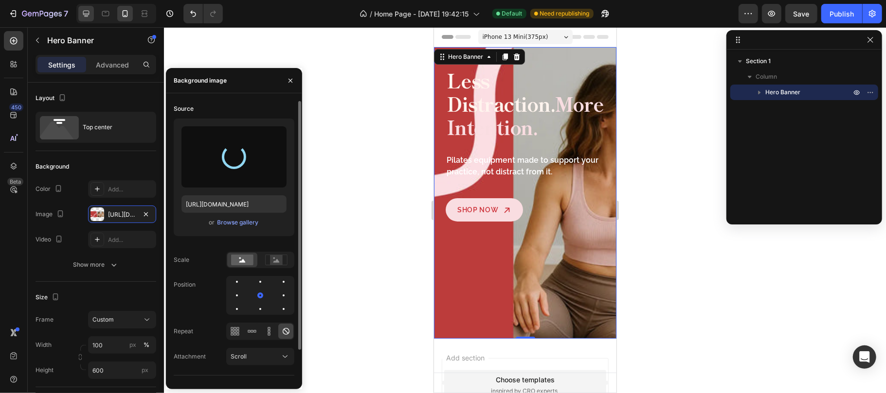
type input "https://cdn.shopify.com/s/files/1/0680/6185/5879/files/gempages_581485799548125…"
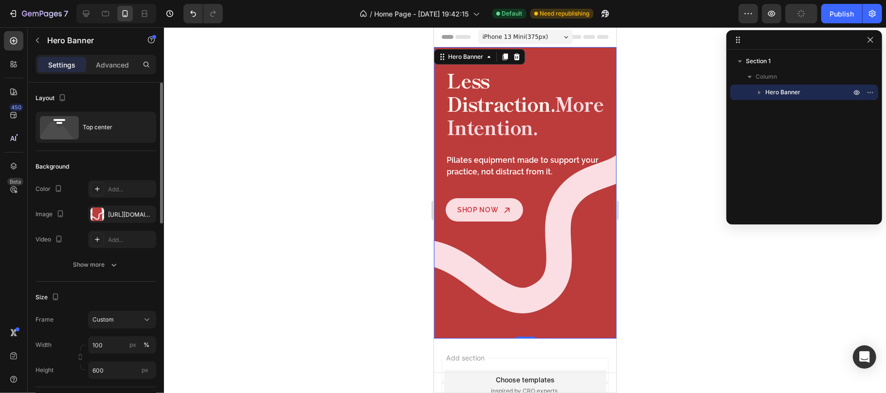
click at [137, 166] on div "Background" at bounding box center [96, 167] width 121 height 16
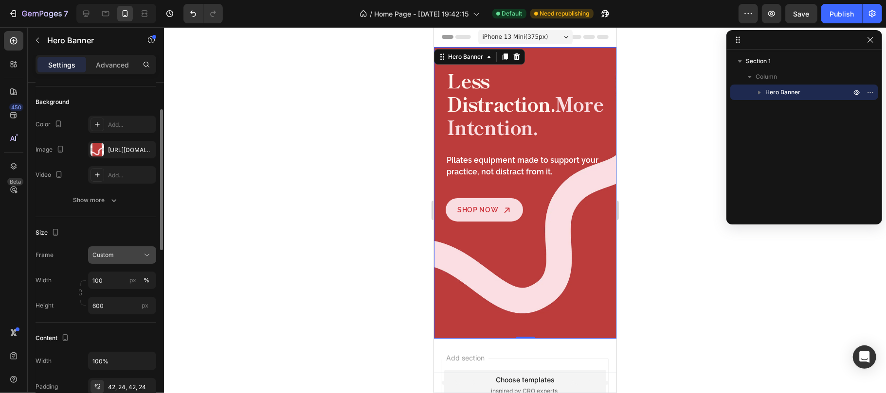
click at [148, 257] on icon at bounding box center [147, 255] width 10 height 10
click at [132, 236] on div "Size" at bounding box center [96, 233] width 121 height 16
click at [131, 280] on div "px" at bounding box center [132, 280] width 7 height 9
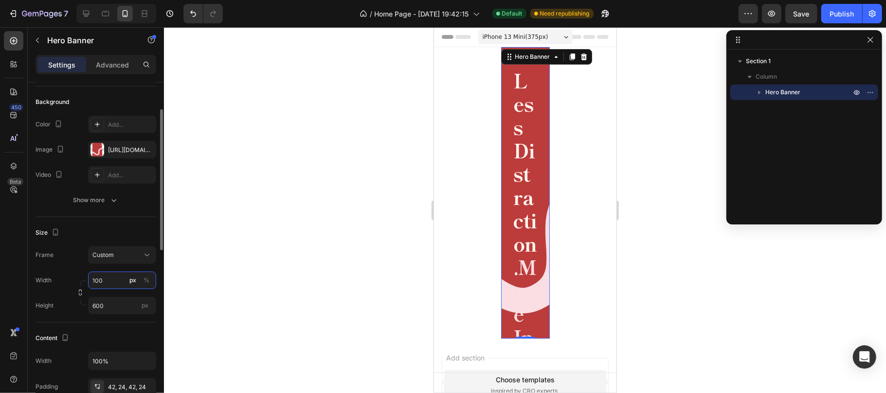
click at [113, 281] on input "100" at bounding box center [122, 281] width 68 height 18
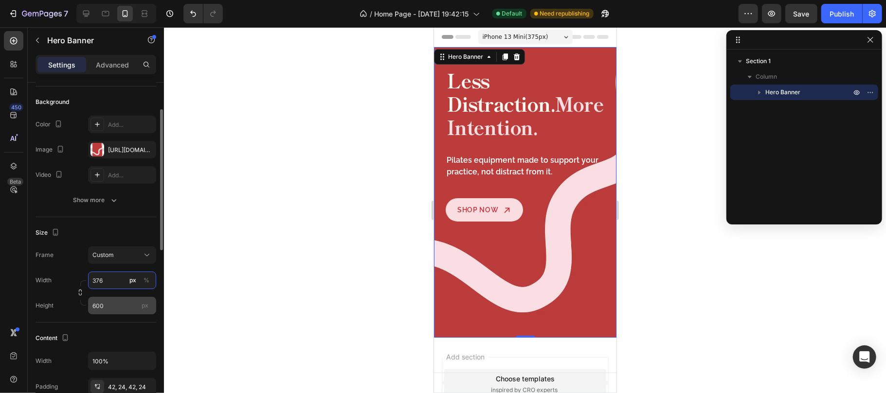
type input "376"
click at [119, 306] on input "600" at bounding box center [122, 306] width 68 height 18
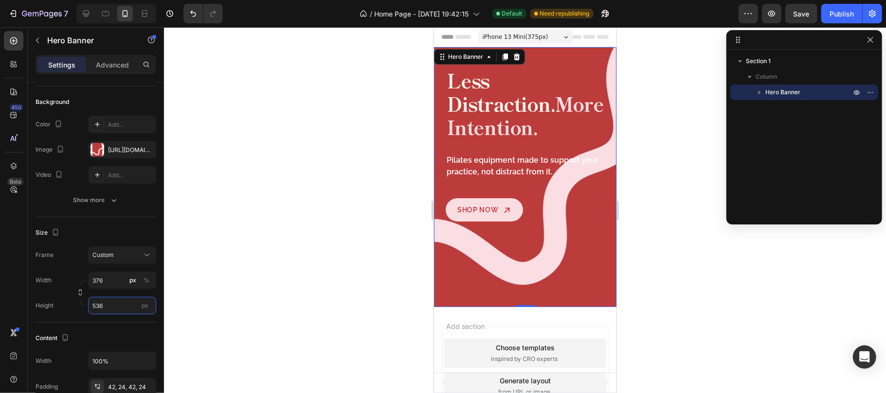
type input "536"
click at [121, 234] on div "Size" at bounding box center [96, 233] width 121 height 16
click at [80, 294] on icon "button" at bounding box center [80, 292] width 7 height 7
click at [107, 282] on input "376" at bounding box center [122, 281] width 68 height 18
click at [105, 301] on p "Full 100%" at bounding box center [120, 304] width 56 height 9
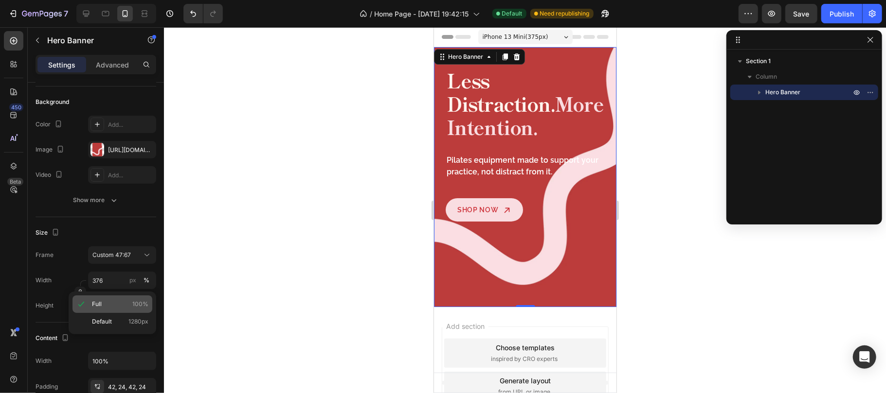
type input "100"
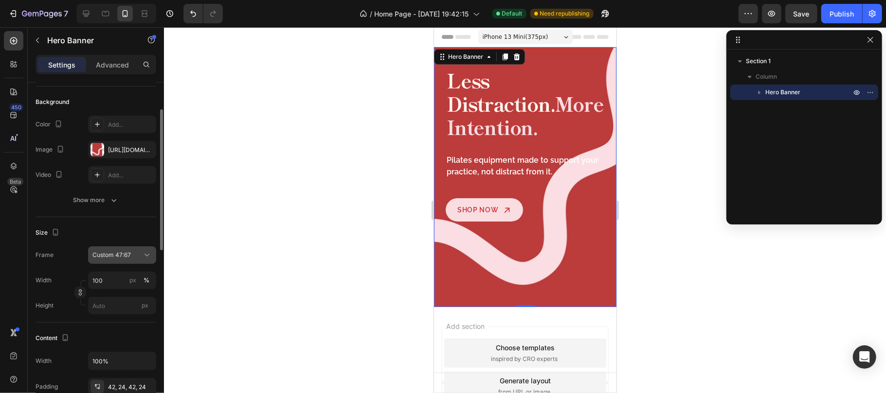
click at [148, 256] on icon at bounding box center [147, 255] width 10 height 10
click at [131, 279] on span "As banner source" at bounding box center [116, 278] width 48 height 9
click at [144, 258] on icon at bounding box center [147, 255] width 10 height 10
click at [129, 298] on div "Custom 47:67" at bounding box center [120, 296] width 56 height 9
click at [114, 282] on input "px %" at bounding box center [122, 281] width 68 height 18
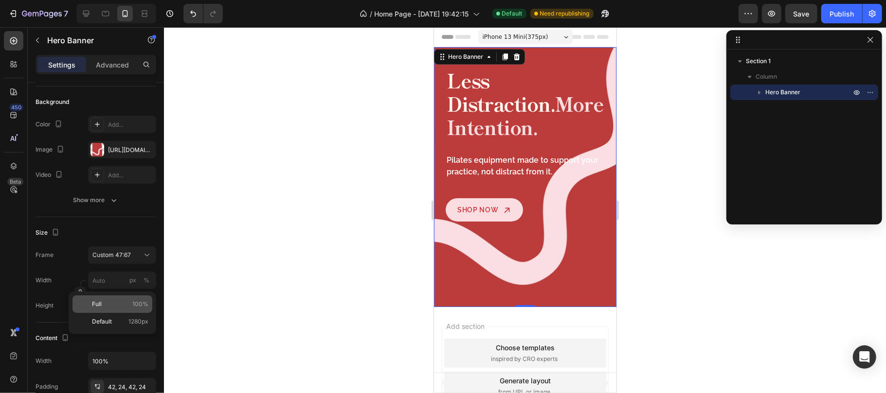
click at [117, 309] on div "Full 100%" at bounding box center [112, 305] width 80 height 18
type input "100"
click at [127, 220] on div "Size Frame Custom 47:67 Width 100 px % Height px" at bounding box center [96, 270] width 121 height 106
click at [558, 56] on div "Less Distraction. More Intention. Heading Pilates equipment made to support you…" at bounding box center [524, 144] width 182 height 195
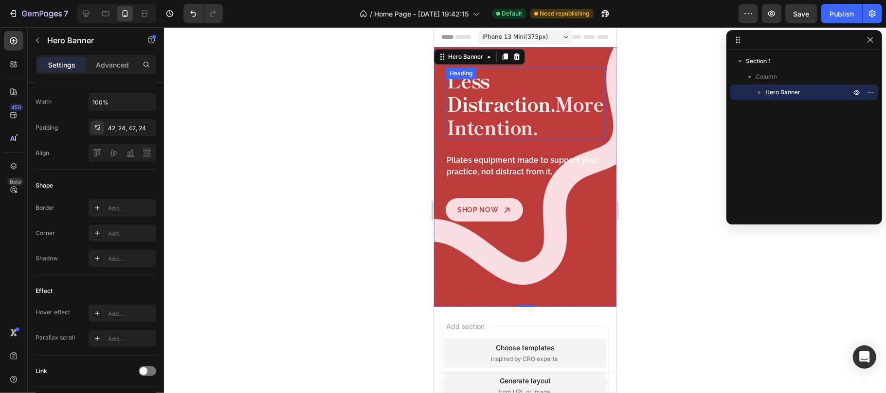
click at [520, 123] on span "More Intention." at bounding box center [524, 115] width 157 height 52
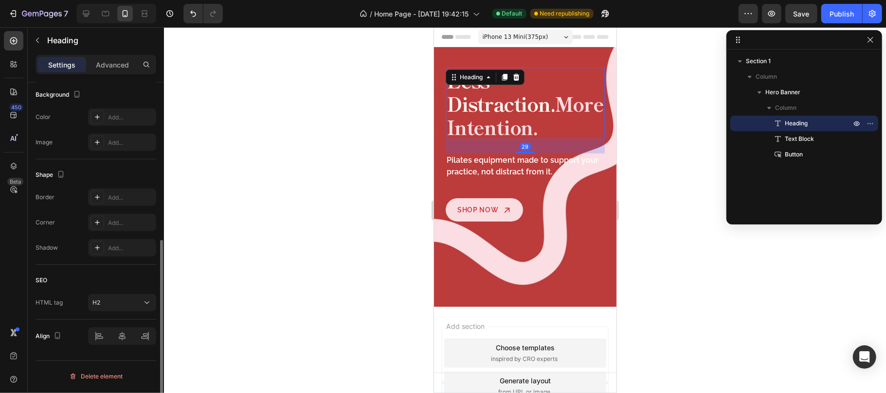
scroll to position [0, 0]
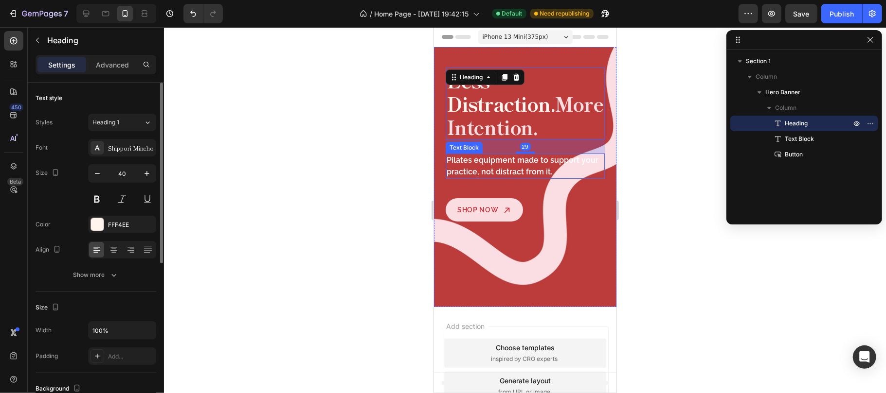
click at [507, 167] on p "Pilates equipment made to support your practice, not distract from it." at bounding box center [524, 165] width 157 height 23
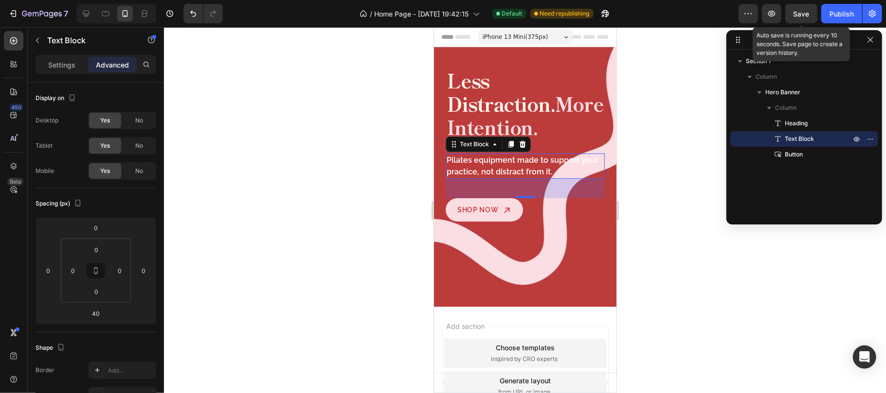
click at [803, 9] on button "Save" at bounding box center [801, 13] width 32 height 19
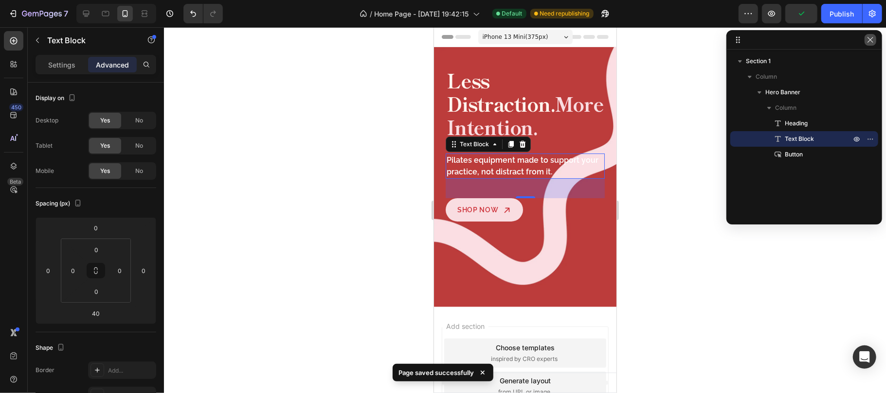
click at [870, 42] on icon "button" at bounding box center [870, 40] width 8 height 8
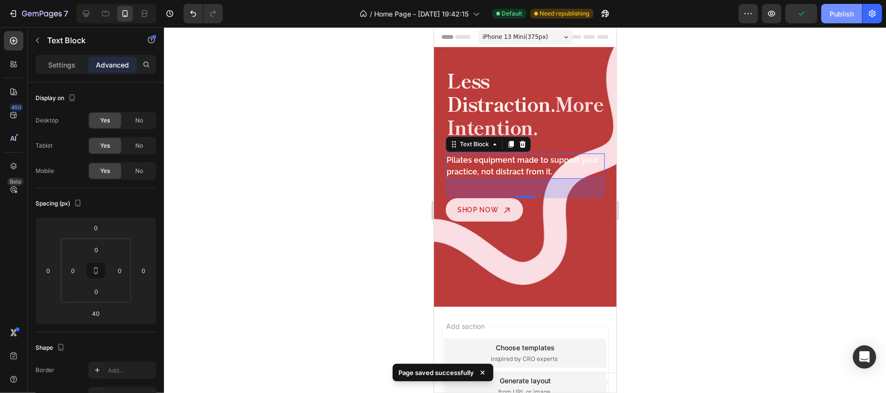
click at [835, 10] on div "Publish" at bounding box center [841, 14] width 24 height 10
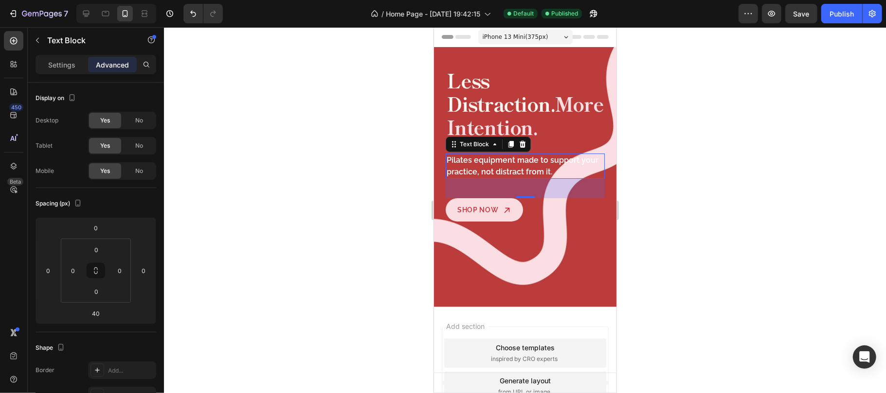
click at [683, 214] on div at bounding box center [525, 210] width 722 height 366
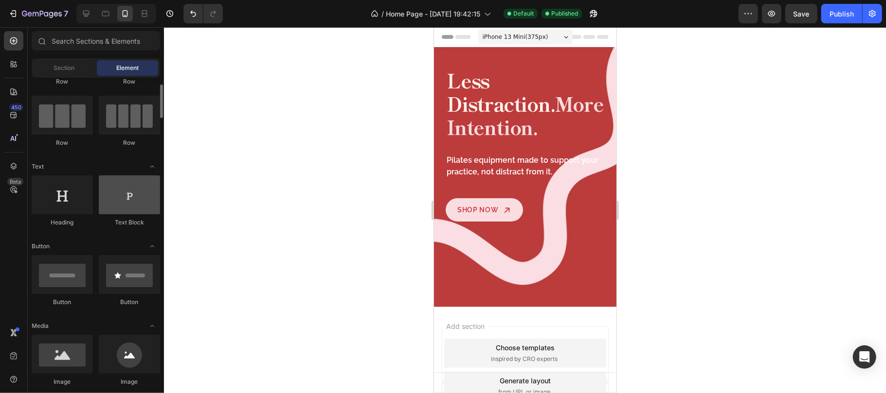
scroll to position [129, 0]
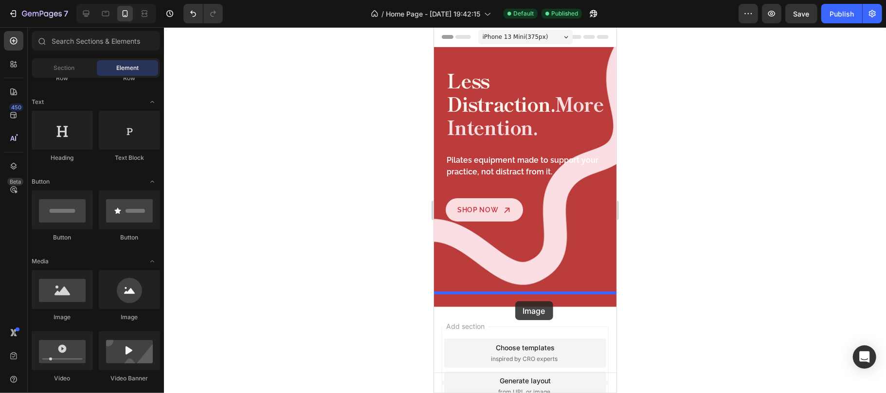
drag, startPoint x: 510, startPoint y: 319, endPoint x: 515, endPoint y: 301, distance: 18.5
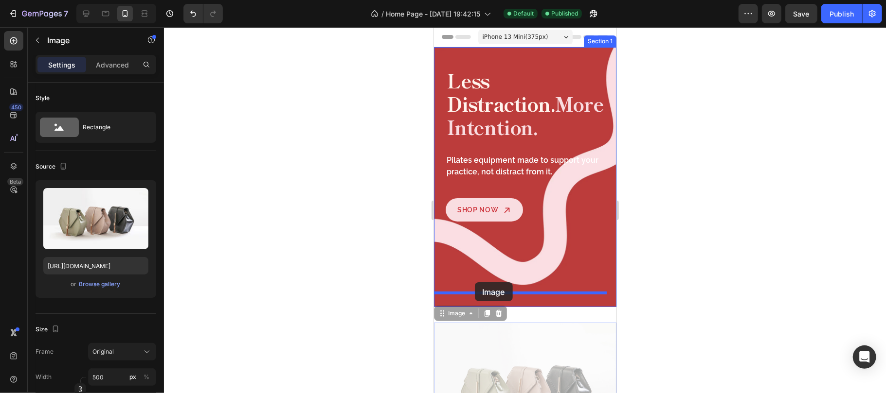
drag, startPoint x: 459, startPoint y: 303, endPoint x: 474, endPoint y: 282, distance: 25.8
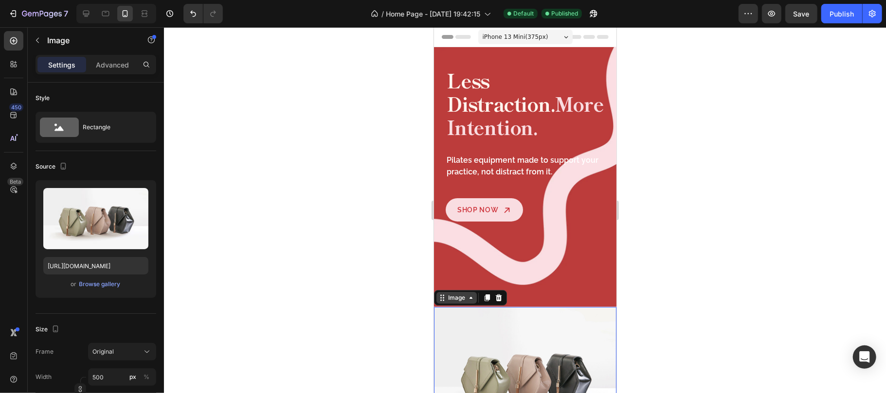
click at [462, 292] on div "Image" at bounding box center [456, 298] width 40 height 12
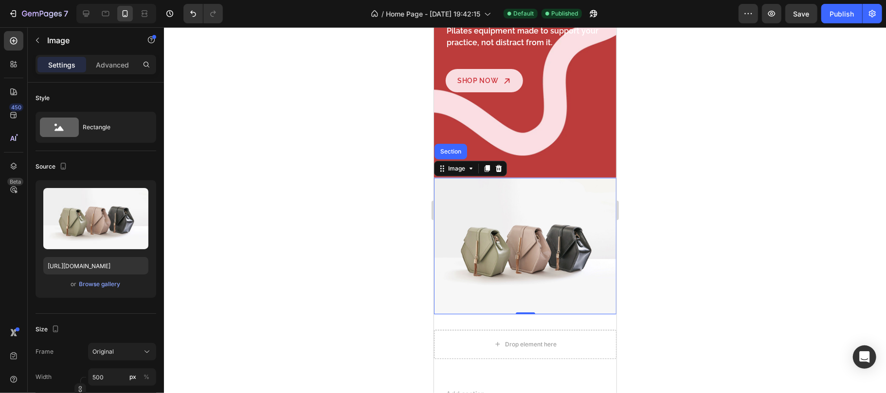
click at [511, 218] on img at bounding box center [524, 246] width 182 height 137
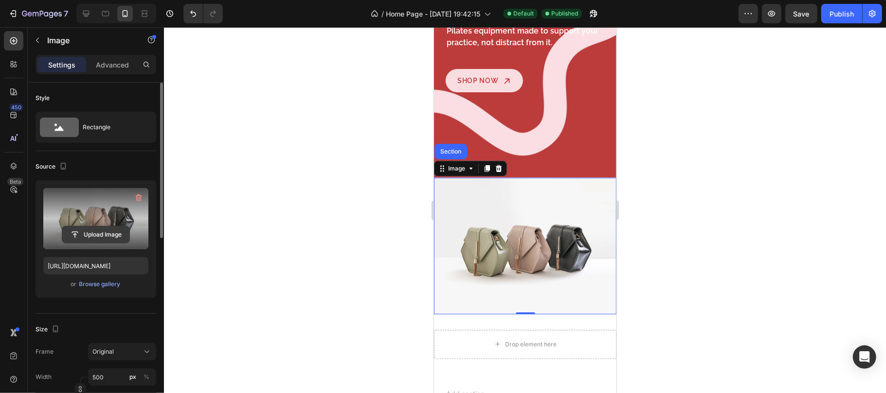
click at [92, 240] on input "file" at bounding box center [95, 235] width 67 height 17
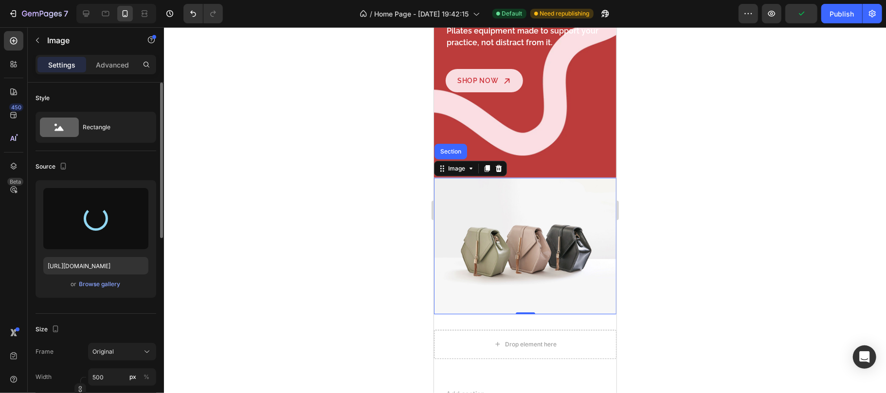
type input "https://cdn.shopify.com/s/files/1/0680/6185/5879/files/gempages_581485799548125…"
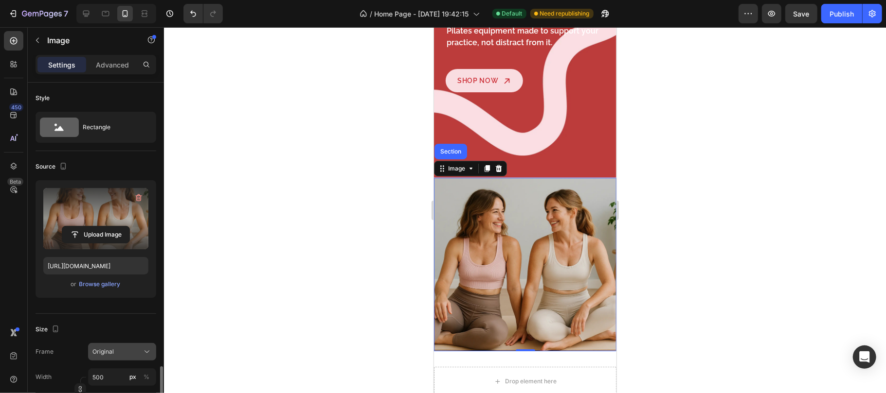
scroll to position [195, 0]
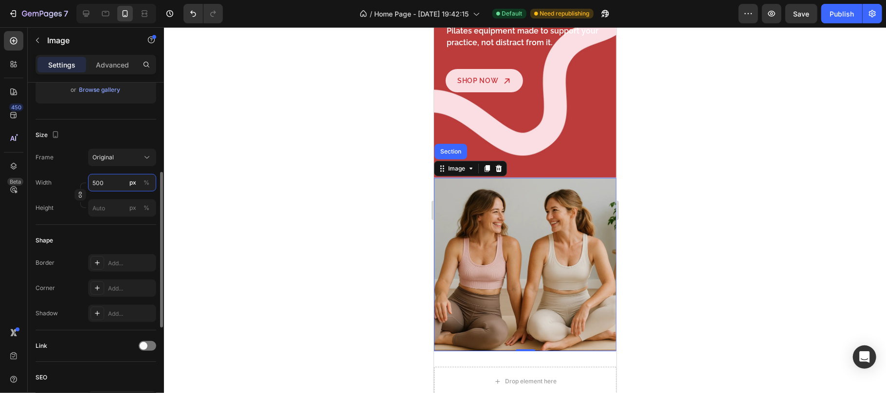
click at [115, 185] on input "500" at bounding box center [122, 183] width 68 height 18
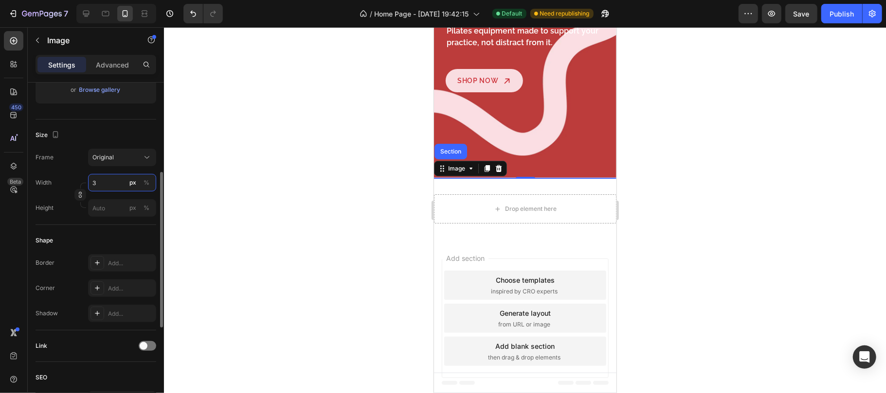
scroll to position [124, 0]
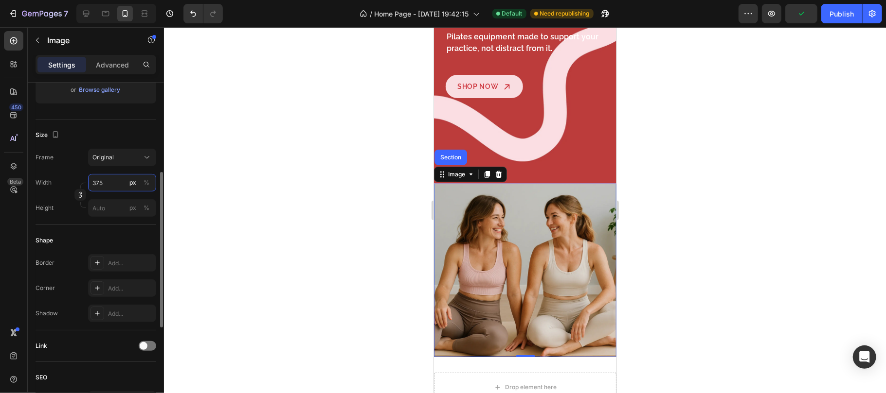
type input "375"
click at [79, 196] on icon "button" at bounding box center [80, 197] width 3 height 2
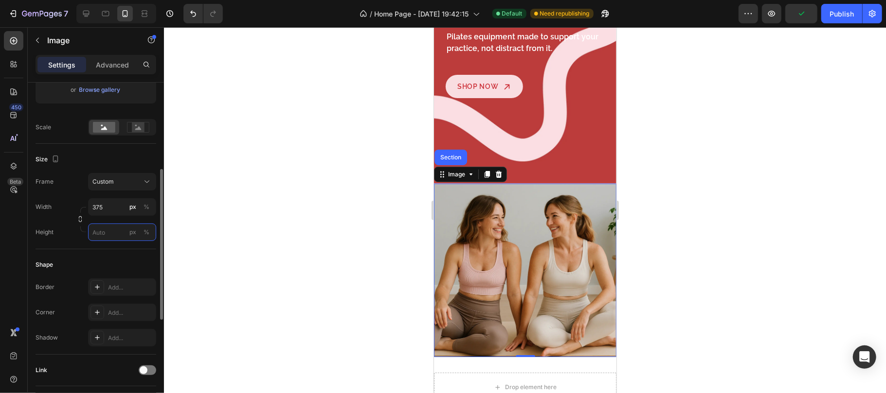
click at [112, 229] on input "px %" at bounding box center [122, 233] width 68 height 18
type input "358"
click at [80, 218] on icon "button" at bounding box center [80, 219] width 7 height 7
click at [112, 206] on input "375" at bounding box center [122, 207] width 68 height 18
click at [116, 228] on p "Full 100%" at bounding box center [120, 231] width 56 height 9
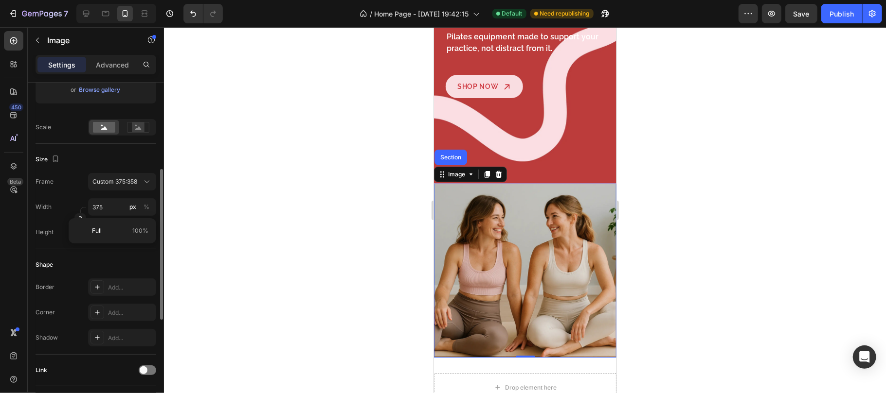
type input "100"
click at [125, 159] on div "Size" at bounding box center [96, 160] width 121 height 16
click at [116, 66] on p "Advanced" at bounding box center [112, 65] width 33 height 10
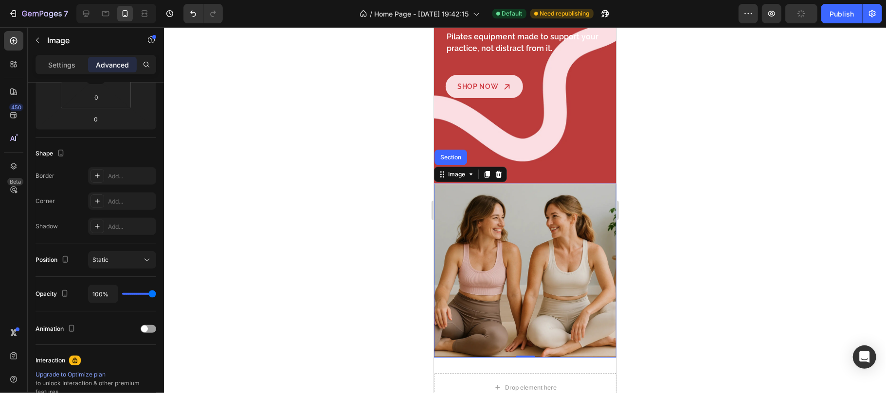
scroll to position [0, 0]
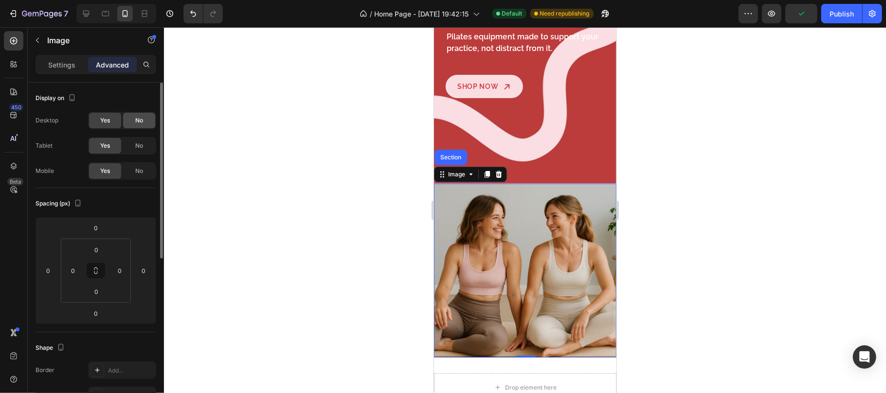
click at [137, 121] on span "No" at bounding box center [139, 120] width 8 height 9
click at [137, 139] on div "No" at bounding box center [139, 146] width 32 height 16
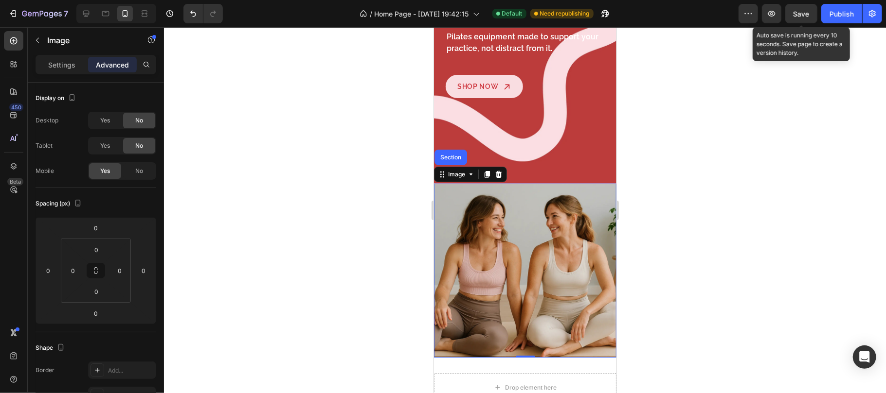
click at [802, 15] on span "Save" at bounding box center [801, 14] width 16 height 8
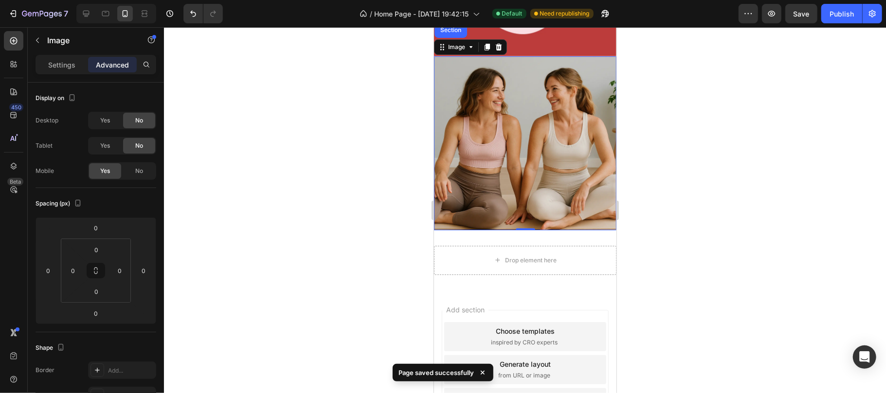
scroll to position [259, 0]
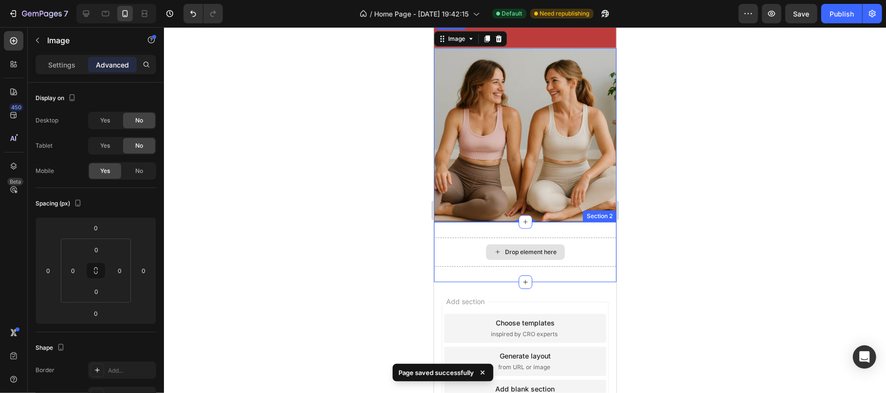
click at [556, 222] on div "Drop element here Section 2" at bounding box center [524, 252] width 182 height 60
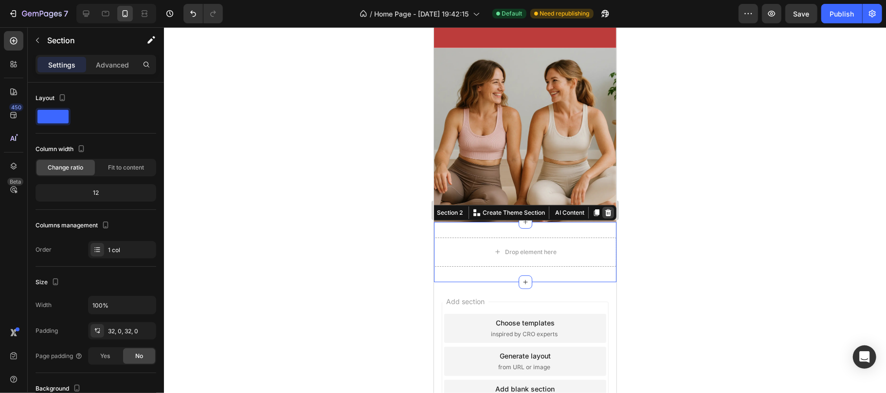
click at [604, 209] on icon at bounding box center [608, 213] width 8 height 8
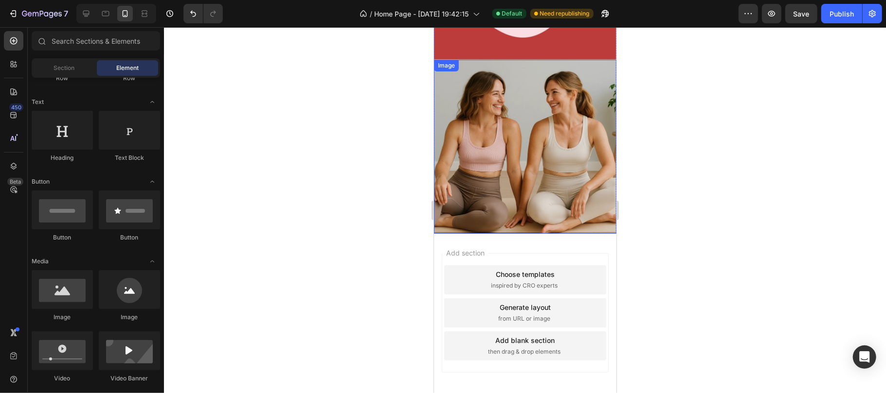
click at [548, 154] on img at bounding box center [524, 146] width 182 height 174
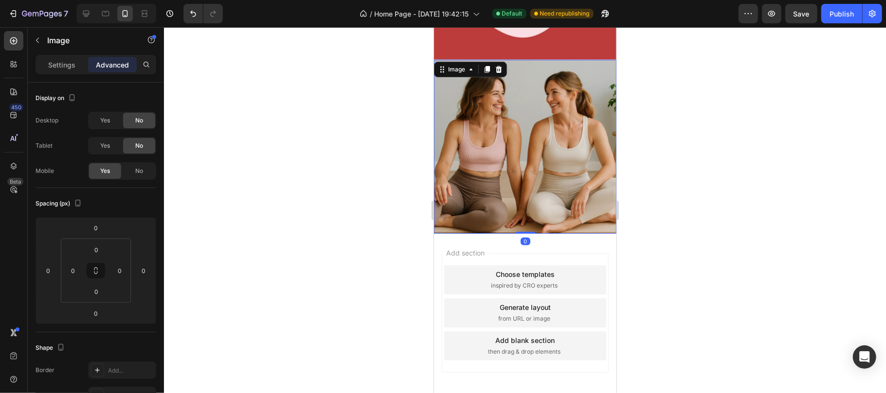
scroll to position [312, 0]
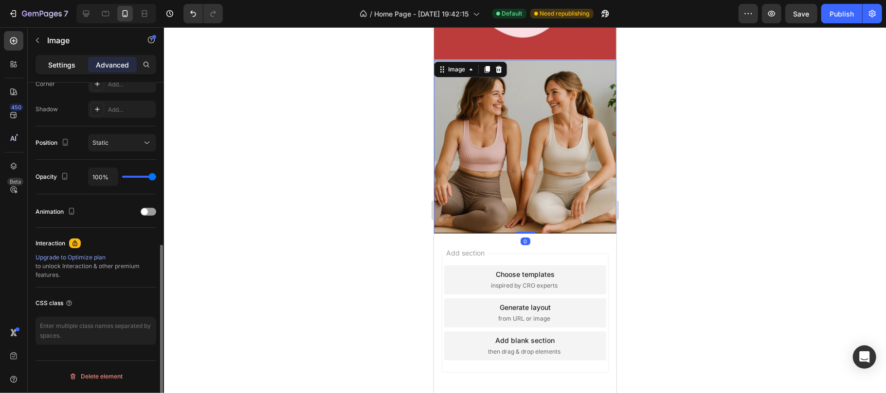
click at [61, 63] on p "Settings" at bounding box center [61, 65] width 27 height 10
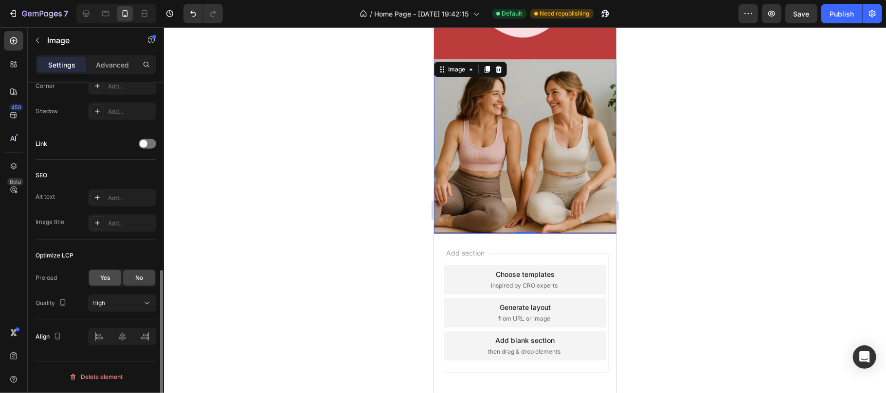
click at [102, 281] on span "Yes" at bounding box center [105, 278] width 10 height 9
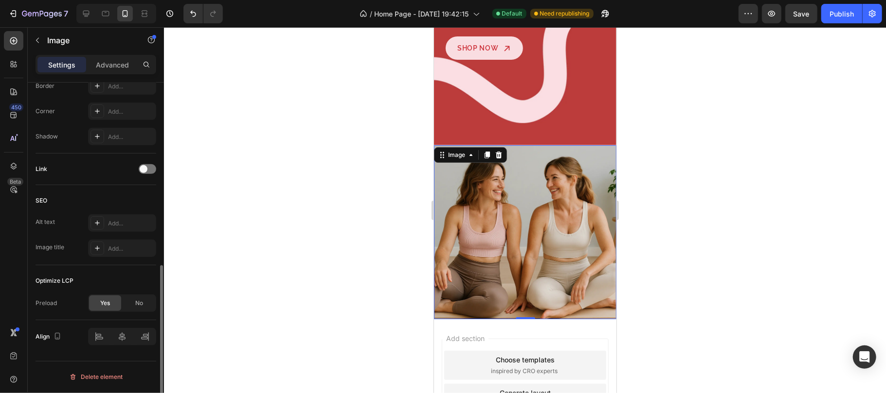
scroll to position [0, 0]
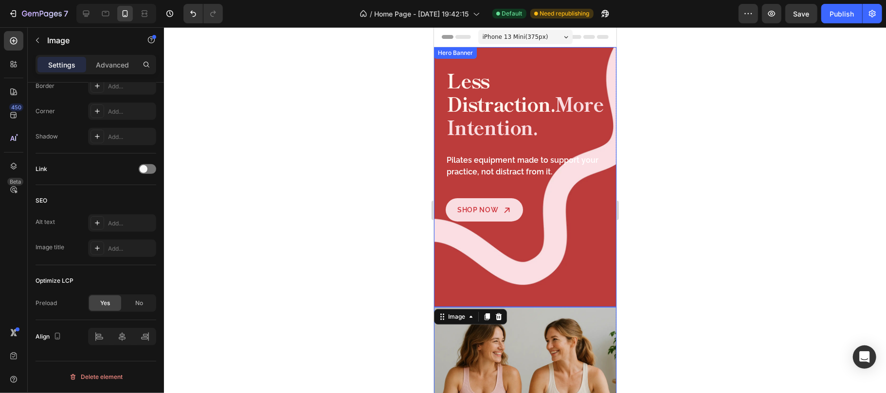
click at [585, 233] on div "Less Distraction. More Intention. Heading Pilates equipment made to support you…" at bounding box center [524, 144] width 182 height 195
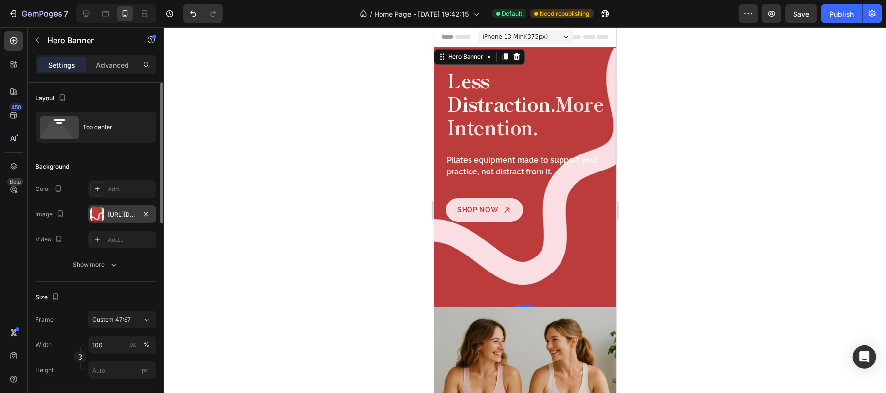
click at [125, 218] on div "https://cdn.shopify.com/s/files/1/0680/6185/5879/files/gempages_581485799548125…" at bounding box center [122, 215] width 28 height 9
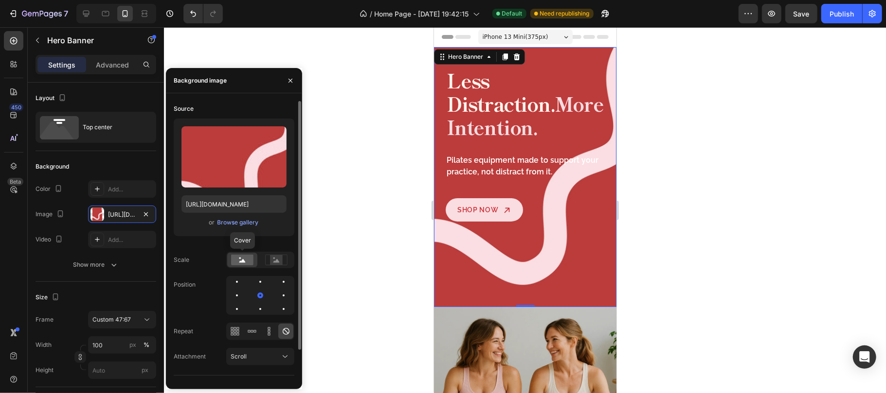
scroll to position [35, 0]
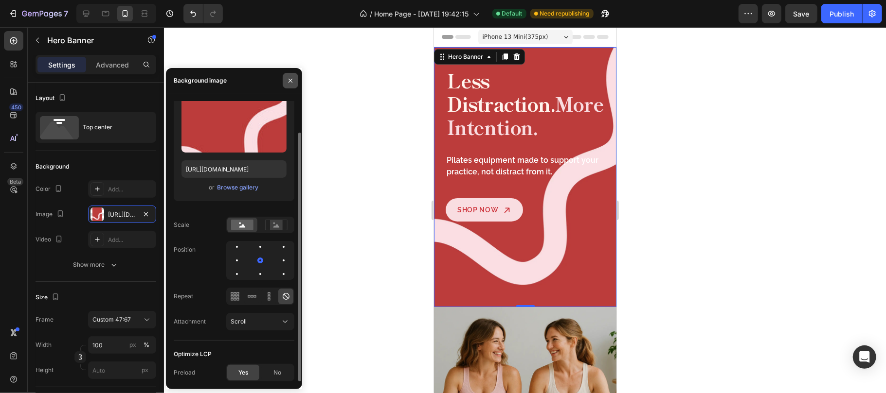
click at [285, 79] on button "button" at bounding box center [291, 81] width 16 height 16
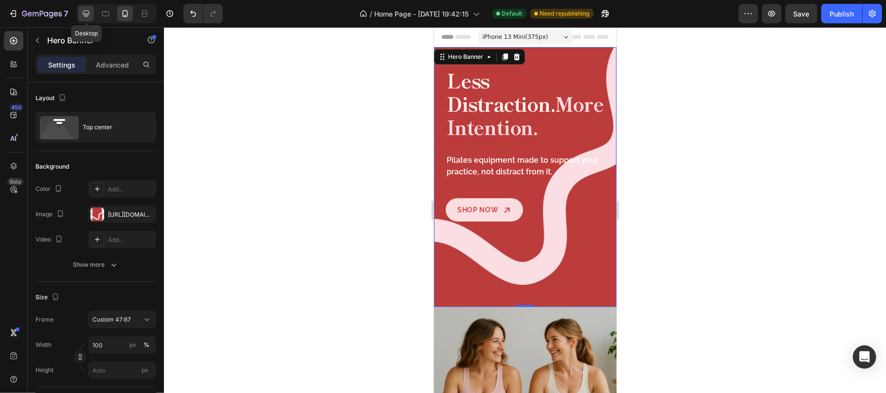
click at [82, 12] on icon at bounding box center [86, 14] width 10 height 10
type input "1360"
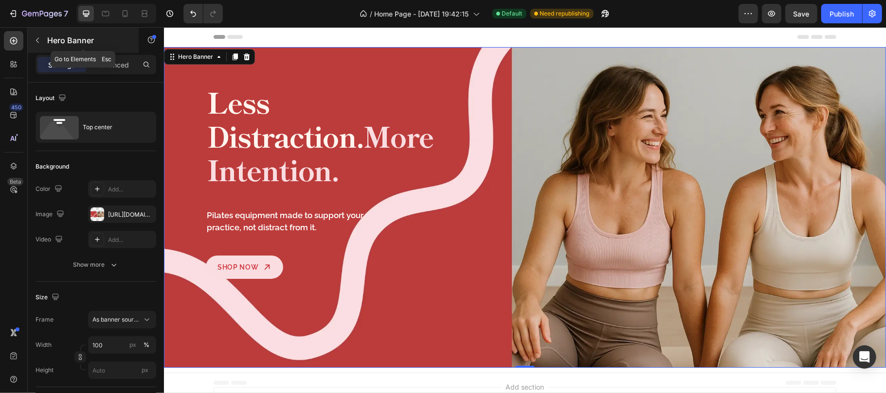
click at [45, 41] on div "Hero Banner" at bounding box center [83, 40] width 111 height 25
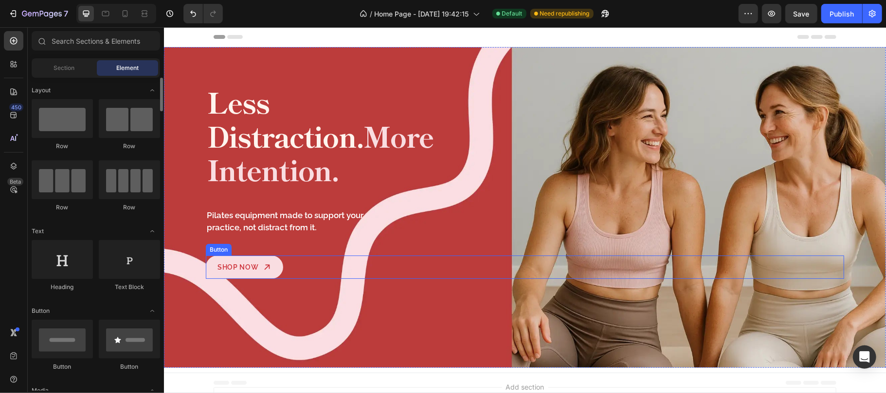
scroll to position [67, 0]
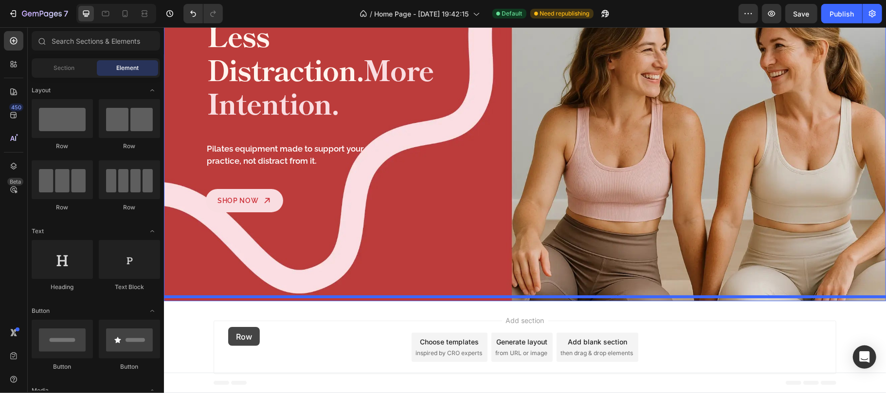
drag, startPoint x: 232, startPoint y: 148, endPoint x: 228, endPoint y: 327, distance: 179.1
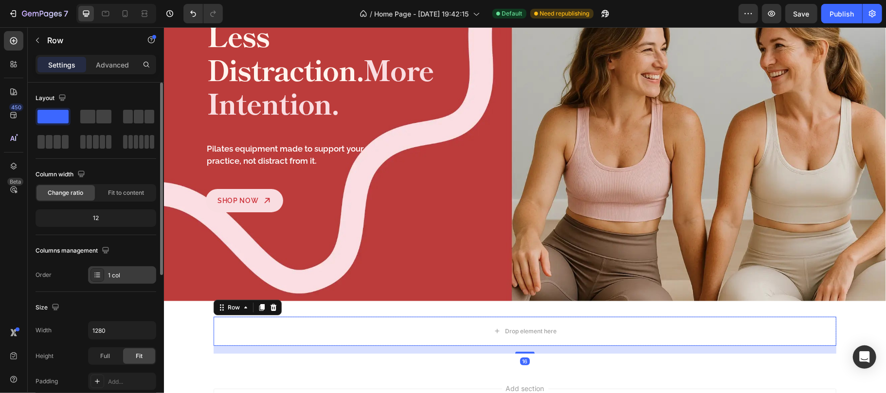
scroll to position [256, 0]
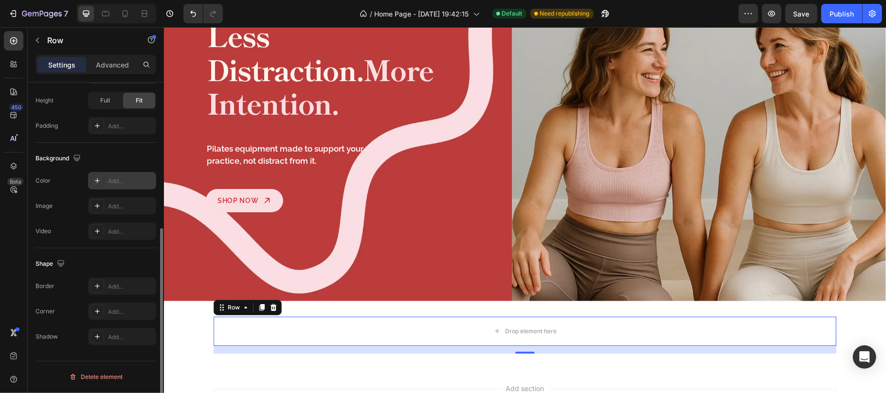
click at [117, 185] on div "Add..." at bounding box center [131, 181] width 46 height 9
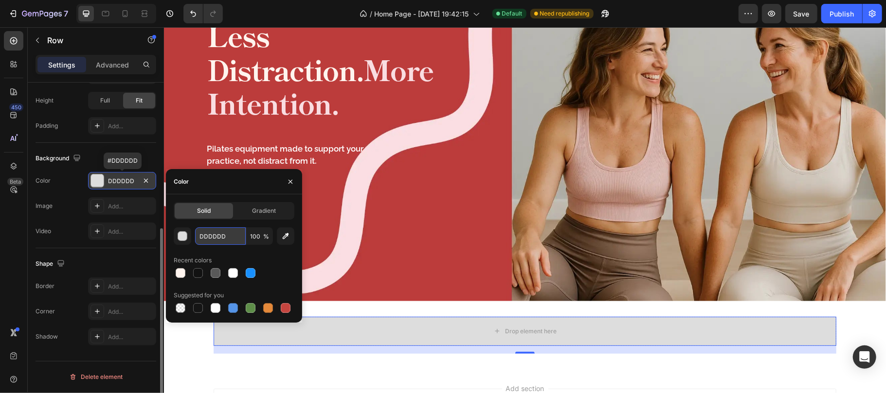
click at [230, 236] on input "DDDDDD" at bounding box center [220, 237] width 51 height 18
paste input "FFEAE"
type input "FFEAED"
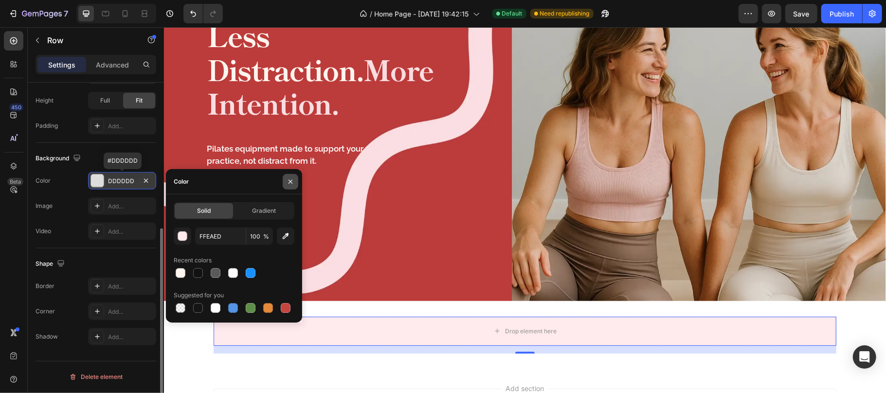
click at [292, 181] on icon "button" at bounding box center [290, 182] width 8 height 8
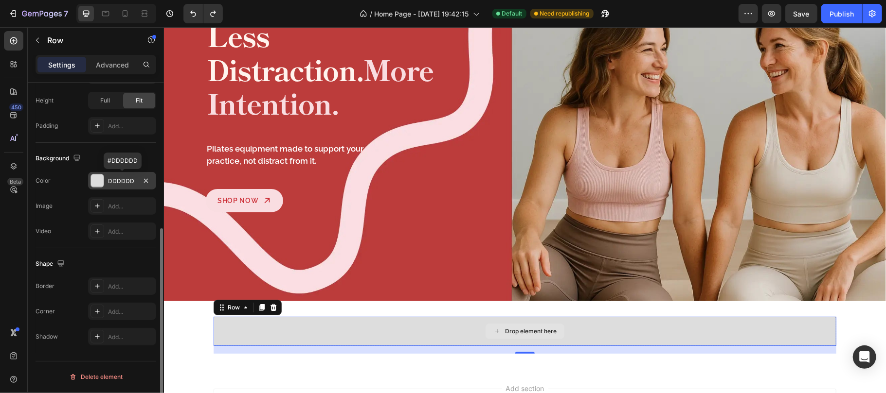
click at [179, 318] on div "Drop element here Row 16" at bounding box center [524, 335] width 722 height 37
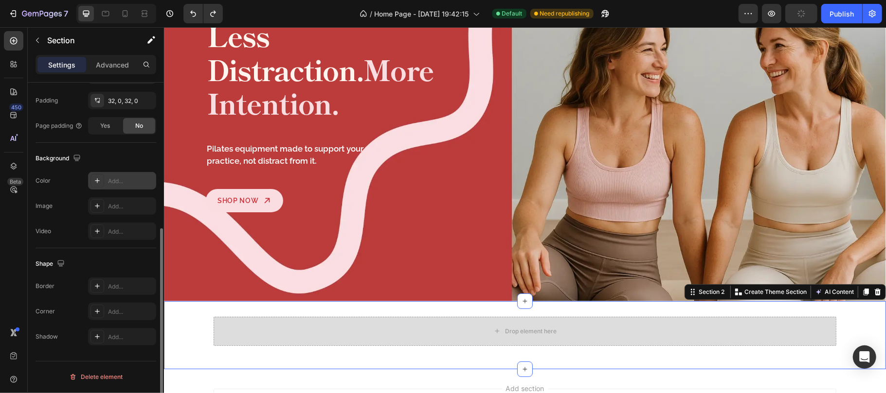
click at [119, 180] on div "Add..." at bounding box center [131, 181] width 46 height 9
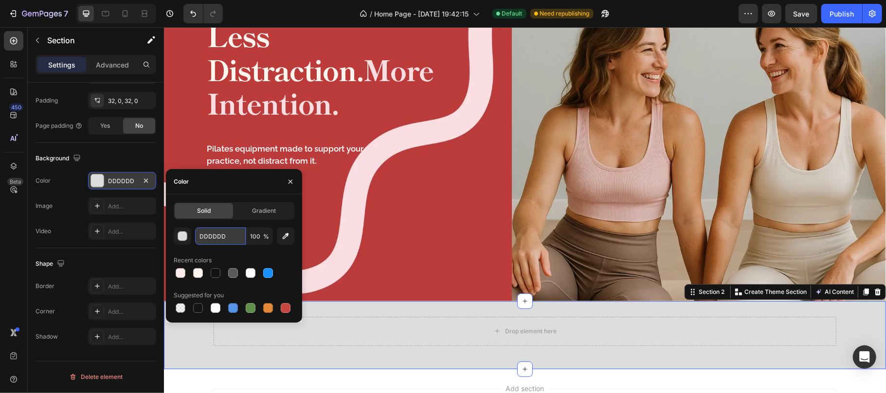
click at [228, 238] on input "DDDDDD" at bounding box center [220, 237] width 51 height 18
paste input "FFEAE"
type input "FFEAED"
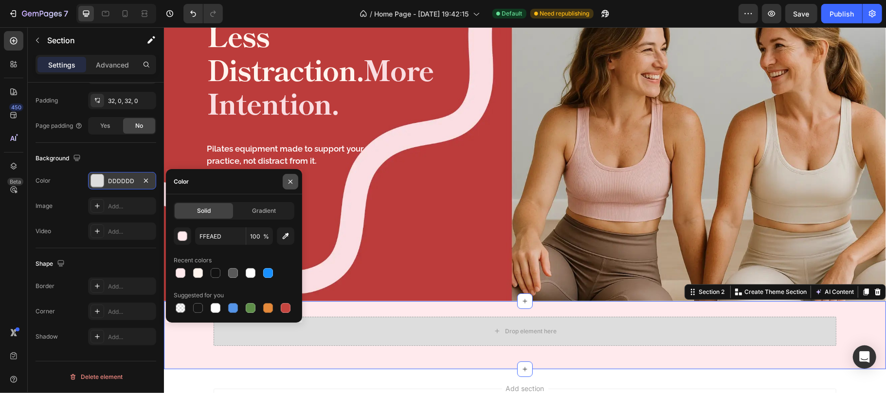
click at [286, 181] on icon "button" at bounding box center [290, 182] width 8 height 8
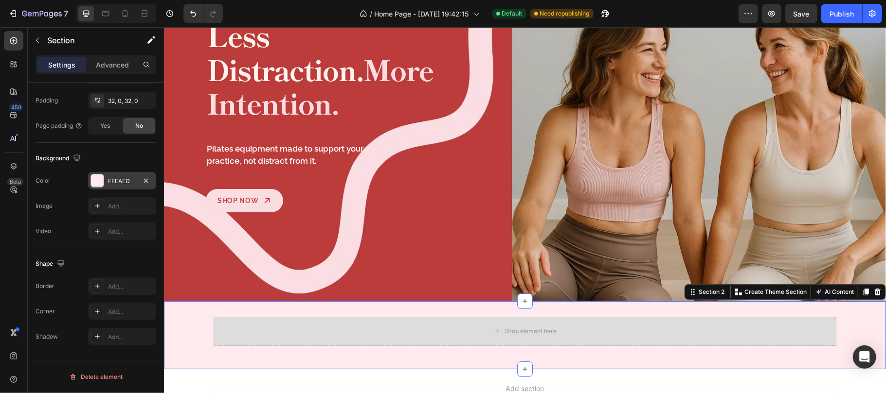
click at [137, 152] on div "Background" at bounding box center [96, 159] width 121 height 16
click at [474, 326] on div "Drop element here" at bounding box center [524, 331] width 623 height 29
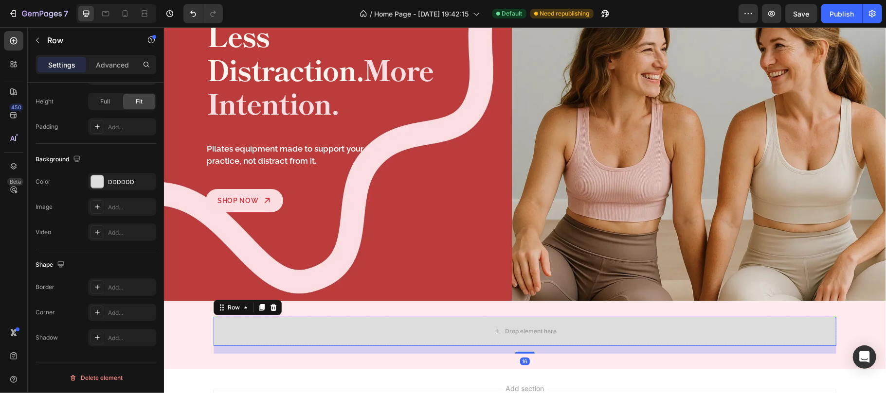
scroll to position [0, 0]
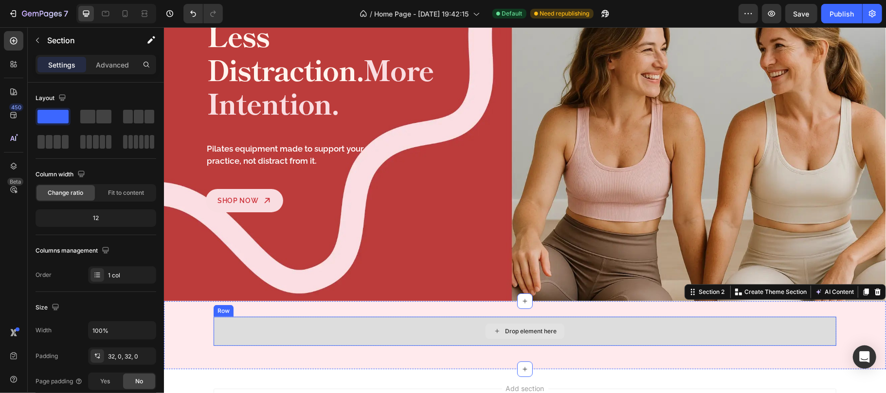
click at [487, 331] on div "Drop element here" at bounding box center [524, 331] width 79 height 16
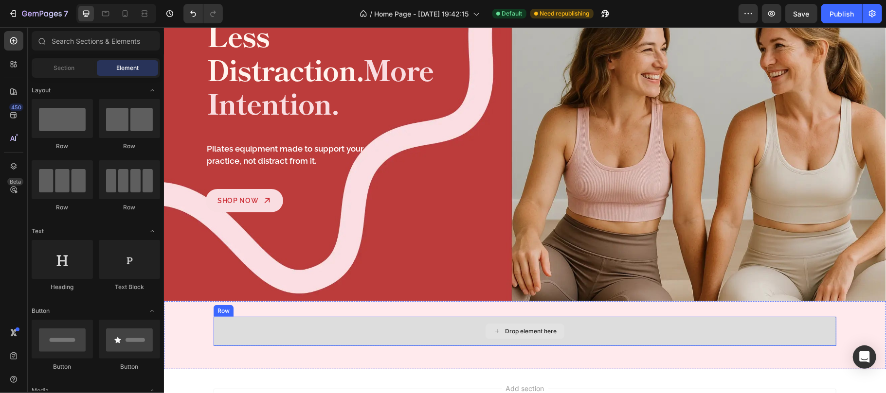
click at [438, 321] on div "Drop element here" at bounding box center [524, 331] width 623 height 29
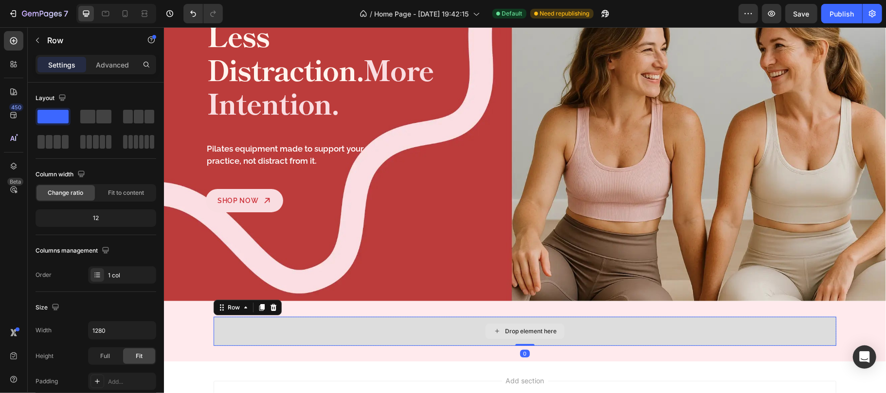
drag, startPoint x: 517, startPoint y: 348, endPoint x: 242, endPoint y: 316, distance: 276.7
click at [504, 304] on div "Drop element here Row 0 Section 2" at bounding box center [524, 331] width 722 height 60
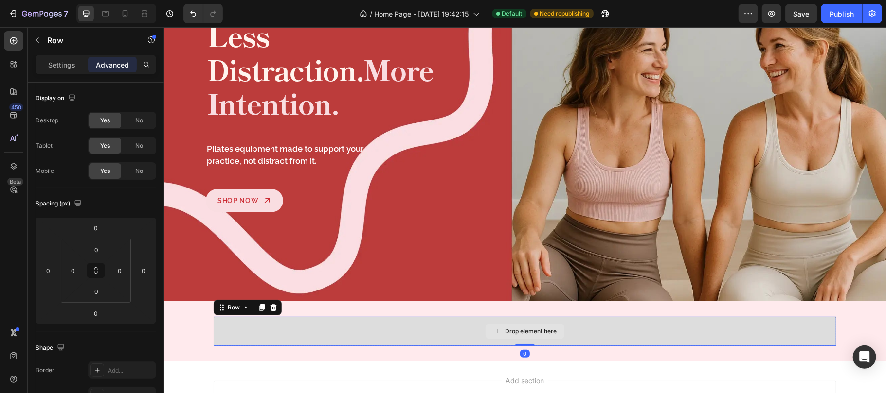
click at [188, 322] on div "Drop element here Row 0" at bounding box center [524, 331] width 722 height 29
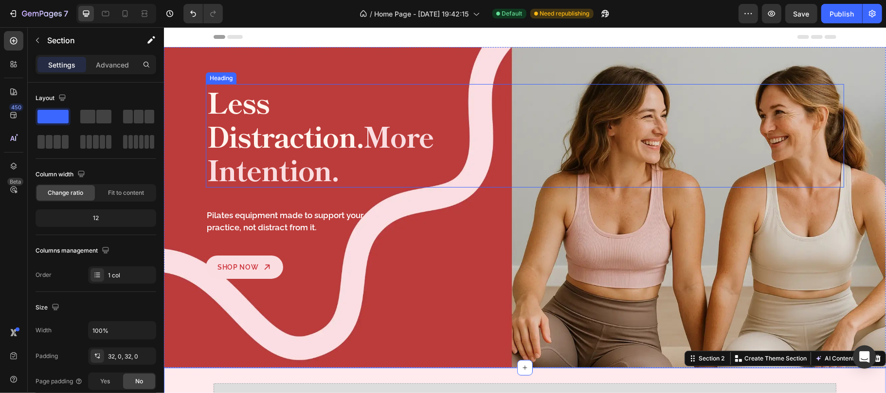
click at [336, 115] on span "More Intention." at bounding box center [319, 152] width 227 height 75
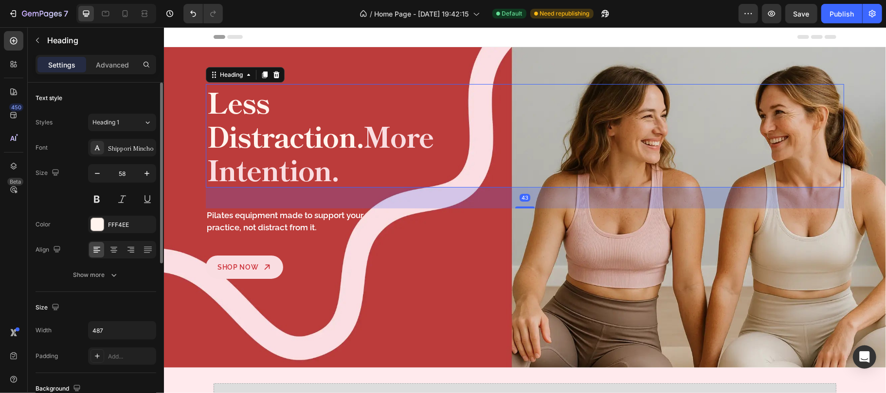
scroll to position [294, 0]
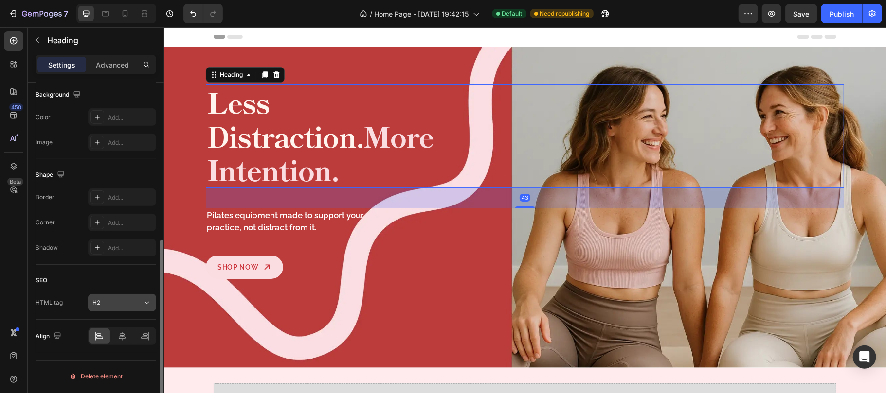
click at [139, 307] on div "H2" at bounding box center [117, 303] width 50 height 9
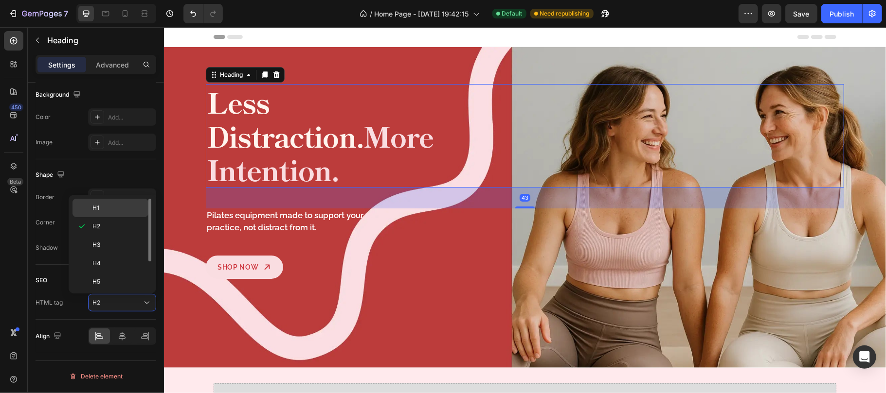
click at [113, 211] on p "H1" at bounding box center [118, 208] width 52 height 9
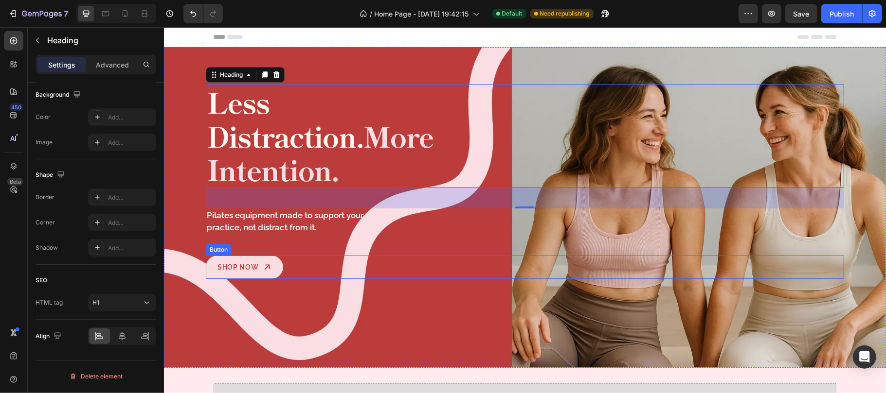
click at [499, 255] on div "Shop Now Button" at bounding box center [524, 266] width 638 height 23
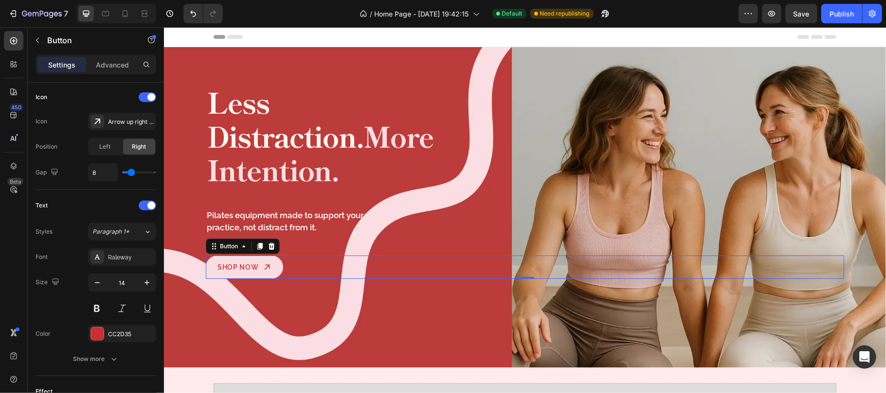
scroll to position [0, 0]
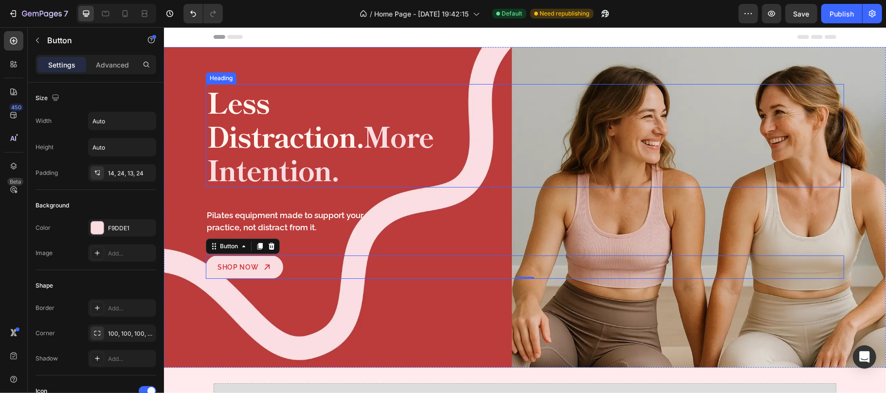
click at [299, 134] on span "More Intention." at bounding box center [319, 152] width 227 height 75
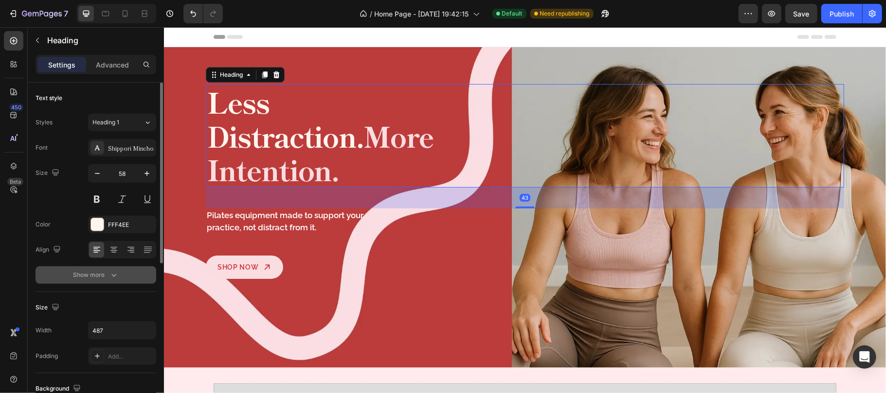
click at [113, 271] on icon "button" at bounding box center [114, 275] width 10 height 10
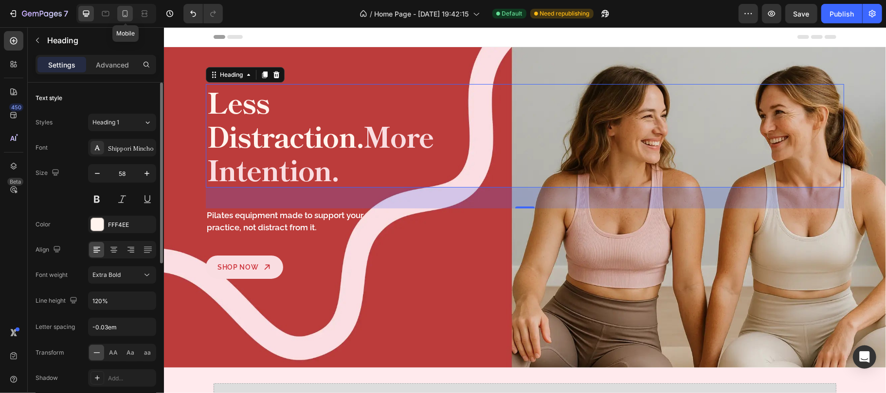
click at [125, 14] on icon at bounding box center [125, 14] width 10 height 10
type input "40"
type input "100%"
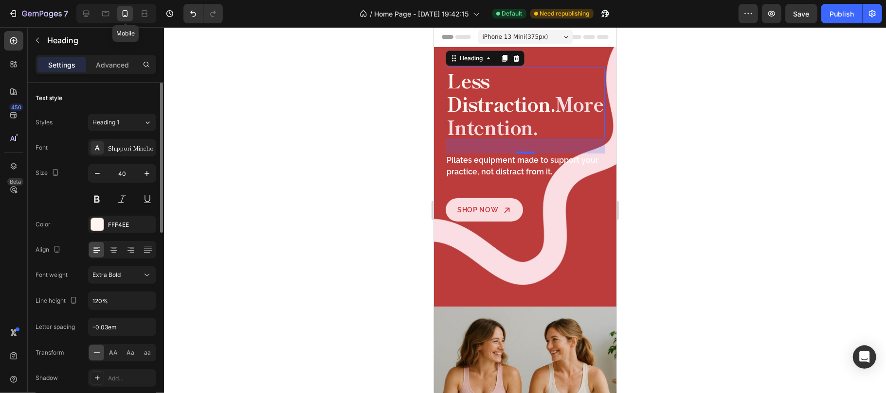
scroll to position [6, 0]
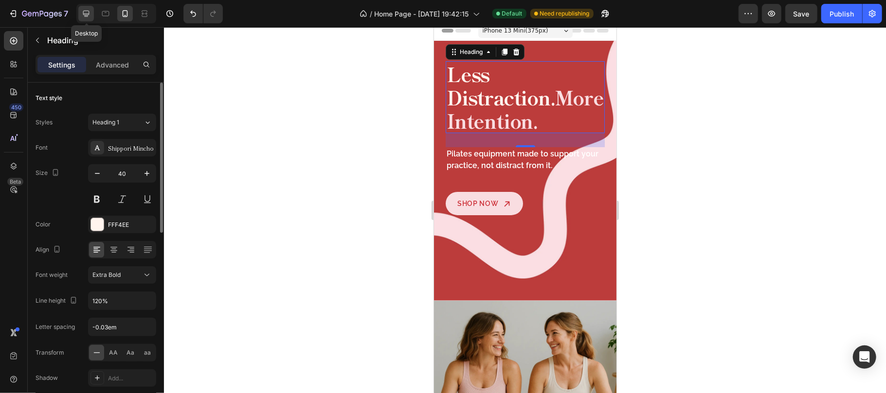
click at [89, 16] on icon at bounding box center [86, 14] width 10 height 10
type input "58"
type input "487"
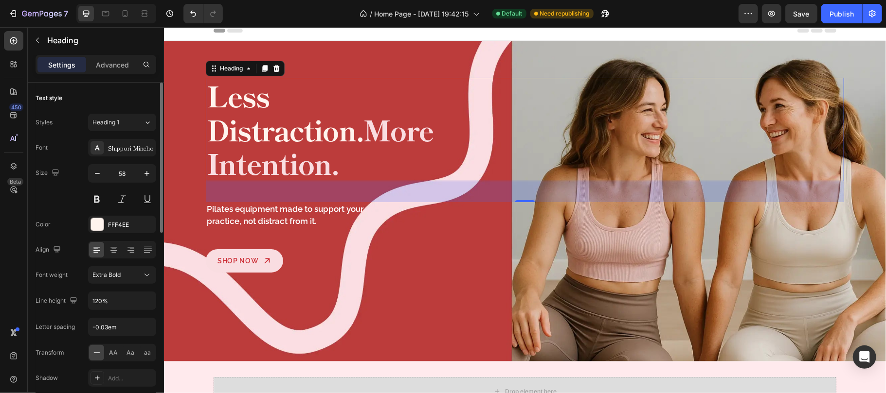
scroll to position [23, 0]
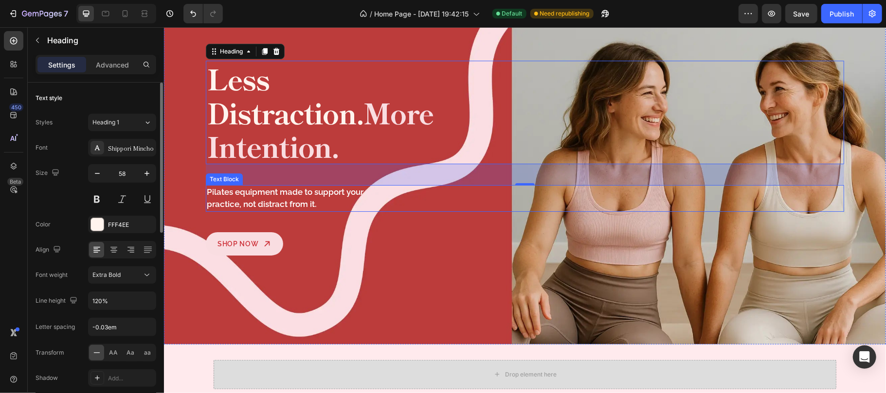
click at [300, 186] on p "Pilates equipment made to support your practice, not distract from it." at bounding box center [298, 198] width 185 height 25
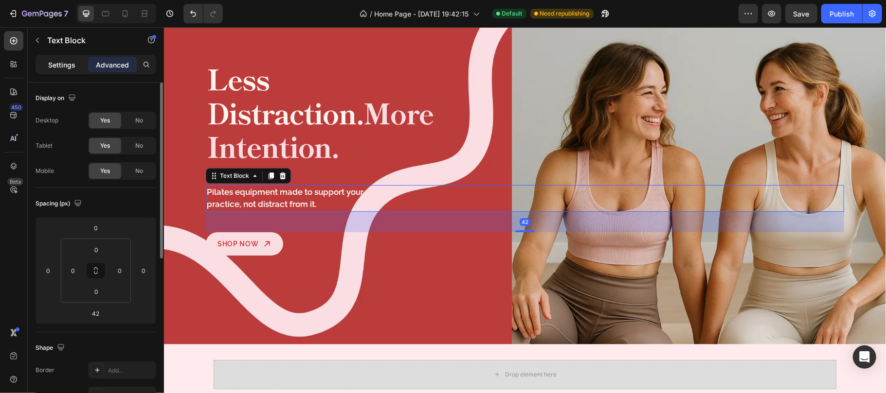
click at [59, 65] on p "Settings" at bounding box center [61, 65] width 27 height 10
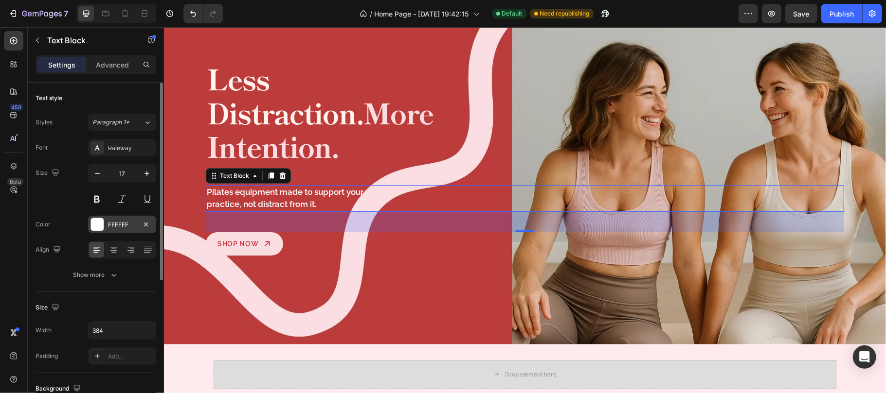
click at [119, 227] on div "FFFFFF" at bounding box center [122, 225] width 28 height 9
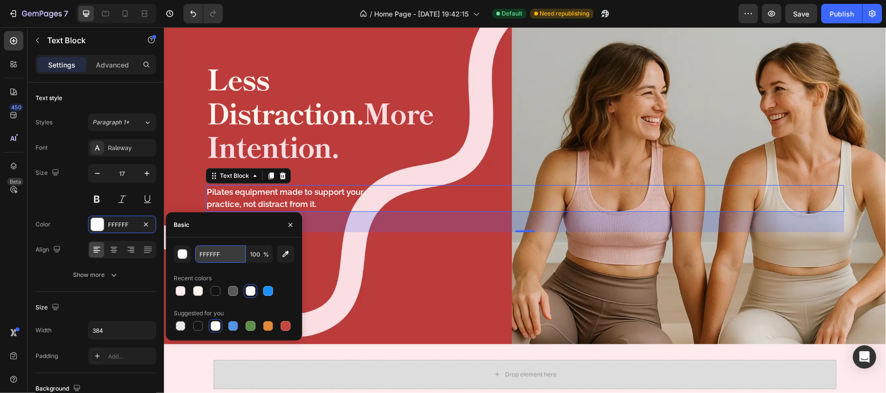
click at [242, 254] on input "FFFFFF" at bounding box center [220, 255] width 51 height 18
paste input "4EE"
type input "FFF4EE"
click at [288, 226] on icon "button" at bounding box center [290, 225] width 8 height 8
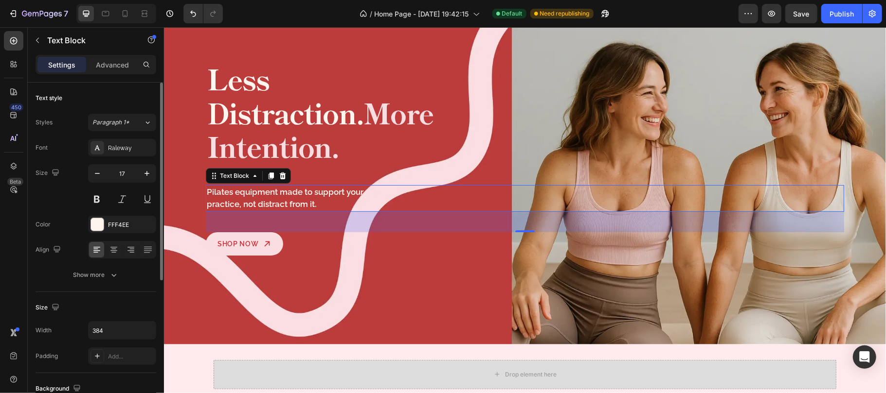
click at [114, 93] on div "Text style" at bounding box center [96, 98] width 121 height 16
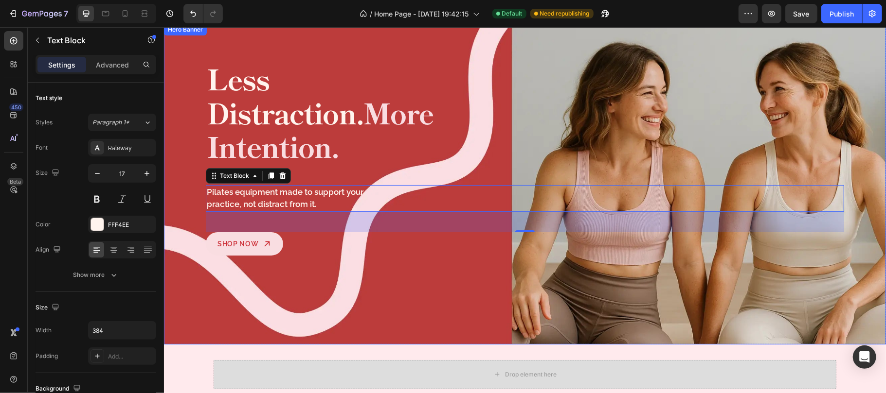
click at [496, 261] on div "Background Image" at bounding box center [524, 183] width 722 height 321
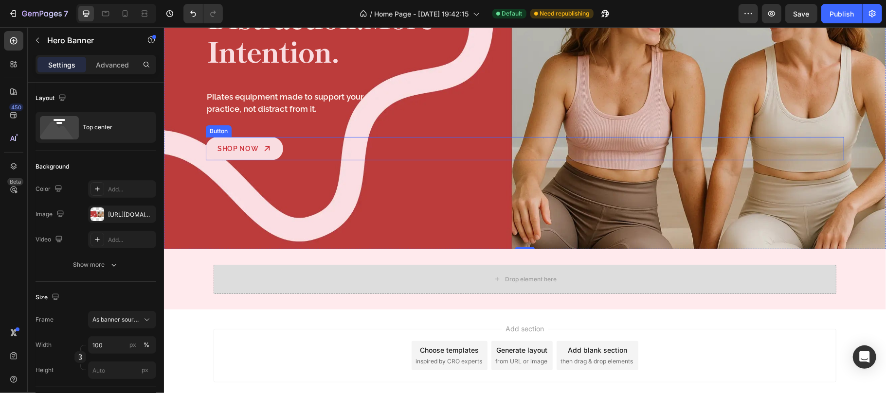
scroll to position [148, 0]
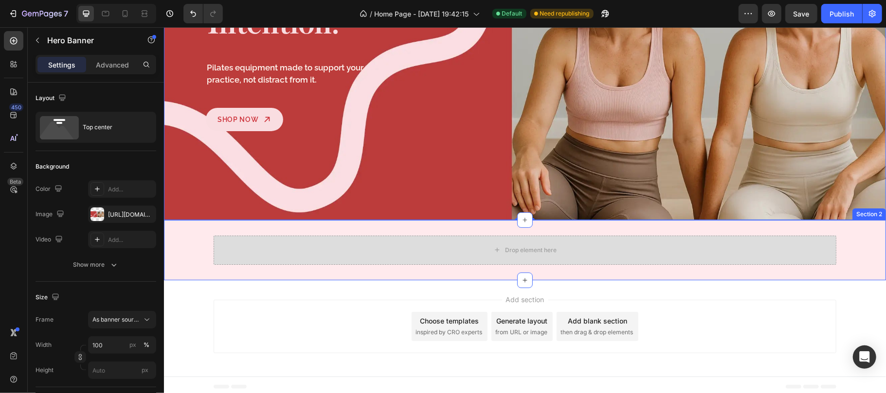
click at [189, 235] on div "Drop element here Row" at bounding box center [524, 249] width 722 height 29
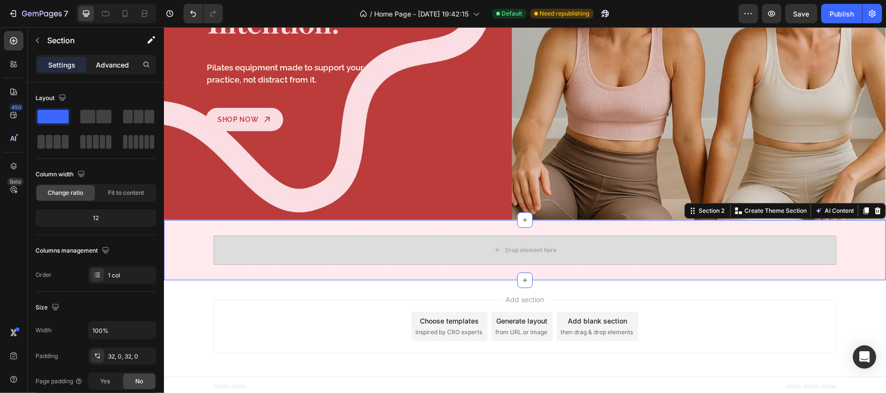
click at [111, 65] on p "Advanced" at bounding box center [112, 65] width 33 height 10
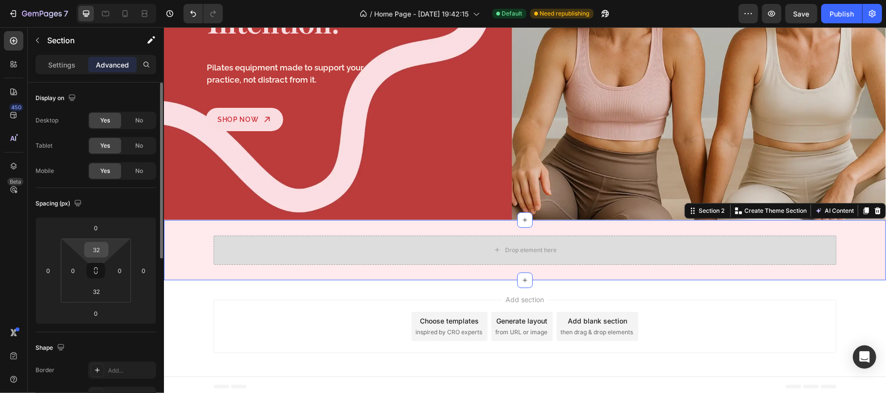
click at [102, 250] on input "32" at bounding box center [96, 250] width 19 height 15
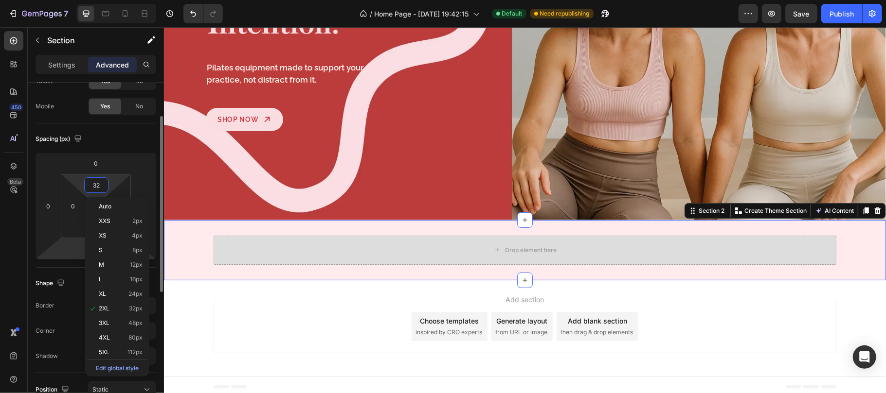
scroll to position [129, 0]
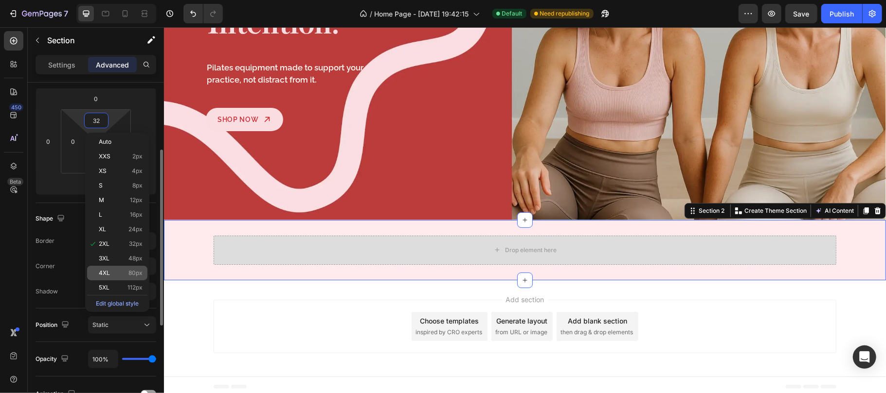
click at [111, 268] on div "4XL 80px" at bounding box center [117, 273] width 60 height 15
type input "80"
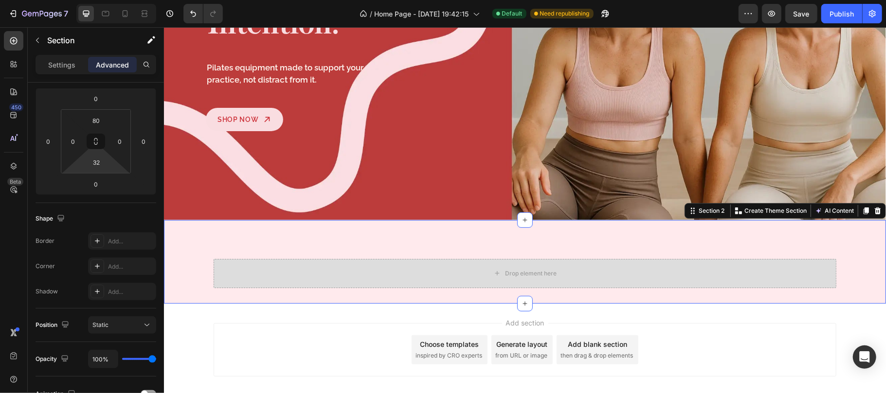
drag, startPoint x: 97, startPoint y: 161, endPoint x: 102, endPoint y: 213, distance: 52.8
click at [98, 161] on input "32" at bounding box center [96, 162] width 19 height 15
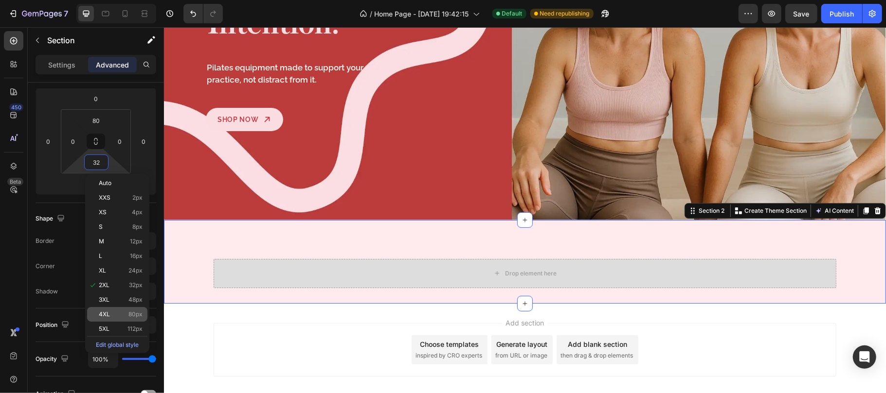
click at [110, 315] on p "4XL 80px" at bounding box center [121, 314] width 44 height 7
type input "80"
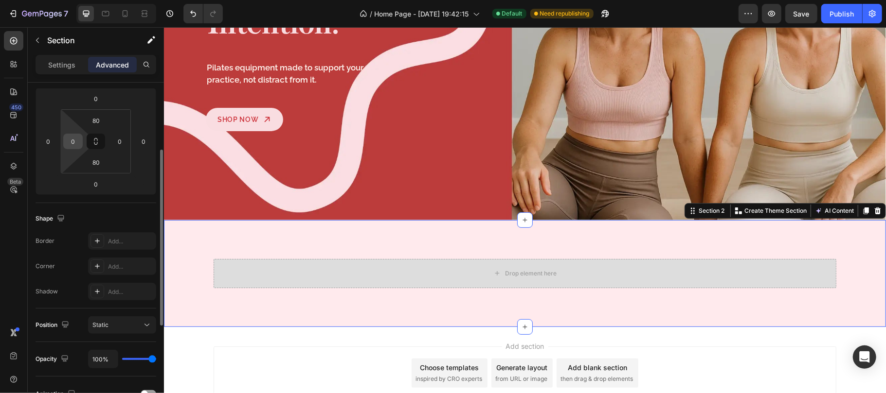
click at [69, 136] on input "0" at bounding box center [73, 141] width 15 height 15
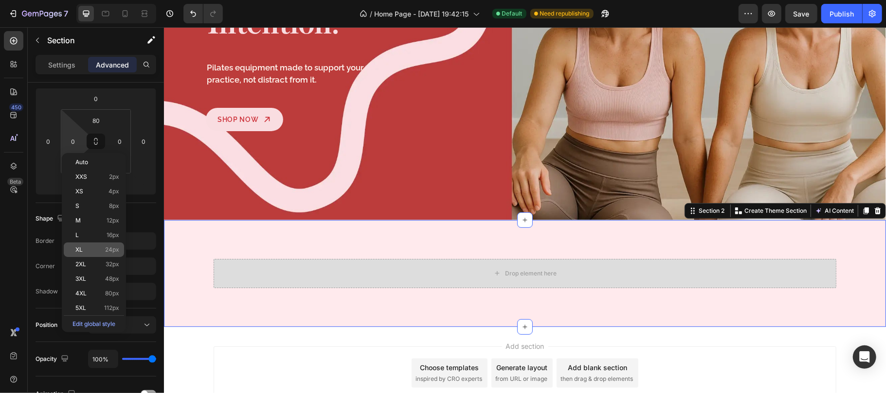
click at [88, 249] on p "XL 24px" at bounding box center [97, 250] width 44 height 7
type input "24"
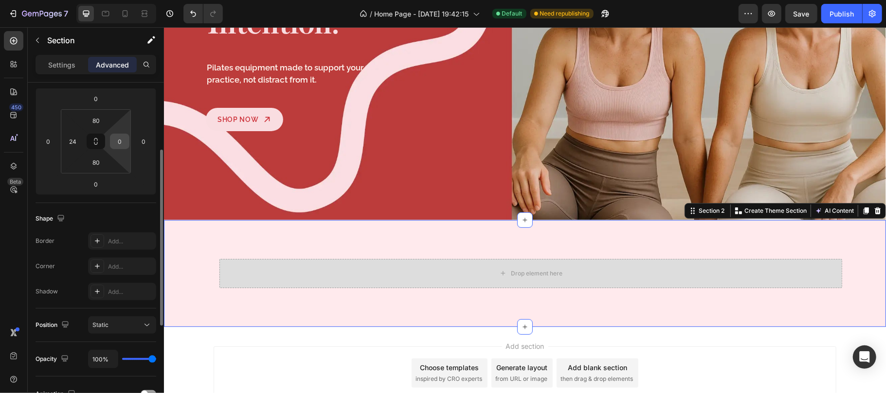
click at [119, 136] on input "0" at bounding box center [119, 141] width 15 height 15
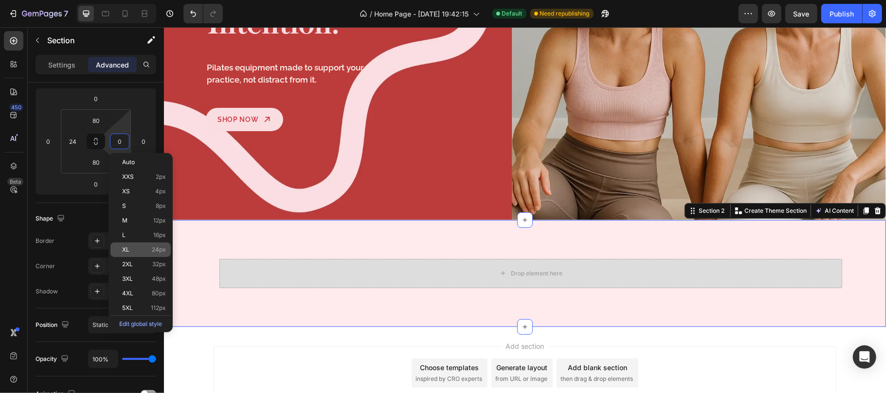
click at [125, 251] on span "XL" at bounding box center [125, 250] width 7 height 7
type input "24"
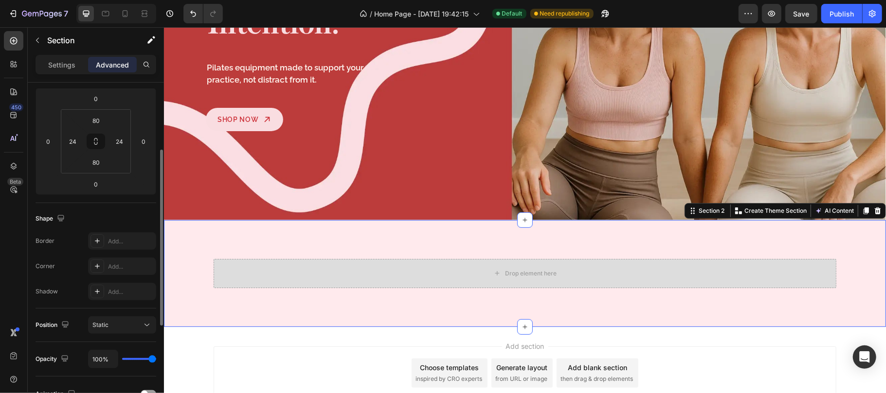
click at [129, 223] on div "Shape" at bounding box center [96, 219] width 121 height 16
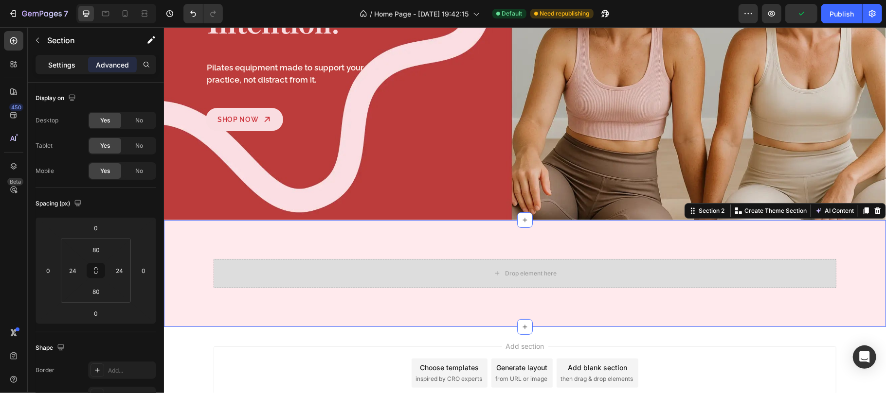
click at [67, 60] on p "Settings" at bounding box center [61, 65] width 27 height 10
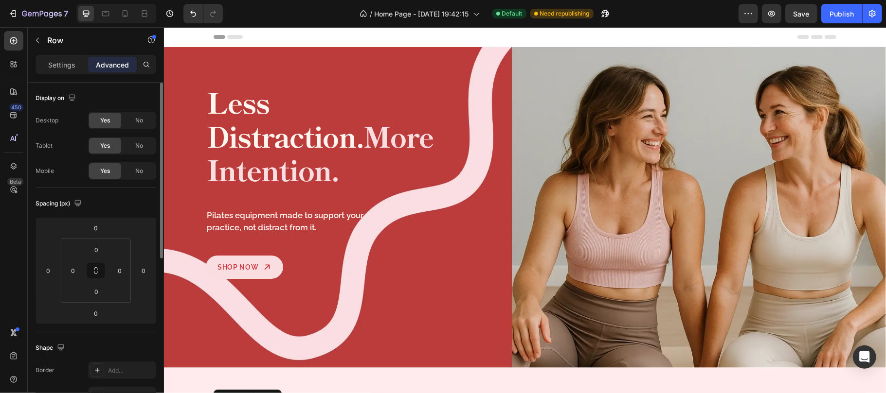
scroll to position [148, 0]
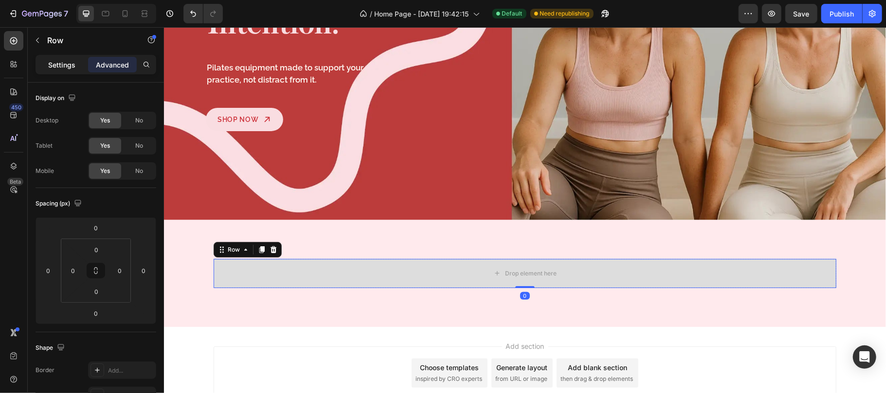
click at [69, 60] on p "Settings" at bounding box center [61, 65] width 27 height 10
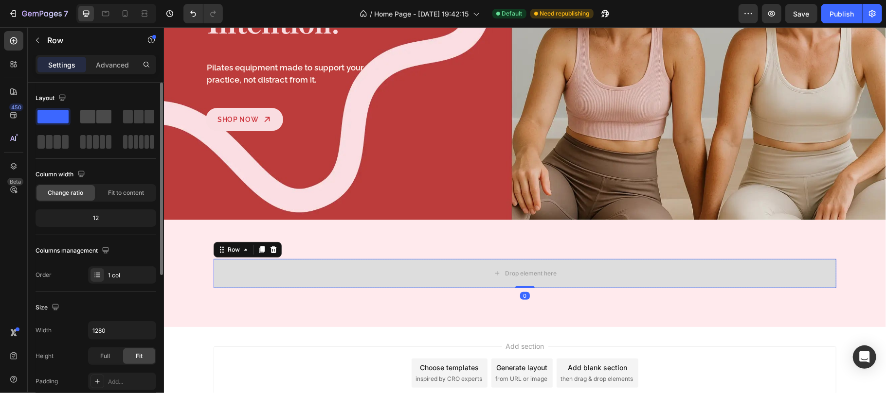
click at [102, 111] on span at bounding box center [103, 117] width 15 height 14
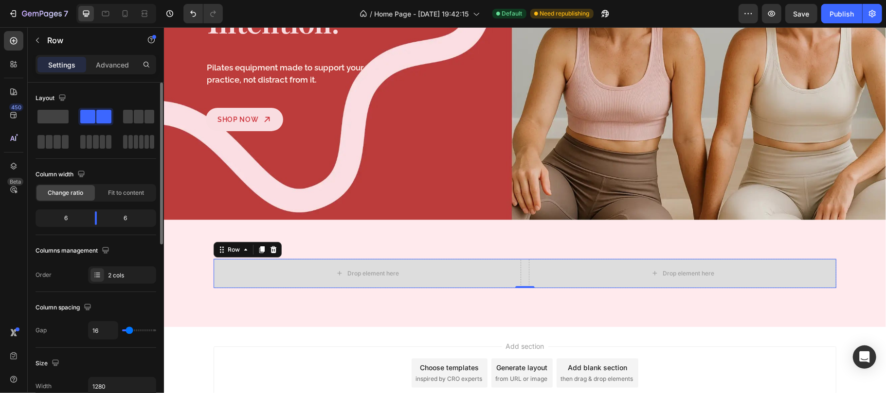
scroll to position [324, 0]
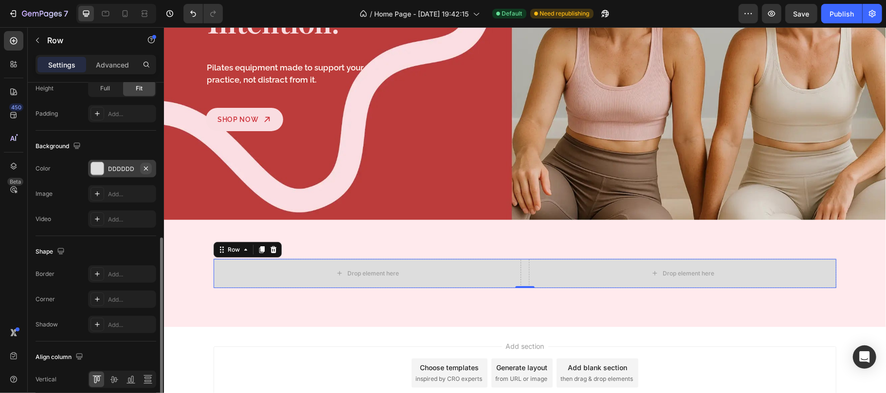
click at [146, 170] on icon "button" at bounding box center [146, 168] width 4 height 4
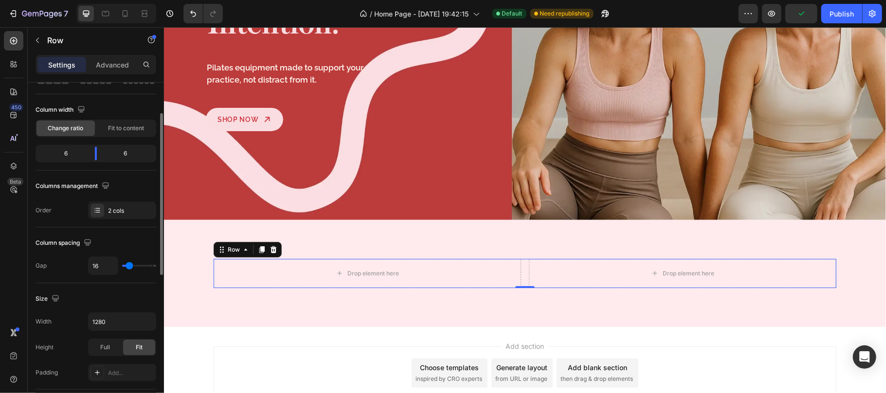
scroll to position [0, 0]
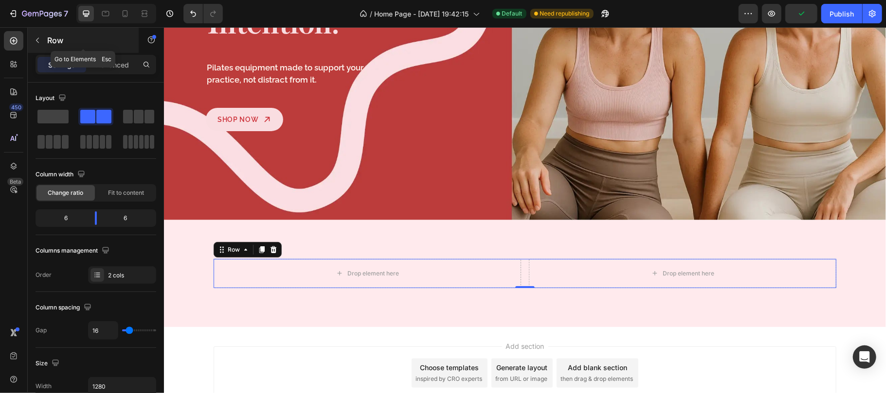
click at [50, 36] on p "Row" at bounding box center [88, 41] width 83 height 12
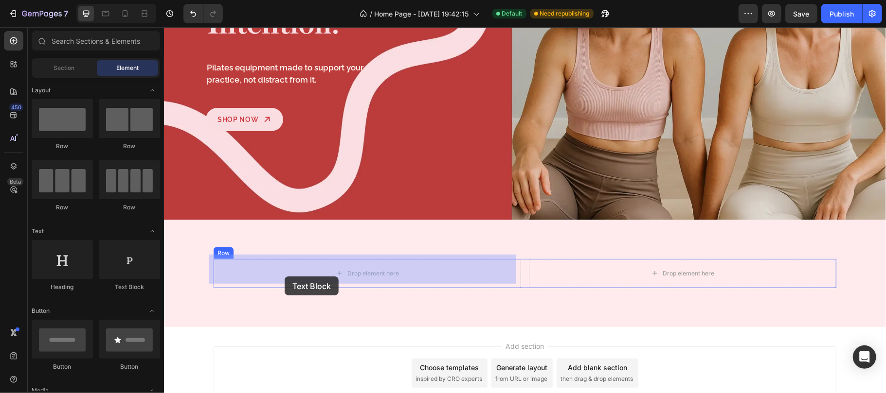
drag, startPoint x: 284, startPoint y: 295, endPoint x: 285, endPoint y: 276, distance: 19.0
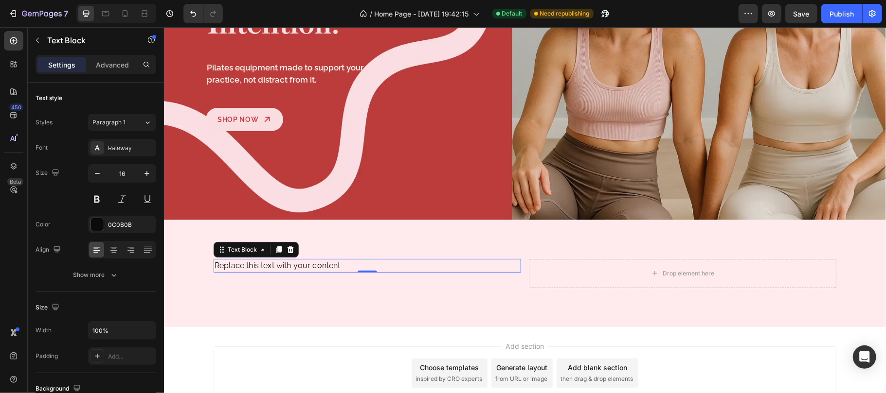
click at [284, 260] on p "Replace this text with your content" at bounding box center [366, 266] width 305 height 12
click at [129, 148] on div "Raleway" at bounding box center [131, 148] width 46 height 9
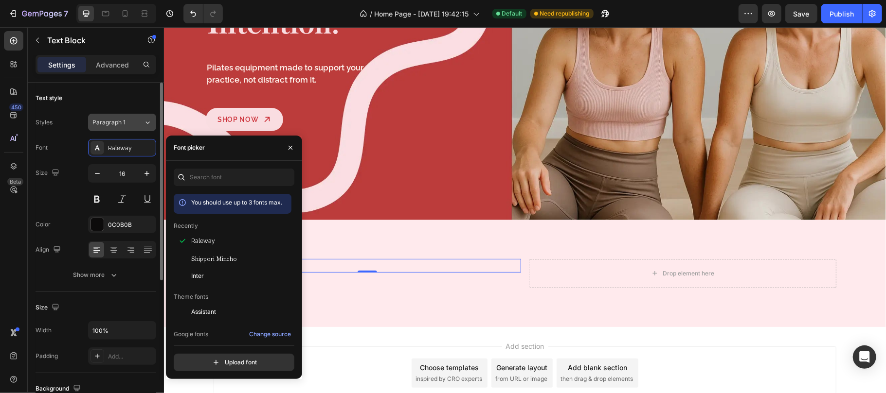
click at [124, 123] on span "Paragraph 1" at bounding box center [108, 122] width 33 height 9
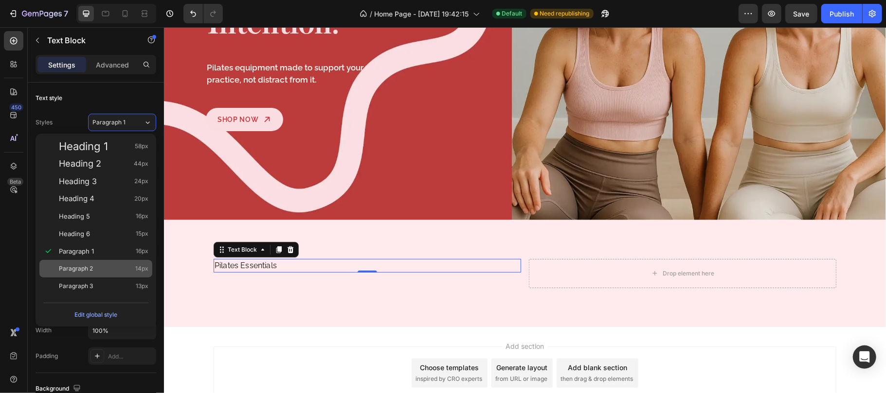
click at [98, 269] on div "Paragraph 2 14px" at bounding box center [103, 269] width 89 height 10
type input "14"
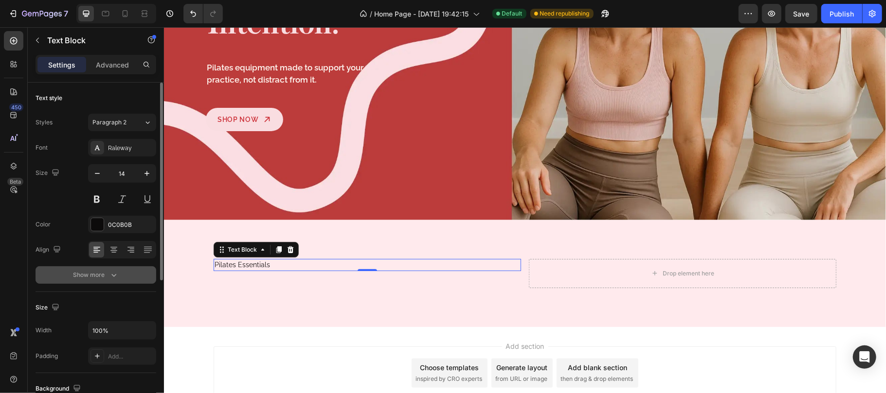
click at [117, 277] on icon "button" at bounding box center [114, 275] width 10 height 10
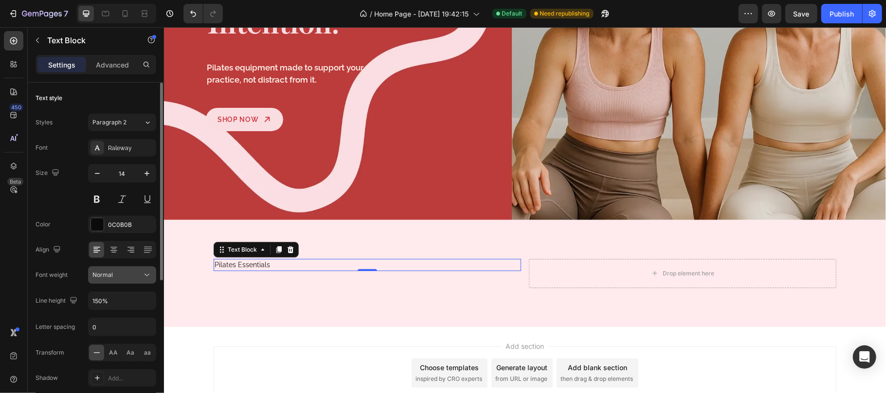
click at [141, 279] on div "Normal" at bounding box center [117, 275] width 50 height 9
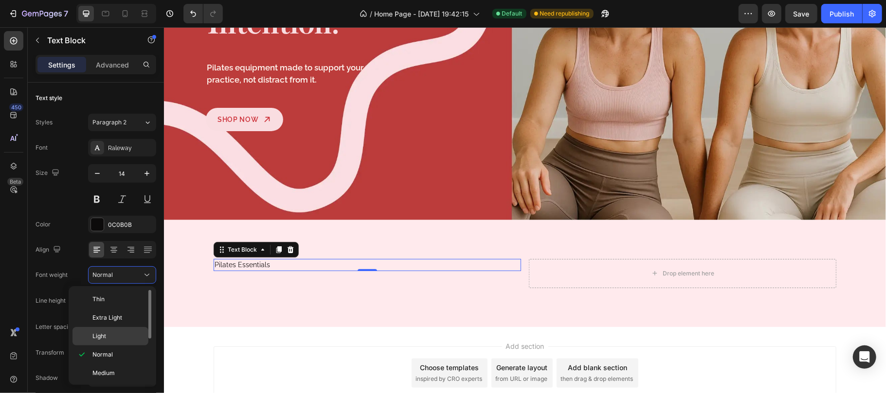
scroll to position [65, 0]
click at [123, 327] on p "Semi Bold" at bounding box center [118, 327] width 52 height 9
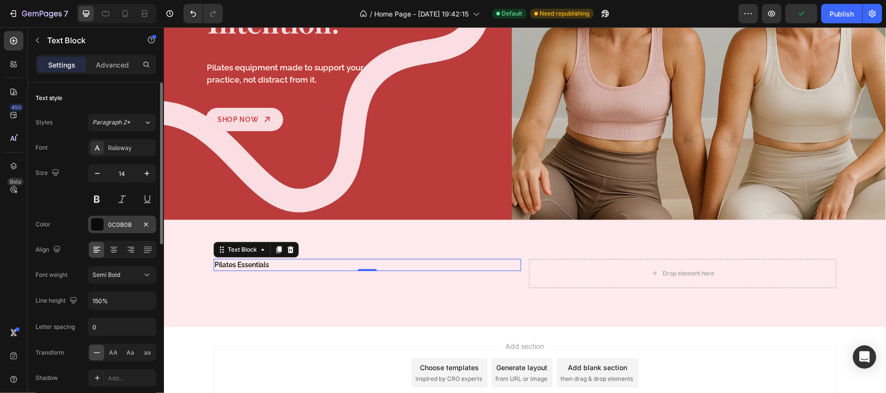
click at [123, 225] on div "0C0B0B" at bounding box center [122, 225] width 28 height 9
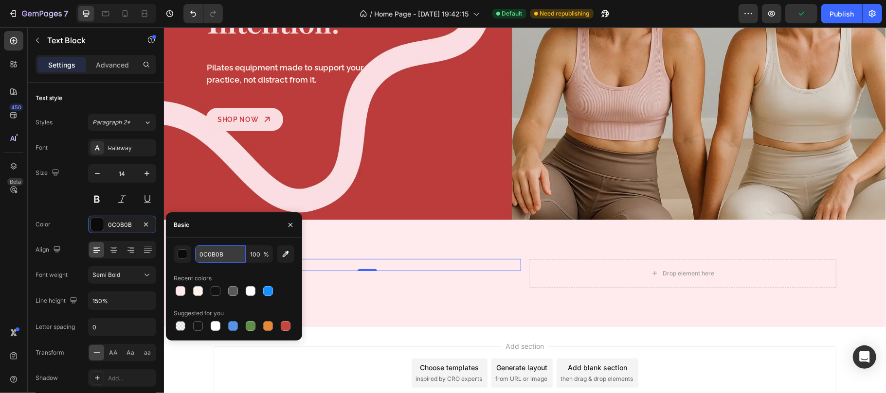
click at [228, 255] on input "0C0B0B" at bounding box center [220, 255] width 51 height 18
paste input "CC2D35"
type input "CC2D35"
click at [293, 224] on icon "button" at bounding box center [290, 225] width 8 height 8
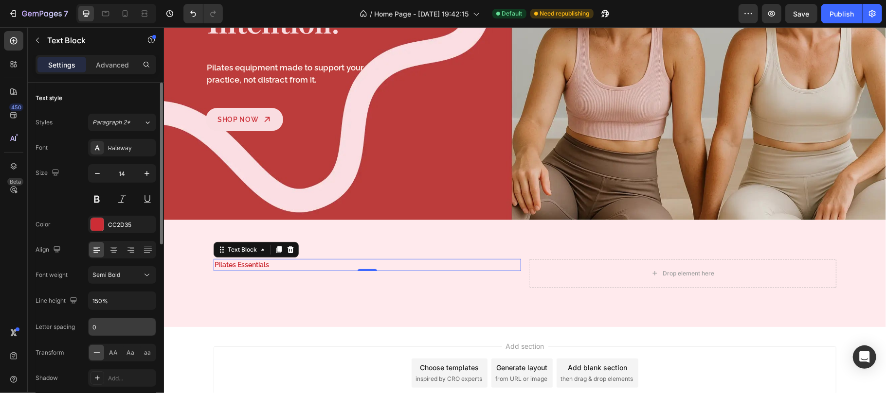
click at [118, 329] on input "0" at bounding box center [122, 328] width 67 height 18
type input "0.03em"
click at [76, 232] on div "Color CC2D35" at bounding box center [96, 225] width 121 height 18
click at [115, 353] on span "AA" at bounding box center [113, 353] width 9 height 9
click at [62, 210] on div "Font Raleway Size 14 Color CC2D35 Align Font weight Semi Bold Line height 150% …" at bounding box center [96, 275] width 121 height 273
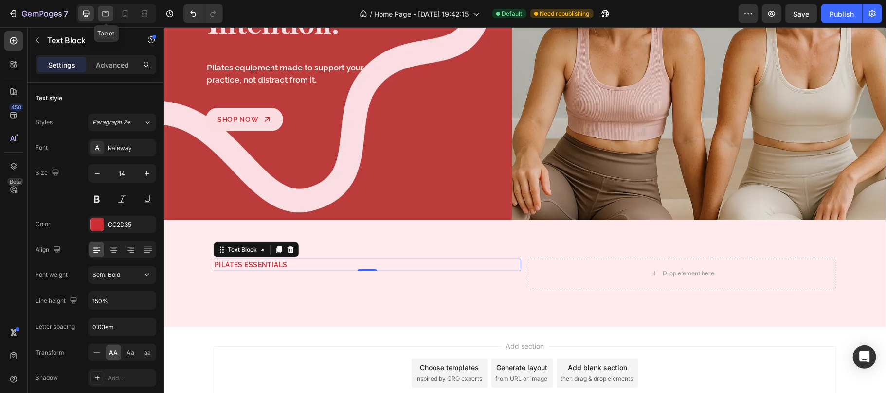
click at [106, 14] on icon at bounding box center [106, 14] width 10 height 10
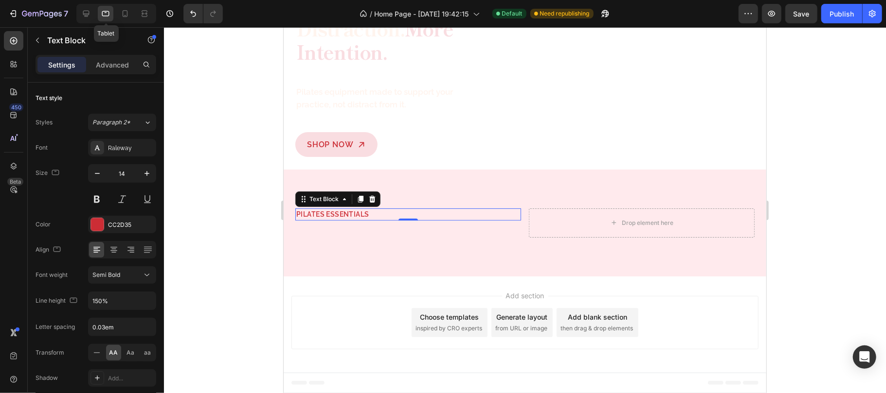
scroll to position [67, 0]
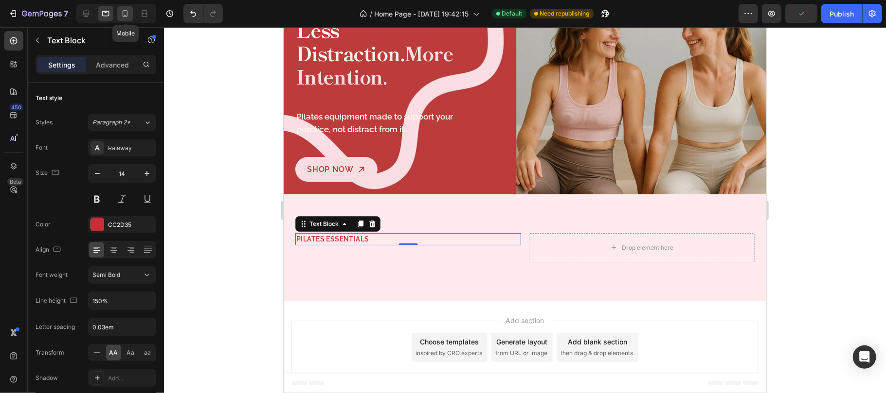
click at [129, 16] on icon at bounding box center [125, 14] width 10 height 10
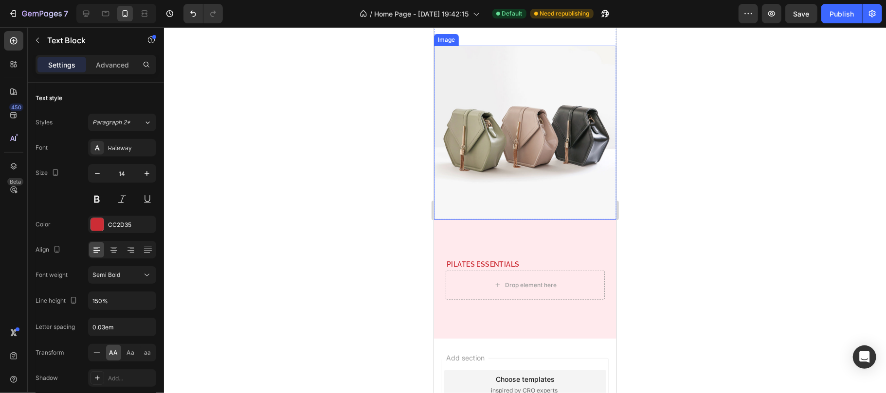
scroll to position [168, 0]
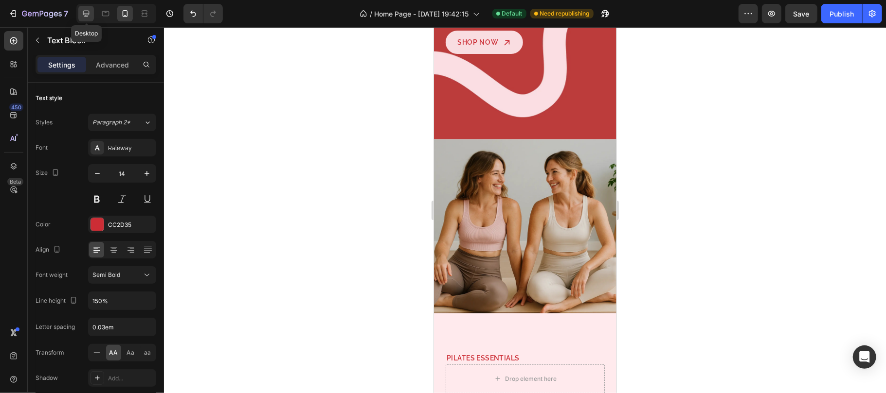
click at [86, 14] on icon at bounding box center [86, 14] width 6 height 6
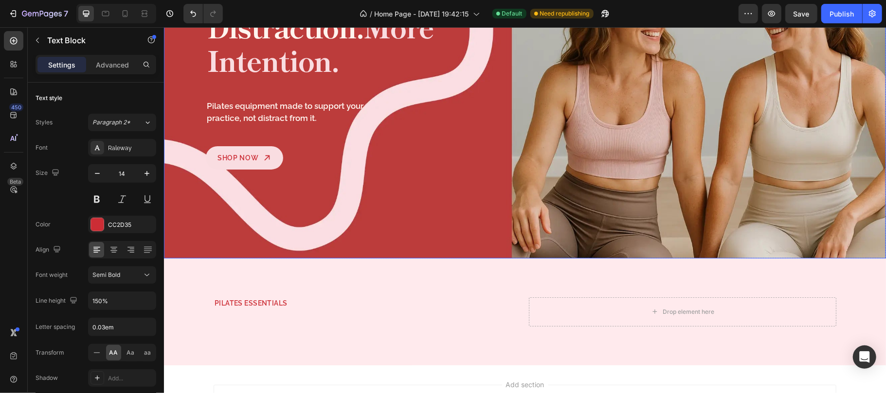
scroll to position [195, 0]
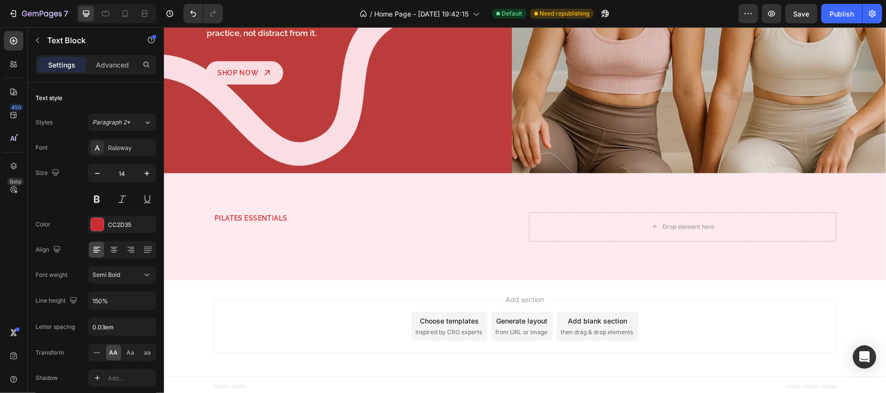
click at [298, 213] on p "Pilates Essentials" at bounding box center [366, 218] width 305 height 10
click at [259, 213] on p "Pilates Essentials" at bounding box center [366, 218] width 305 height 10
click at [286, 234] on div "Pilates Essentials Text Block" at bounding box center [366, 226] width 307 height 29
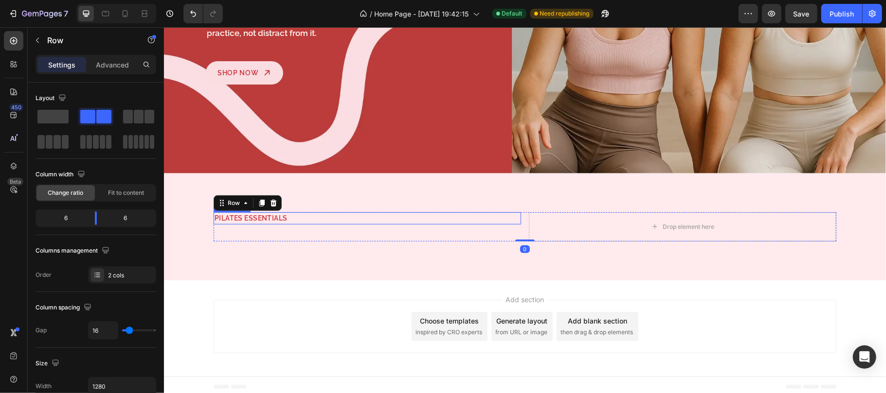
click at [288, 214] on p "Pilates Essentials" at bounding box center [366, 218] width 305 height 10
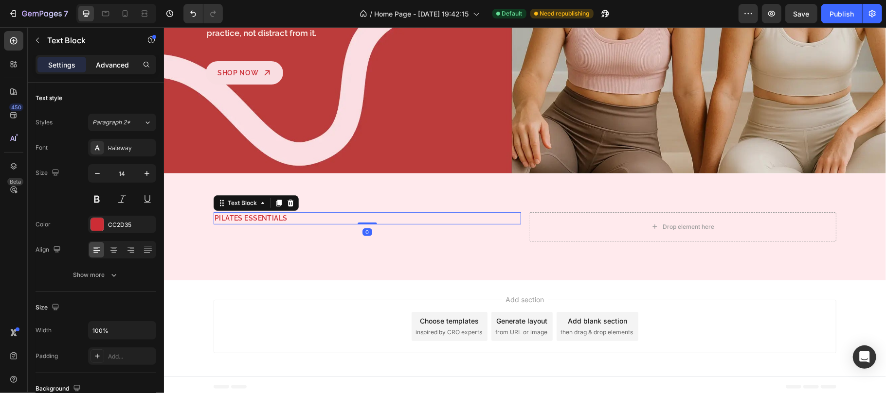
click at [106, 59] on div "Advanced" at bounding box center [112, 65] width 49 height 16
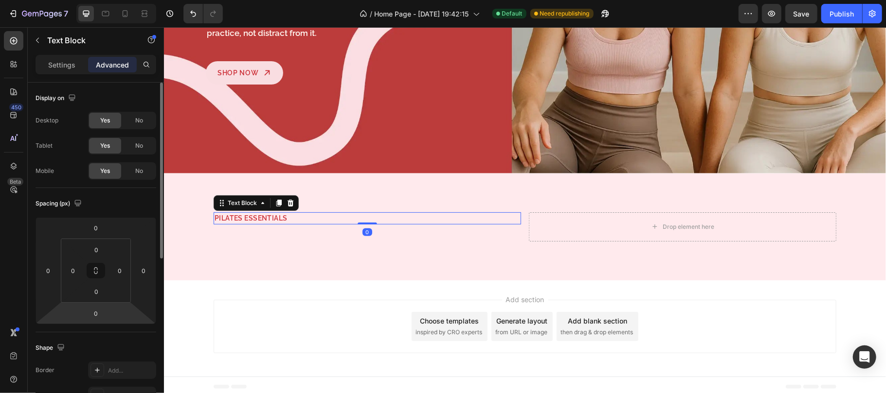
click at [97, 316] on input "0" at bounding box center [95, 313] width 19 height 15
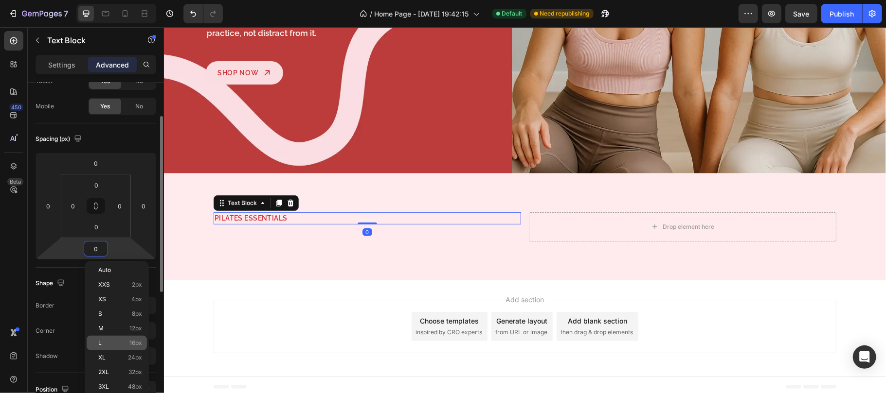
click at [112, 343] on p "L 16px" at bounding box center [120, 343] width 44 height 7
type input "16"
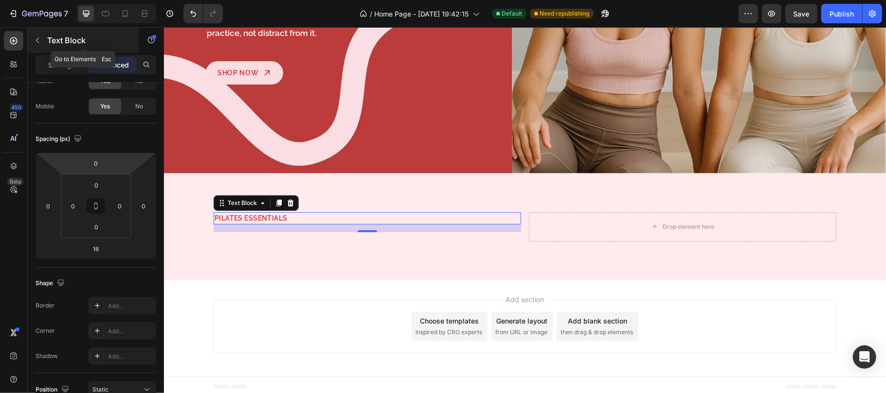
click at [60, 36] on p "Text Block" at bounding box center [88, 41] width 83 height 12
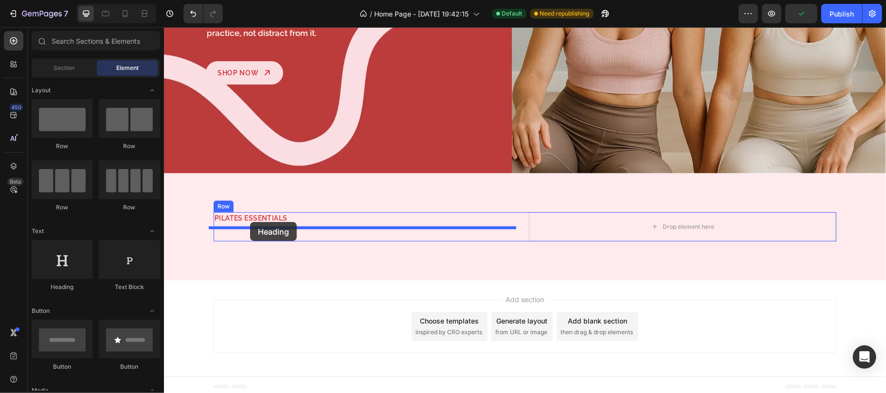
drag, startPoint x: 230, startPoint y: 291, endPoint x: 250, endPoint y: 222, distance: 72.4
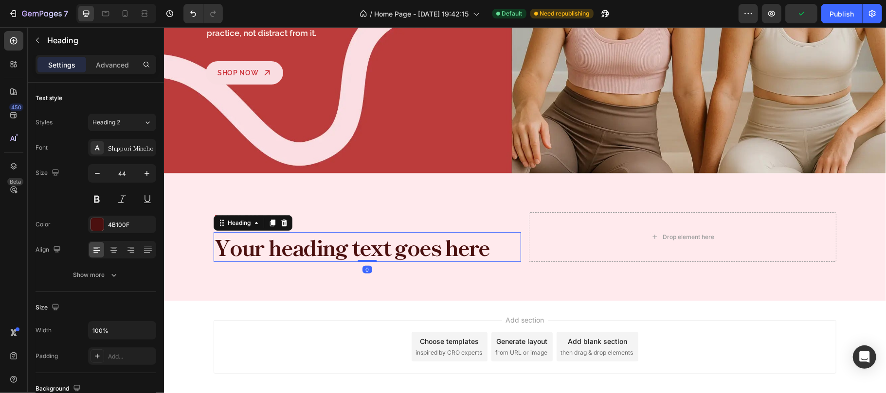
click at [261, 247] on h2 "Your heading text goes here" at bounding box center [366, 247] width 307 height 30
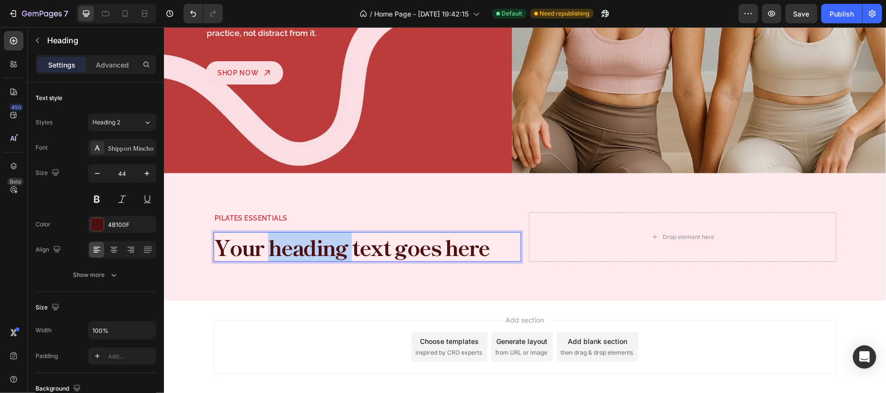
click at [261, 247] on p "Your heading text goes here" at bounding box center [366, 247] width 305 height 28
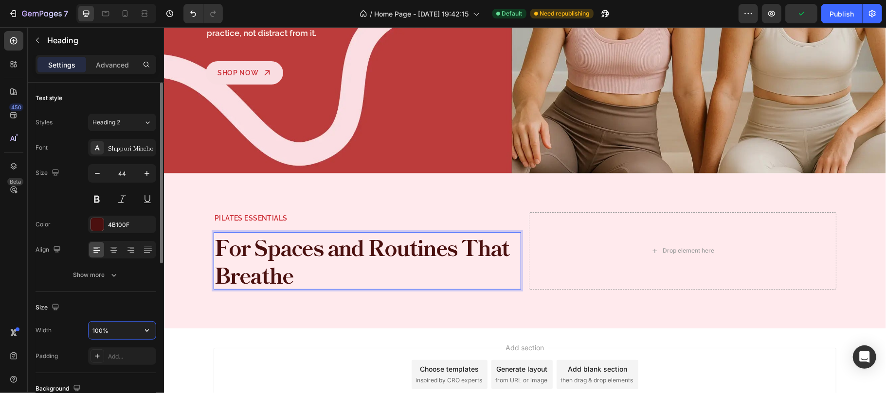
click at [123, 331] on input "100%" at bounding box center [122, 331] width 67 height 18
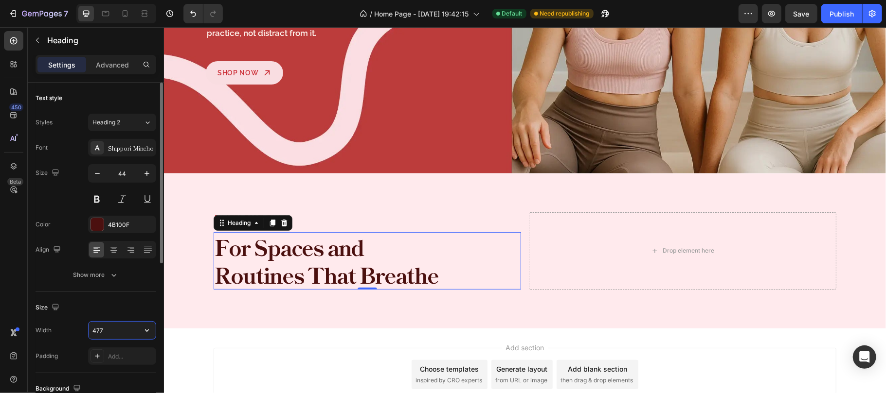
type input "477"
click at [108, 304] on div "Size" at bounding box center [96, 308] width 121 height 16
click at [518, 216] on div "Pilates Essentials Text Block For Spaces and Routines That Breathe Heading 0 Dr…" at bounding box center [524, 250] width 623 height 77
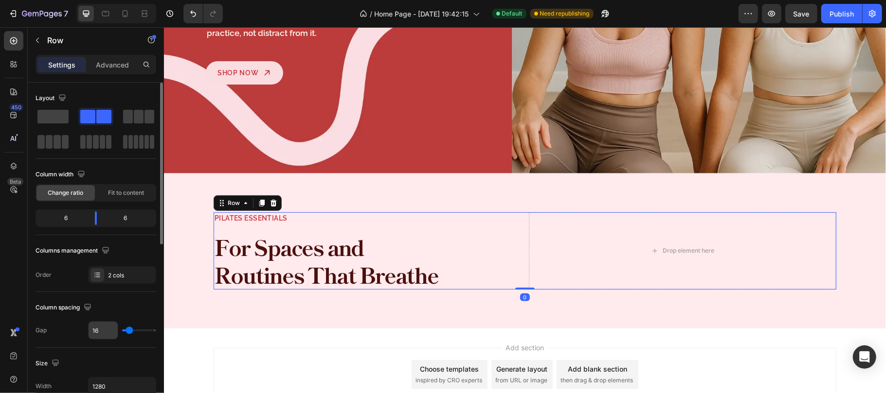
click at [108, 331] on input "16" at bounding box center [103, 331] width 29 height 18
type input "8"
type input "80"
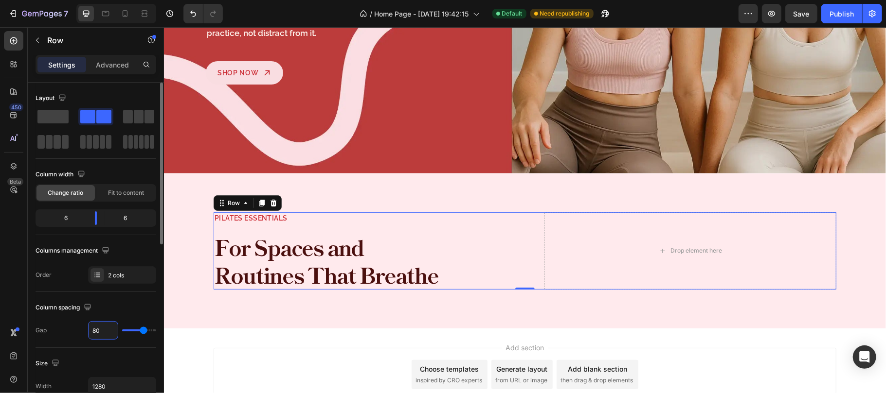
type input "80"
click at [125, 308] on div "Column spacing" at bounding box center [96, 308] width 121 height 16
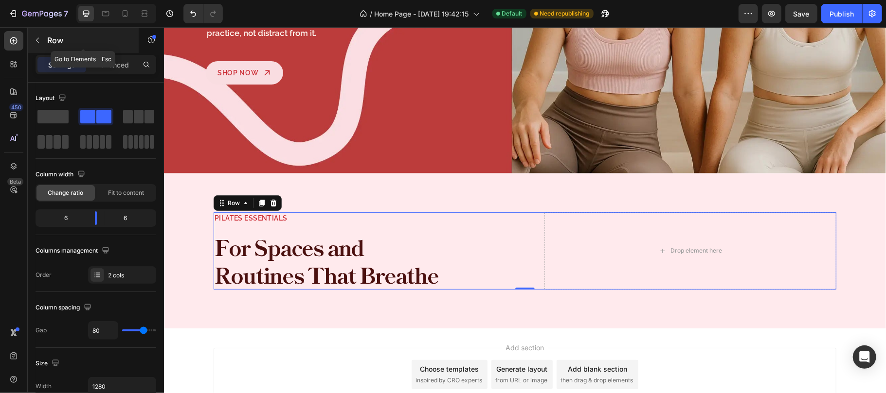
click at [53, 32] on div "Row" at bounding box center [83, 40] width 111 height 25
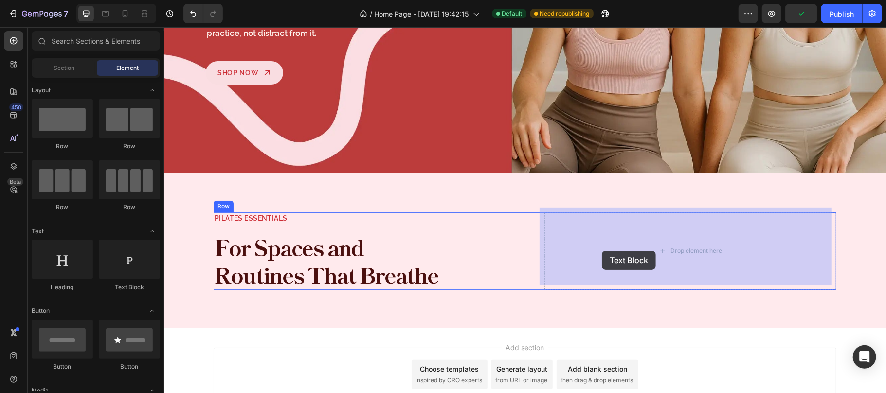
drag, startPoint x: 286, startPoint y: 289, endPoint x: 601, endPoint y: 250, distance: 317.6
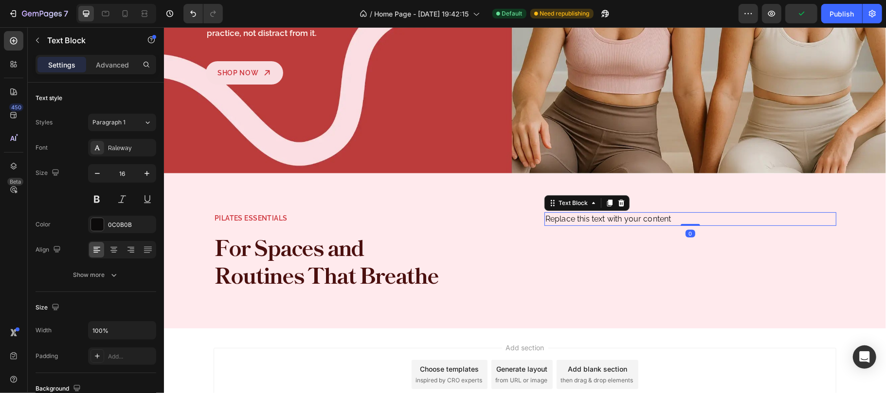
click at [592, 215] on div "Replace this text with your content" at bounding box center [690, 219] width 292 height 14
click at [592, 215] on p "Replace this text with your content" at bounding box center [690, 219] width 290 height 12
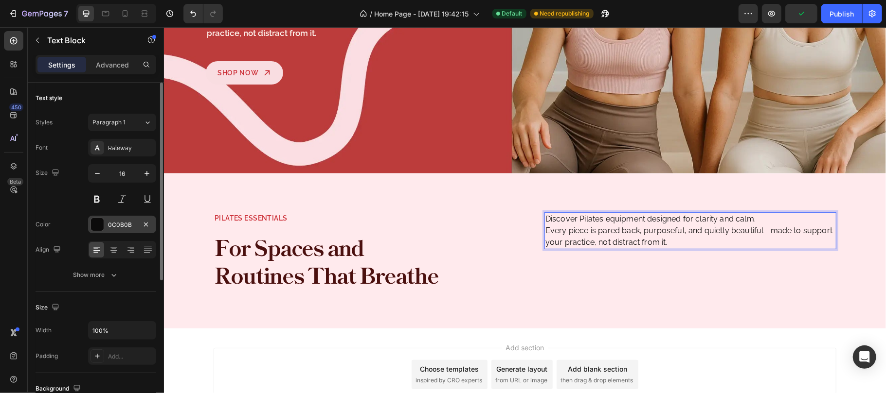
click at [121, 226] on div "0C0B0B" at bounding box center [122, 225] width 28 height 9
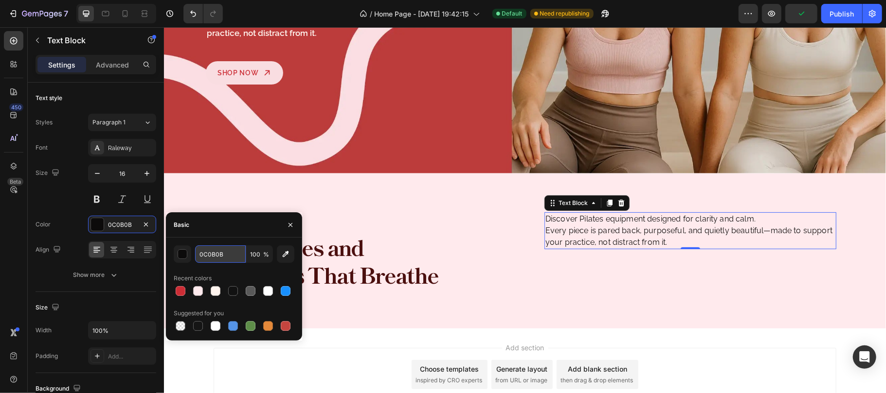
click at [229, 255] on input "0C0B0B" at bounding box center [220, 255] width 51 height 18
paste input "1F1F1F"
type input "1F1F1F"
click at [283, 228] on button "button" at bounding box center [291, 225] width 16 height 16
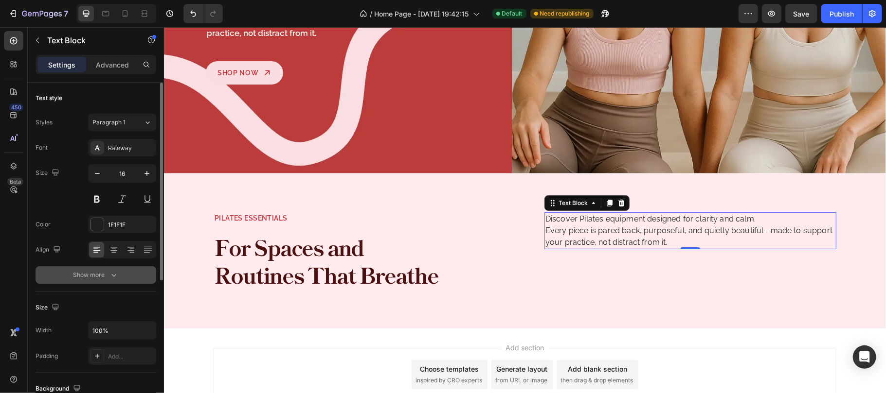
click at [117, 278] on icon "button" at bounding box center [114, 275] width 10 height 10
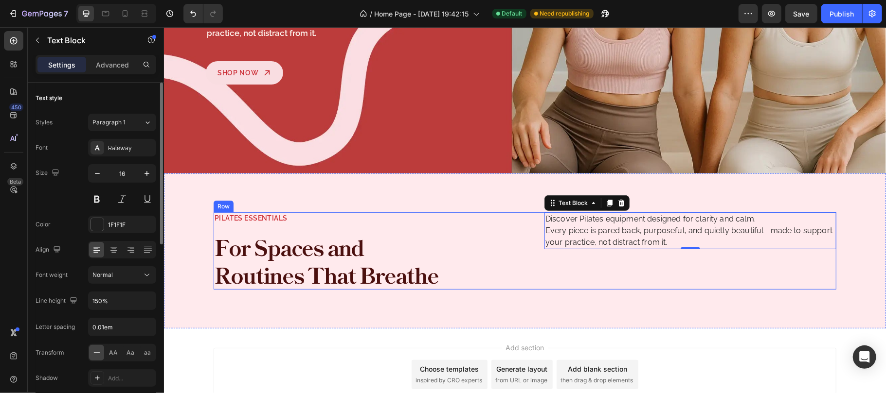
click at [531, 227] on div "Pilates Essentials Text Block For Spaces and Routines That Breathe Heading Disc…" at bounding box center [524, 250] width 623 height 77
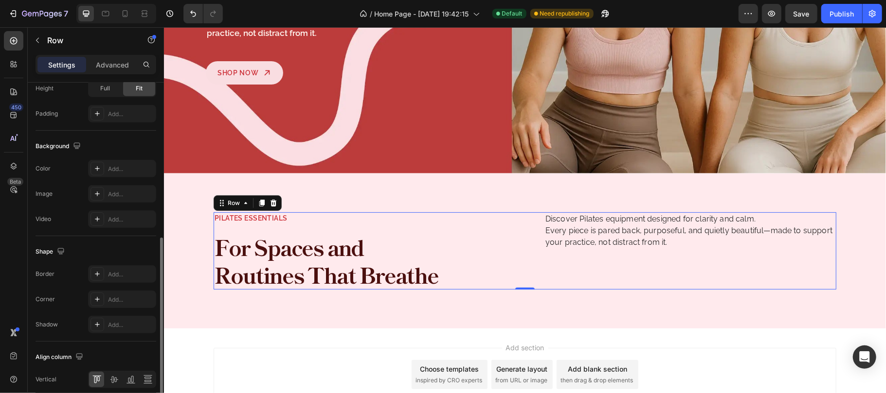
scroll to position [368, 0]
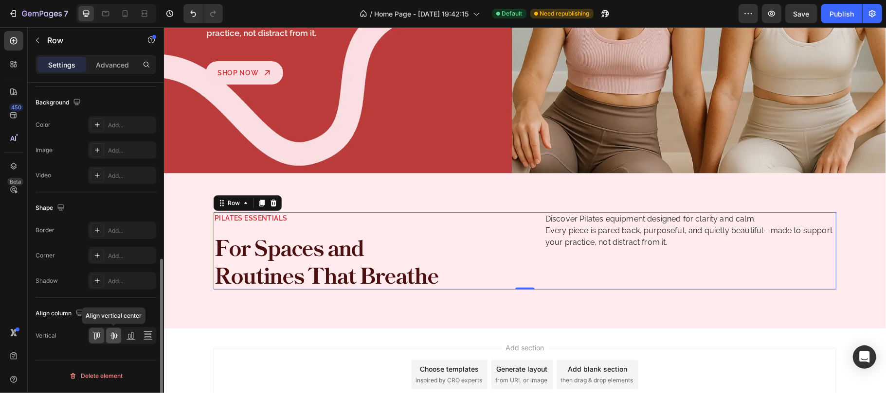
click at [114, 337] on icon at bounding box center [114, 336] width 10 height 10
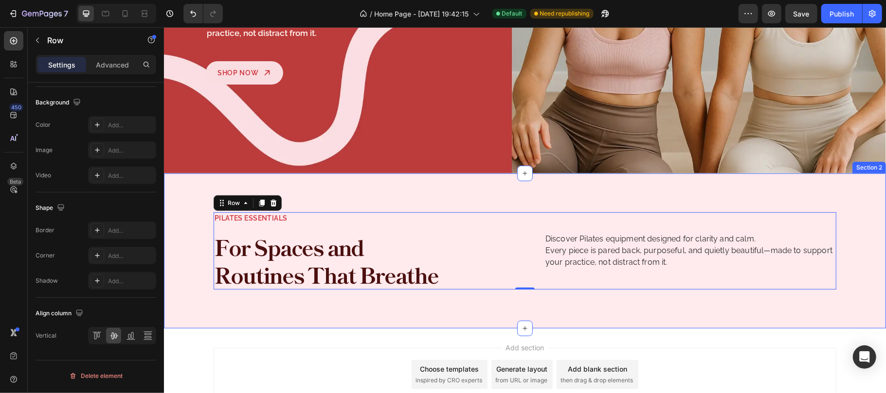
click at [854, 245] on div "Pilates Essentials Text Block For Spaces and Routines That Breathe Heading Disc…" at bounding box center [524, 250] width 698 height 77
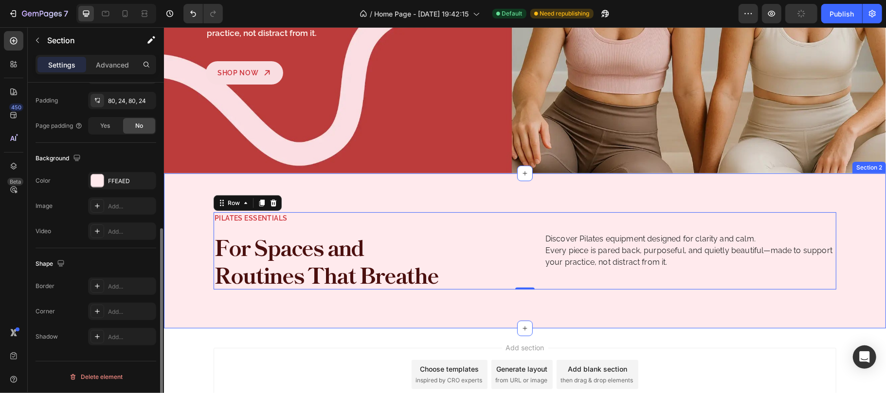
scroll to position [0, 0]
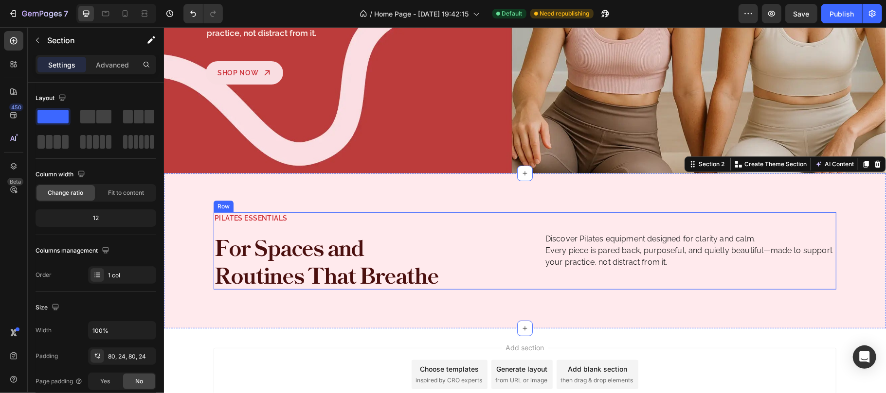
click at [511, 244] on div "Pilates Essentials Text Block For Spaces and Routines That Breathe Heading Disc…" at bounding box center [524, 250] width 623 height 77
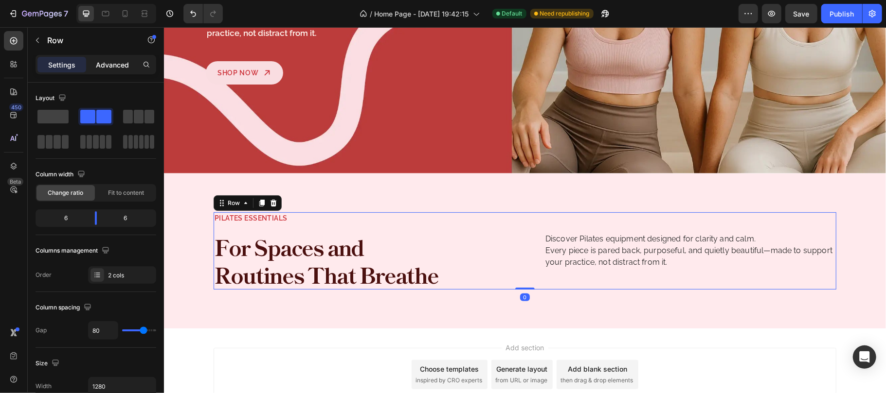
click at [104, 69] on p "Advanced" at bounding box center [112, 65] width 33 height 10
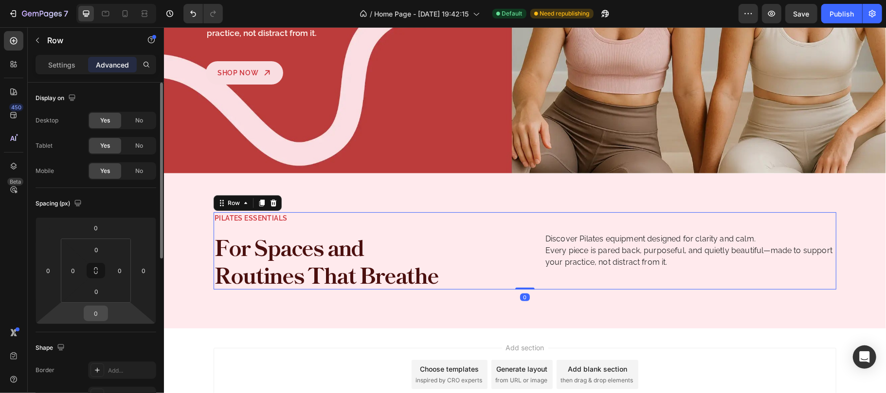
click at [95, 316] on input "0" at bounding box center [95, 313] width 19 height 15
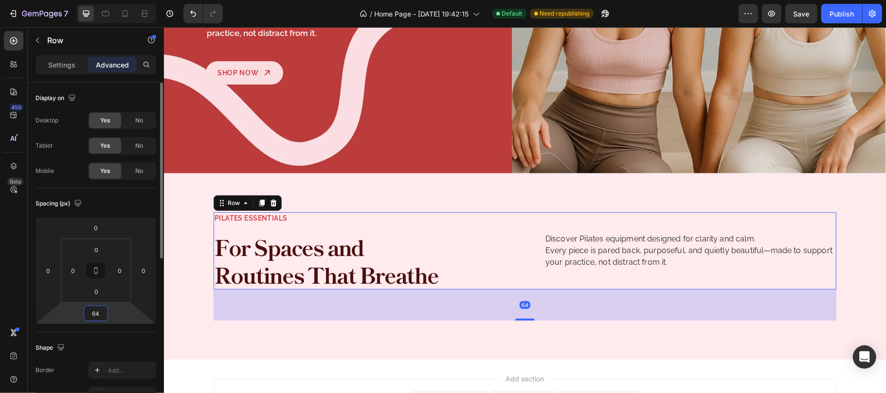
type input "64"
click at [123, 205] on div "Spacing (px)" at bounding box center [96, 204] width 121 height 16
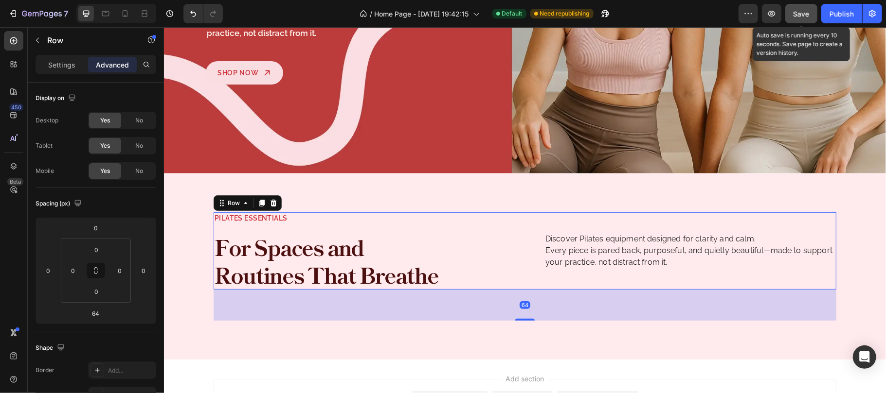
drag, startPoint x: 802, startPoint y: 11, endPoint x: 637, endPoint y: 6, distance: 164.5
click at [802, 11] on span "Save" at bounding box center [801, 14] width 16 height 8
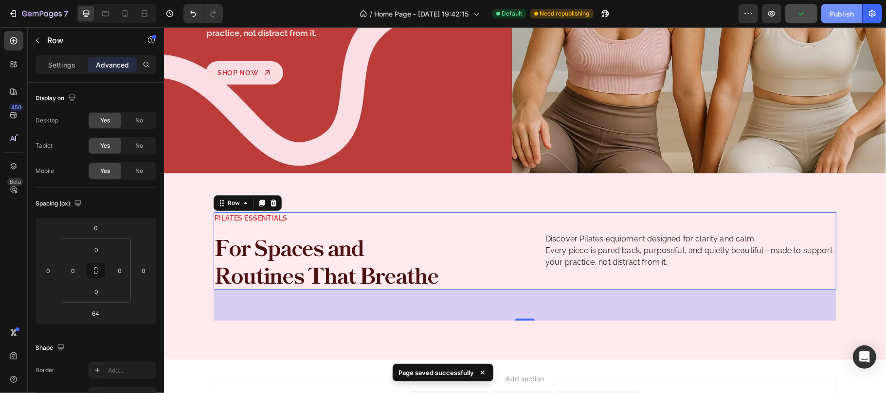
click at [837, 14] on div "Publish" at bounding box center [841, 14] width 24 height 10
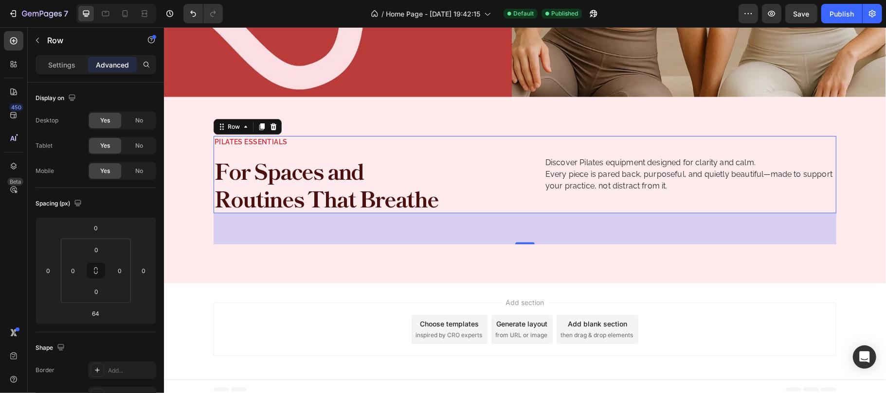
scroll to position [274, 0]
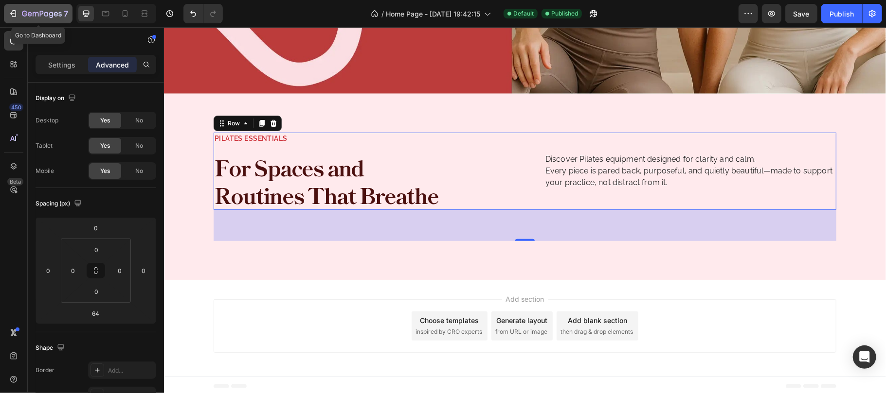
click at [43, 13] on icon "button" at bounding box center [42, 14] width 4 height 6
